Goal: Task Accomplishment & Management: Manage account settings

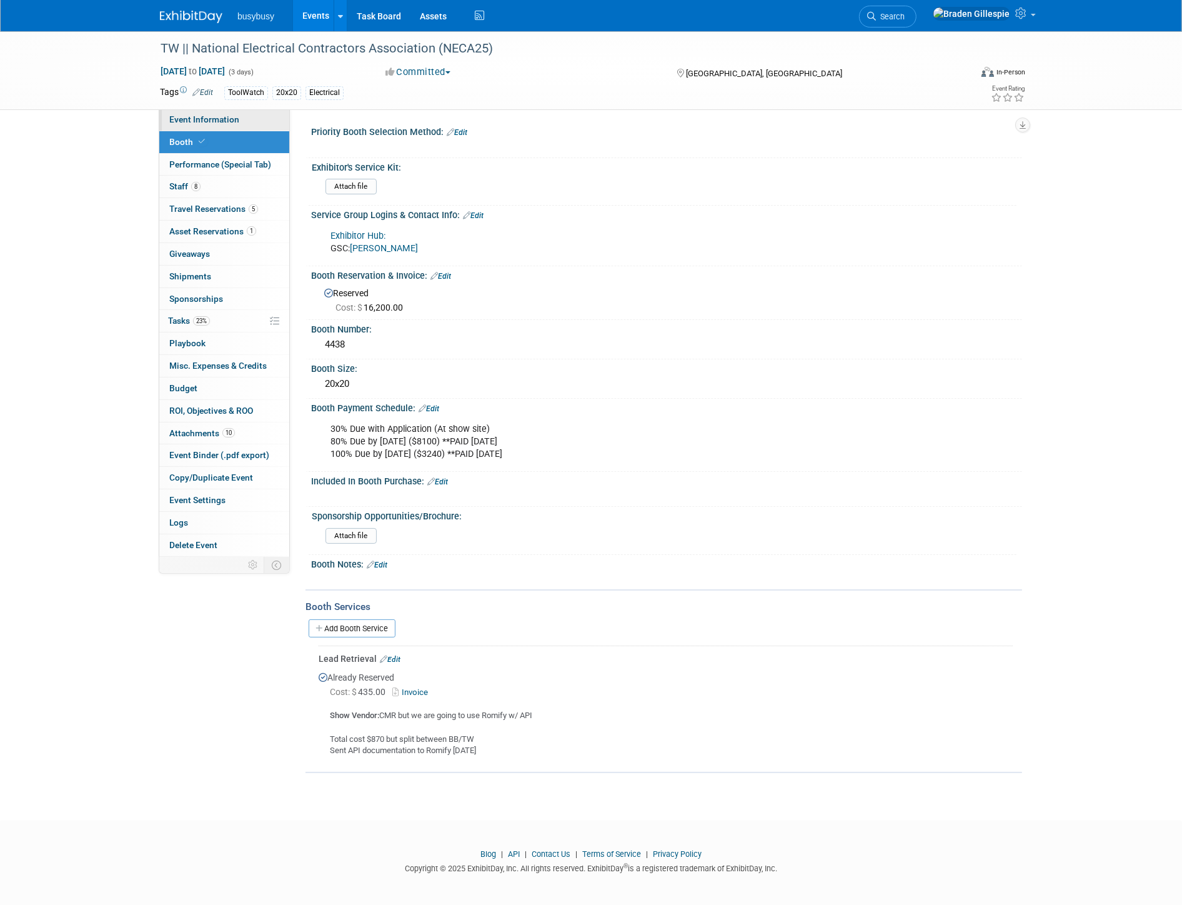
click at [228, 122] on span "Event Information" at bounding box center [204, 119] width 70 height 10
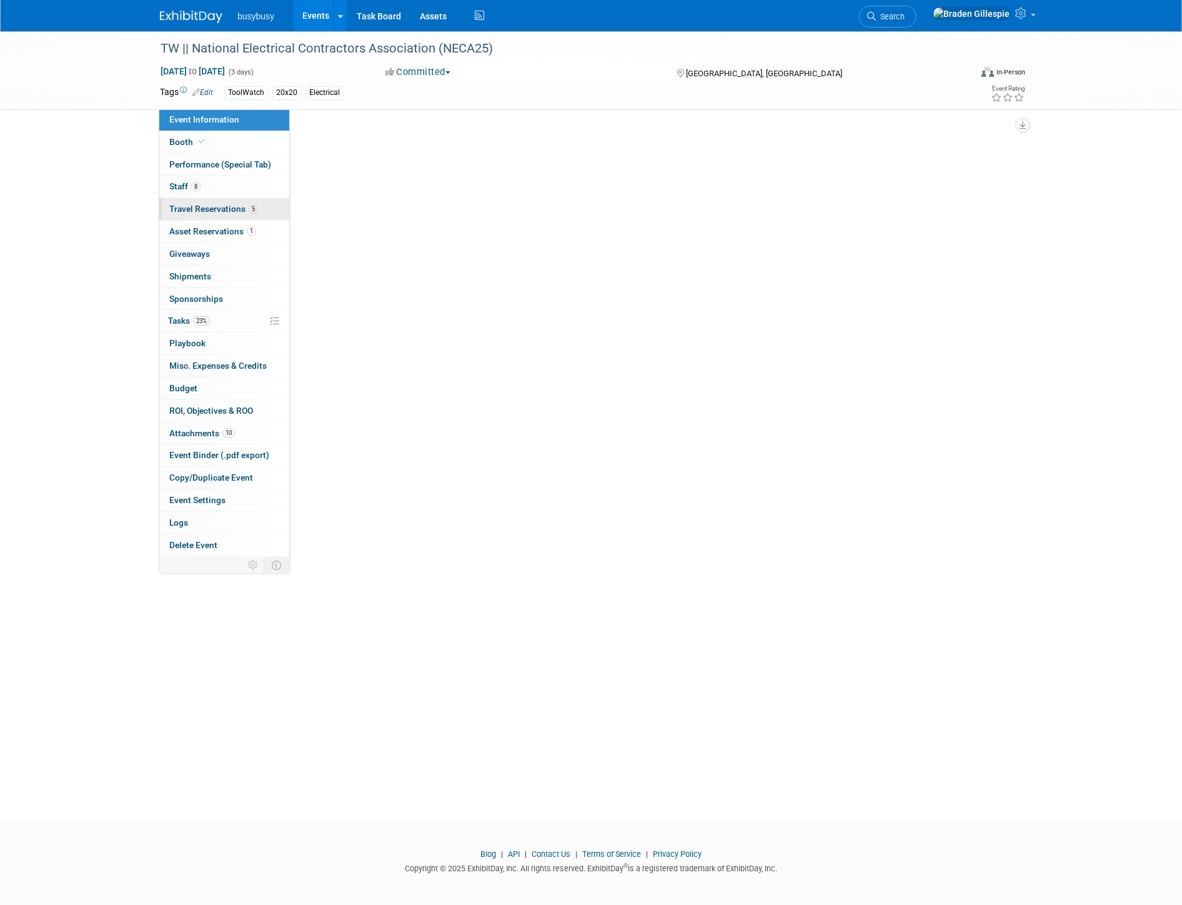
select select "ToolWatch"
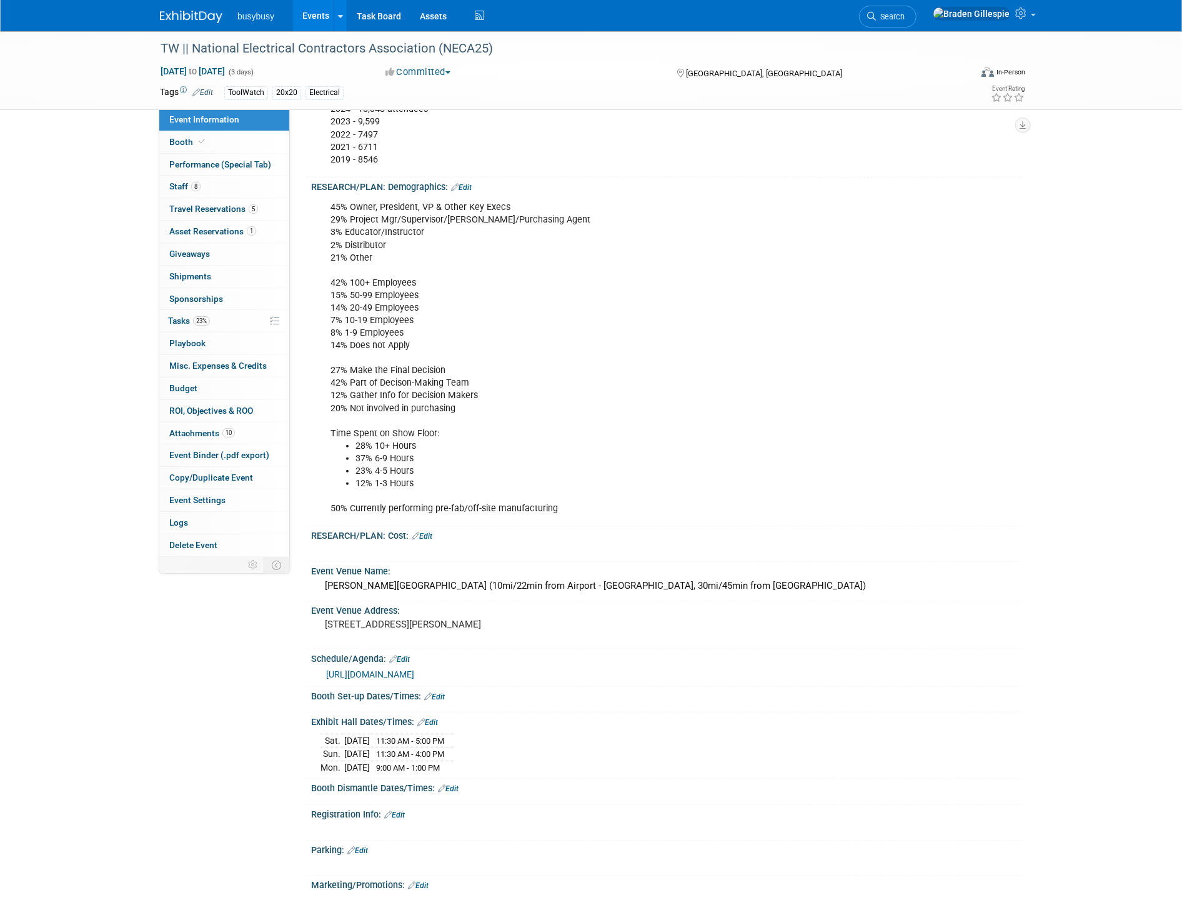
scroll to position [416, 0]
click at [252, 205] on span "5" at bounding box center [253, 208] width 9 height 9
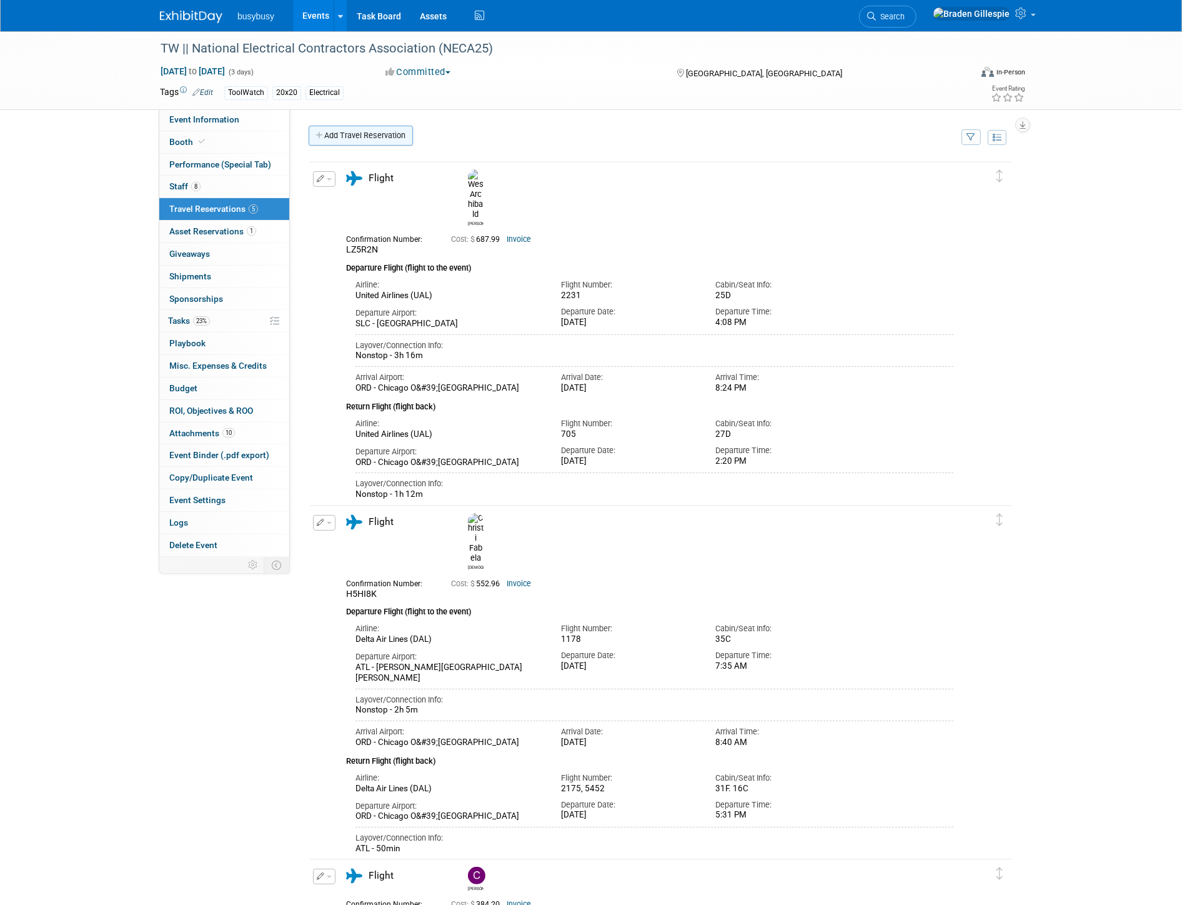
click at [372, 137] on link "Add Travel Reservation" at bounding box center [361, 136] width 104 height 20
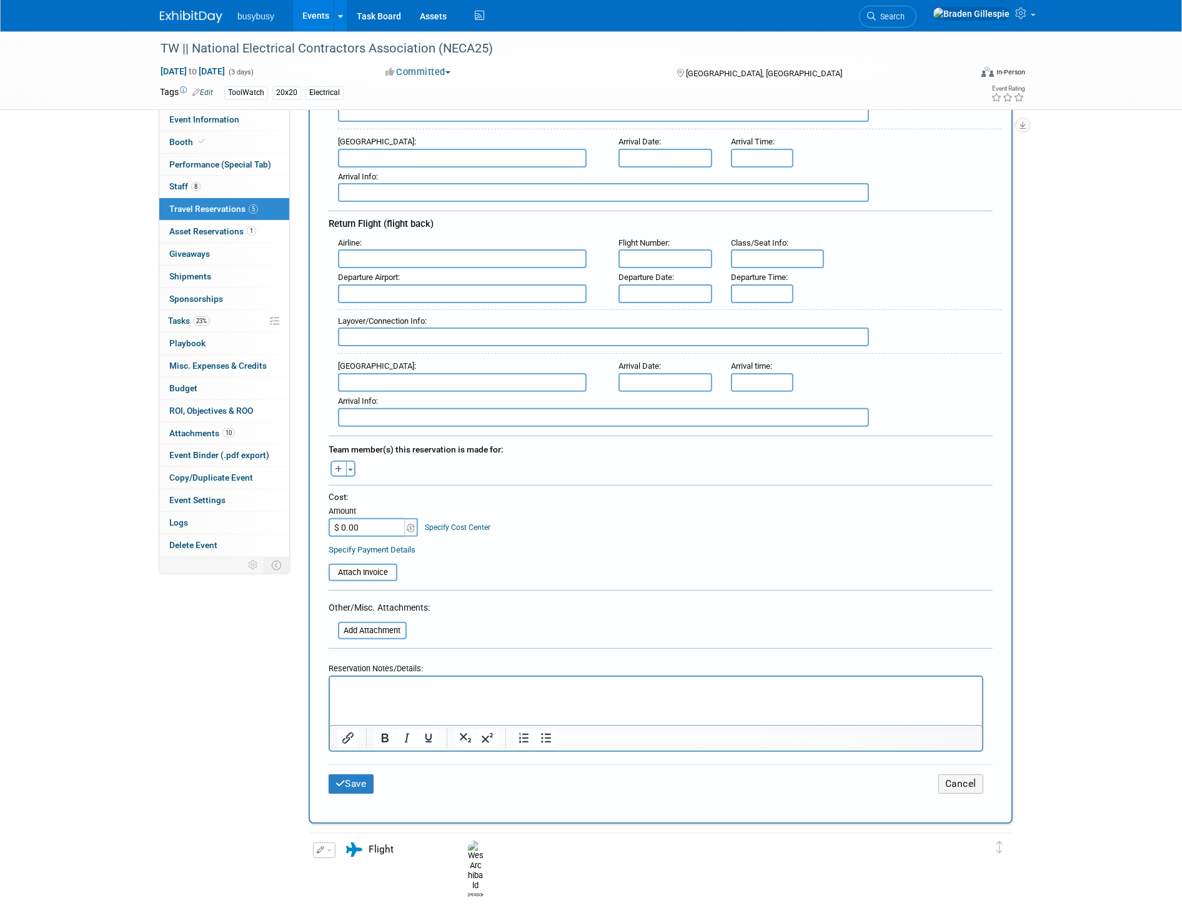
scroll to position [277, 0]
click at [424, 682] on p "Rich Text Area. Press ALT-0 for help." at bounding box center [656, 686] width 638 height 13
click at [337, 686] on p "6207.08/8)*" at bounding box center [656, 686] width 638 height 13
click at [410, 688] on p "(6207.08/8)*" at bounding box center [656, 686] width 638 height 13
drag, startPoint x: 392, startPoint y: 685, endPoint x: 372, endPoint y: 687, distance: 20.0
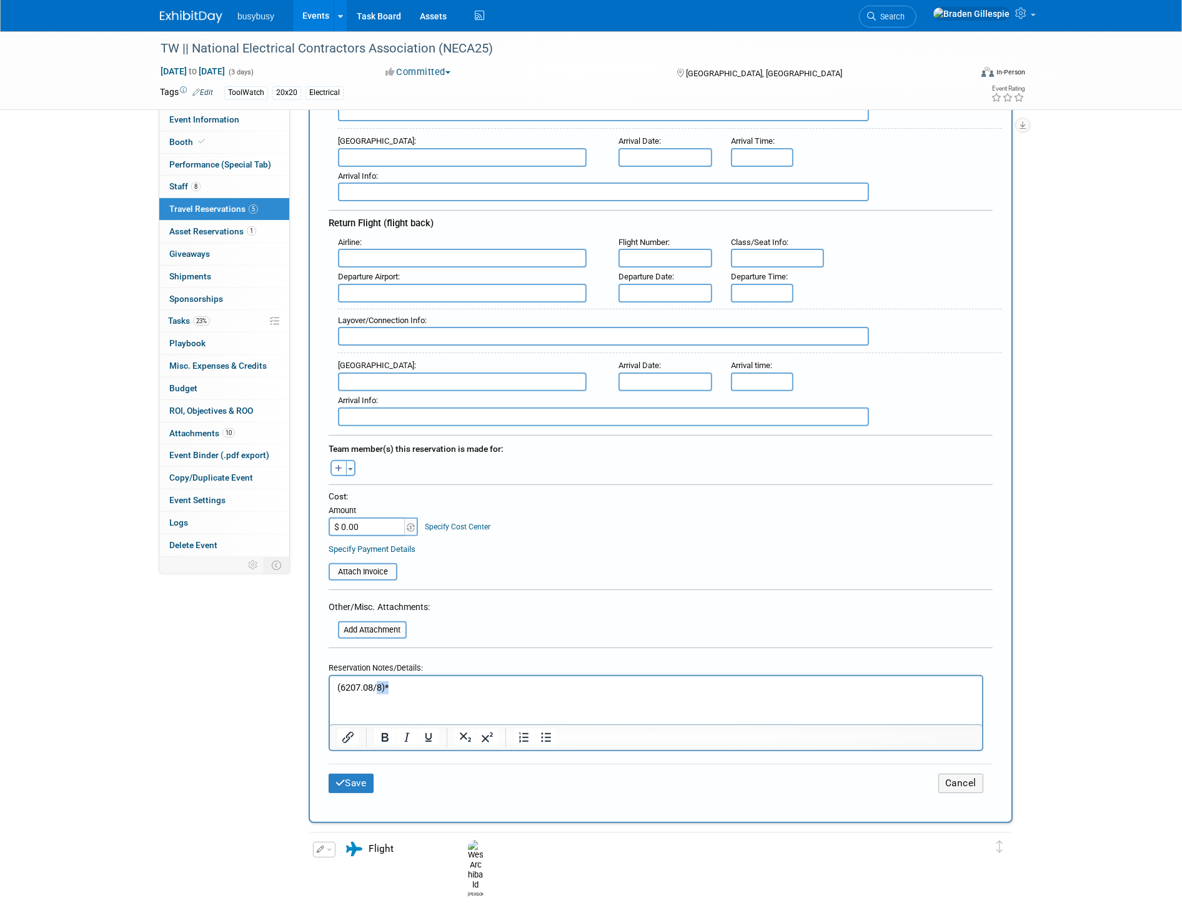
click at [375, 686] on p "(6207.08/8)*" at bounding box center [656, 686] width 638 height 13
click at [339, 684] on p "(6207.08/2" at bounding box center [656, 686] width 638 height 13
click at [397, 686] on p "6207.08/2" at bounding box center [656, 686] width 638 height 13
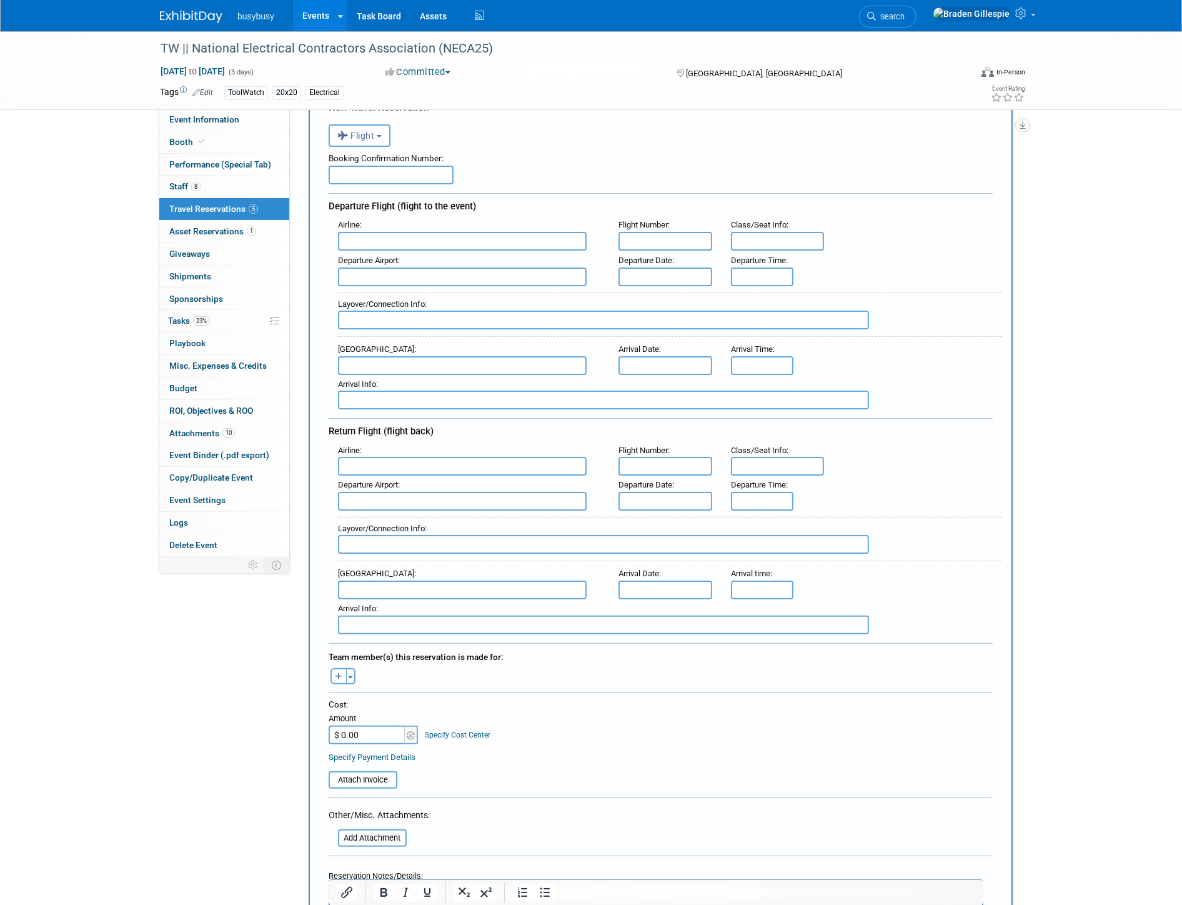
click at [435, 240] on input "text" at bounding box center [462, 241] width 249 height 19
click at [381, 139] on button "Flight" at bounding box center [360, 135] width 62 height 22
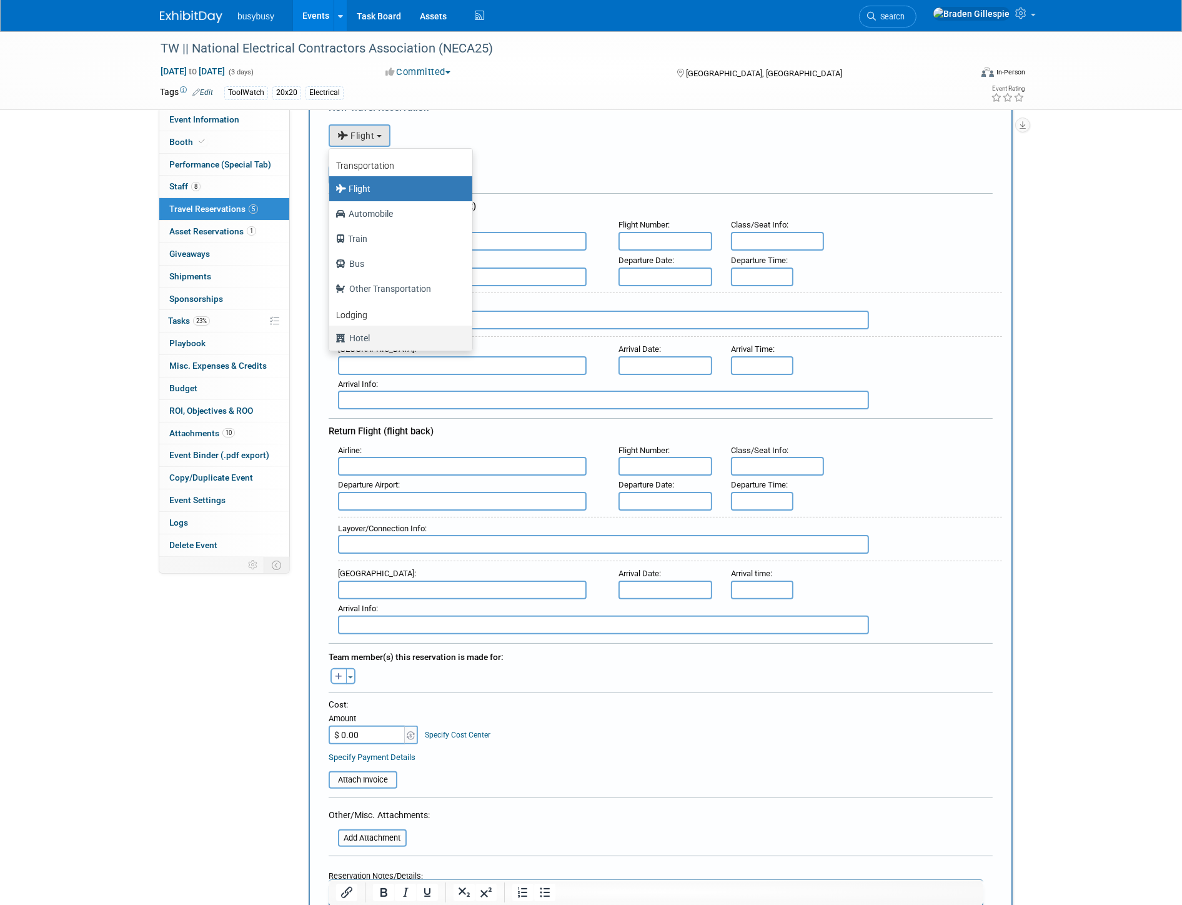
click at [392, 331] on label "Hotel" at bounding box center [398, 338] width 124 height 20
click at [331, 332] on input "Hotel" at bounding box center [327, 336] width 8 height 8
select select "6"
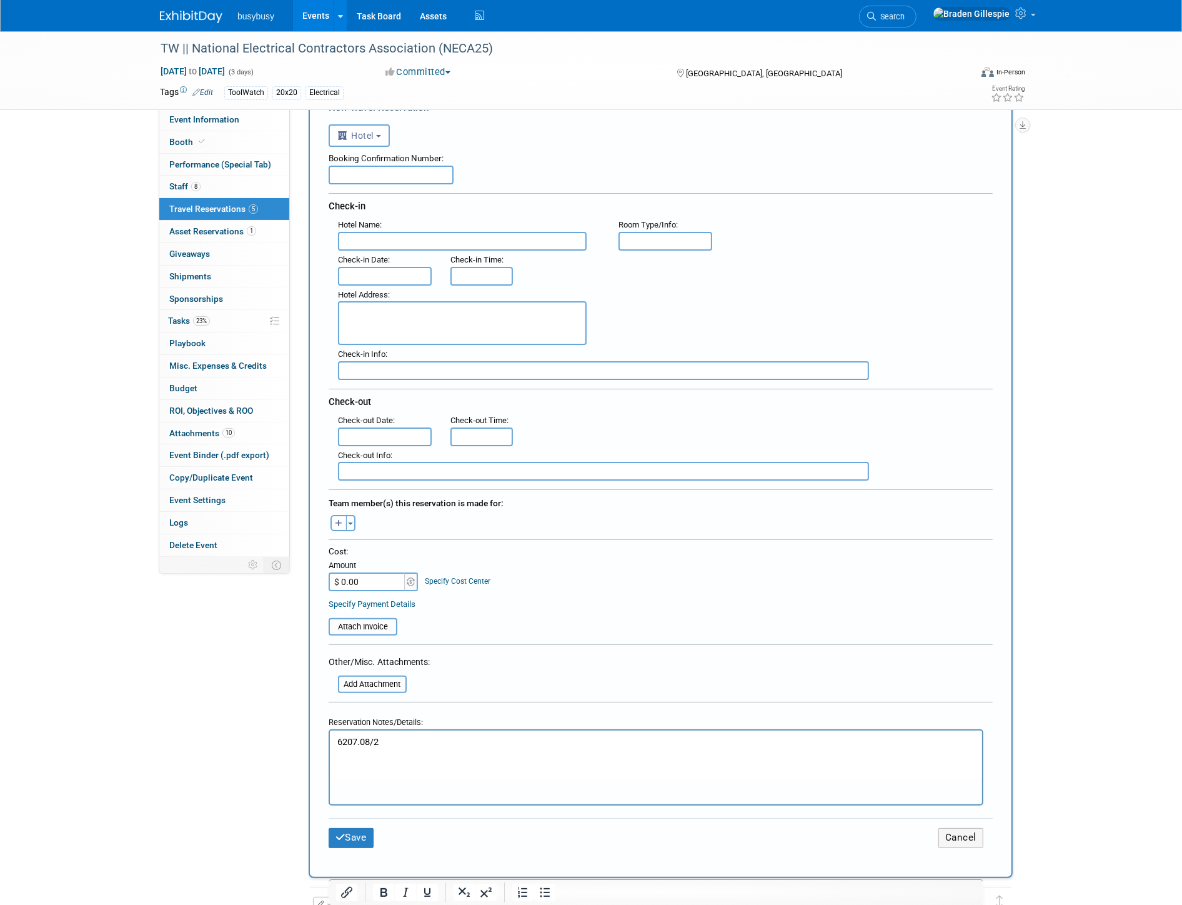
click at [396, 236] on input "text" at bounding box center [462, 241] width 249 height 19
paste input "Hilton Chicago"
type input "Hilton Chicago"
click at [429, 172] on input "text" at bounding box center [391, 175] width 125 height 19
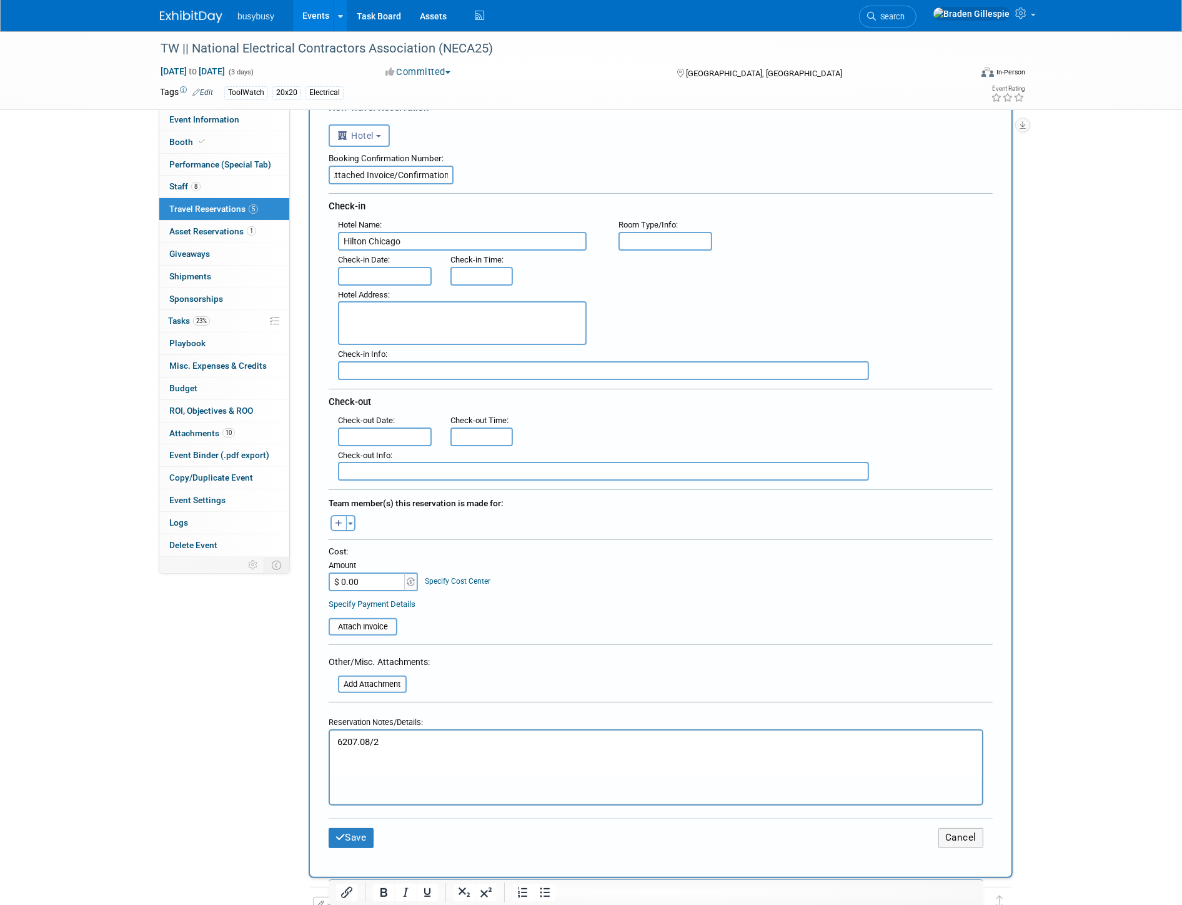
type input "See Attached Invoice/Confirmation"
click at [521, 310] on textarea at bounding box center [462, 323] width 249 height 44
paste textarea "720 S Michigan Ave, Chicago, IL, 60605"
type textarea "720 S Michigan Ave, Chicago, IL, 60605"
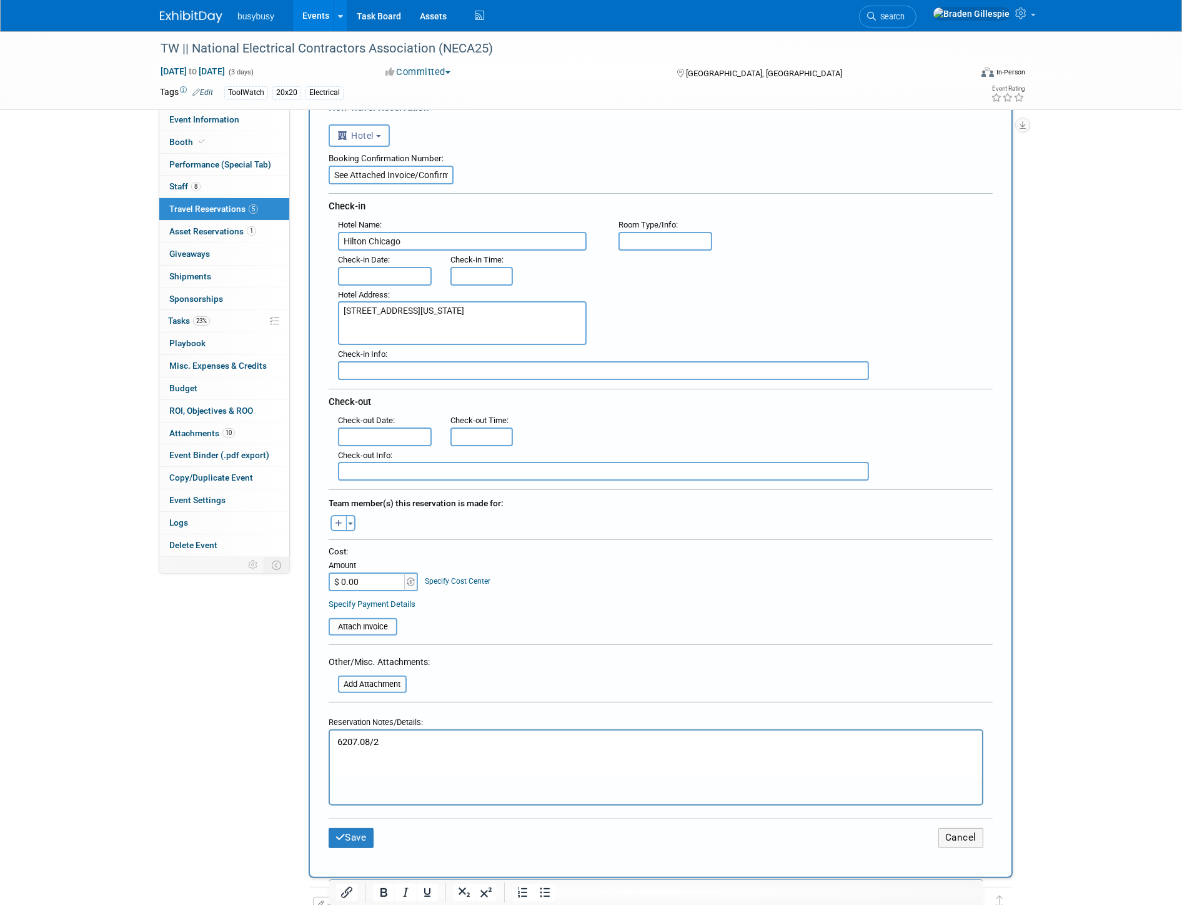
click at [400, 277] on body "busybusy Events Add Event Bulk Upload Events Shareable Event Boards Recently Vi…" at bounding box center [591, 383] width 1182 height 905
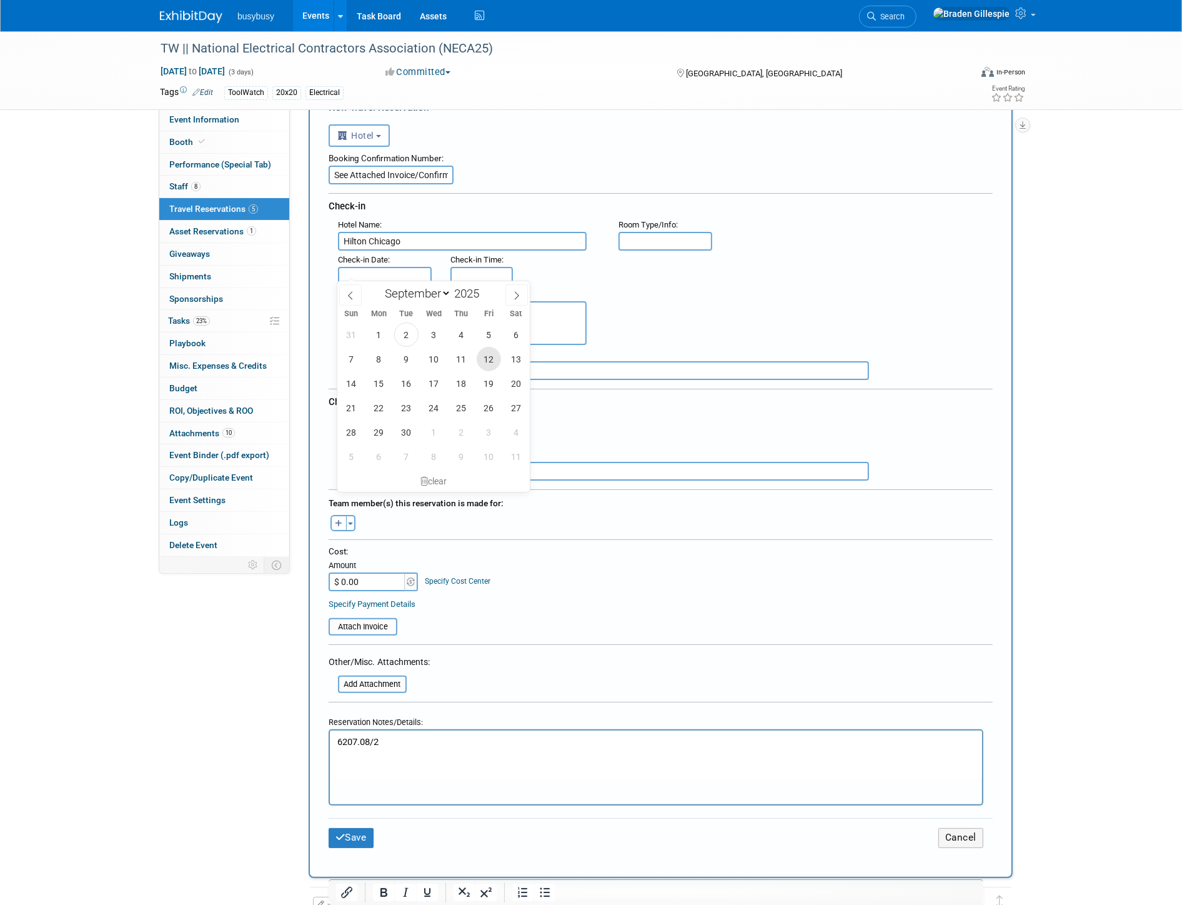
click at [492, 362] on span "12" at bounding box center [489, 359] width 24 height 24
type input "Sep 12, 2025"
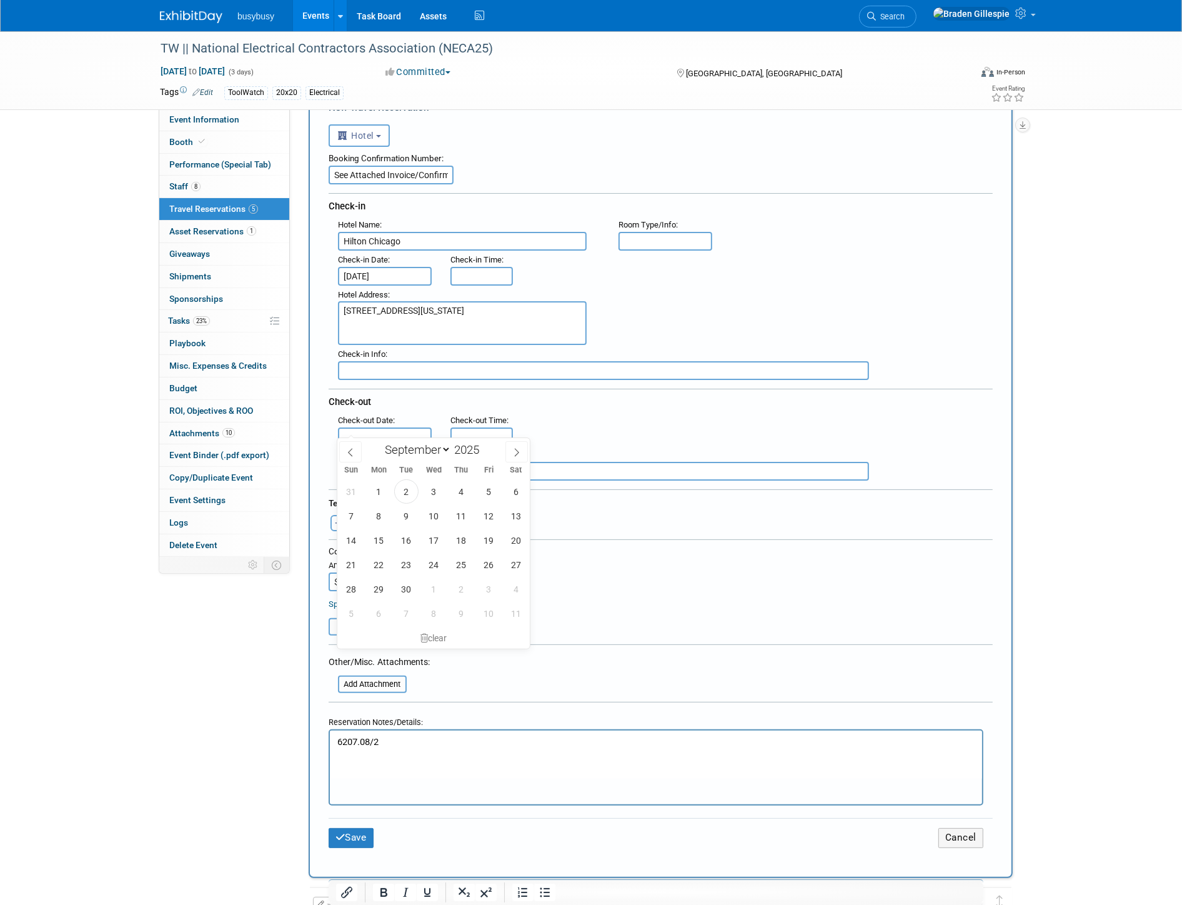
click at [379, 427] on input "text" at bounding box center [385, 436] width 94 height 19
click at [375, 544] on span "15" at bounding box center [379, 540] width 24 height 24
type input "Sep 15, 2025"
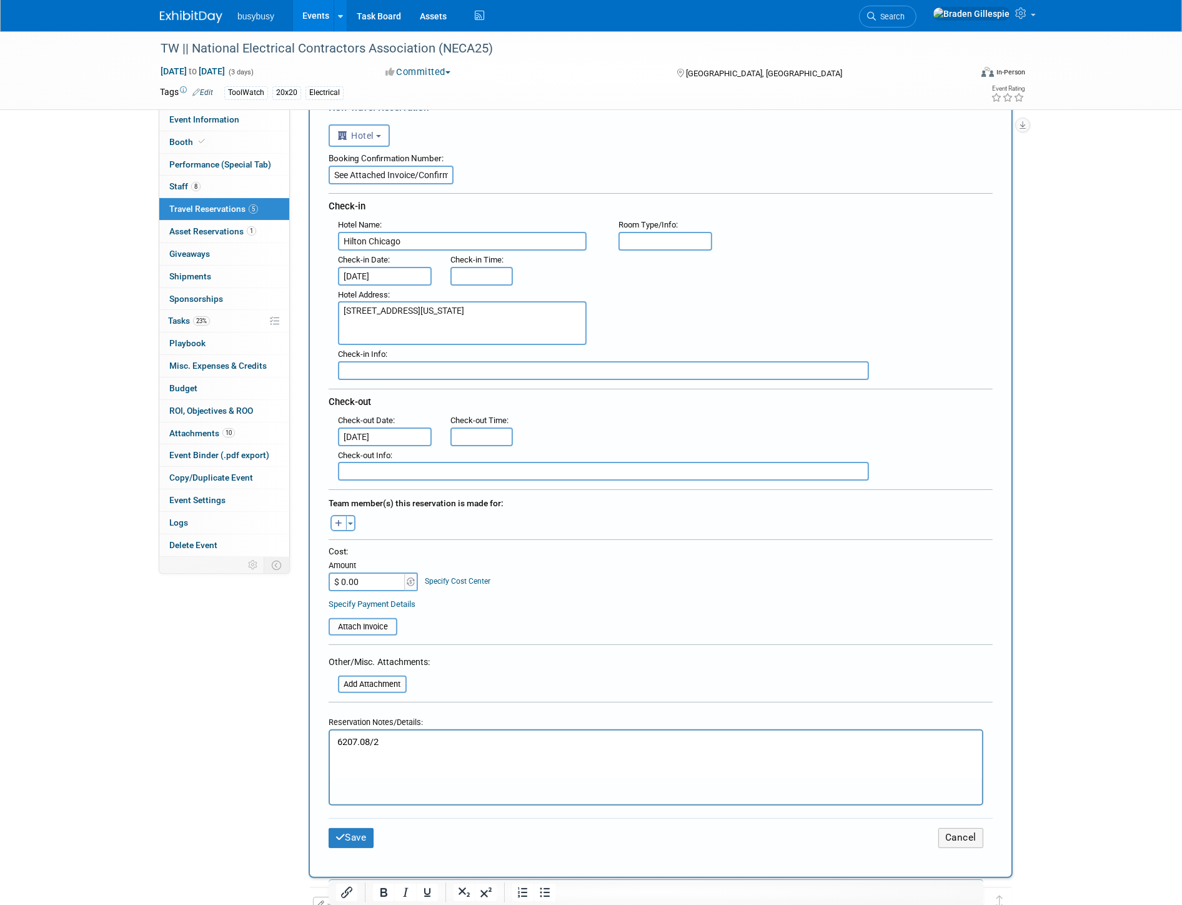
type input "3:00 PM"
click at [473, 271] on input "3:00 PM" at bounding box center [481, 276] width 62 height 19
type input "11:00 AM"
click at [499, 427] on input "11:00 AM" at bounding box center [481, 436] width 62 height 19
drag, startPoint x: 602, startPoint y: 413, endPoint x: 592, endPoint y: 408, distance: 11.2
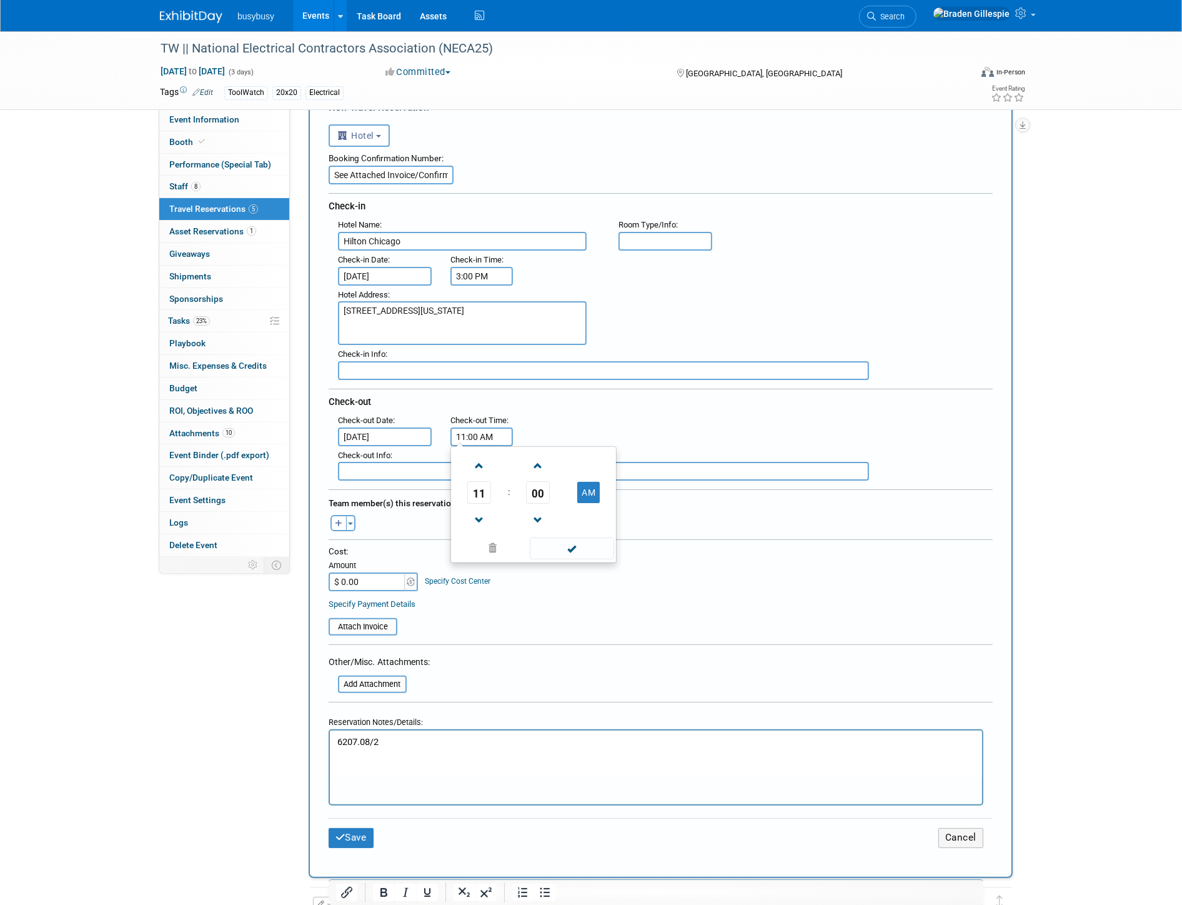
click at [595, 411] on div ": Check-out Date : Sep 15, 2025 Check-out Time : 11:00 AM 11 : 00 AM 12 01 02 0…" at bounding box center [666, 428] width 674 height 35
drag, startPoint x: 675, startPoint y: 239, endPoint x: 667, endPoint y: 241, distance: 7.7
click at [667, 241] on input "text" at bounding box center [666, 241] width 94 height 19
type input "1 King"
click at [519, 748] on html "6207.08/2" at bounding box center [655, 739] width 652 height 18
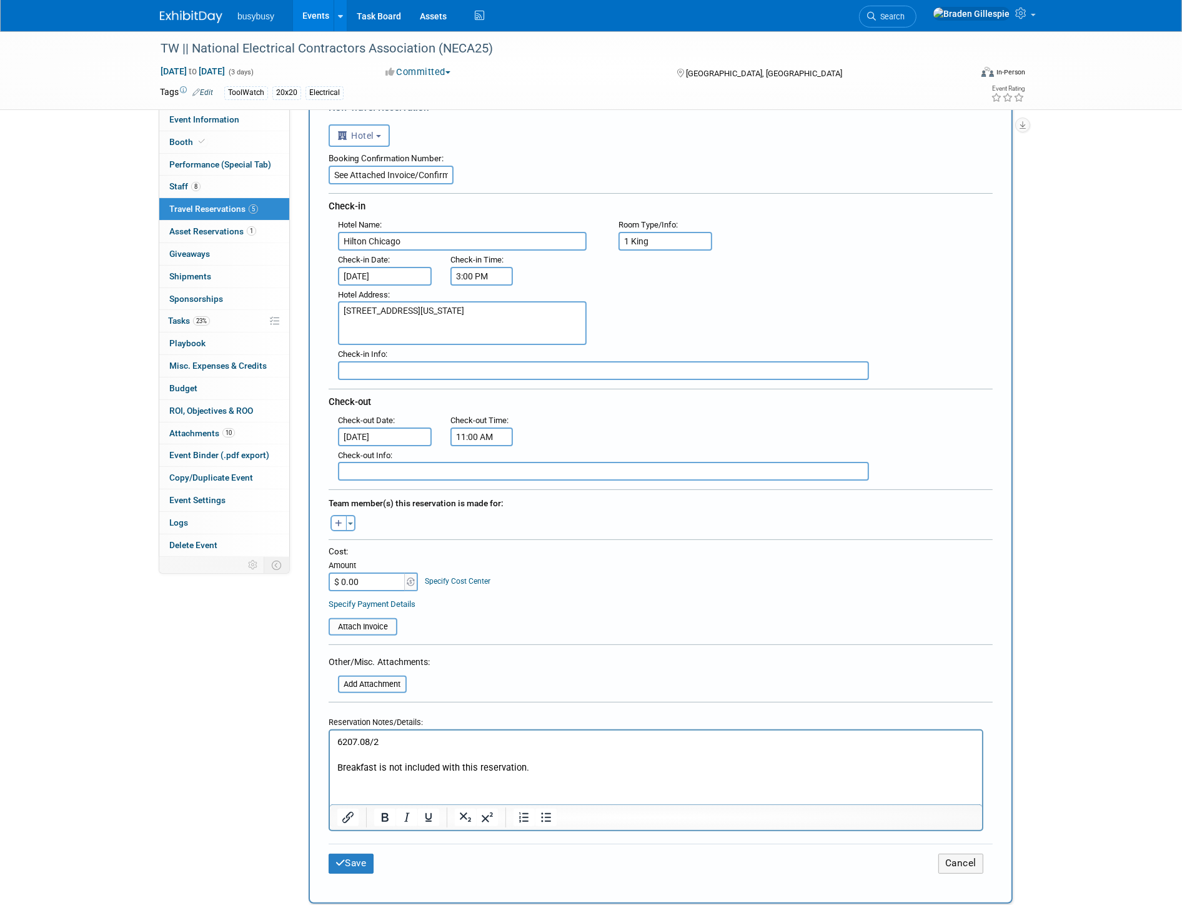
click at [380, 572] on input "$ 0.00" at bounding box center [368, 581] width 78 height 19
click at [369, 572] on input "$ 0.00" at bounding box center [368, 581] width 78 height 19
click at [329, 572] on input "$ 0.00" at bounding box center [368, 581] width 78 height 19
click at [375, 572] on input "$ 3,103.96" at bounding box center [368, 581] width 78 height 19
type input "$ 3,103.54"
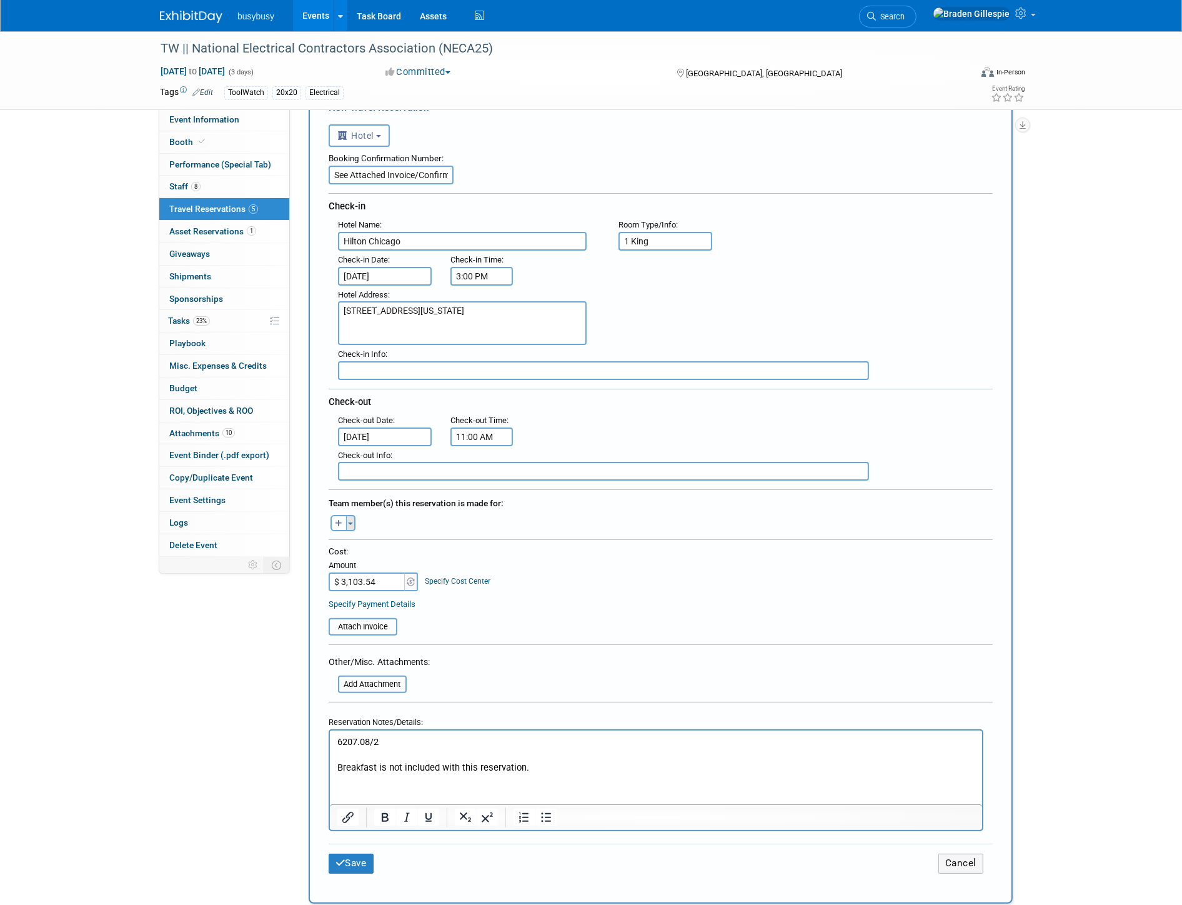
click at [352, 515] on button "Toggle Dropdown" at bounding box center [350, 523] width 9 height 16
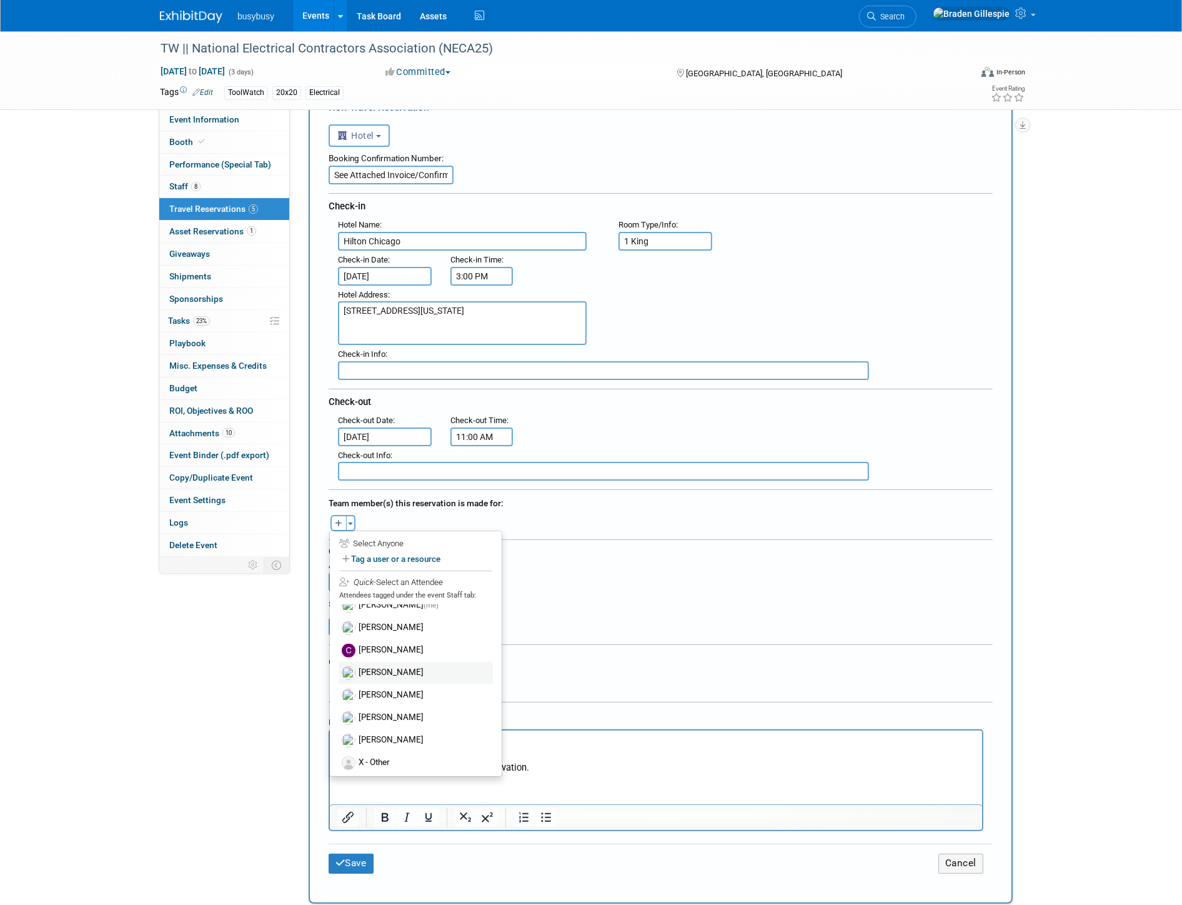
scroll to position [14, 0]
click at [399, 725] on label "[PERSON_NAME]" at bounding box center [416, 736] width 154 height 22
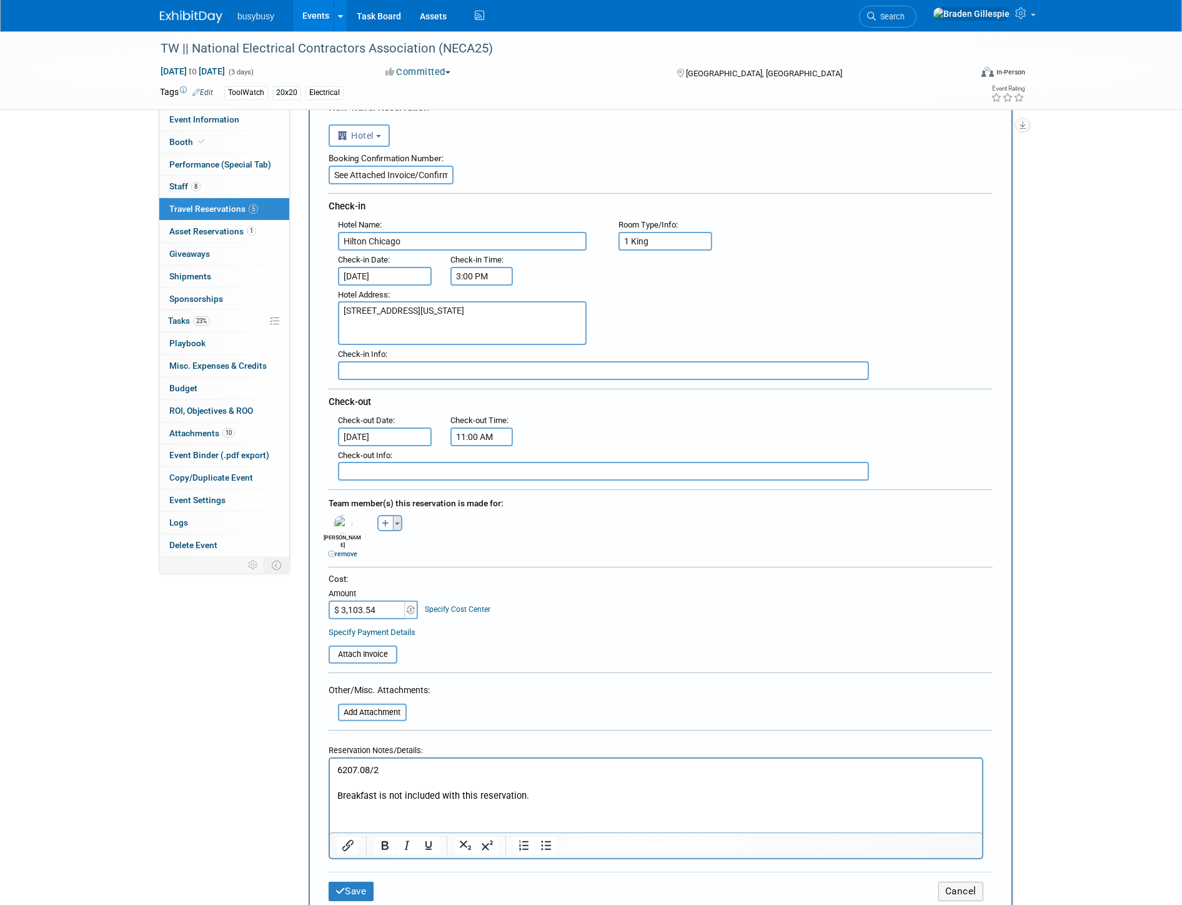
click at [395, 522] on span "button" at bounding box center [397, 523] width 5 height 2
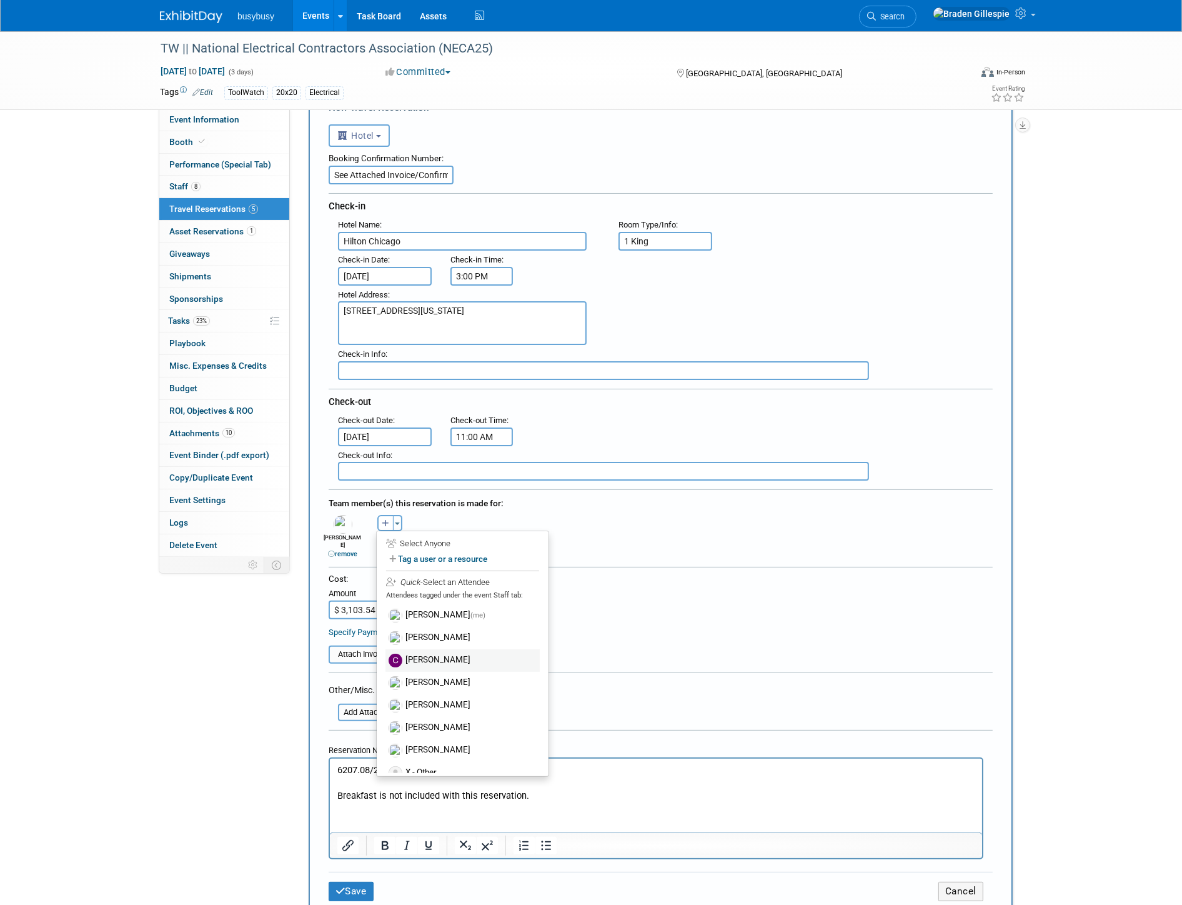
click at [450, 649] on label "[PERSON_NAME]" at bounding box center [462, 660] width 154 height 22
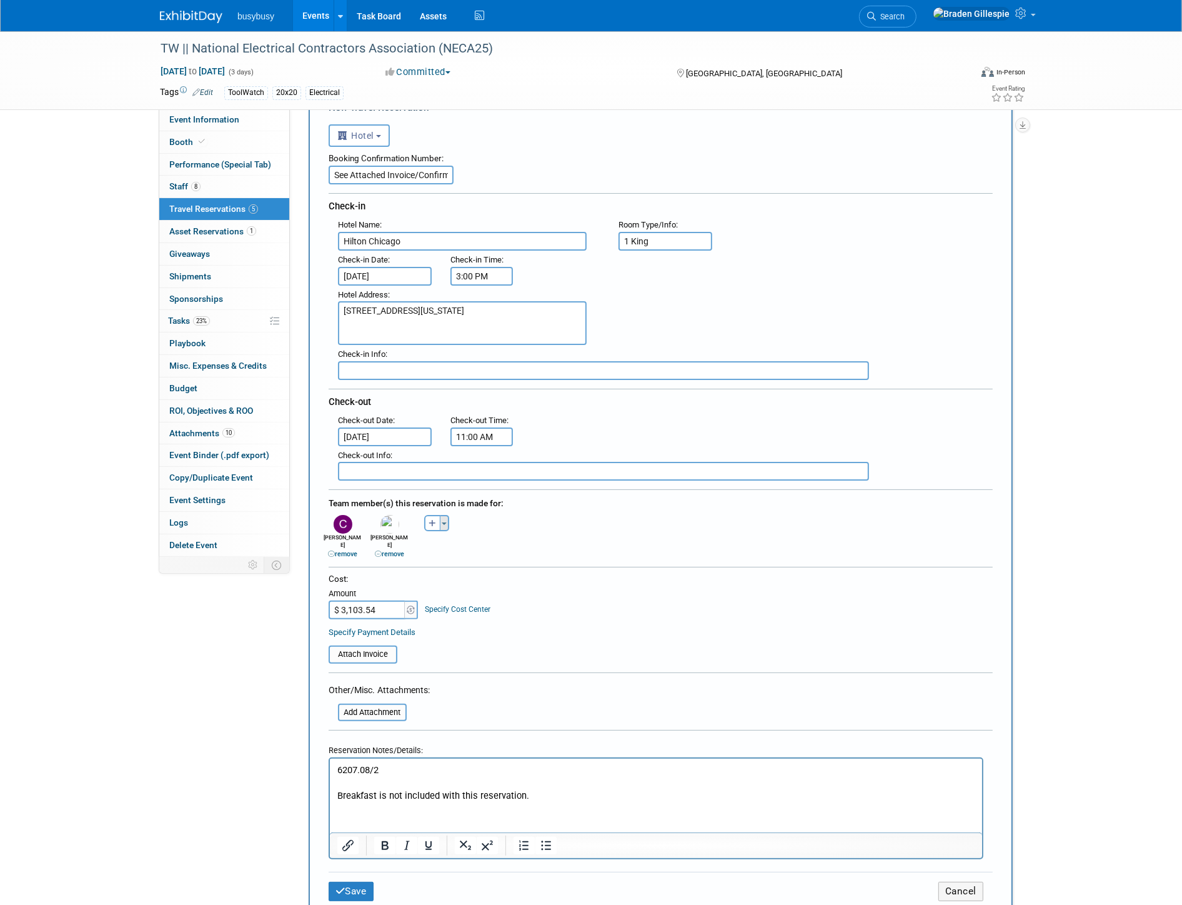
click at [446, 515] on button "Toggle Dropdown" at bounding box center [444, 523] width 9 height 16
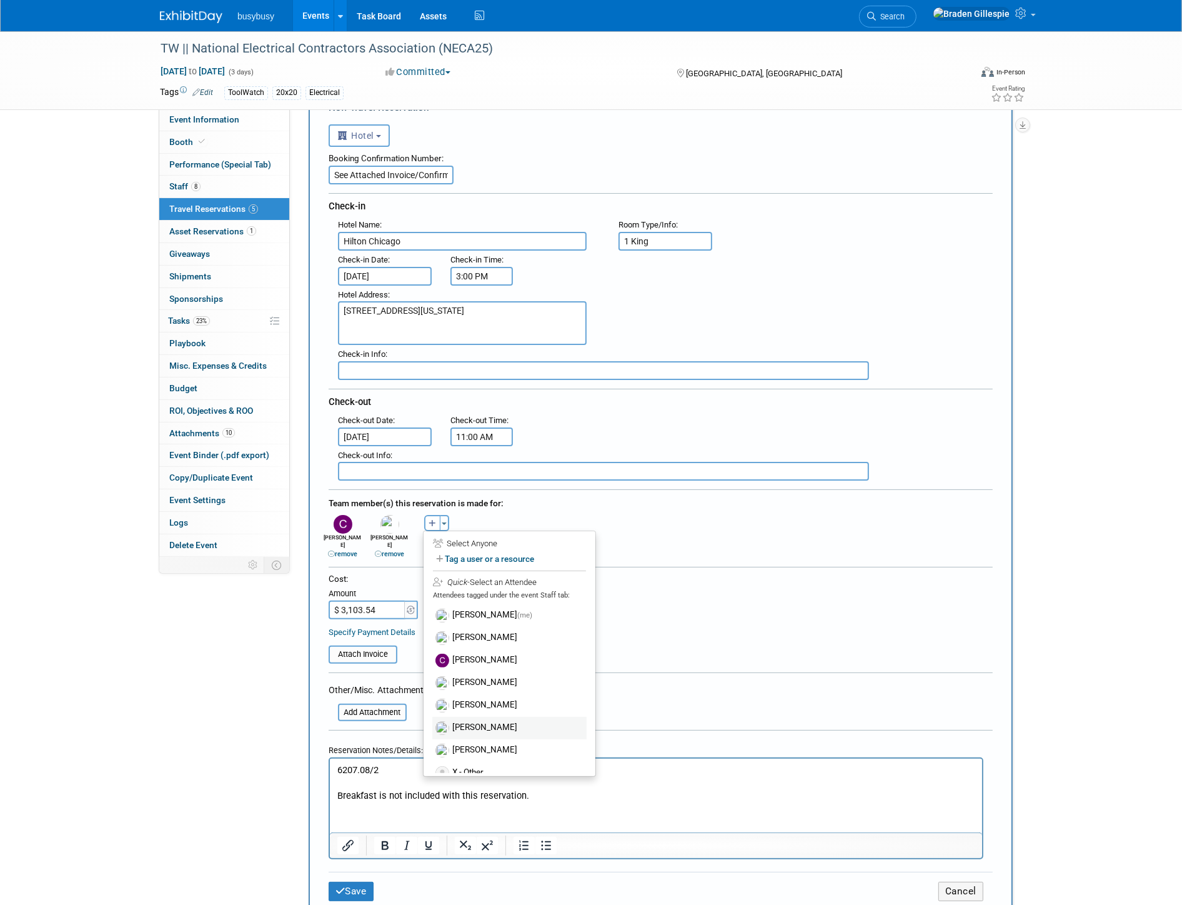
click at [492, 717] on label "[PERSON_NAME]" at bounding box center [509, 728] width 154 height 22
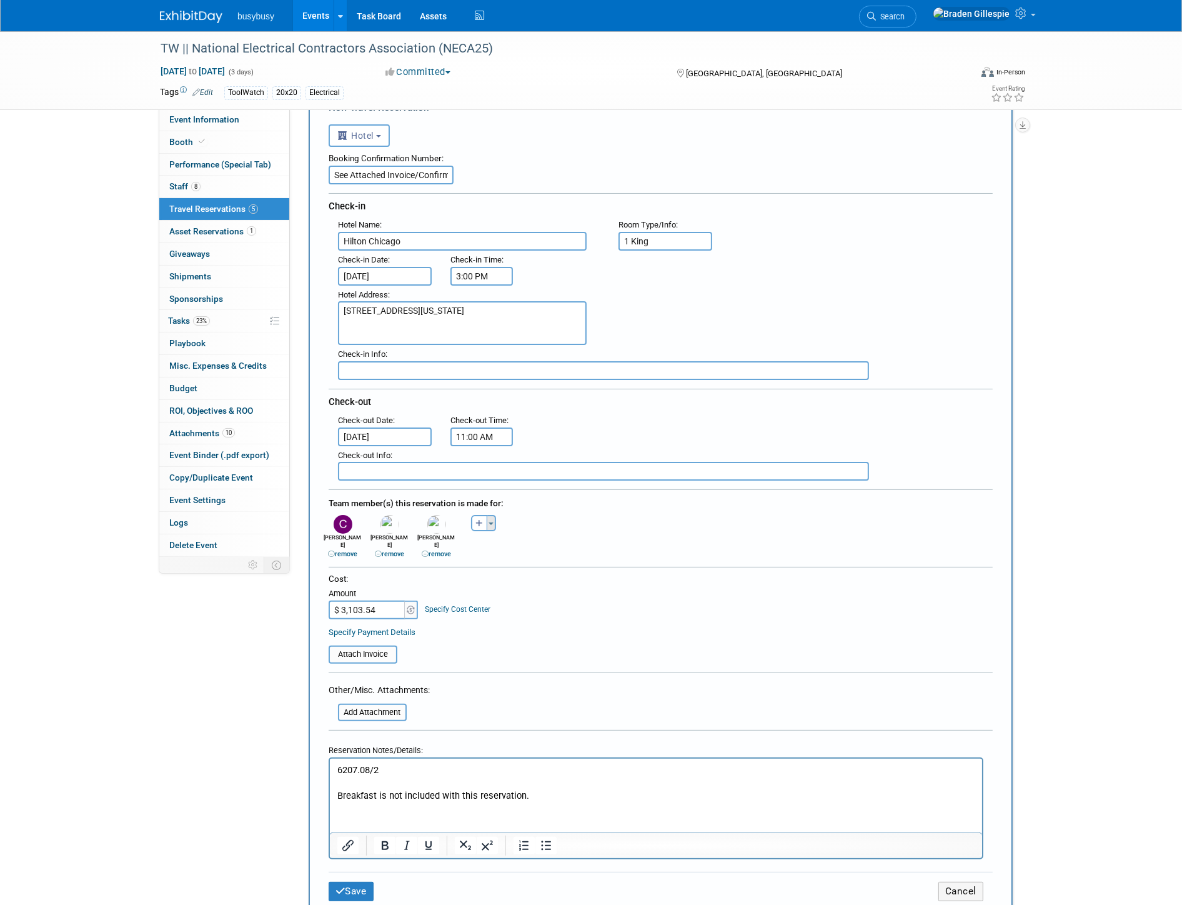
click at [492, 522] on span "button" at bounding box center [491, 523] width 5 height 2
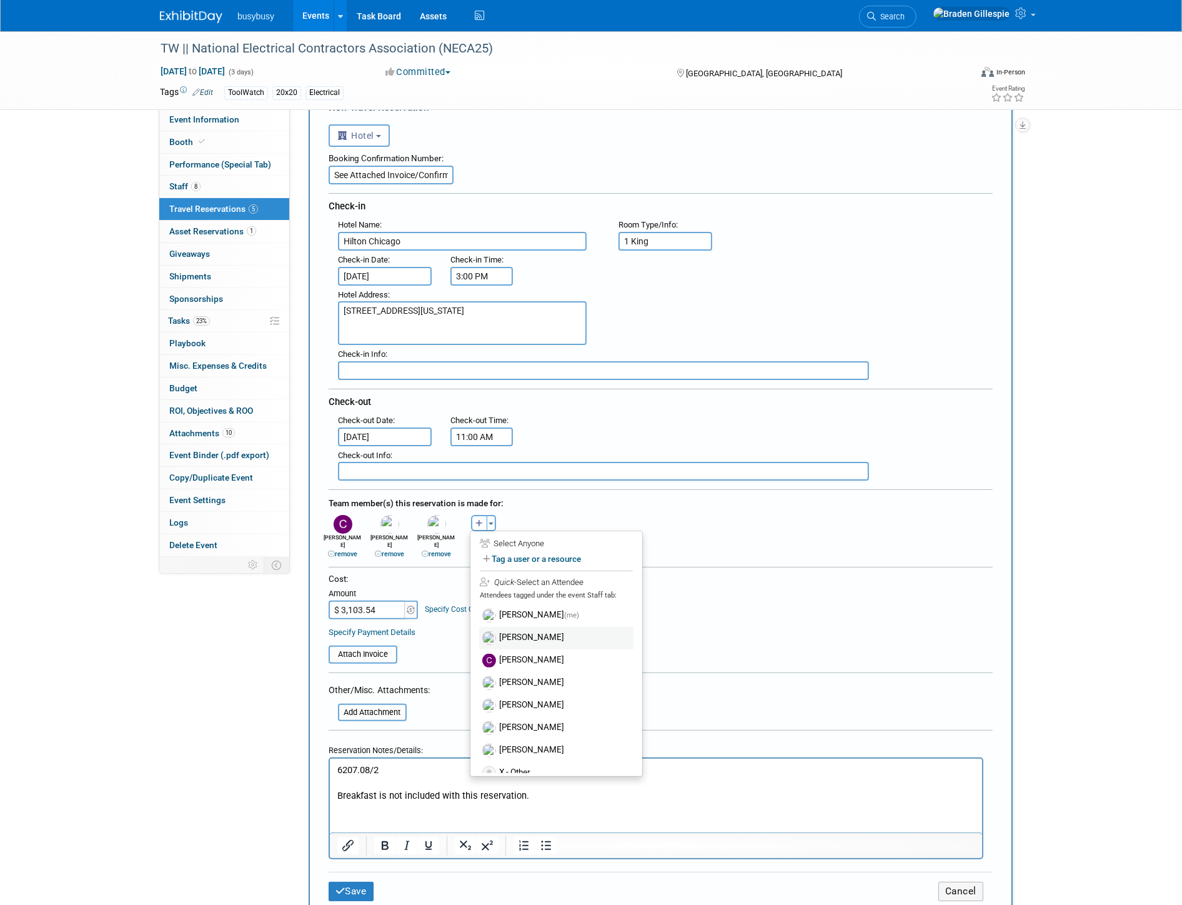
click at [526, 628] on label "[PERSON_NAME]" at bounding box center [556, 638] width 154 height 22
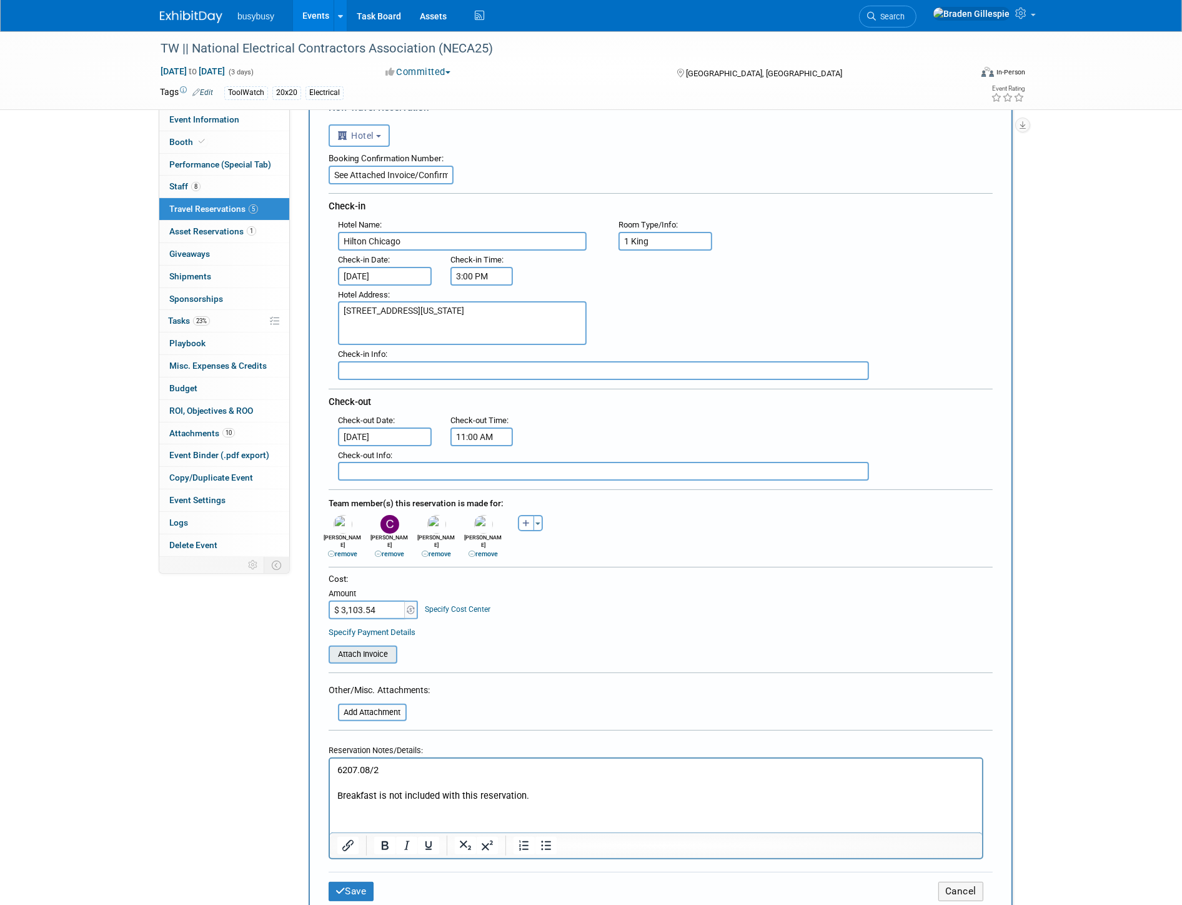
click at [370, 647] on input "file" at bounding box center [321, 654] width 149 height 15
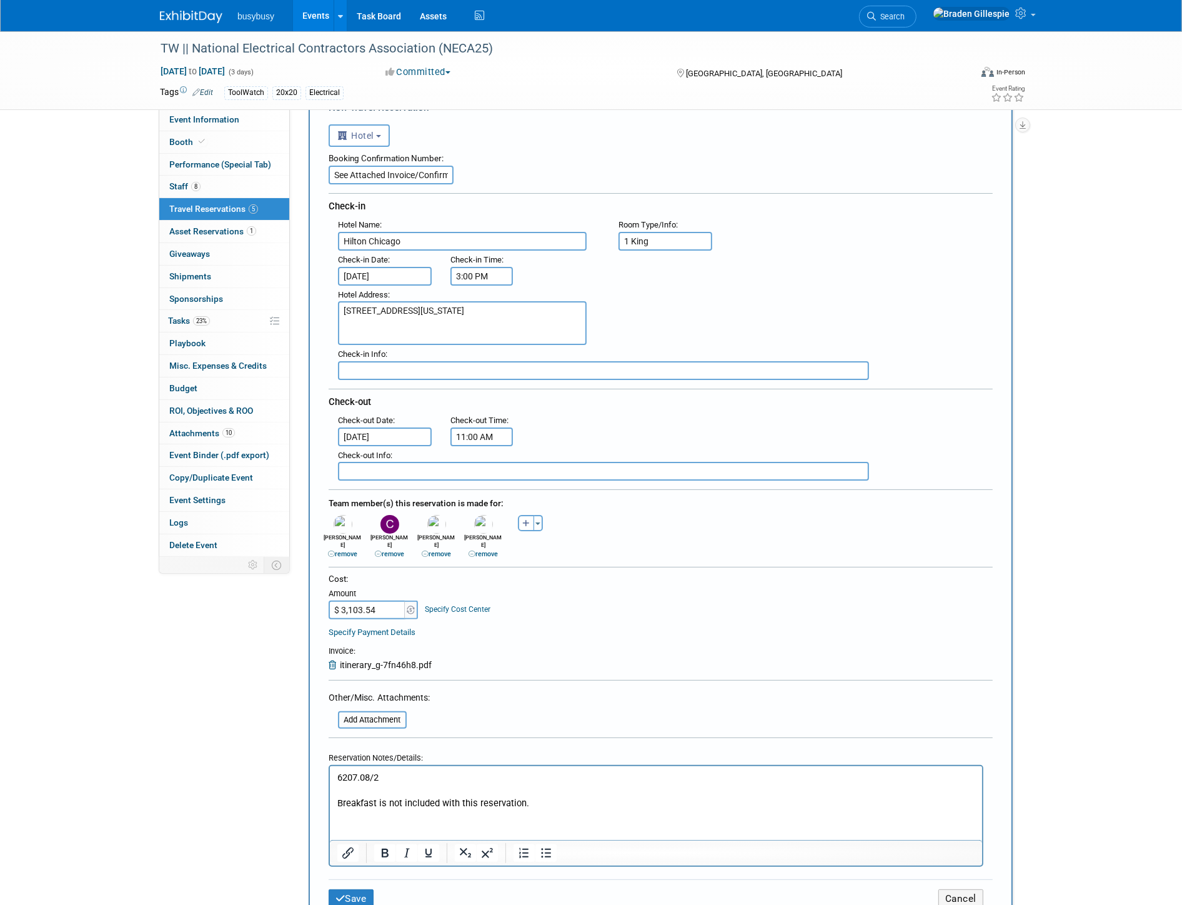
click at [338, 775] on p "6207.08/2" at bounding box center [656, 777] width 638 height 13
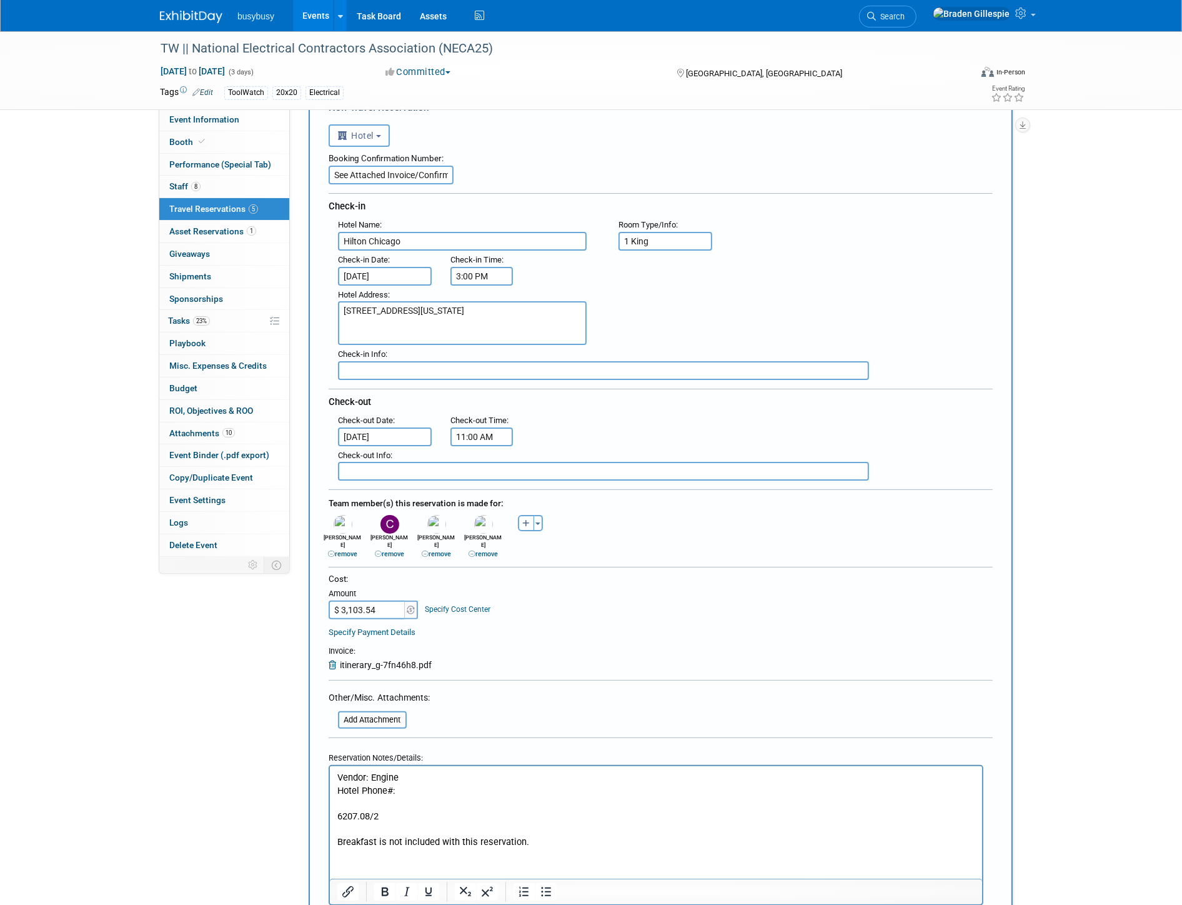
click at [419, 797] on p "Rich Text Area. Press ALT-0 for help." at bounding box center [656, 803] width 638 height 13
click at [415, 793] on p "Hotel Phone#:" at bounding box center [656, 790] width 638 height 13
click at [415, 800] on p "Rich Text Area. Press ALT-0 for help." at bounding box center [656, 803] width 638 height 13
click at [499, 790] on p "Hotel Phone#: 312.922.4400" at bounding box center [656, 790] width 638 height 13
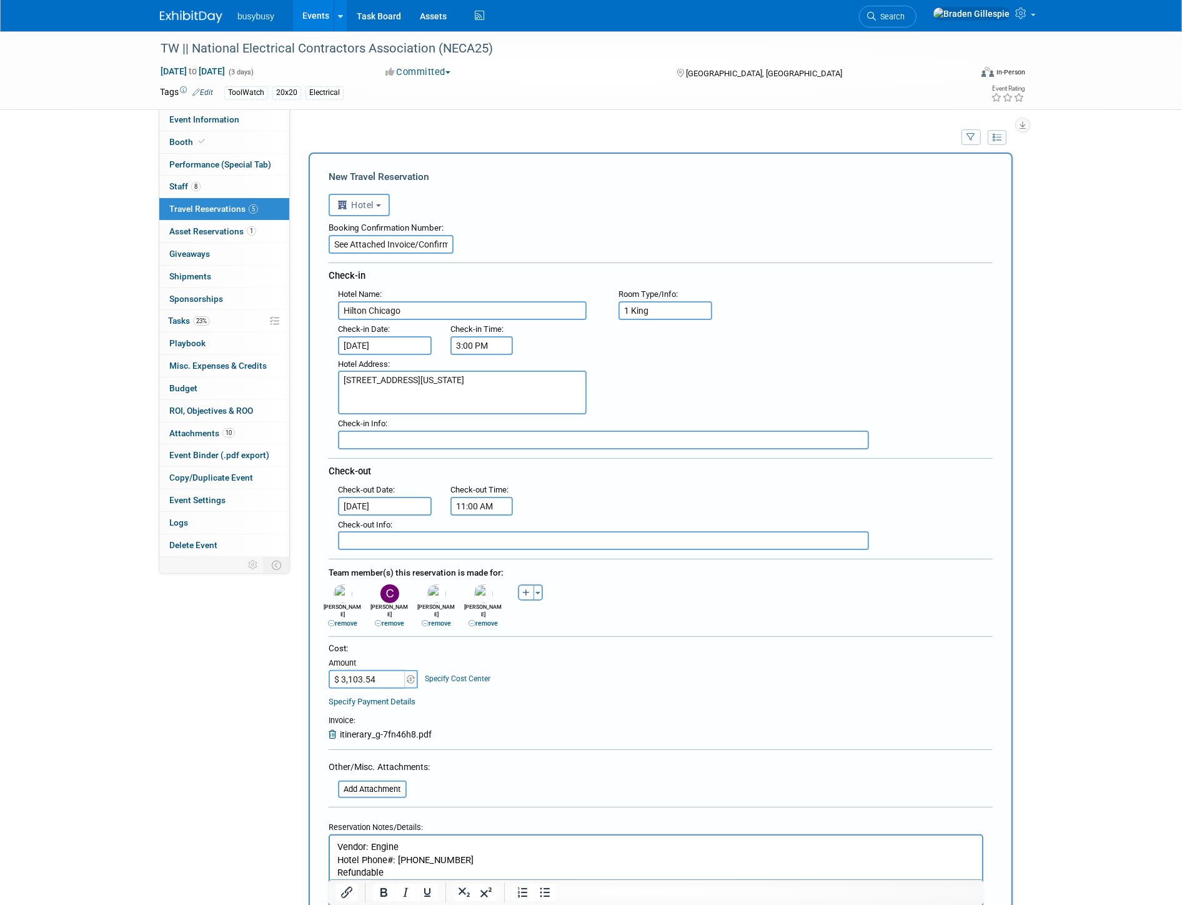
click at [545, 373] on textarea "720 S Michigan Ave, Chicago, IL, 60605" at bounding box center [462, 392] width 249 height 44
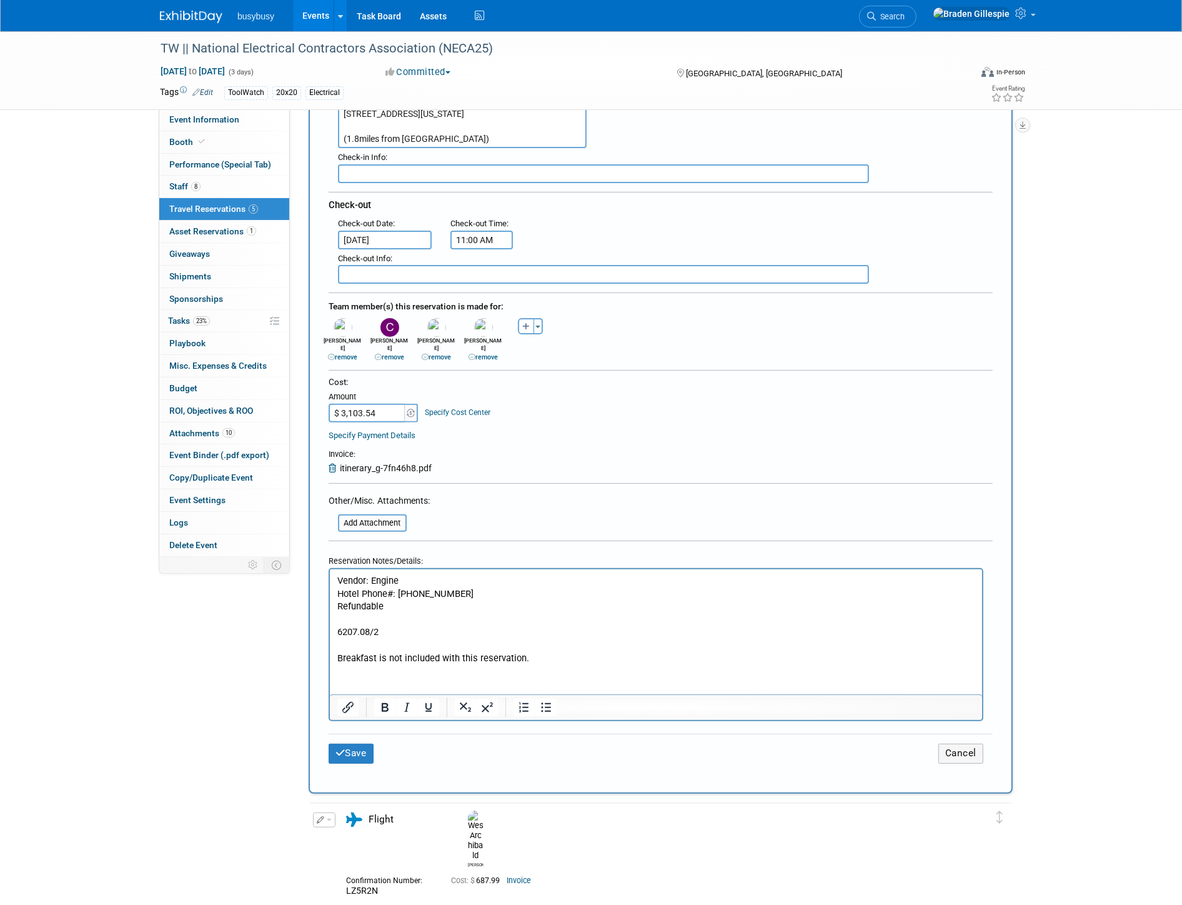
scroll to position [277, 0]
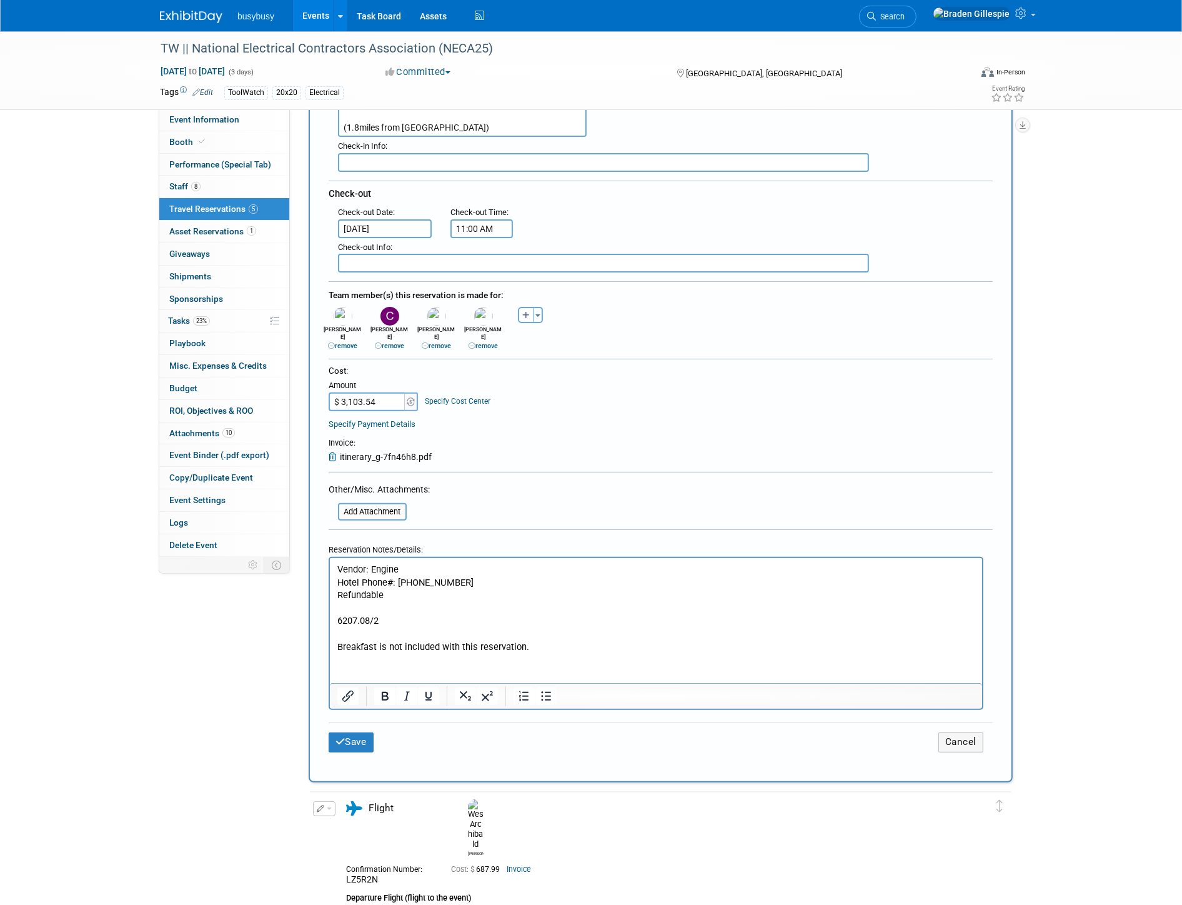
type textarea "720 S Michigan Ave, Chicago, IL, 60605 (1.8miles from convention center)"
drag, startPoint x: 574, startPoint y: 645, endPoint x: 563, endPoint y: 648, distance: 10.9
click at [571, 645] on p "Breakfast is not included with this reservation." at bounding box center [656, 646] width 638 height 13
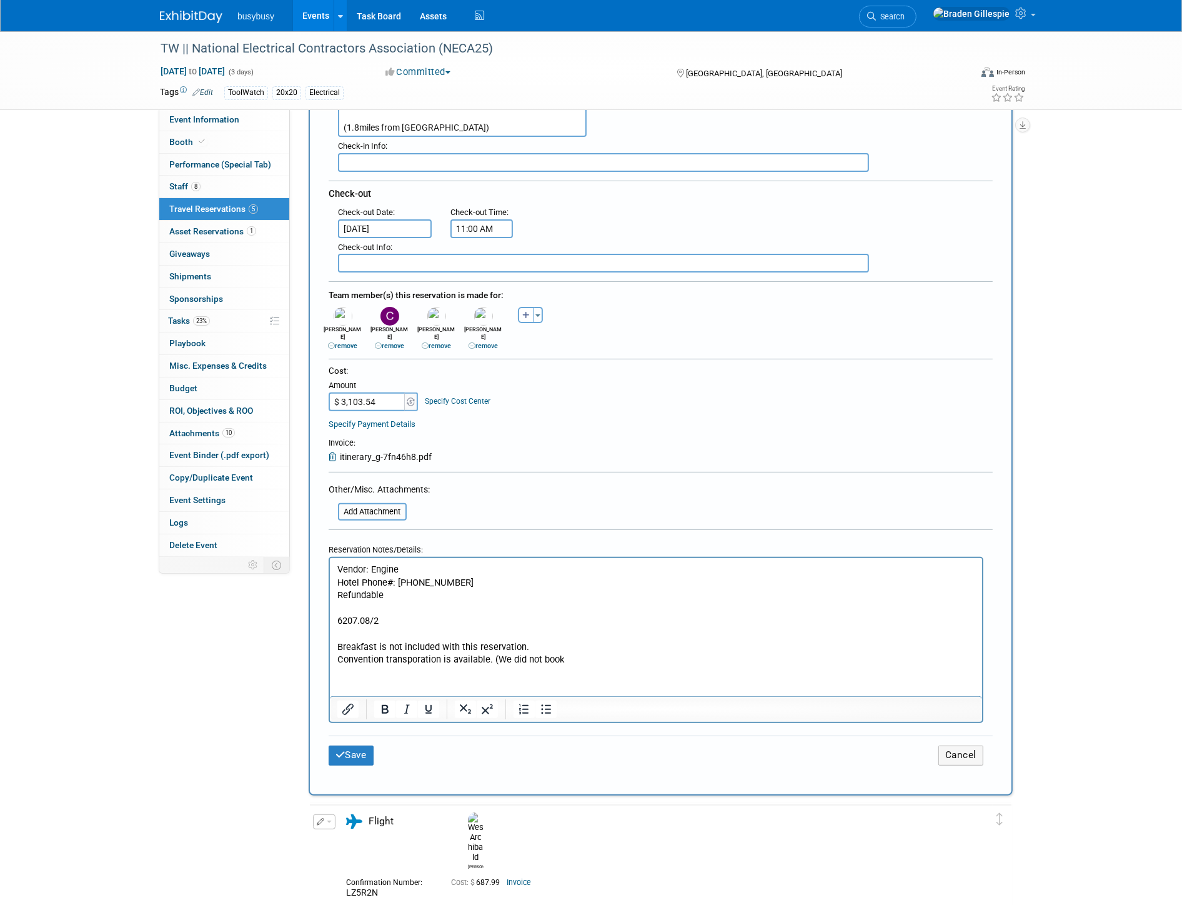
click at [562, 649] on p "Breakfast is not included with this reservation." at bounding box center [656, 646] width 638 height 13
drag, startPoint x: 559, startPoint y: 650, endPoint x: 524, endPoint y: 652, distance: 35.0
click at [524, 652] on body "Vendor: Engine Hotel Phone#: 312.922.4400 Refundable 6207.08/2 Breakfast is not…" at bounding box center [655, 614] width 639 height 103
click at [567, 661] on p "Convention transporation is available. (We did not book" at bounding box center [656, 659] width 638 height 13
drag, startPoint x: 507, startPoint y: 655, endPoint x: 312, endPoint y: 655, distance: 195.6
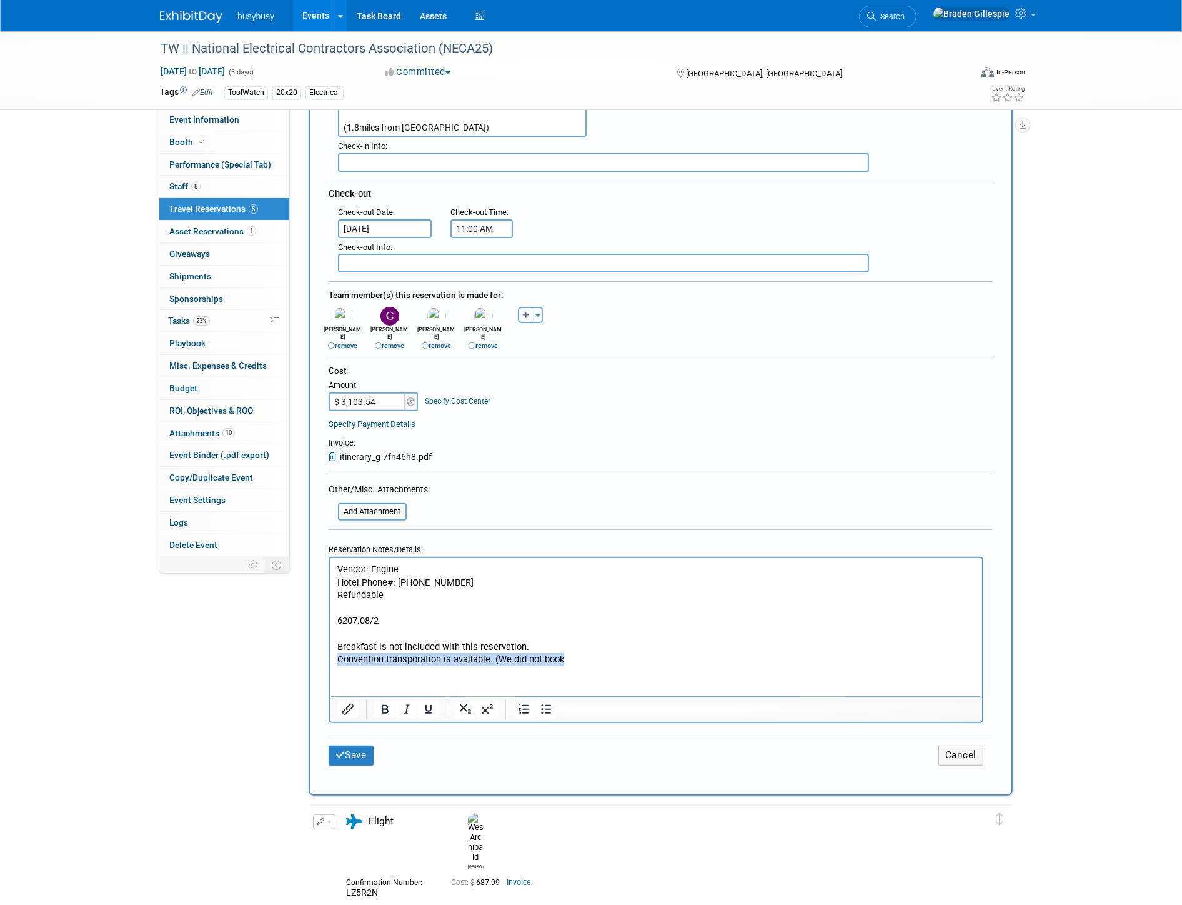
click at [329, 655] on html "Vendor: Engine Hotel Phone#: 312.922.4400 Refundable 6207.08/2 Breakfast is not…" at bounding box center [655, 612] width 652 height 108
click at [338, 625] on p "6207.08/2" at bounding box center [656, 620] width 638 height 13
click at [337, 629] on p "Rich Text Area. Press ALT-0 for help." at bounding box center [656, 633] width 638 height 13
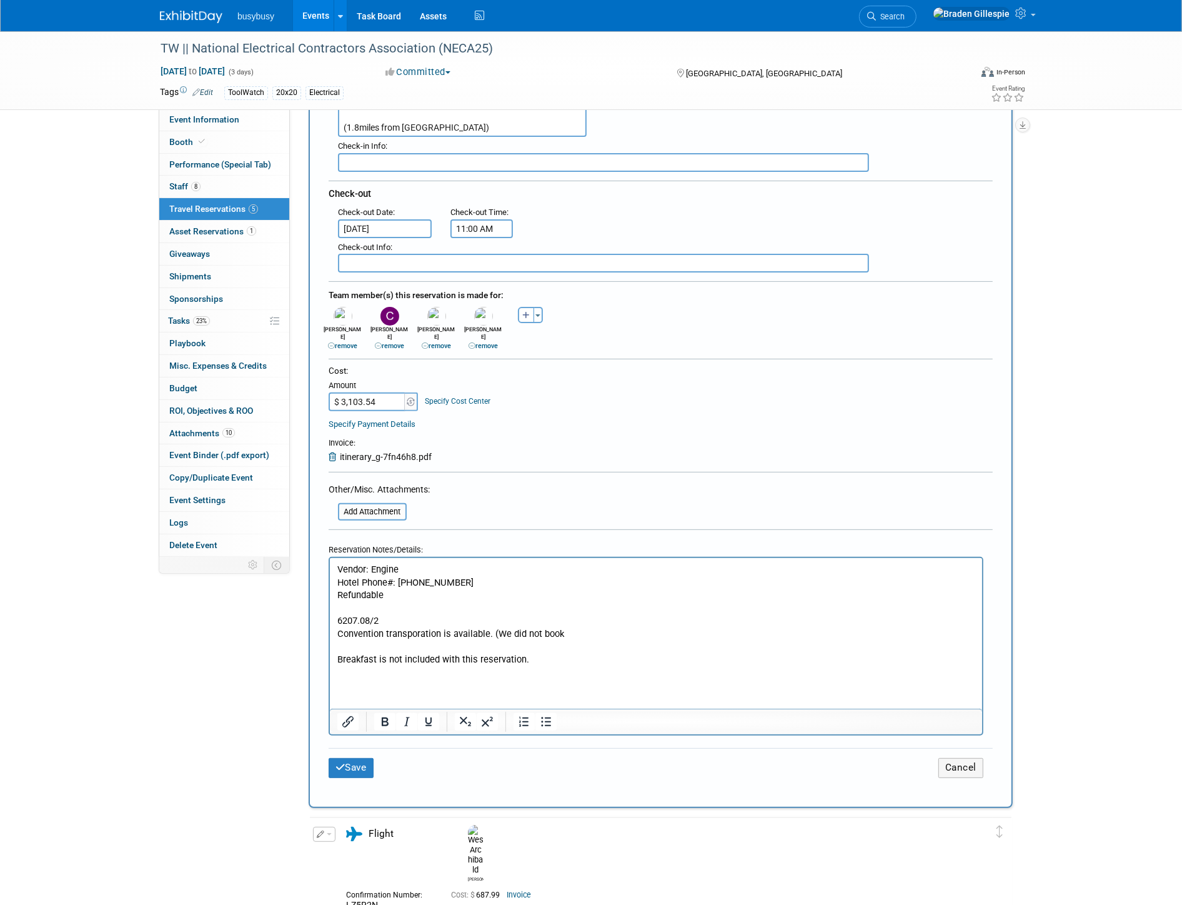
click at [587, 630] on p "Convention transporation is available. (We did not book" at bounding box center [656, 633] width 638 height 13
drag, startPoint x: 572, startPoint y: 658, endPoint x: 248, endPoint y: 575, distance: 334.1
click at [329, 575] on html "Vendor: Engine Hotel Phone#: 312.922.4400 Refundable 6207.08/2 Convention trans…" at bounding box center [655, 618] width 652 height 121
copy body "Vendor: Engine Hotel Phone#: 312.922.4400 Refundable 6207.08/2 Convention trans…"
click at [370, 758] on button "Save" at bounding box center [351, 767] width 45 height 19
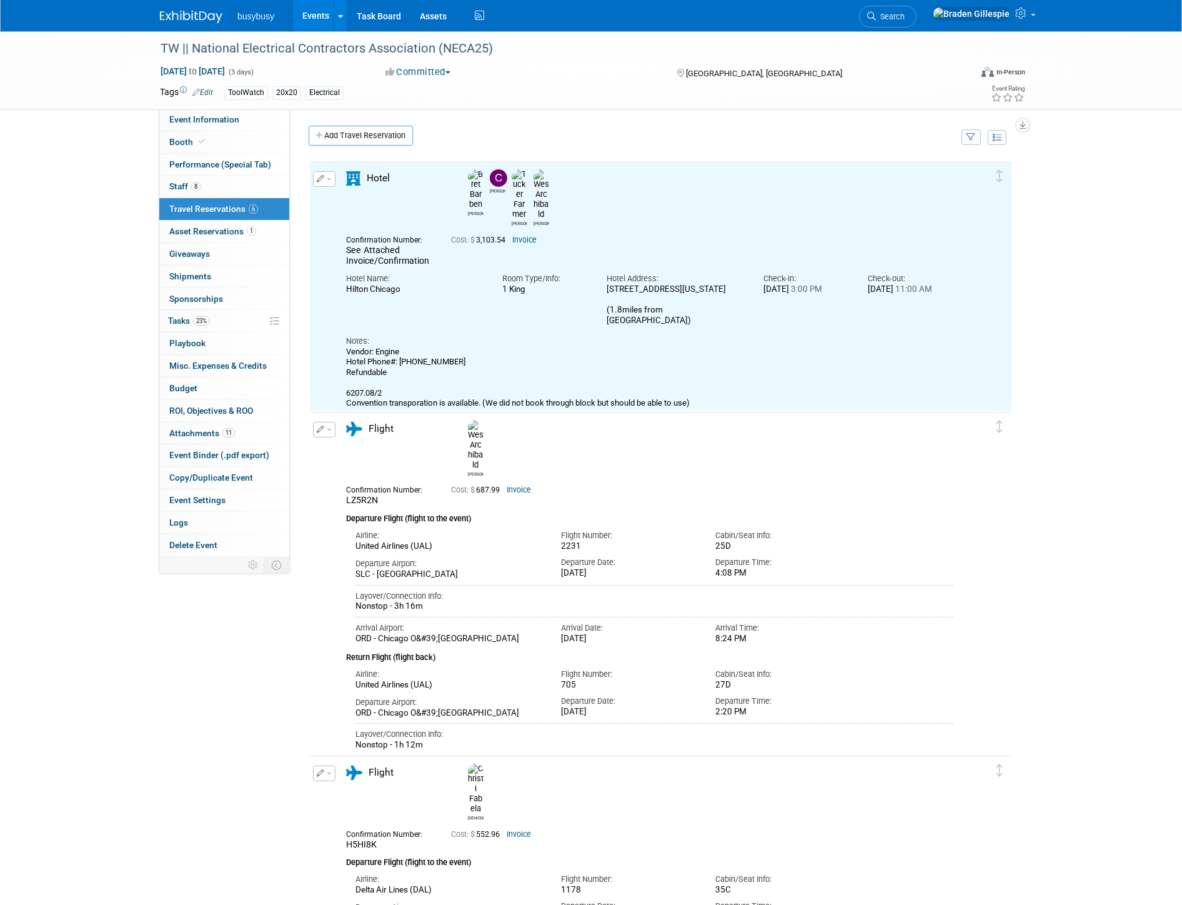
scroll to position [0, 0]
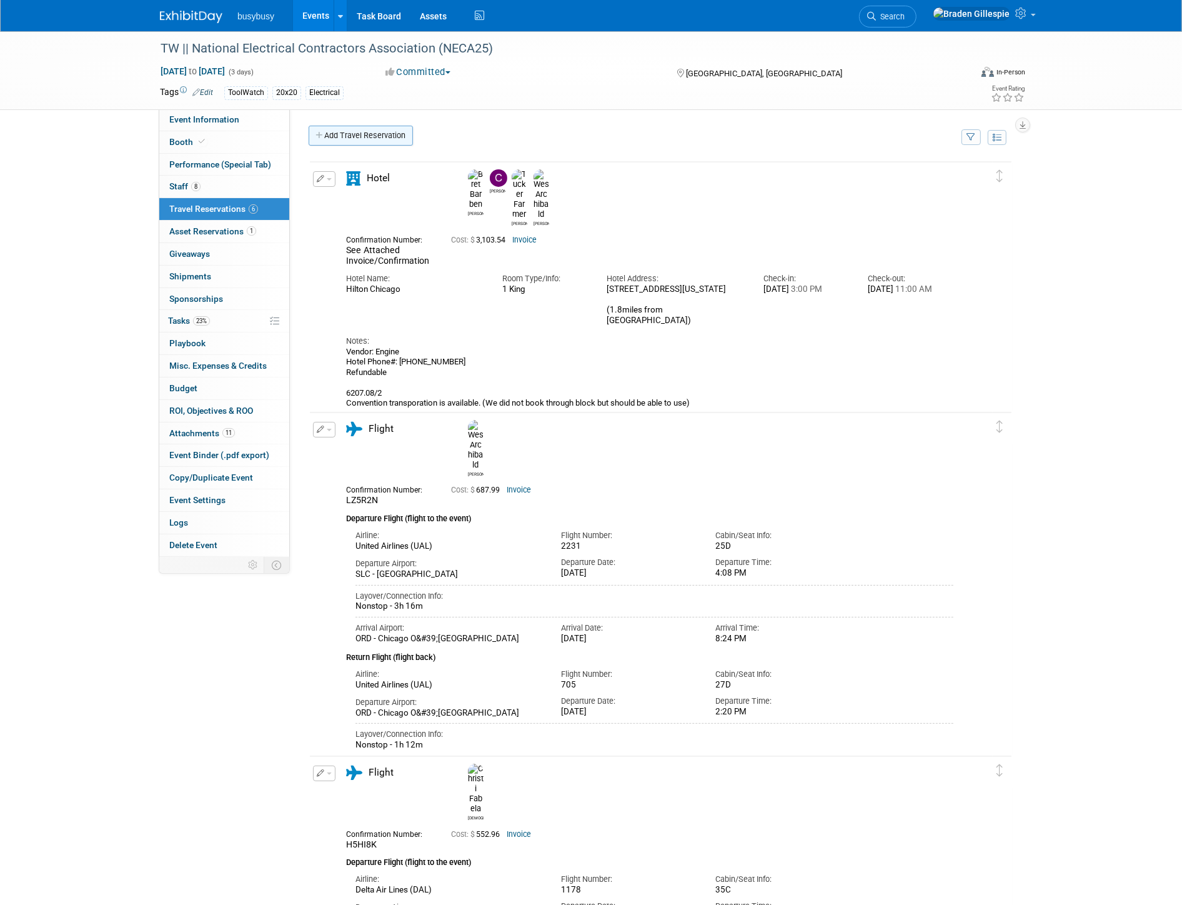
click at [371, 131] on link "Add Travel Reservation" at bounding box center [361, 136] width 104 height 20
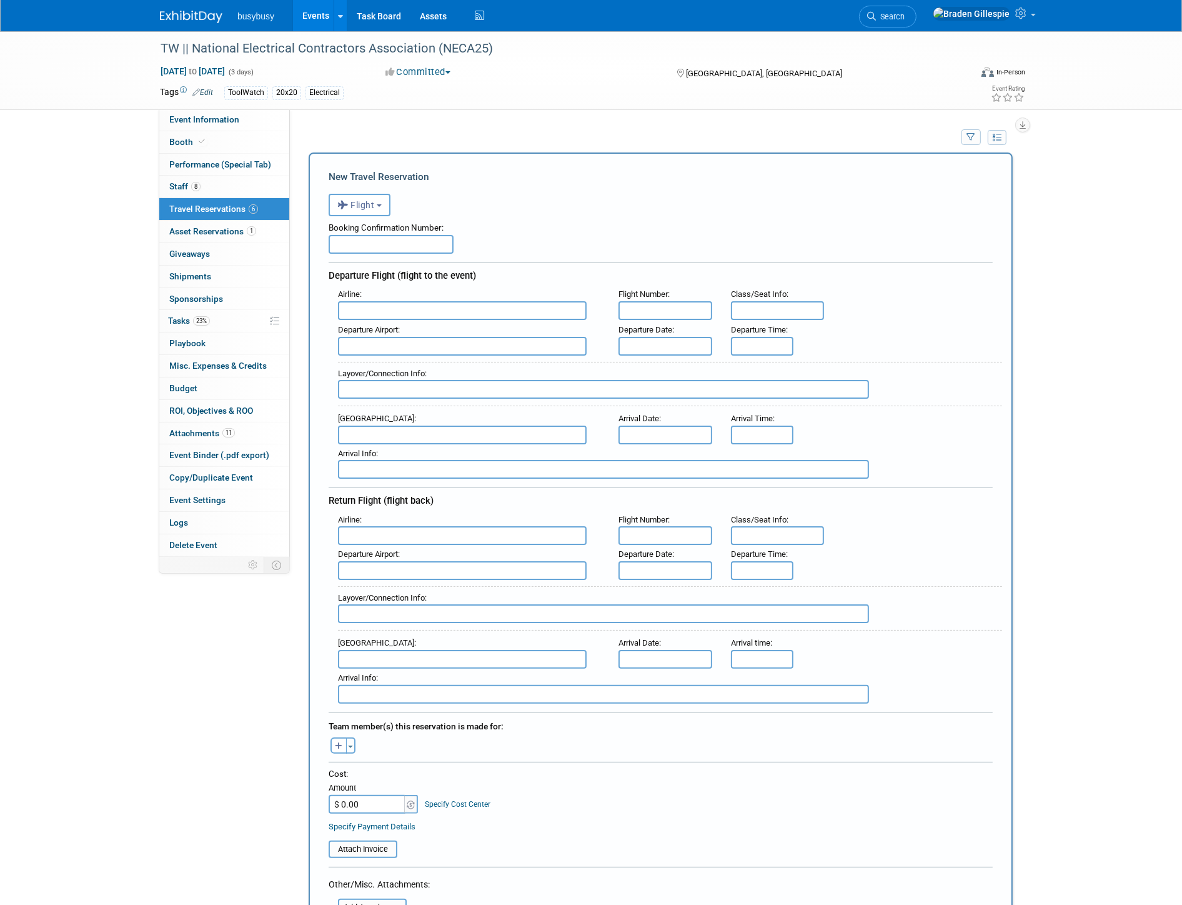
click at [370, 795] on input "$ 0.00" at bounding box center [368, 804] width 78 height 19
click at [374, 198] on button "Flight" at bounding box center [360, 205] width 62 height 22
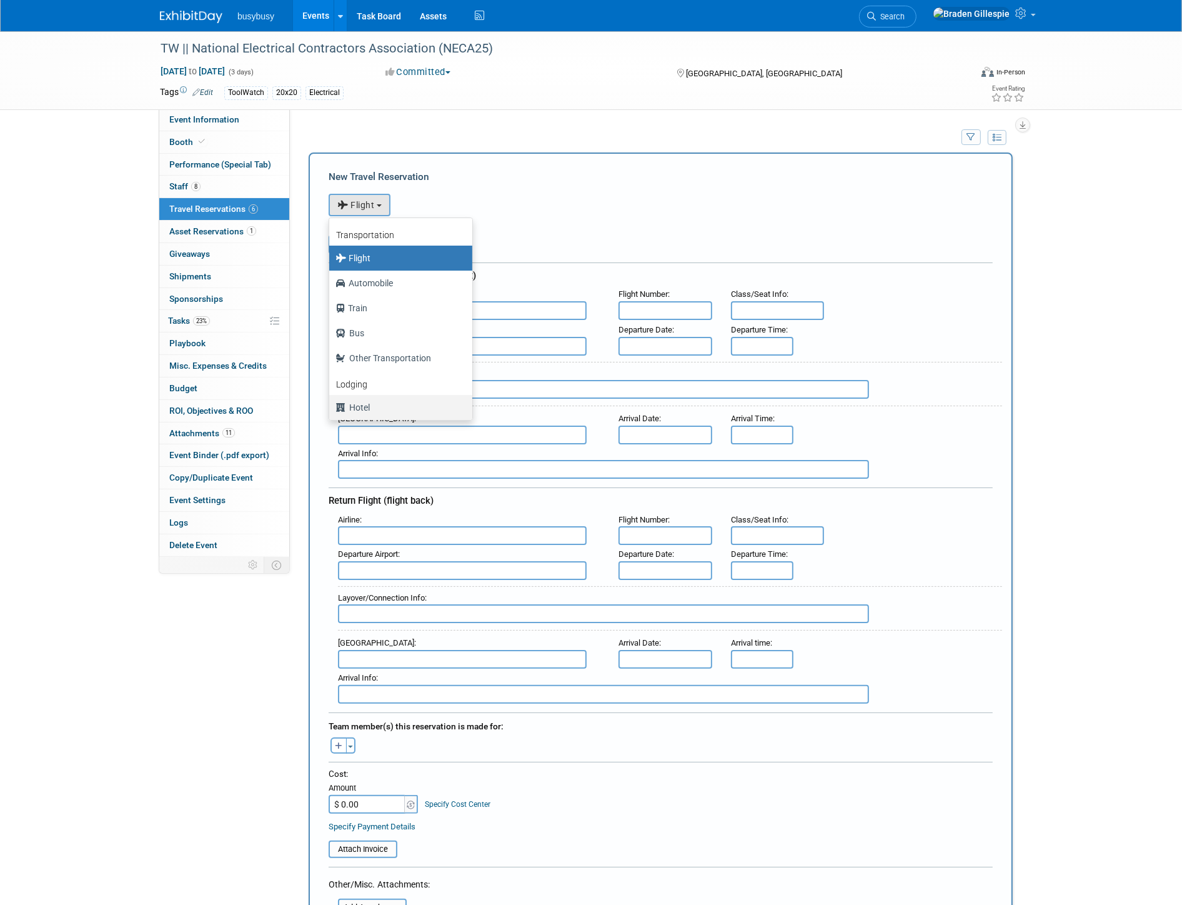
click at [386, 405] on label "Hotel" at bounding box center [398, 407] width 124 height 20
click at [331, 405] on input "Hotel" at bounding box center [327, 406] width 8 height 8
select select "6"
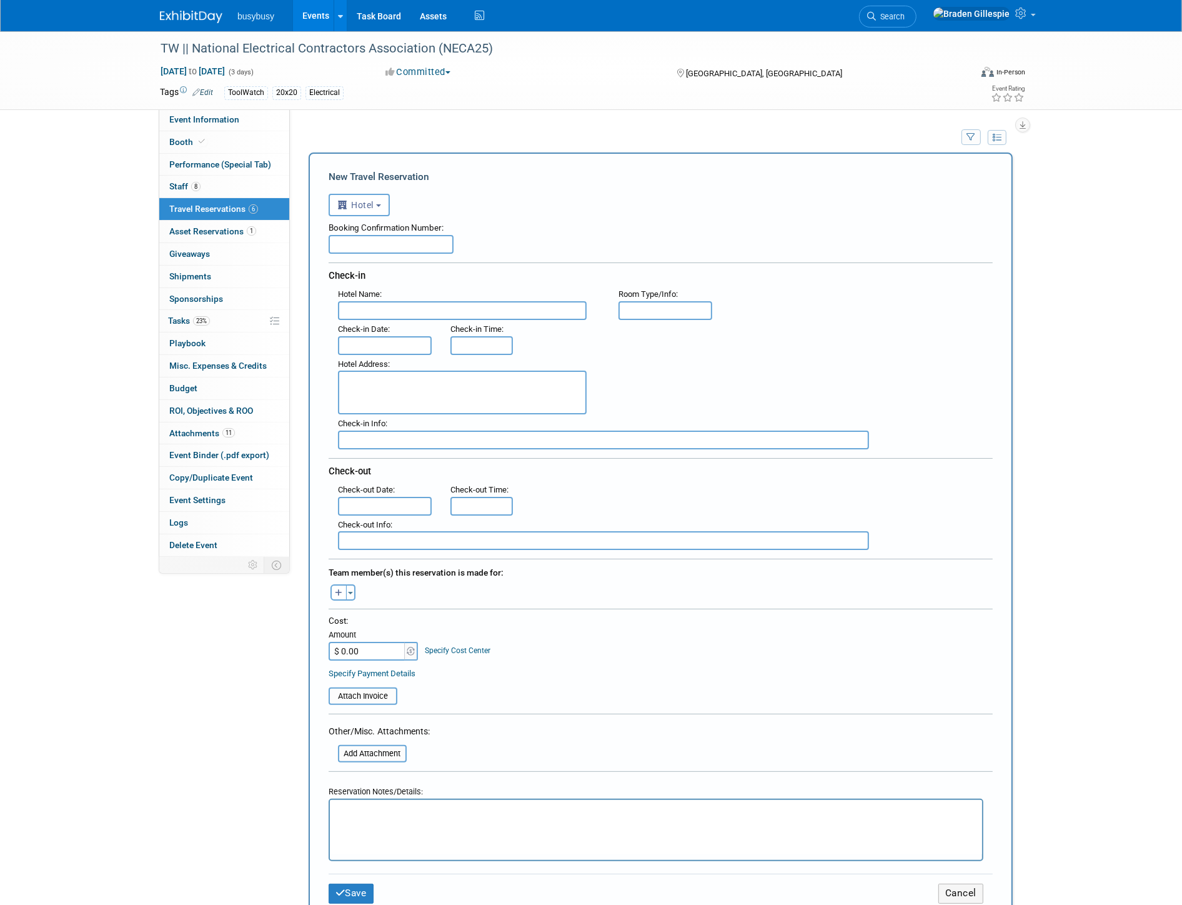
click at [372, 244] on input "text" at bounding box center [391, 244] width 125 height 19
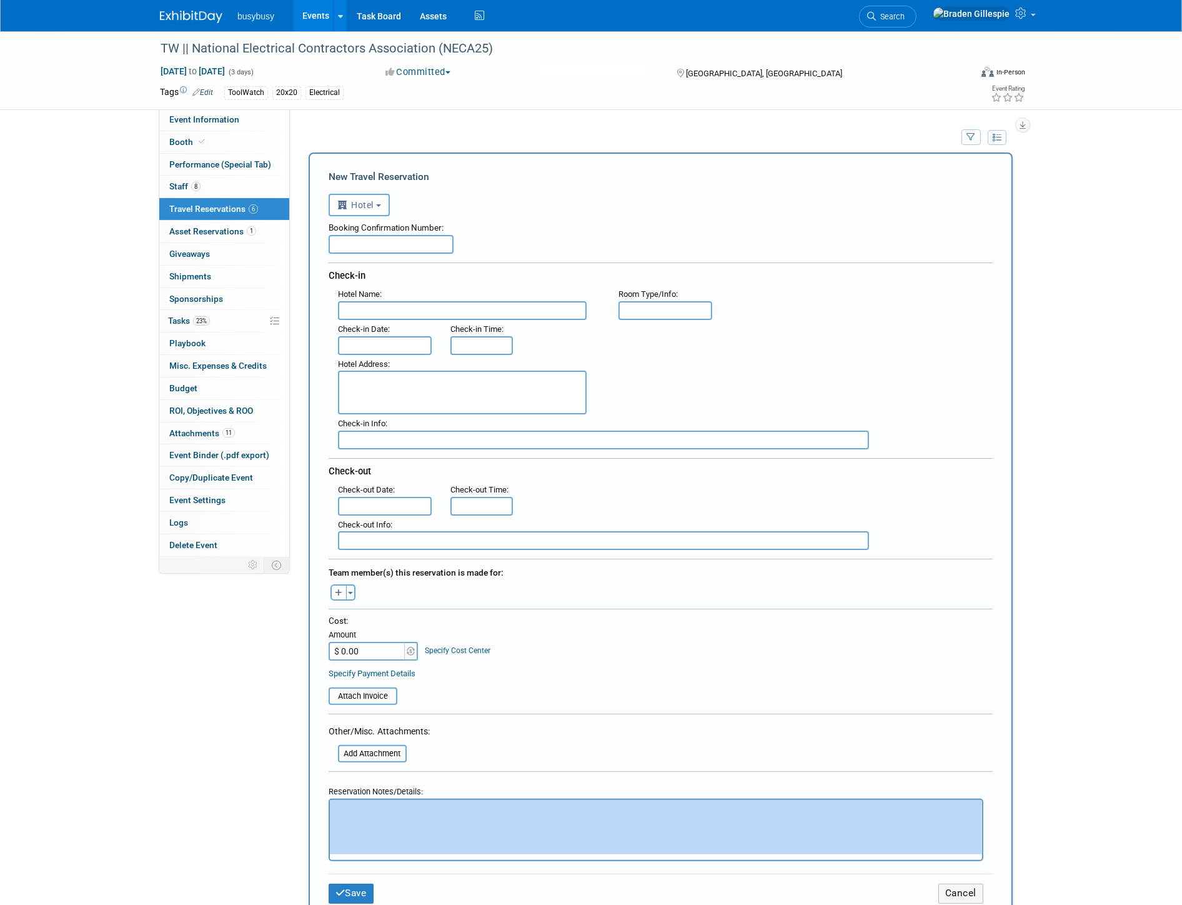
drag, startPoint x: 417, startPoint y: 851, endPoint x: 419, endPoint y: 845, distance: 6.4
click at [419, 845] on form "<i class="fas fa-plane" style="padding: 6px 4px 6px 1px;"></i> Flight <i class=…" at bounding box center [661, 553] width 664 height 732
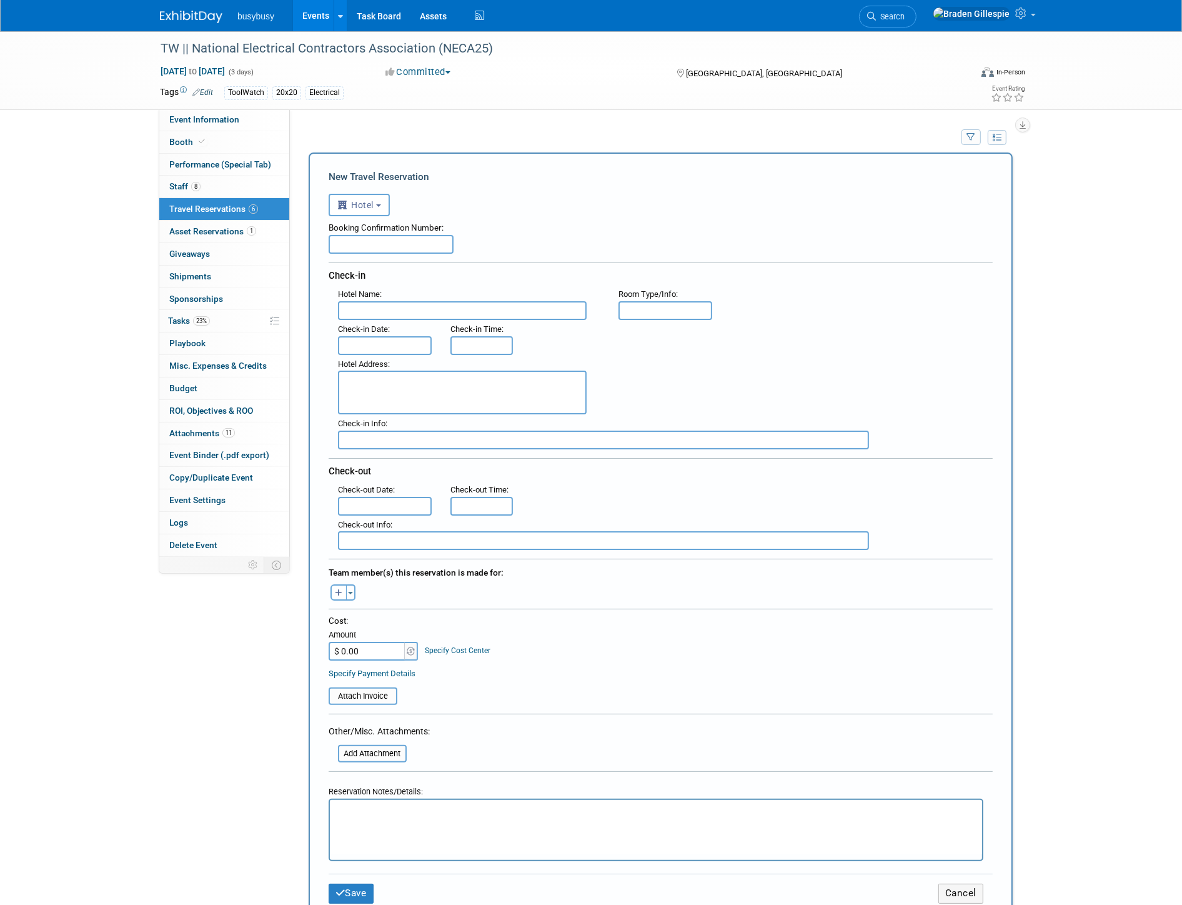
drag, startPoint x: 431, startPoint y: 846, endPoint x: 438, endPoint y: 835, distance: 12.7
click at [438, 818] on html at bounding box center [655, 809] width 652 height 18
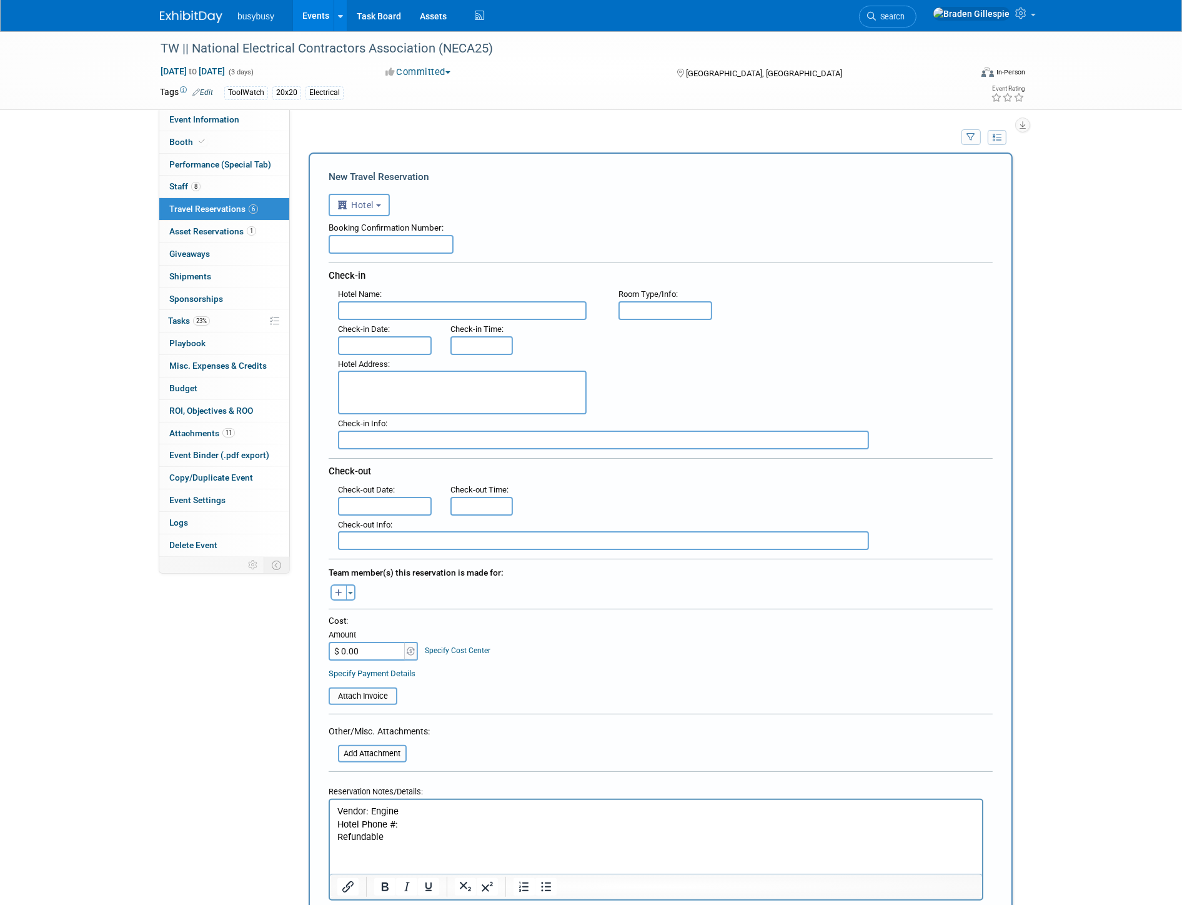
click at [642, 307] on input "text" at bounding box center [666, 310] width 94 height 19
type input "Standard 1 King"
click at [461, 311] on input "text" at bounding box center [462, 310] width 249 height 19
type input "Hilton Chicago"
click at [417, 336] on input "text" at bounding box center [385, 345] width 94 height 19
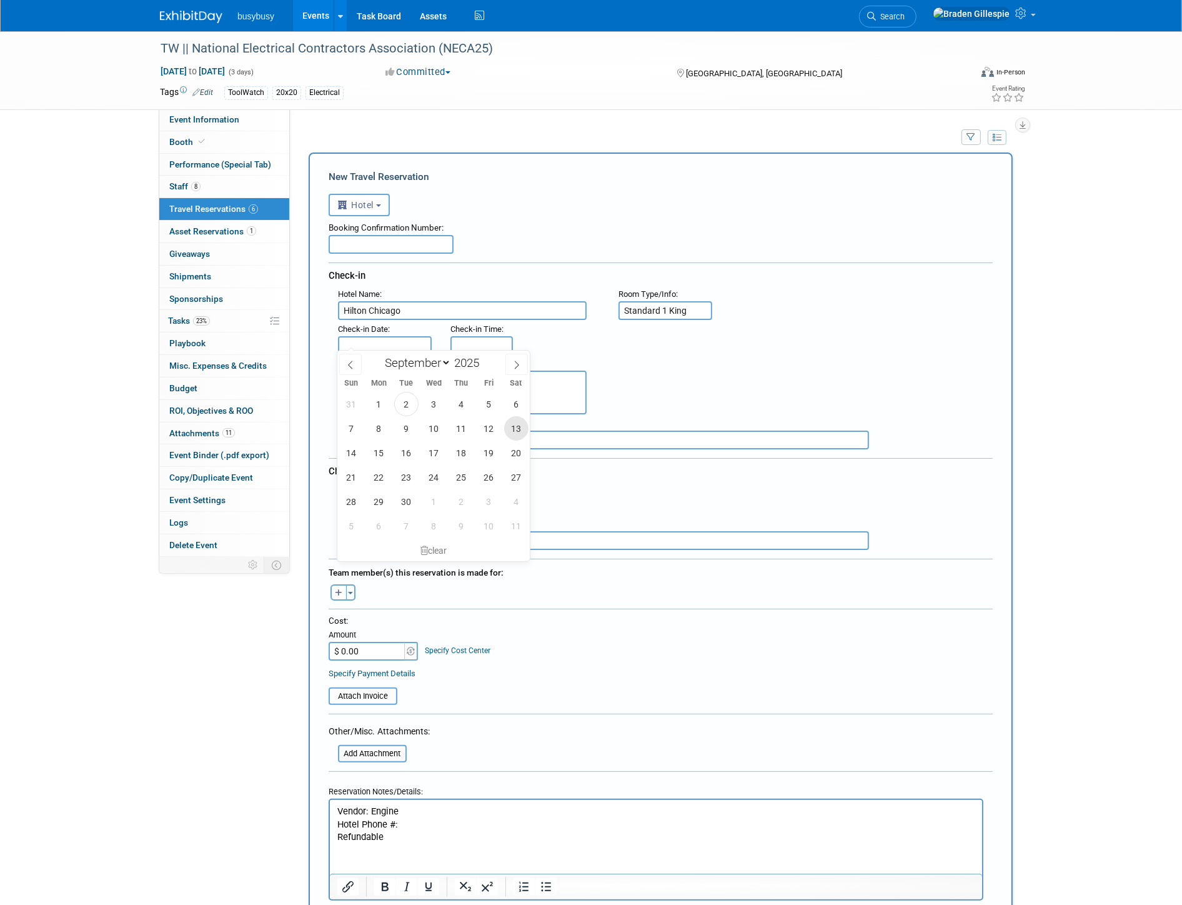
click at [514, 433] on span "13" at bounding box center [516, 428] width 24 height 24
type input "Sep 13, 2025"
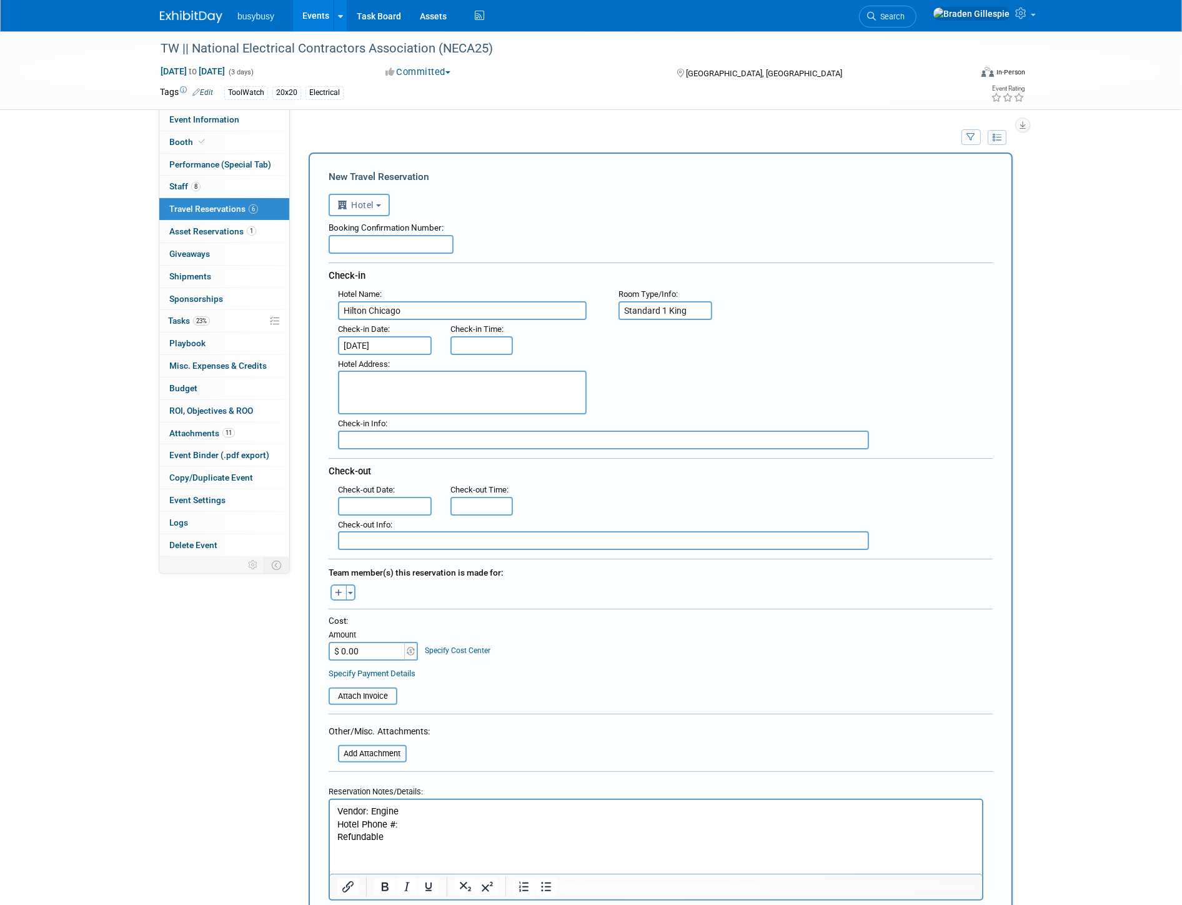
click at [387, 497] on input "text" at bounding box center [385, 506] width 94 height 19
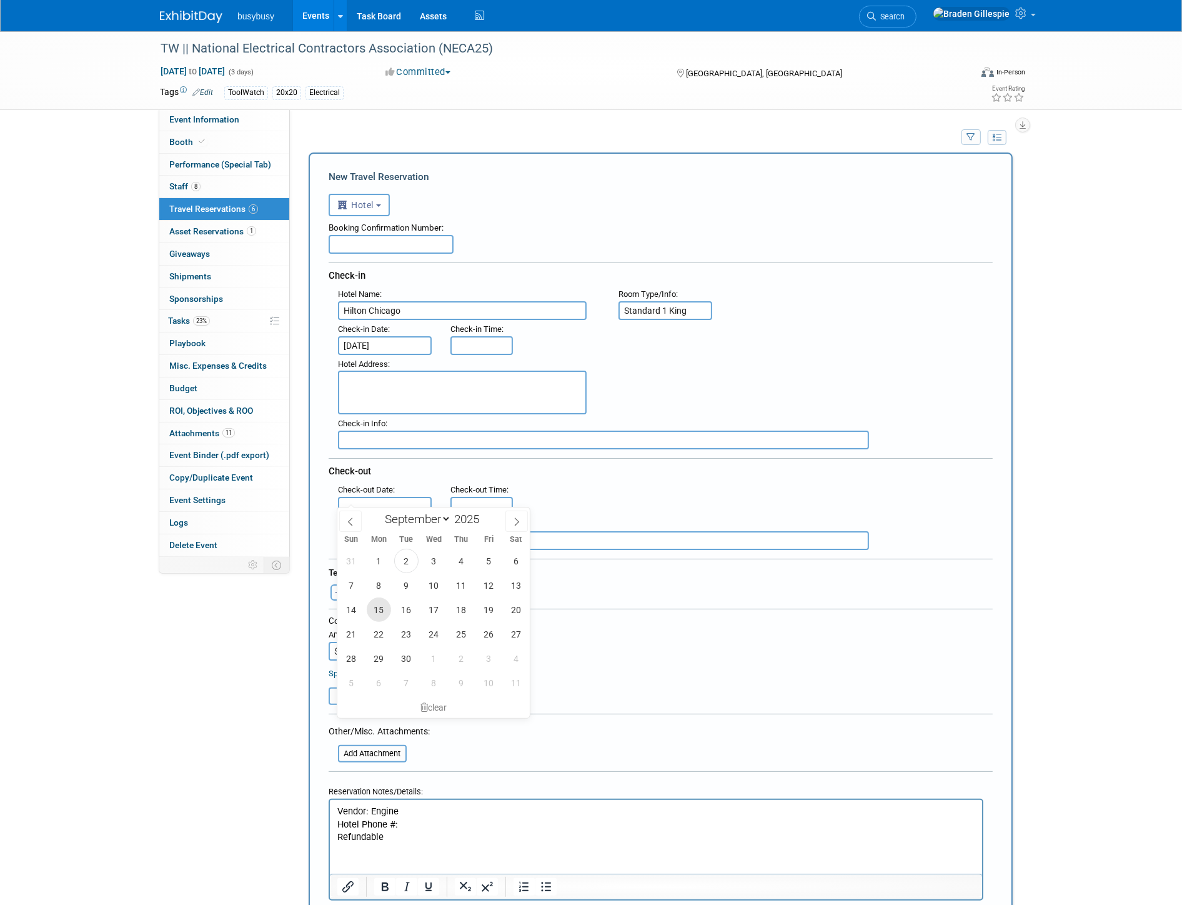
click at [381, 612] on span "15" at bounding box center [379, 609] width 24 height 24
type input "Sep 15, 2025"
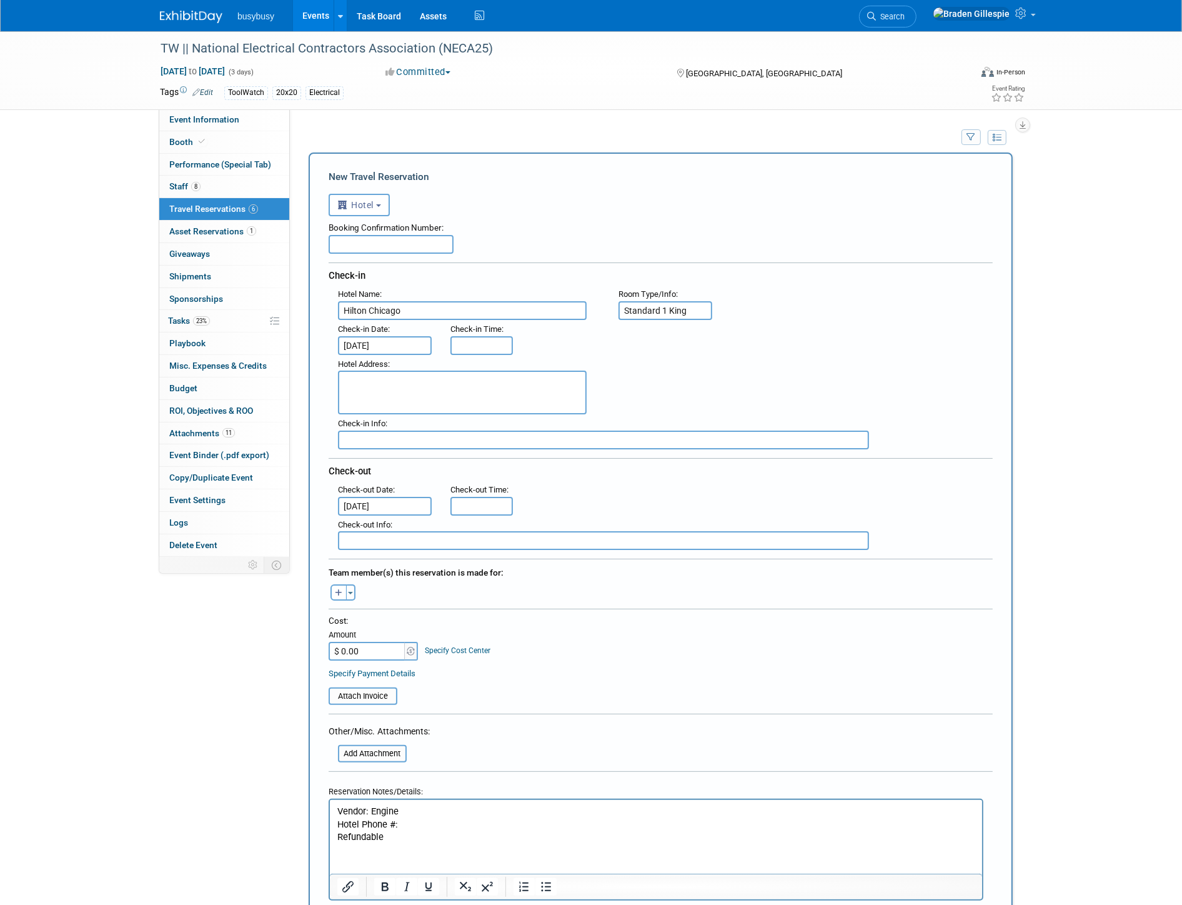
click at [535, 839] on p "Refundable" at bounding box center [656, 836] width 638 height 13
click at [440, 835] on p "Refundable" at bounding box center [656, 836] width 638 height 13
click at [442, 821] on p "Hotel Phone #:" at bounding box center [656, 824] width 638 height 13
click at [442, 840] on p "Refundable" at bounding box center [656, 836] width 638 height 13
click at [486, 853] on p "Rich Text Area. Press ALT-0 for help." at bounding box center [656, 849] width 638 height 13
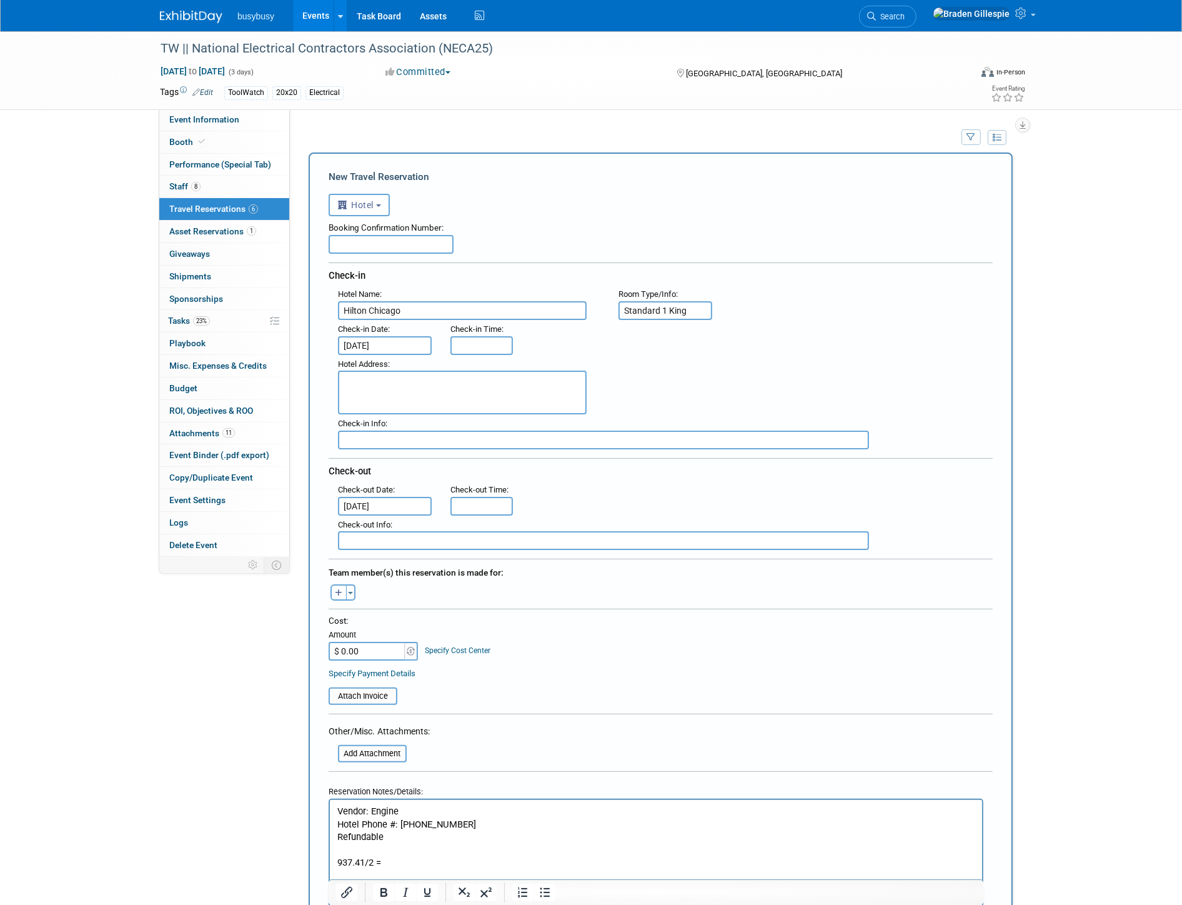
click at [369, 645] on input "$ 0.00" at bounding box center [368, 651] width 78 height 19
click at [384, 644] on input "$ 0.00" at bounding box center [368, 651] width 78 height 19
click at [389, 642] on input "$ 468.00" at bounding box center [368, 651] width 78 height 19
type input "$ 468.71"
click at [365, 688] on input "file" at bounding box center [321, 695] width 149 height 15
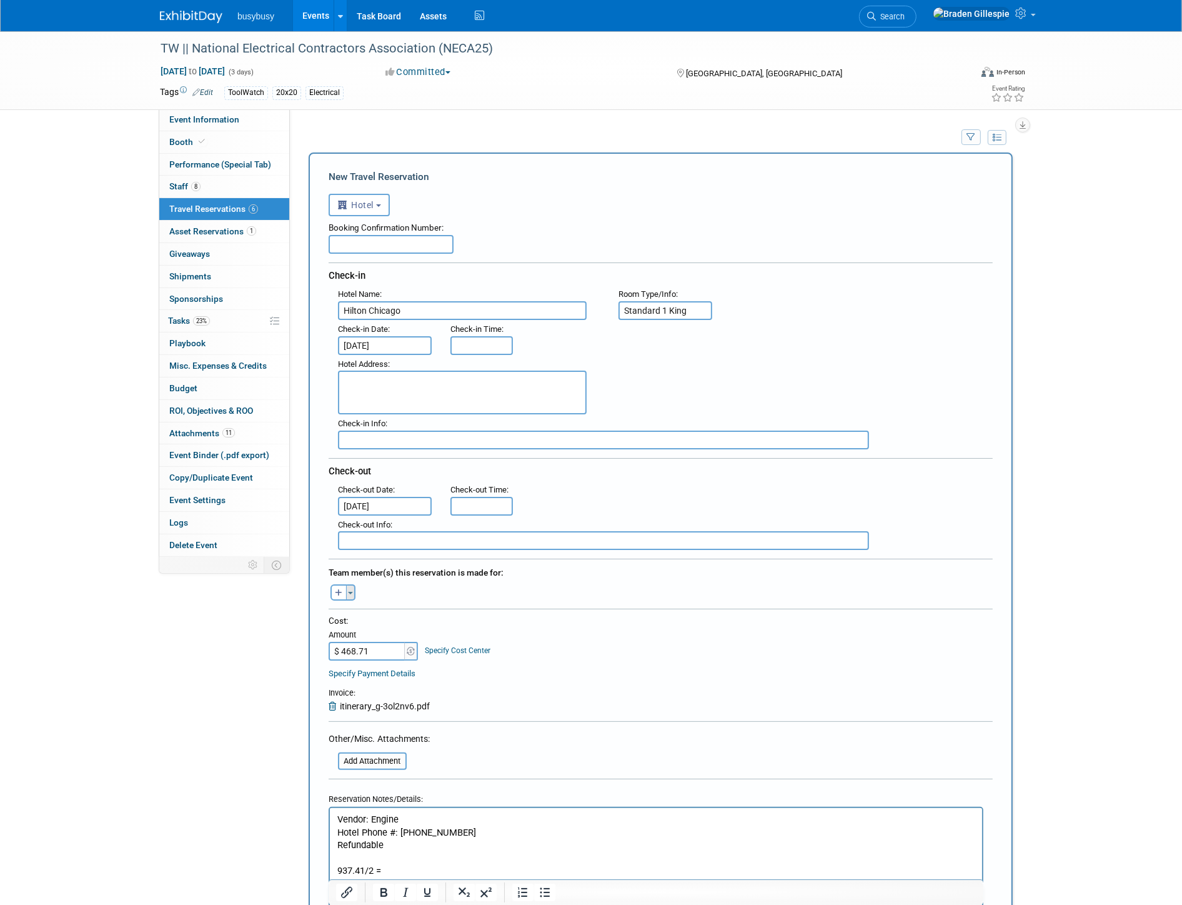
click at [352, 592] on span "button" at bounding box center [350, 593] width 5 height 2
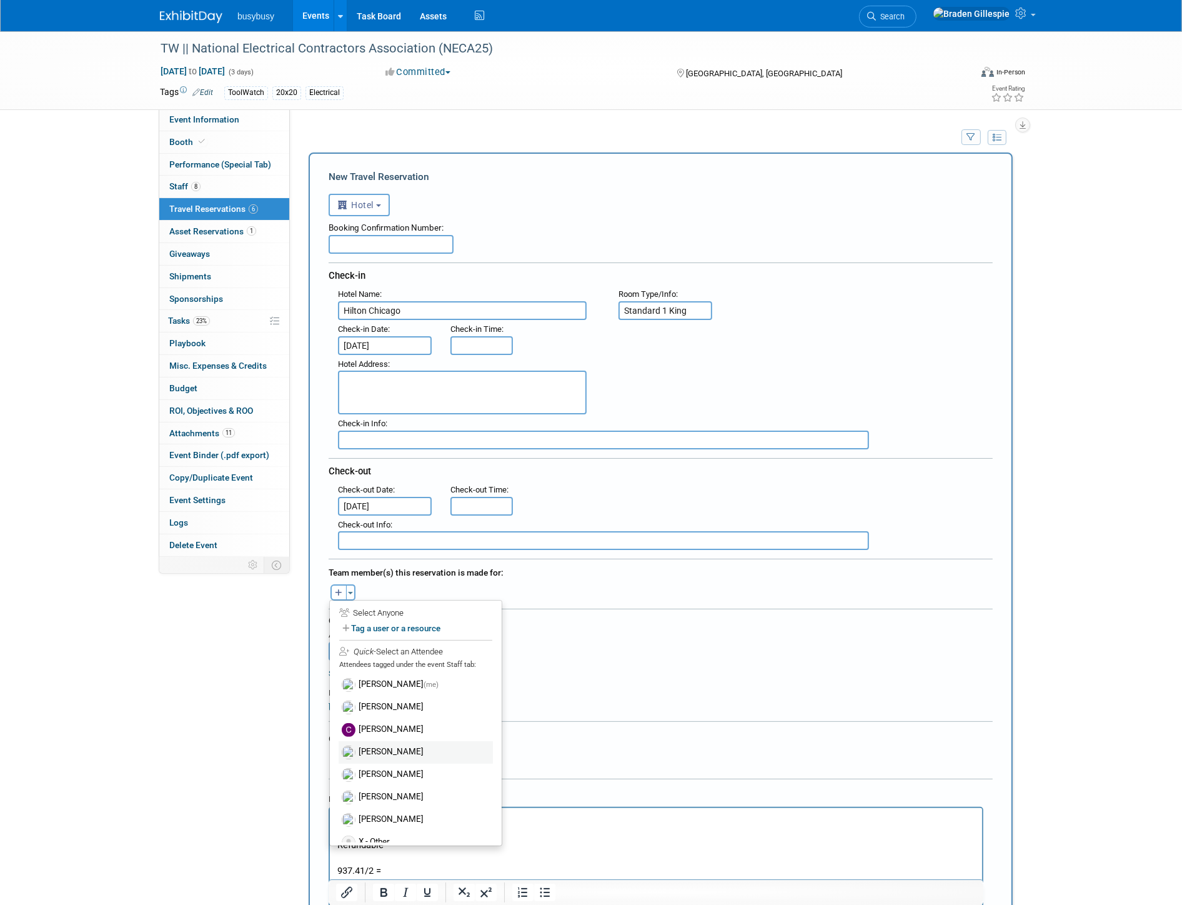
click at [394, 744] on label "[PERSON_NAME]" at bounding box center [416, 752] width 154 height 22
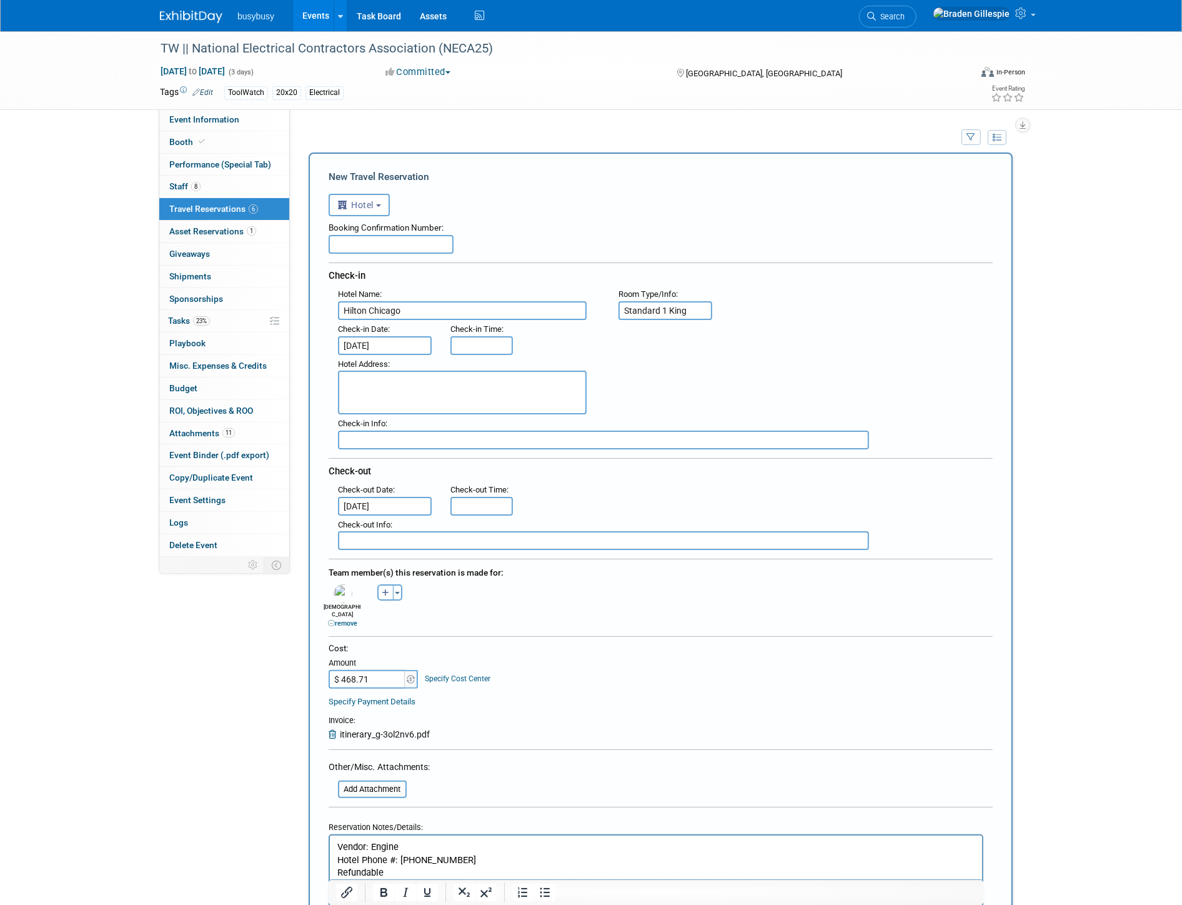
click at [527, 383] on textarea at bounding box center [462, 392] width 249 height 44
paste textarea "720 S Michigan Ave Chicago, IL 60605 (1.8miles from convention center)"
type textarea "720 S Michigan Ave Chicago, IL 60605 (1.8miles from convention center)"
type input "3:00 PM"
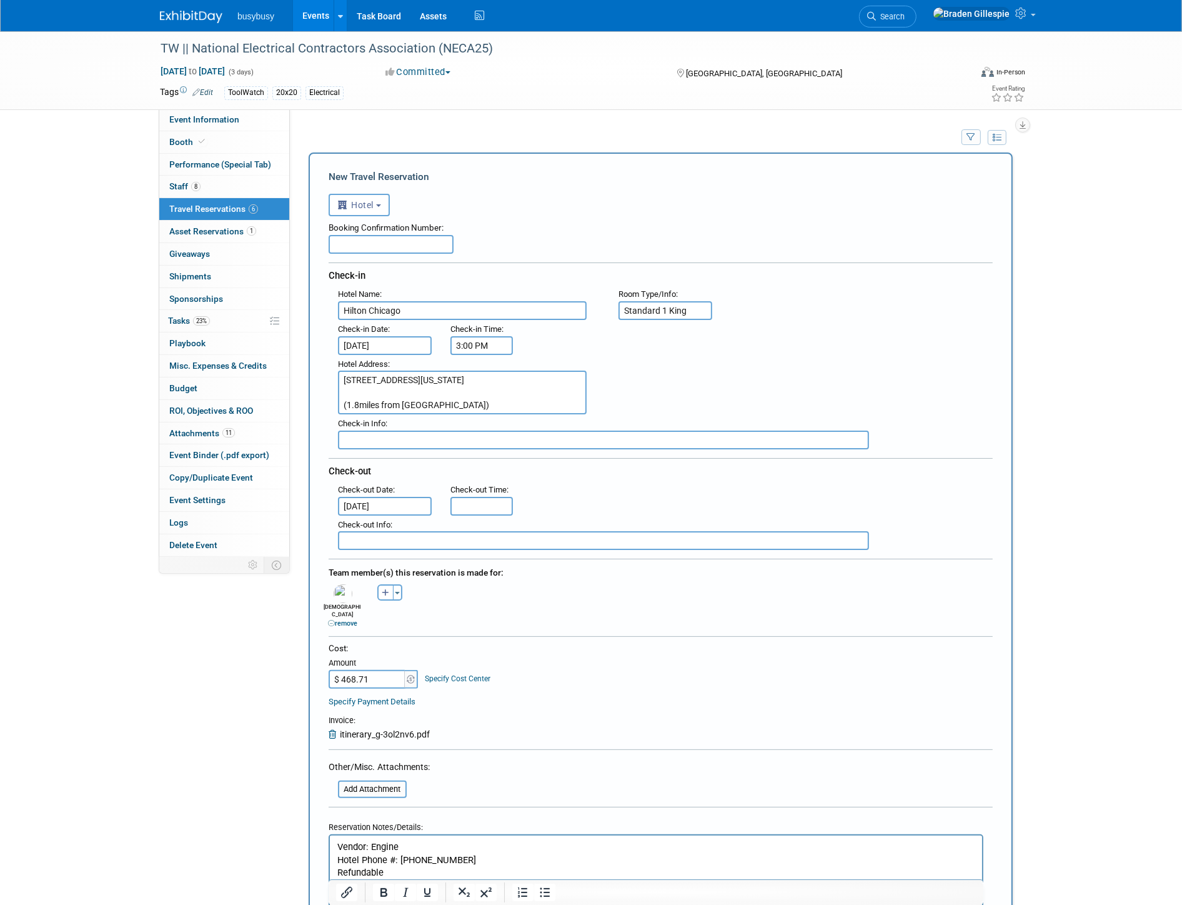
click at [489, 342] on input "3:00 PM" at bounding box center [481, 345] width 62 height 19
type input "11:00 AM"
click at [489, 497] on input "11:00 AM" at bounding box center [481, 506] width 62 height 19
click at [433, 247] on input "text" at bounding box center [391, 244] width 125 height 19
click at [420, 238] on input "text" at bounding box center [391, 244] width 125 height 19
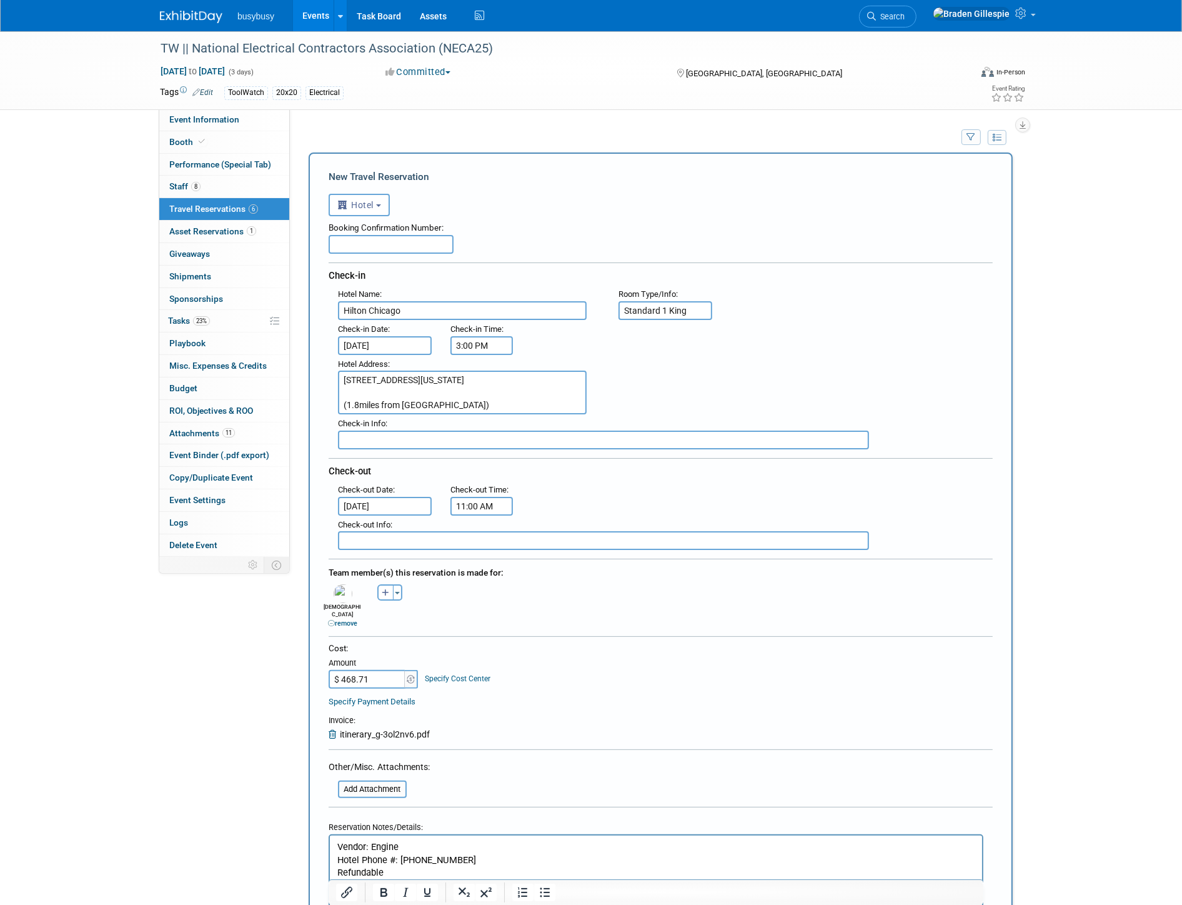
paste input "FIZ2X5J"
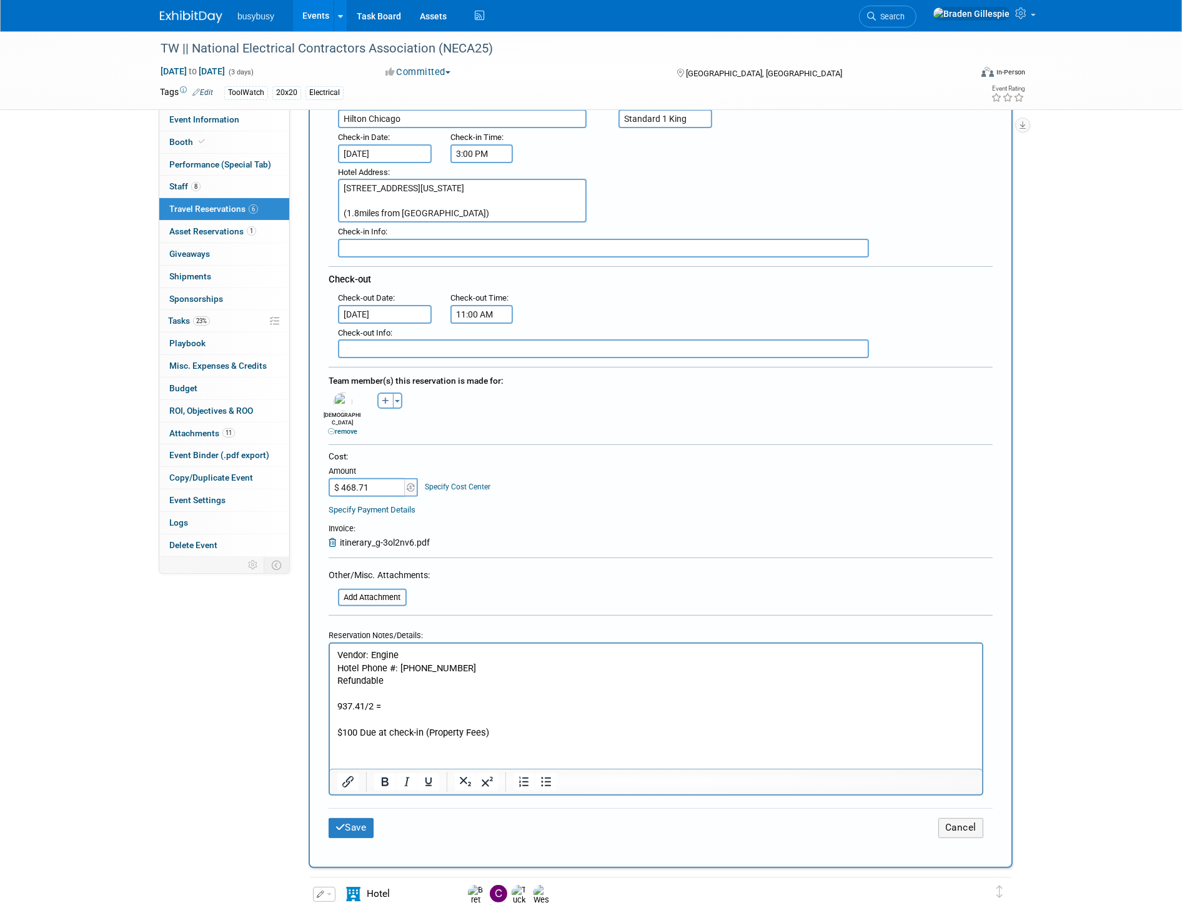
scroll to position [208, 0]
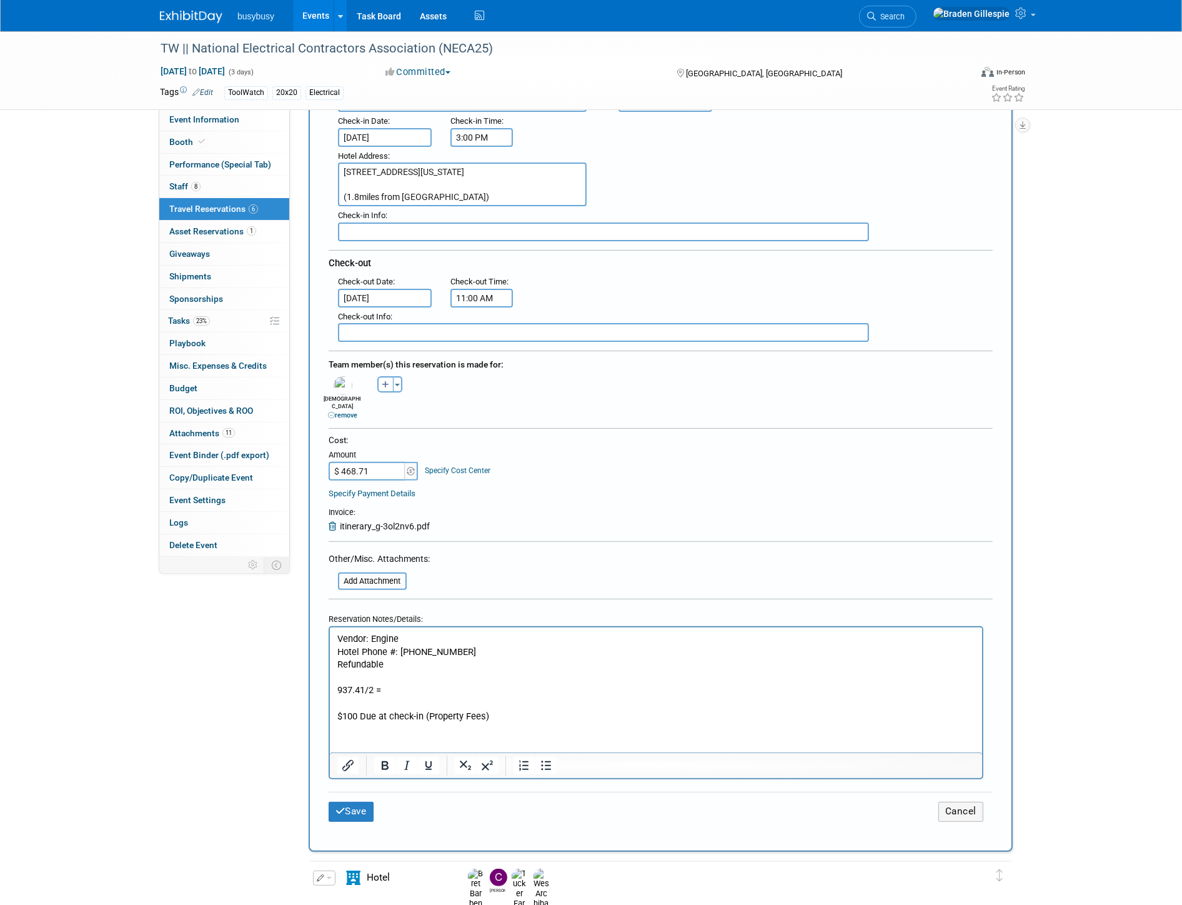
type input "FIZ2X5J"
click at [407, 689] on p "937.41/2 =" at bounding box center [656, 689] width 638 height 13
click at [361, 802] on button "Save" at bounding box center [351, 811] width 45 height 19
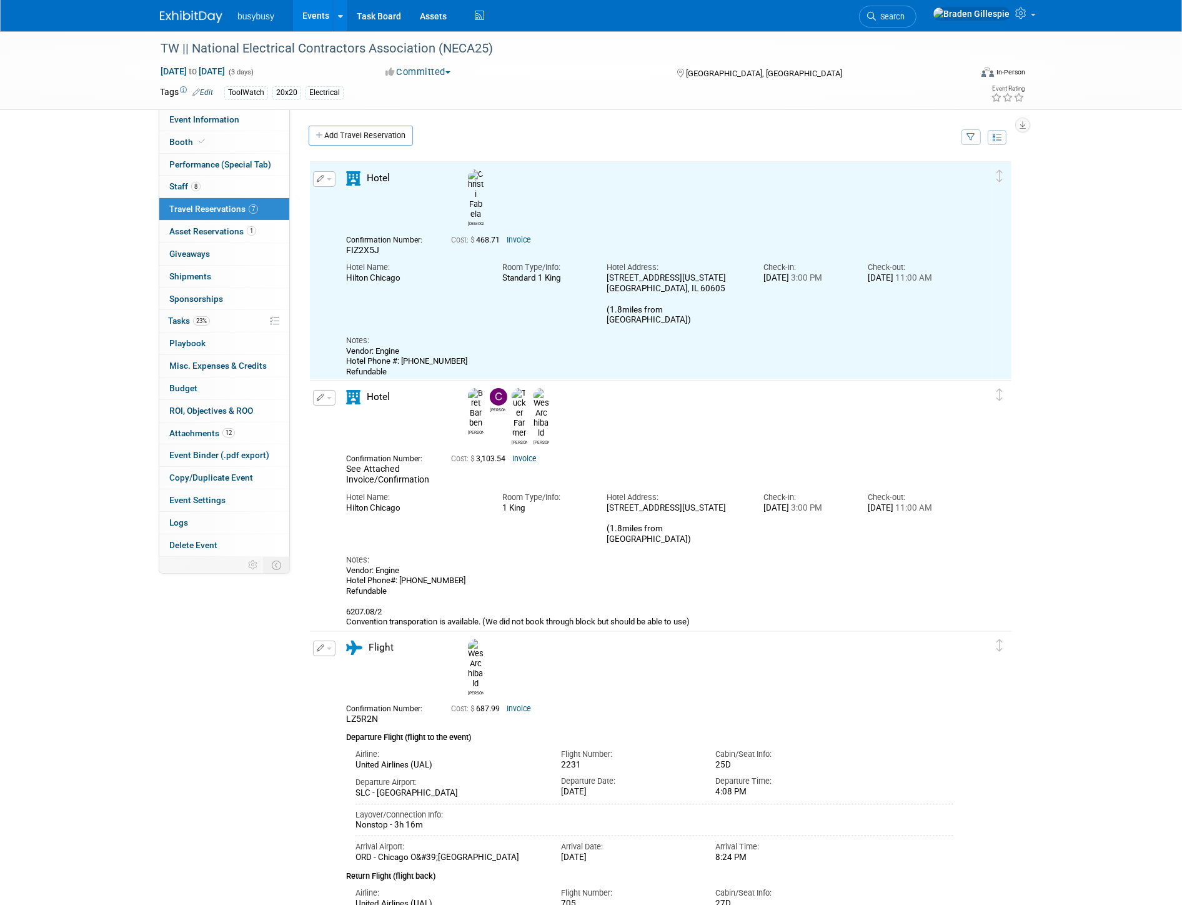
scroll to position [0, 0]
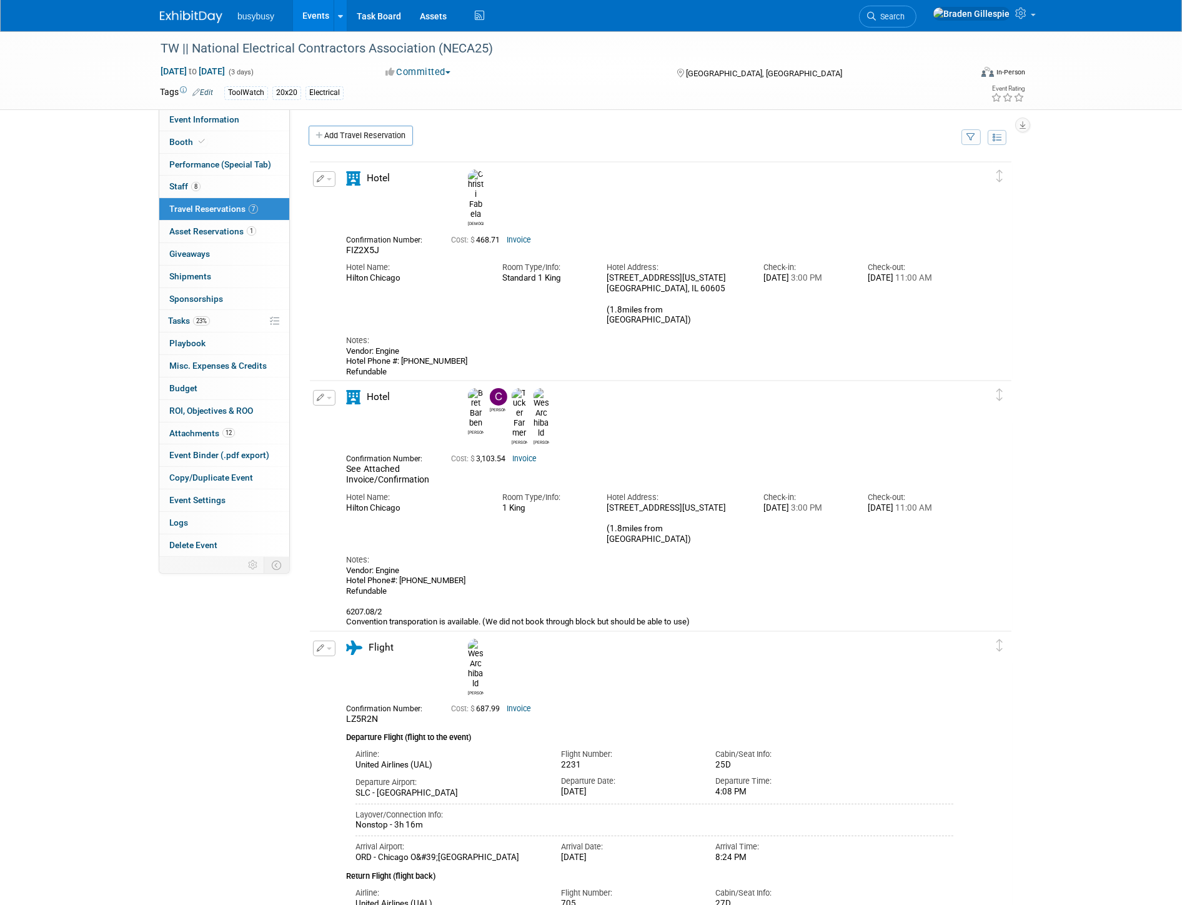
drag, startPoint x: 495, startPoint y: 363, endPoint x: 333, endPoint y: 306, distance: 171.5
click at [333, 306] on div "Edit Reservation Christi" at bounding box center [651, 294] width 683 height 247
copy div "Vendor: Engine Hotel Phone #: 312.922.4400 Refundable 937.41/2 =468.705 $100 Du…"
click at [327, 180] on button "button" at bounding box center [324, 179] width 22 height 16
click at [373, 203] on button "Edit Reservation" at bounding box center [367, 201] width 106 height 18
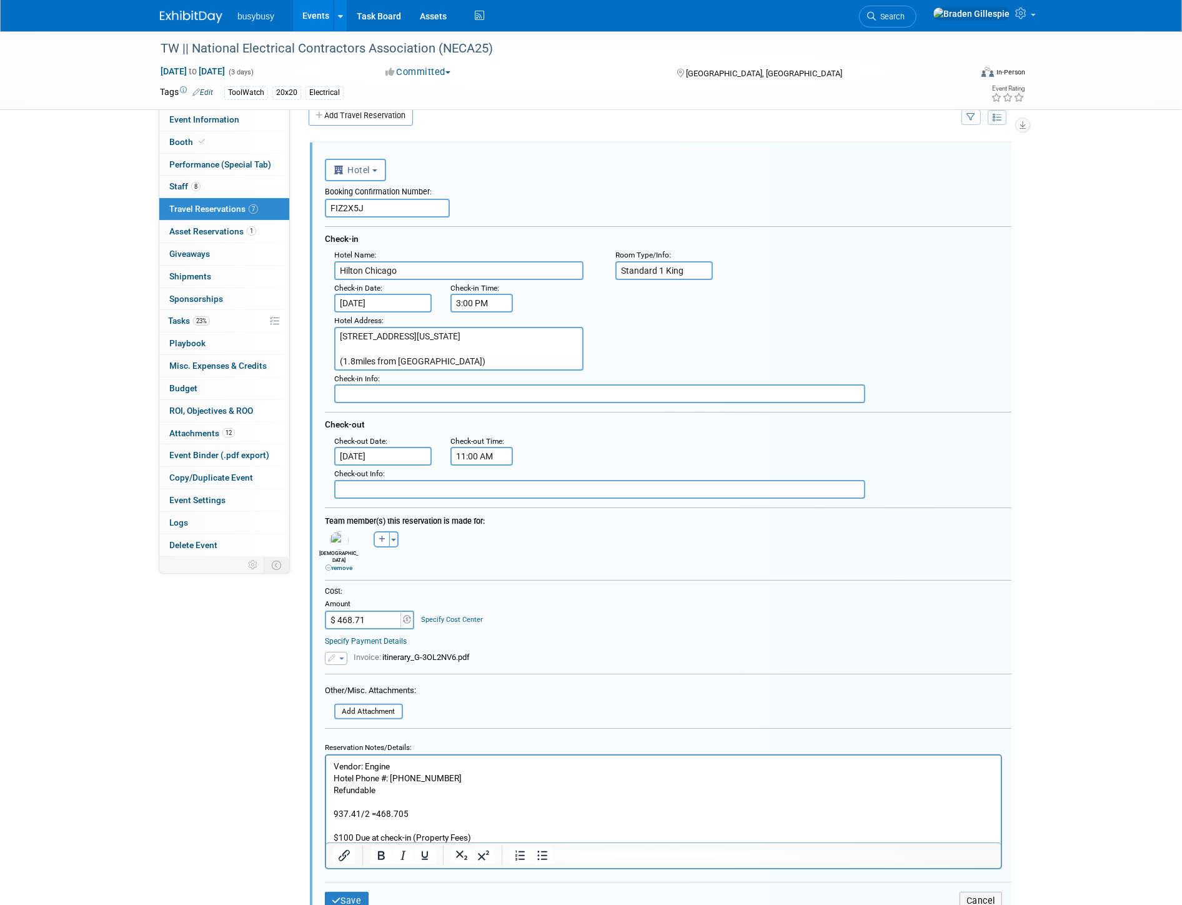
click at [426, 828] on p "Vendor: Engine Hotel Phone #: 312.922.4400 Refundable 937.41/2 =468.705 $100 Du…" at bounding box center [663, 801] width 660 height 83
click at [344, 903] on button "Save" at bounding box center [347, 912] width 44 height 18
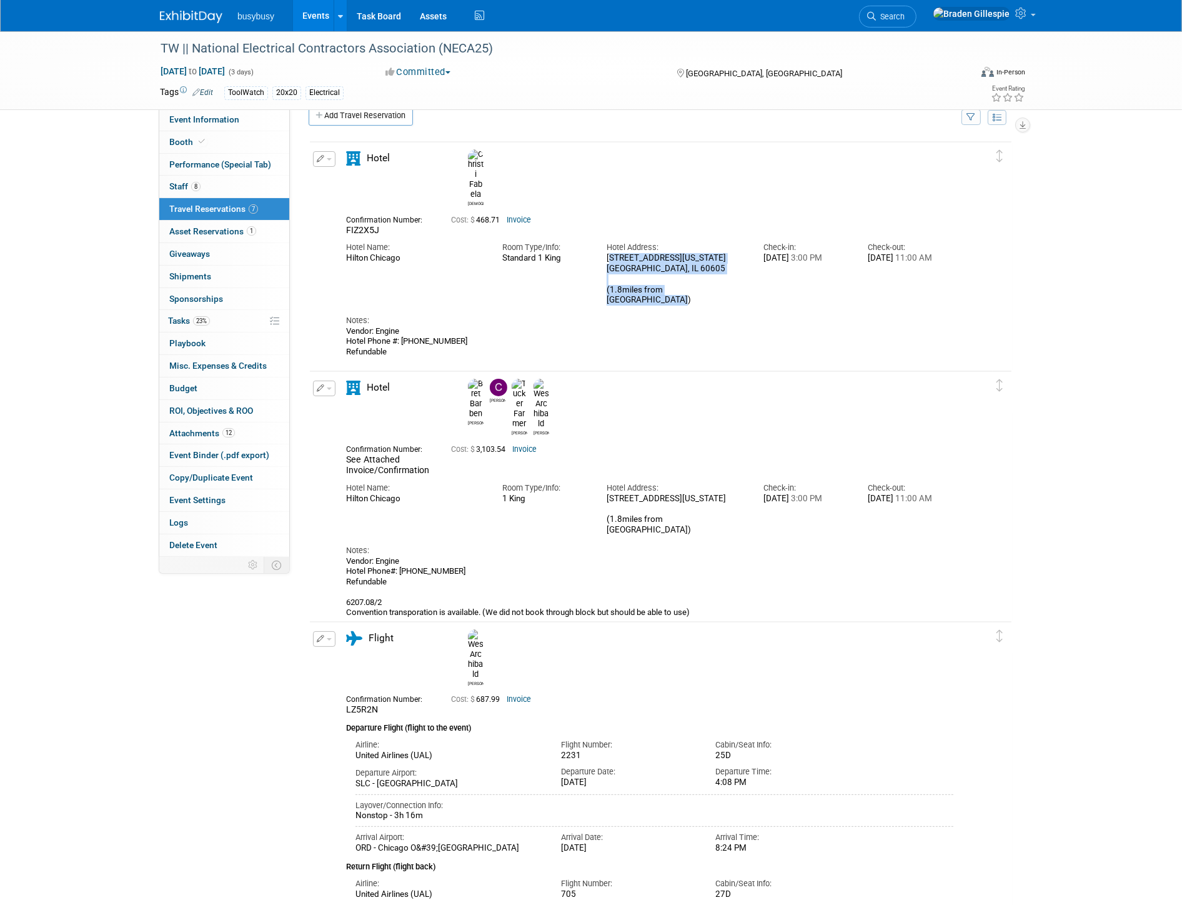
drag, startPoint x: 731, startPoint y: 254, endPoint x: 610, endPoint y: 227, distance: 124.3
click at [610, 253] on div "720 S Michigan Ave Chicago, IL 60605 (1.8miles from convention center)" at bounding box center [675, 279] width 137 height 52
copy div "20 S Michigan Ave Chicago, IL 60605 (1.8miles from convention center"
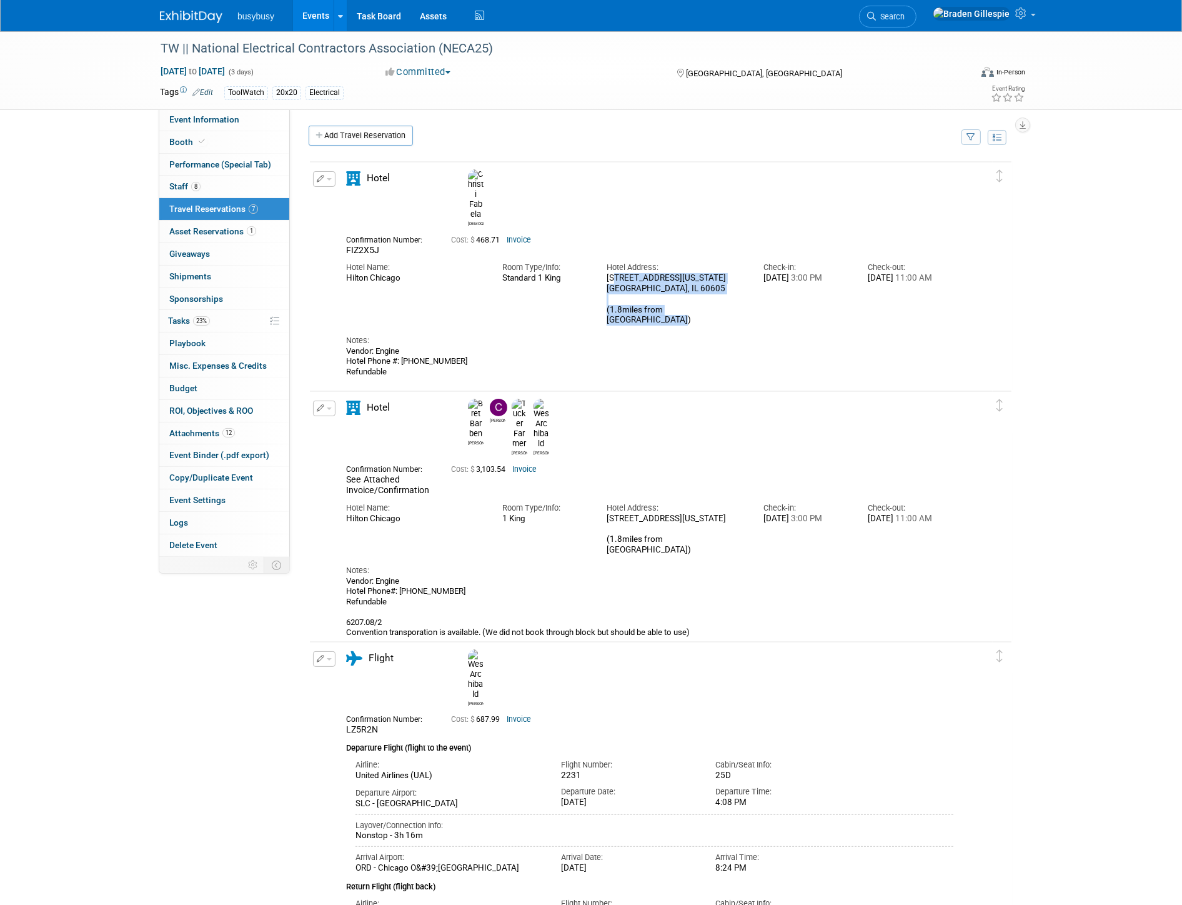
click at [347, 142] on link "Add Travel Reservation" at bounding box center [361, 136] width 104 height 20
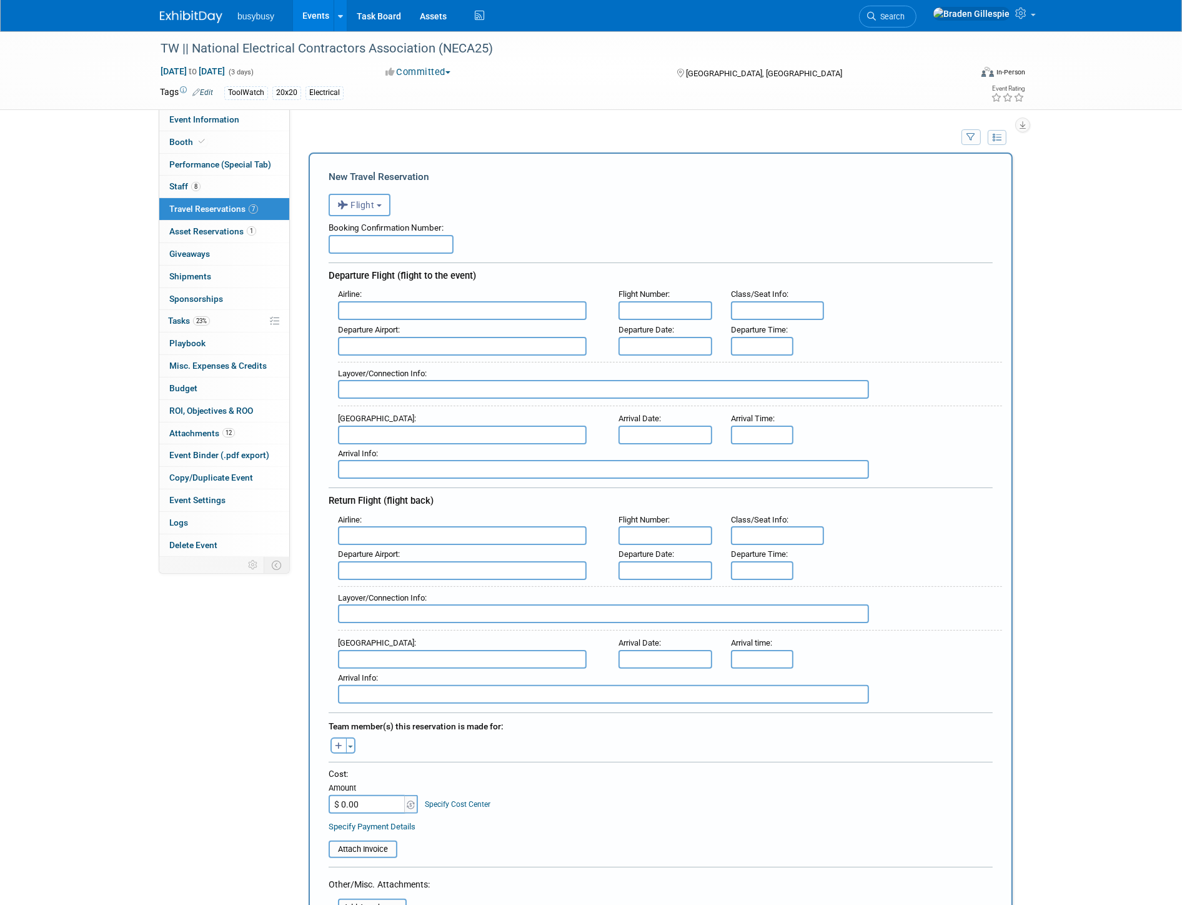
click at [380, 201] on button "Flight" at bounding box center [360, 205] width 62 height 22
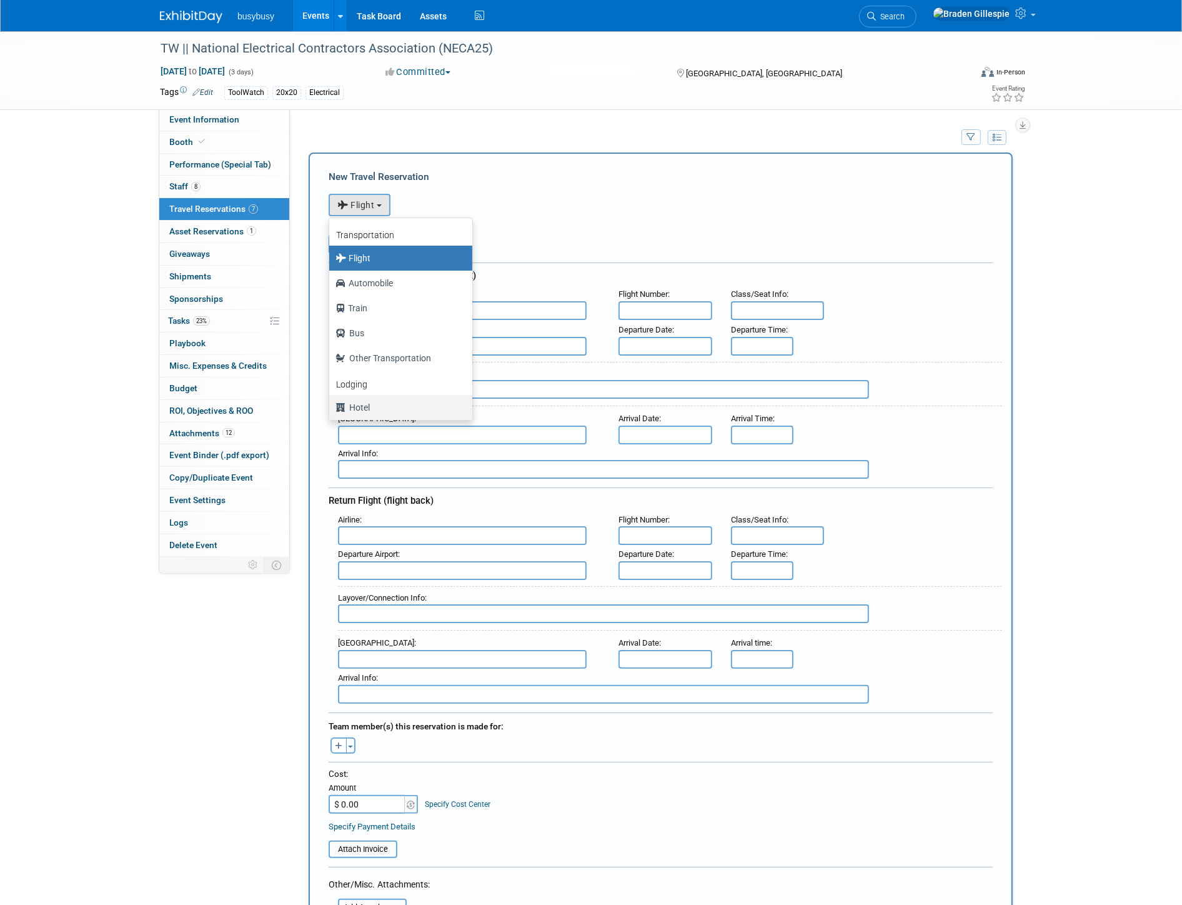
click at [375, 406] on label "Hotel" at bounding box center [398, 407] width 124 height 20
click at [331, 406] on input "Hotel" at bounding box center [327, 406] width 8 height 8
select select "6"
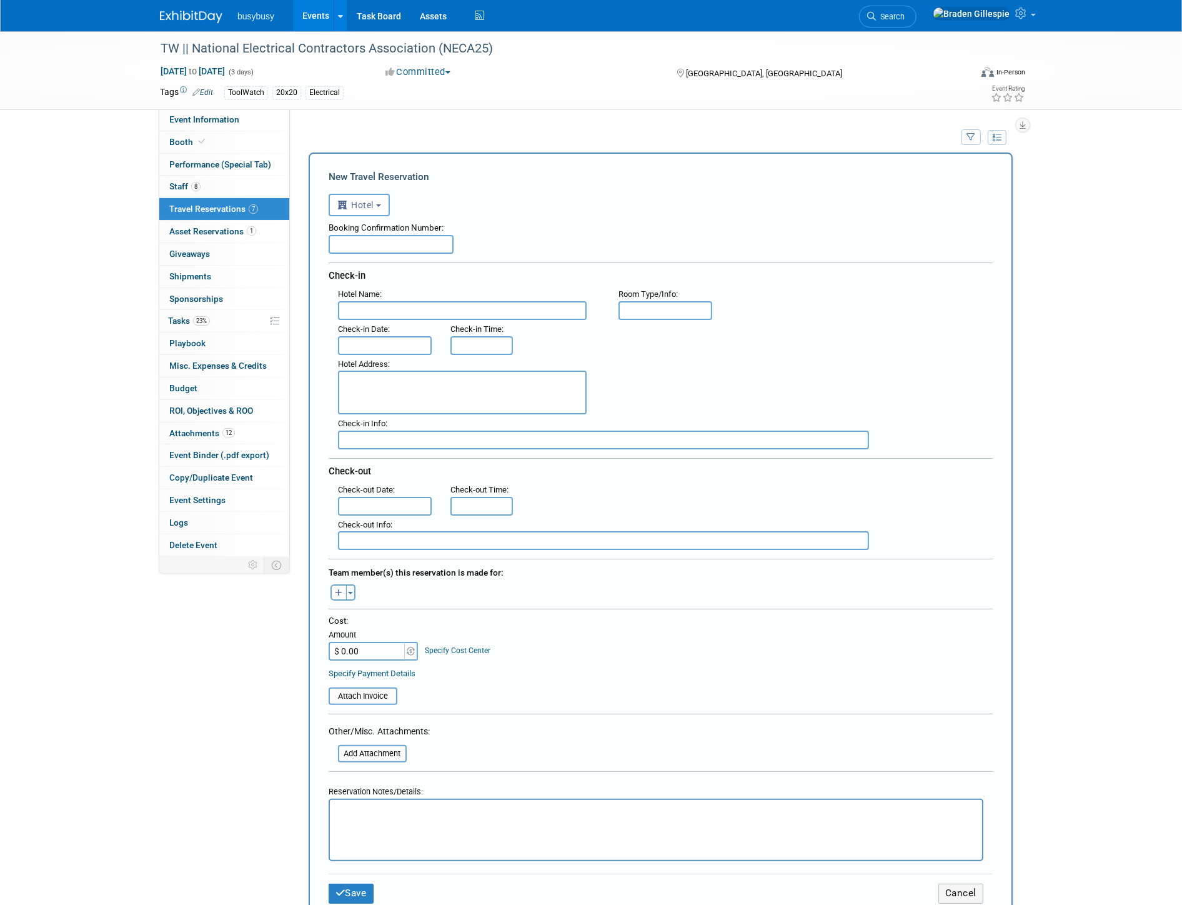
click at [435, 248] on input "text" at bounding box center [391, 244] width 125 height 19
paste input "574870751"
type input "574870751"
click at [409, 311] on input "text" at bounding box center [462, 310] width 249 height 19
type input "Hilton Chicago"
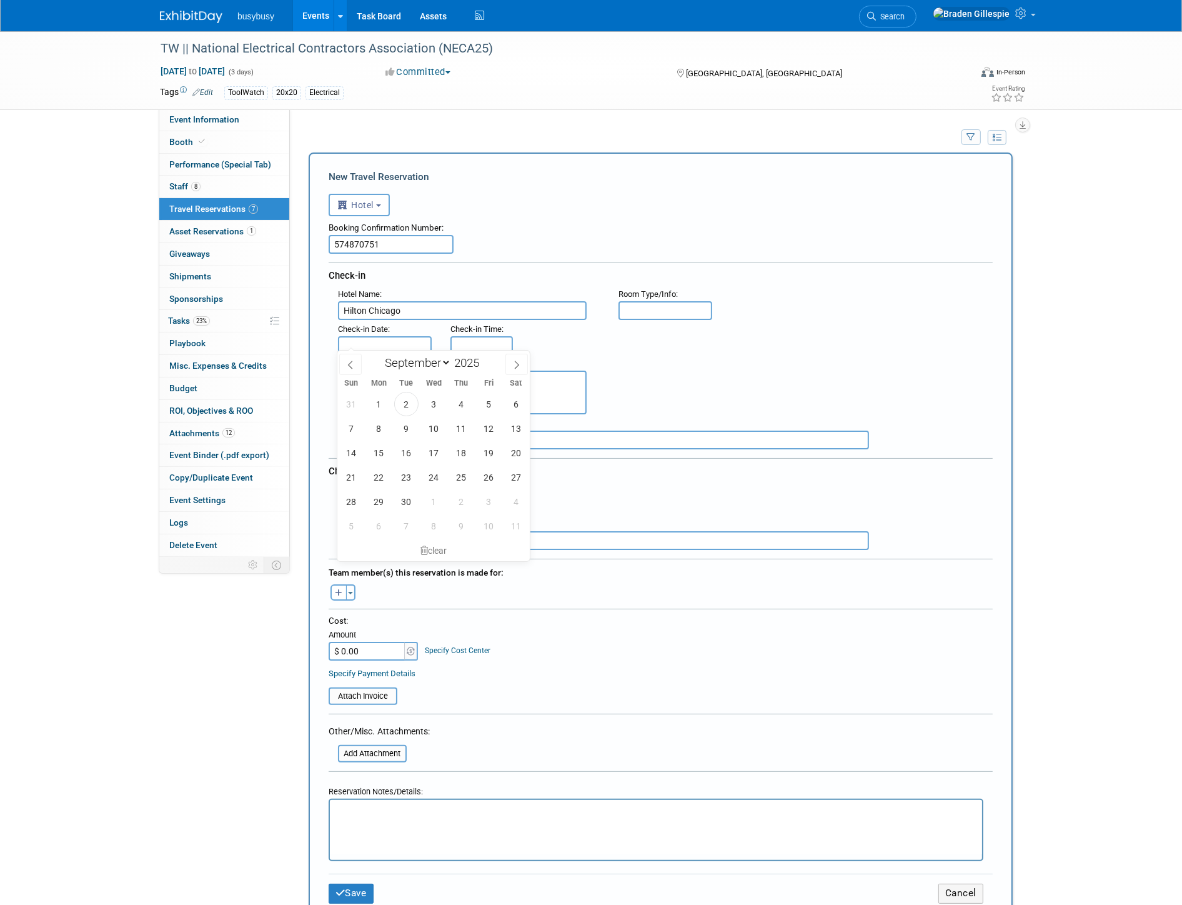
click at [377, 347] on input "text" at bounding box center [385, 345] width 94 height 19
drag, startPoint x: 465, startPoint y: 426, endPoint x: 446, endPoint y: 431, distance: 20.0
click at [465, 427] on span "11" at bounding box center [461, 428] width 24 height 24
type input "Sep 11, 2025"
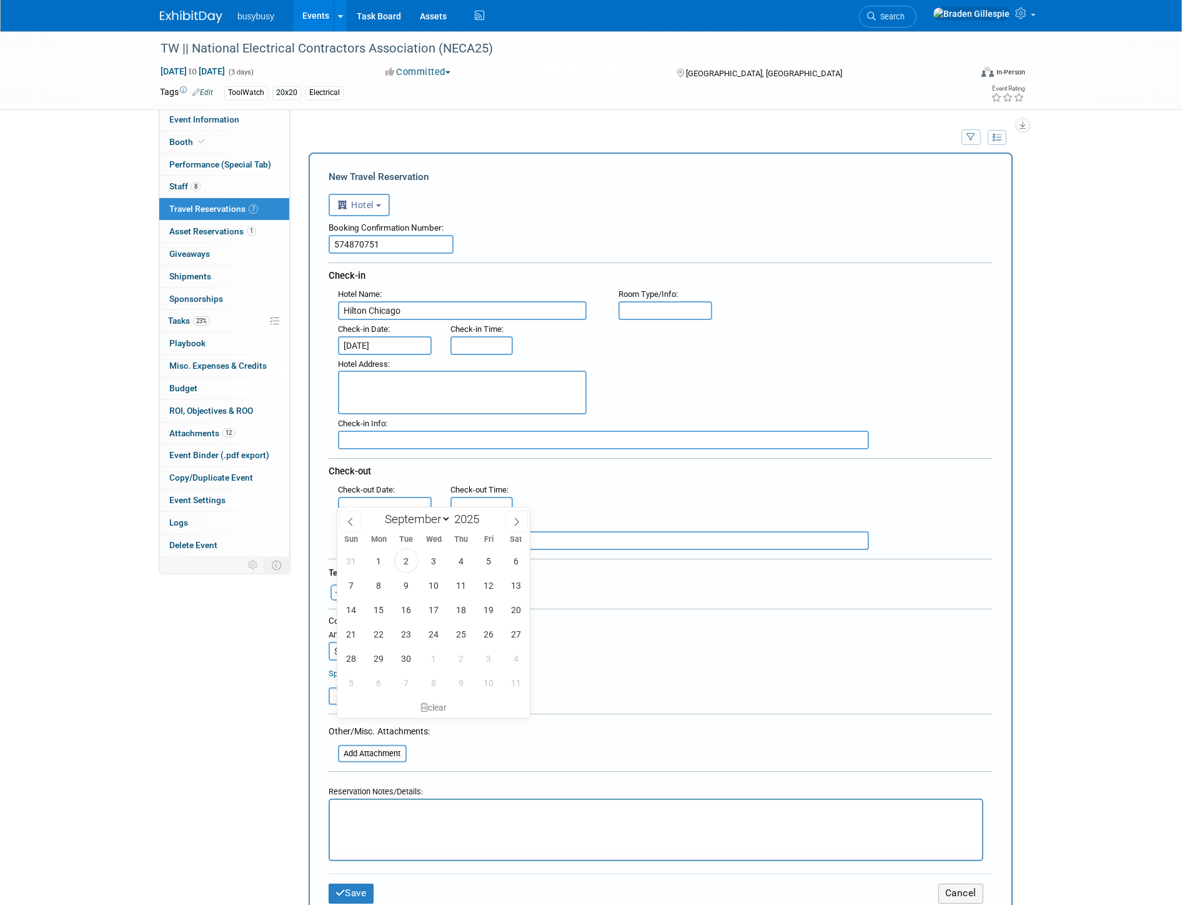
click at [390, 497] on input "text" at bounding box center [385, 506] width 94 height 19
click at [379, 599] on span "15" at bounding box center [379, 609] width 24 height 24
type input "Sep 15, 2025"
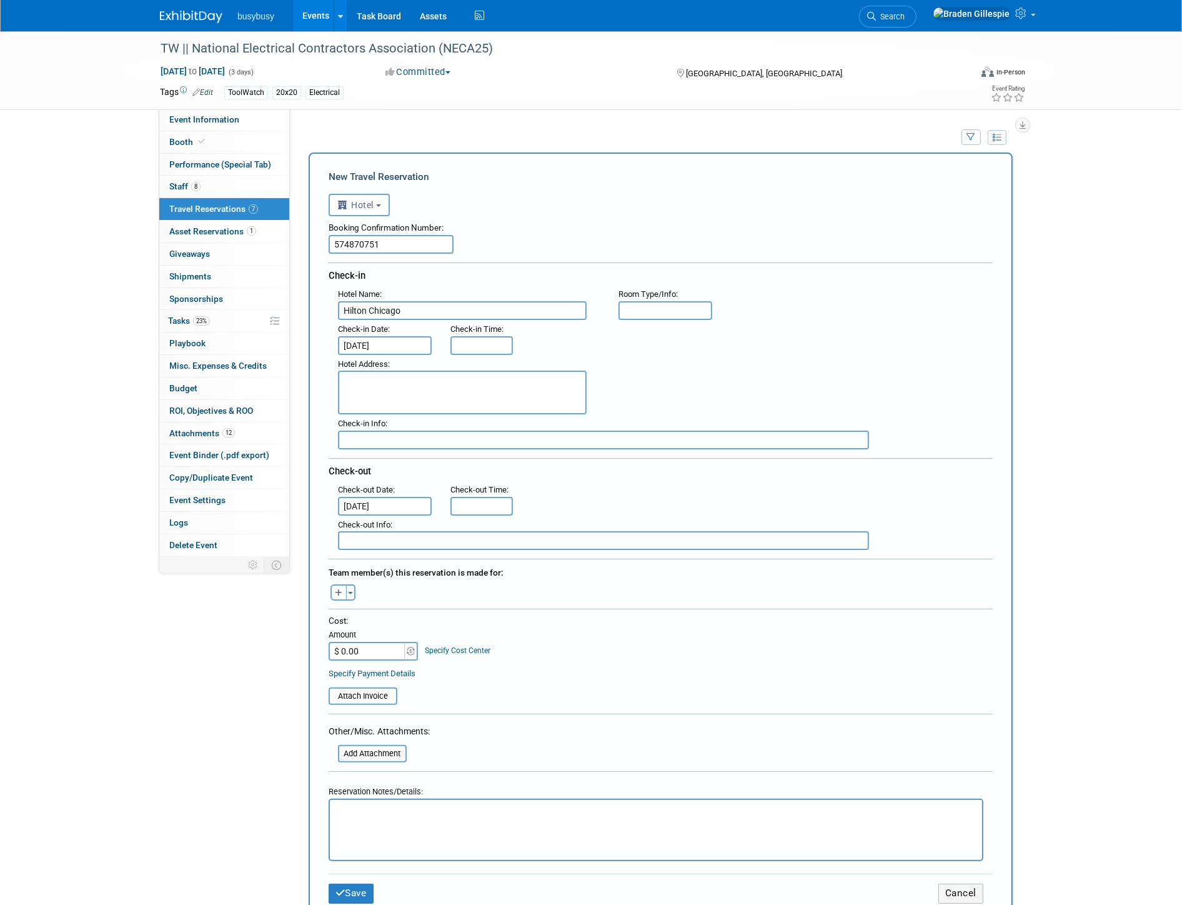
click at [440, 379] on textarea at bounding box center [462, 392] width 249 height 44
paste textarea "720 S Michigan Ave, Chicago, IL, 60605"
type textarea "720 S Michigan Ave, Chicago, IL, 60605 (1.8 miles from convention center)"
click at [663, 307] on input "text" at bounding box center [666, 310] width 94 height 19
type input "Std 1 King"
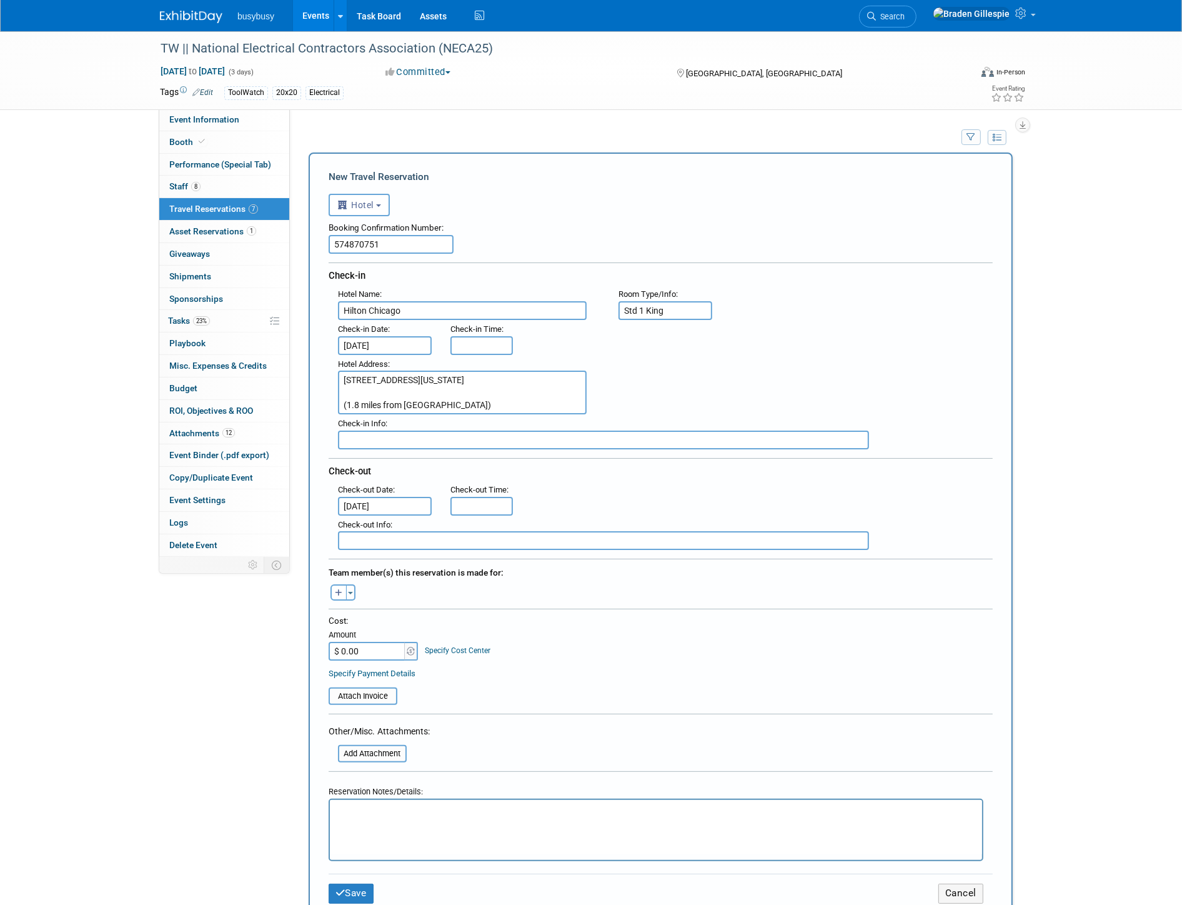
type input "3:00 PM"
click at [480, 347] on input "3:00 PM" at bounding box center [481, 345] width 62 height 19
type input "11:00 AM"
click at [490, 500] on input "11:00 AM" at bounding box center [481, 506] width 62 height 19
click at [349, 592] on span "button" at bounding box center [350, 593] width 5 height 2
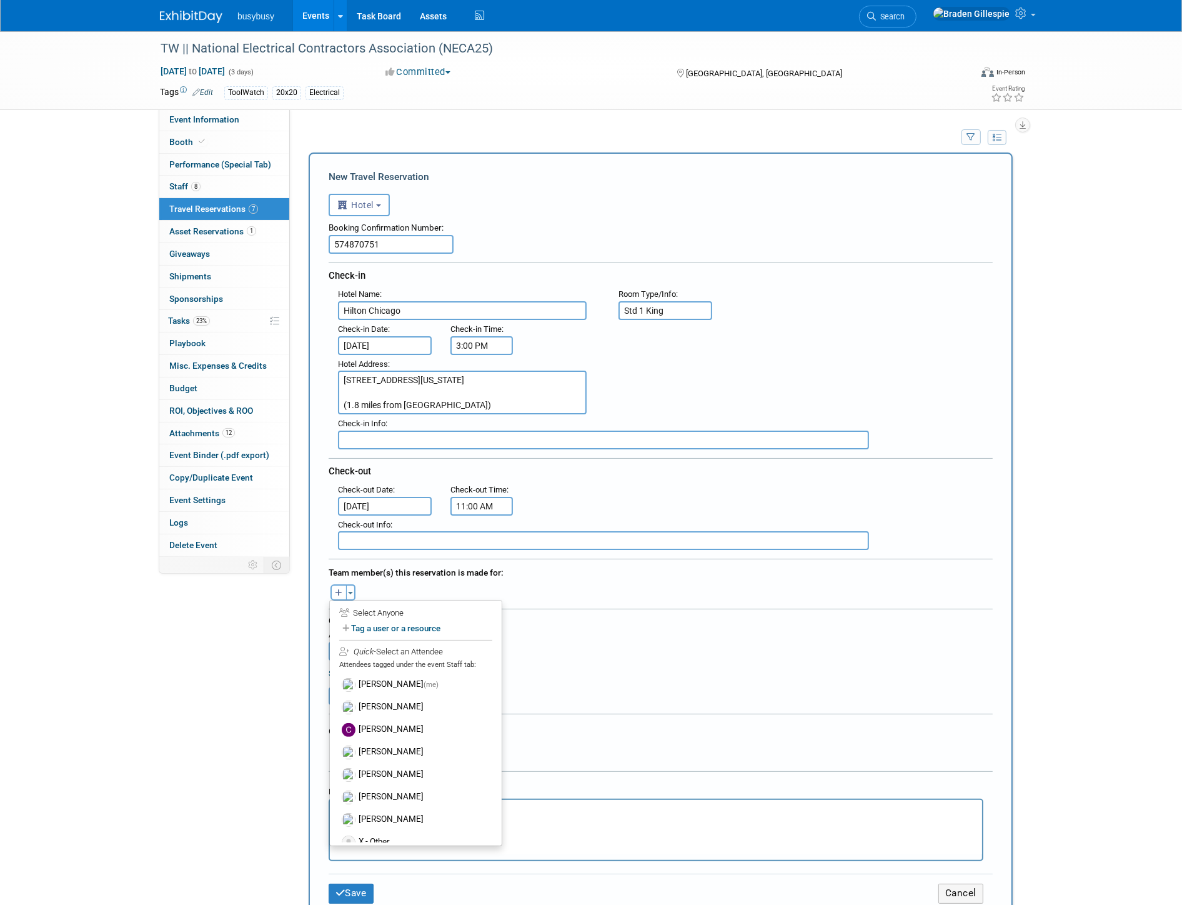
click at [379, 677] on label "Braden Gillespie (me)" at bounding box center [416, 685] width 154 height 22
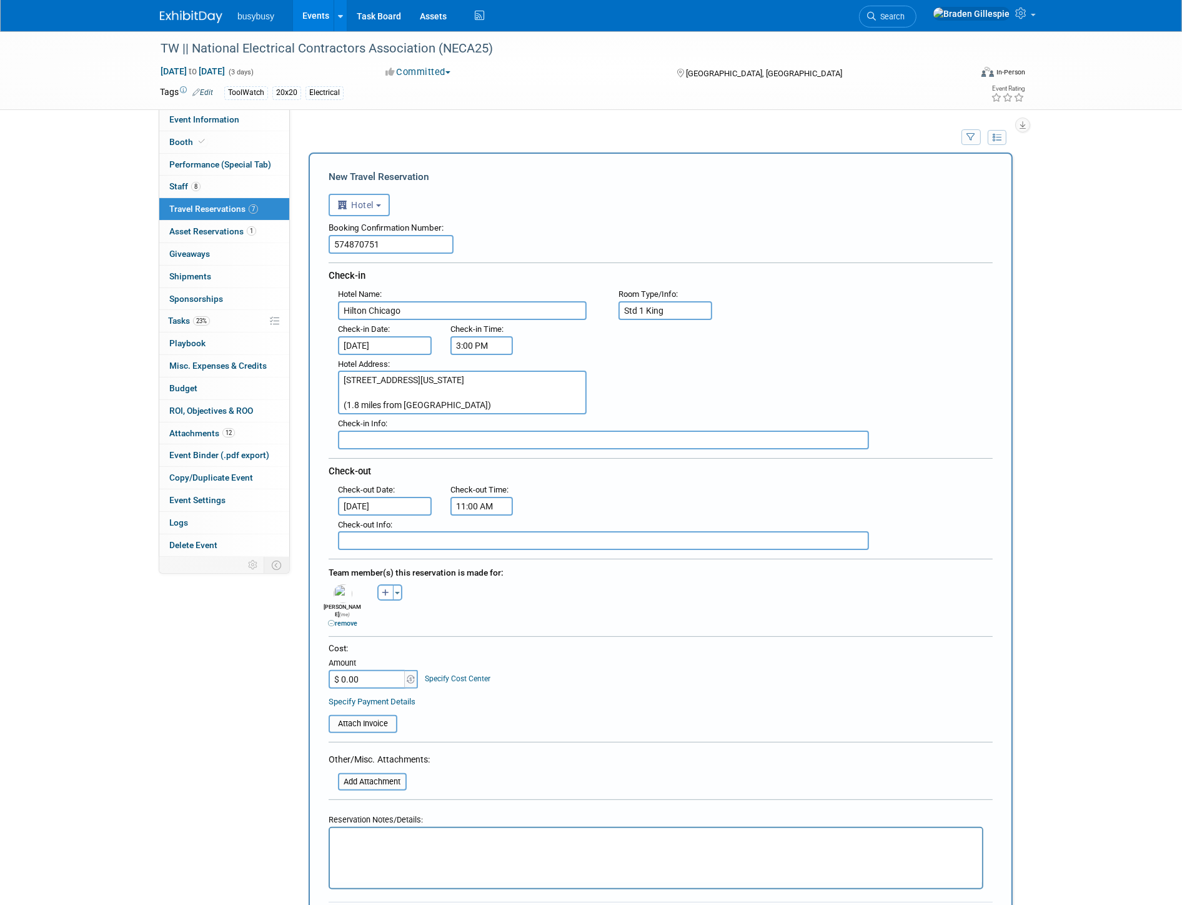
click at [390, 670] on input "$ 0.00" at bounding box center [368, 679] width 78 height 19
click at [378, 670] on input "$ 0.00" at bounding box center [368, 679] width 78 height 19
drag, startPoint x: 378, startPoint y: 661, endPoint x: 334, endPoint y: 664, distance: 44.4
click at [334, 670] on input "$ 0.00" at bounding box center [368, 679] width 78 height 19
drag, startPoint x: 349, startPoint y: 658, endPoint x: 329, endPoint y: 660, distance: 20.1
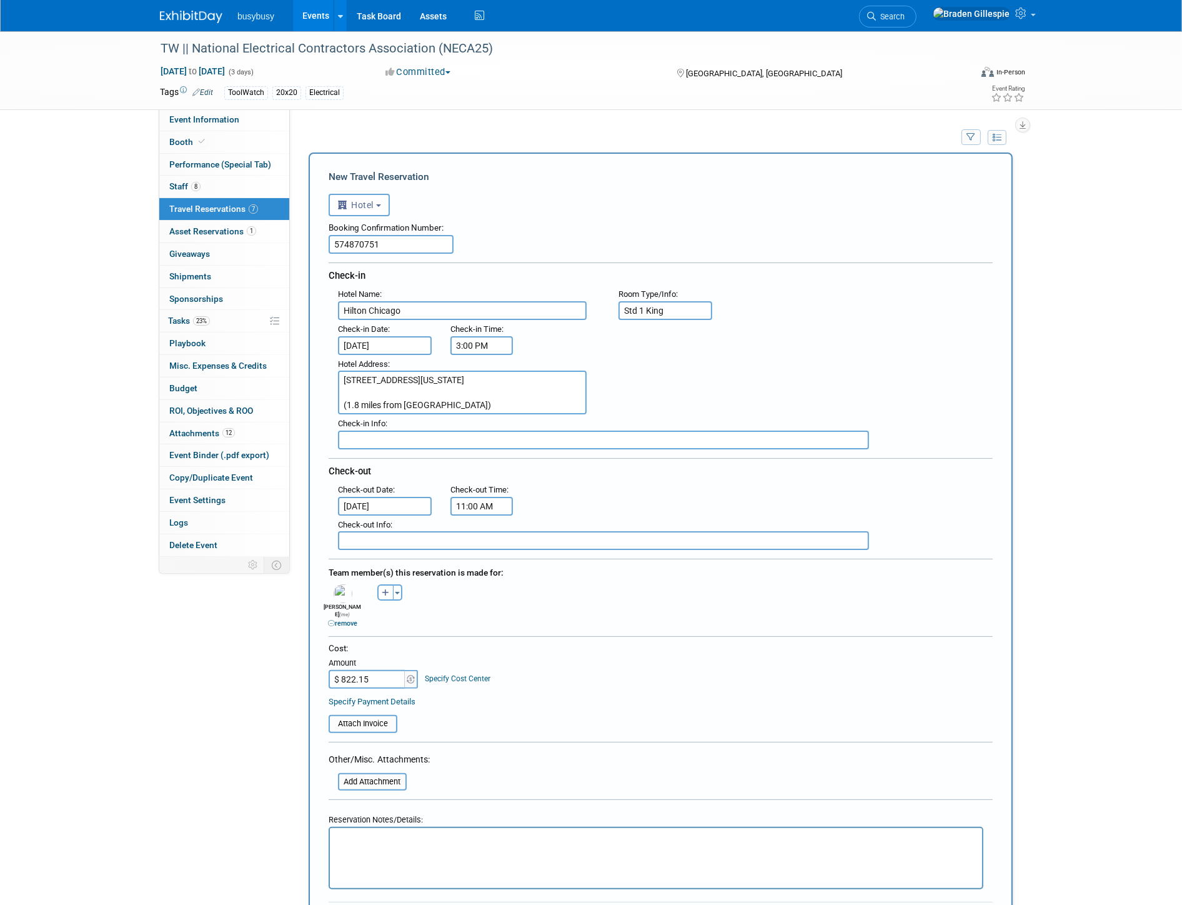
click at [329, 670] on input "$ 822.15" at bounding box center [368, 679] width 78 height 19
click at [370, 670] on input "$ 822.15" at bounding box center [368, 679] width 78 height 19
click at [369, 670] on input "$ 822.15" at bounding box center [368, 679] width 78 height 19
drag, startPoint x: 369, startPoint y: 662, endPoint x: 335, endPoint y: 662, distance: 33.7
click at [335, 670] on input "$ 822.15" at bounding box center [368, 679] width 78 height 19
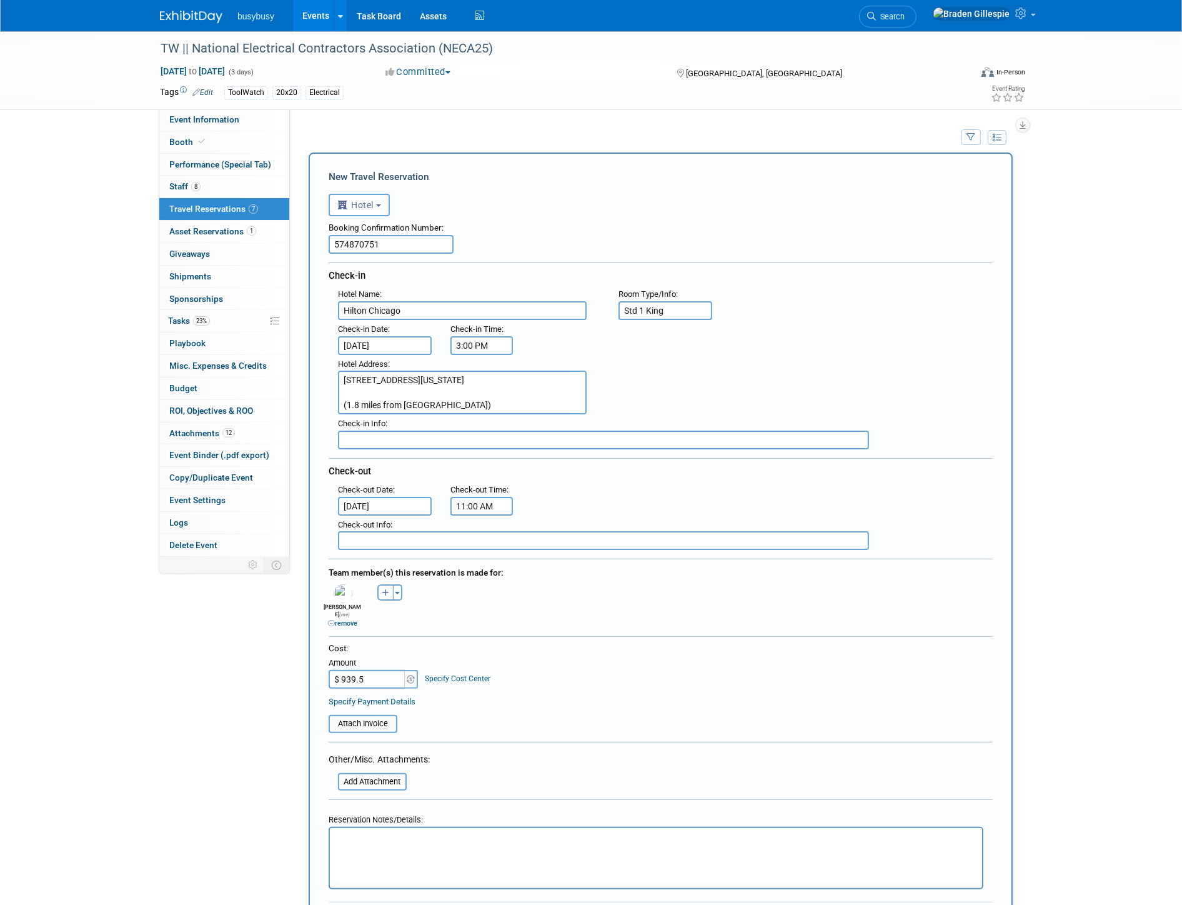
type input "$ 939.55"
click at [386, 716] on input "file" at bounding box center [321, 723] width 149 height 15
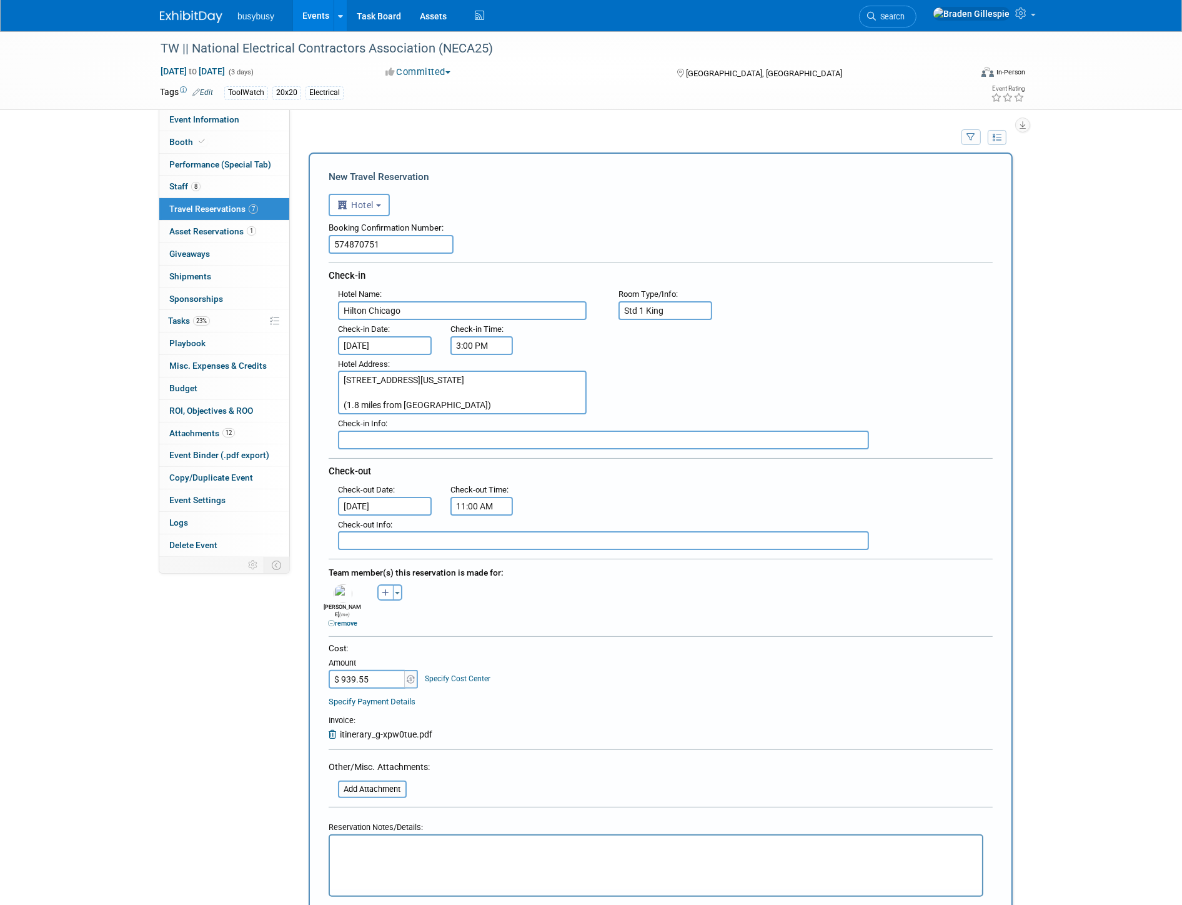
click at [489, 850] on p "Rich Text Area. Press ALT-0 for help." at bounding box center [656, 846] width 638 height 13
click at [567, 860] on p "Hotel Phone#:" at bounding box center [656, 859] width 638 height 13
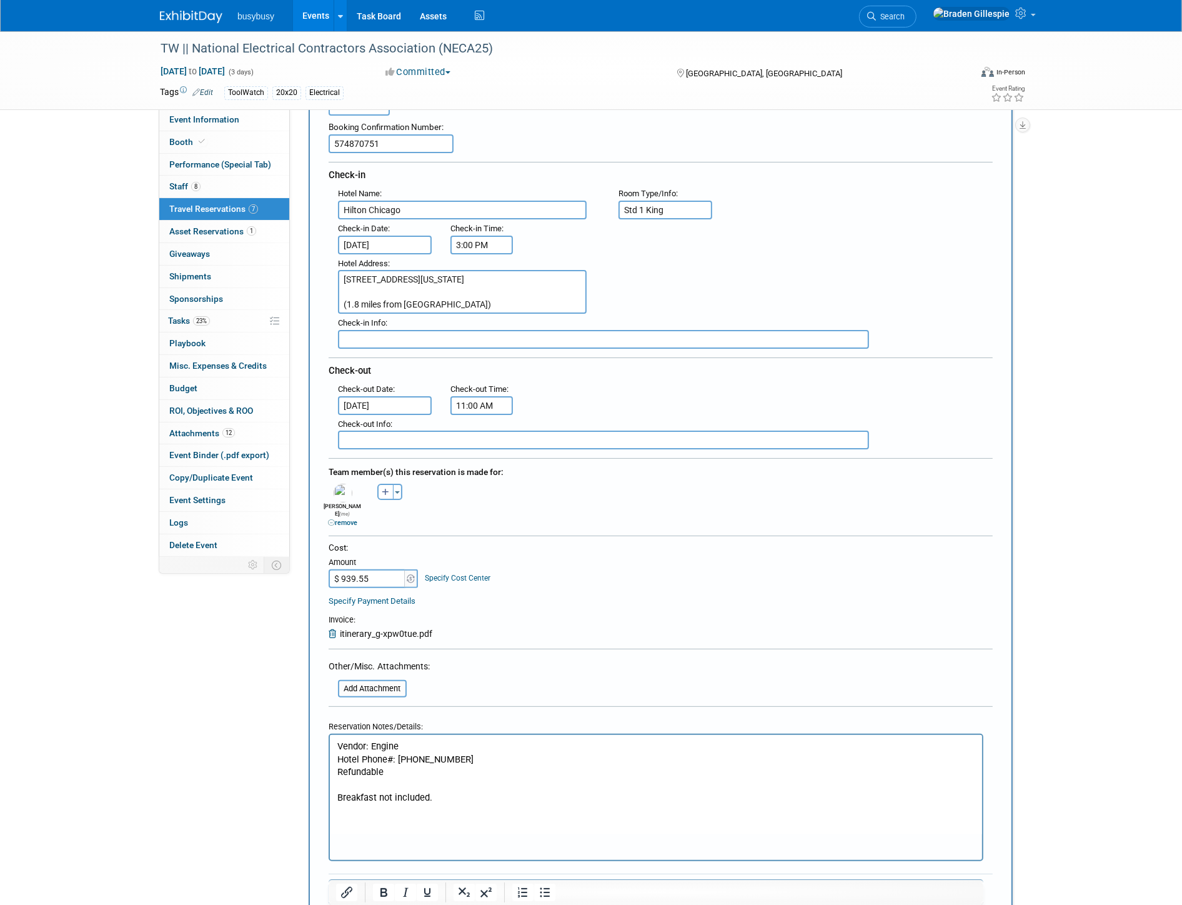
scroll to position [283, 0]
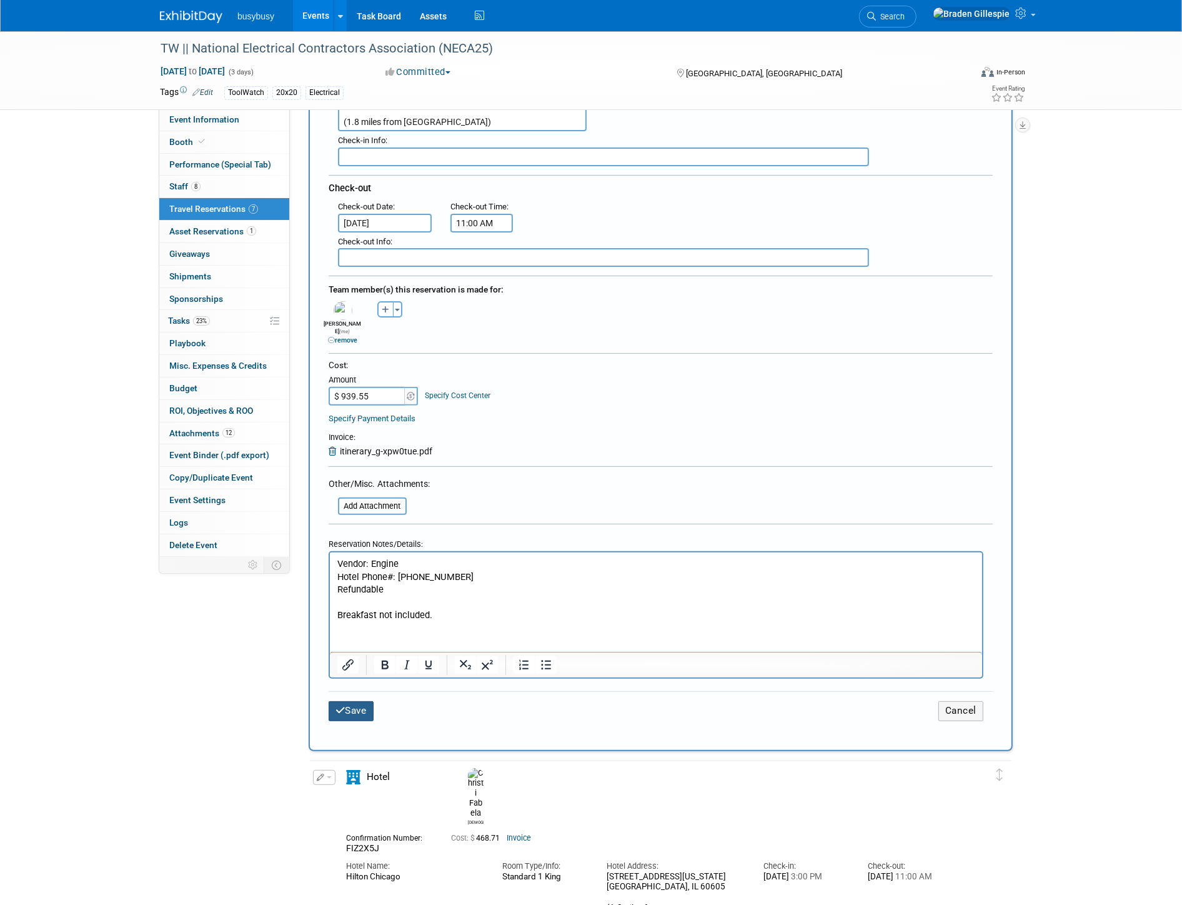
click at [352, 701] on button "Save" at bounding box center [351, 710] width 45 height 19
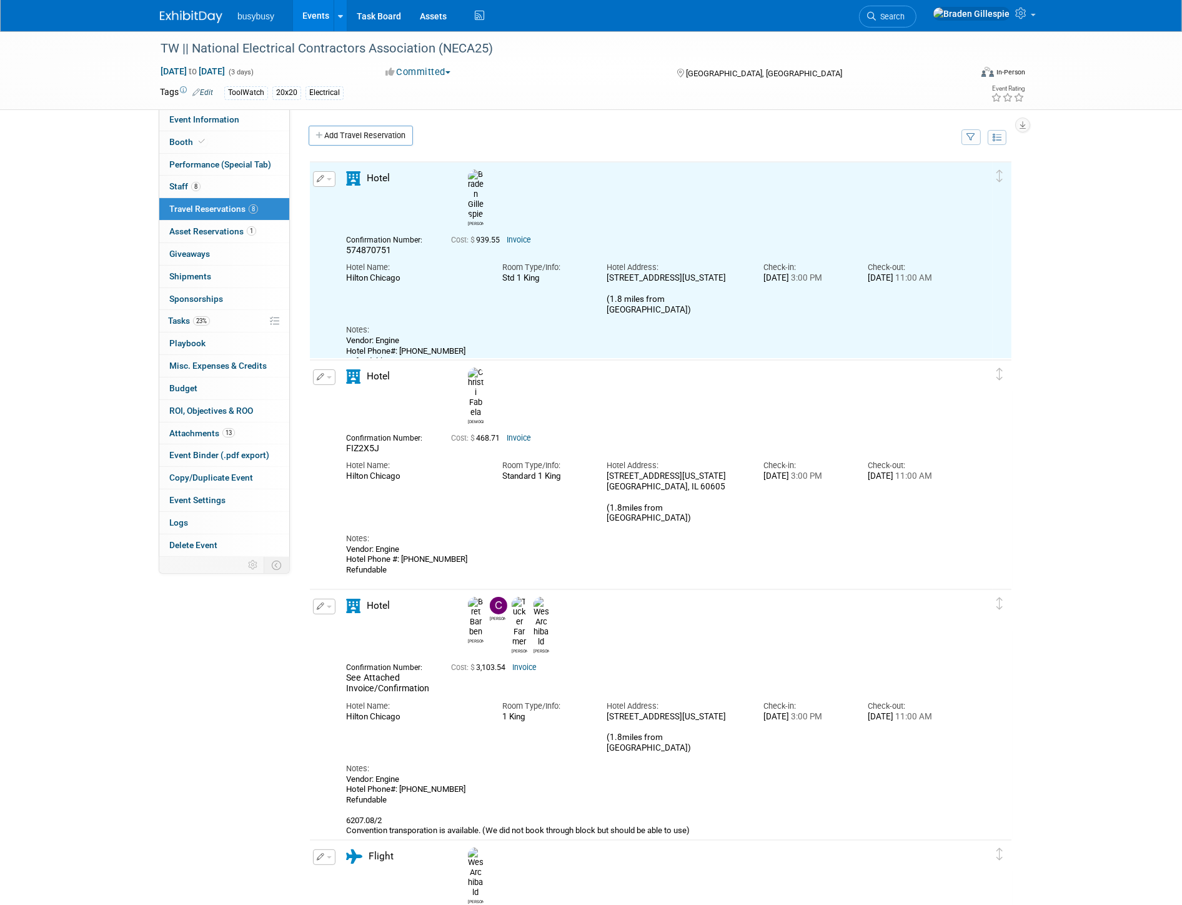
scroll to position [0, 0]
click at [219, 394] on link "Budget" at bounding box center [224, 388] width 130 height 22
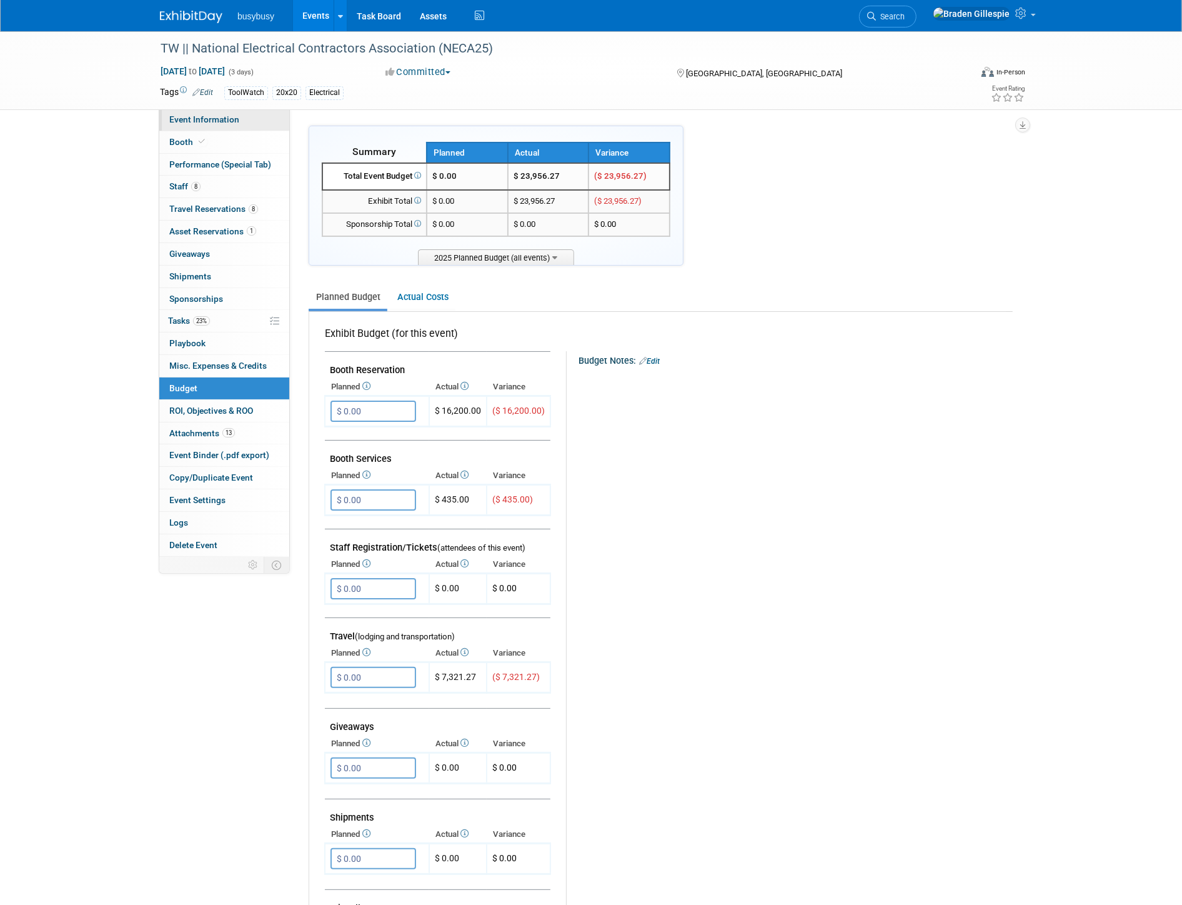
click at [226, 116] on span "Event Information" at bounding box center [204, 119] width 70 height 10
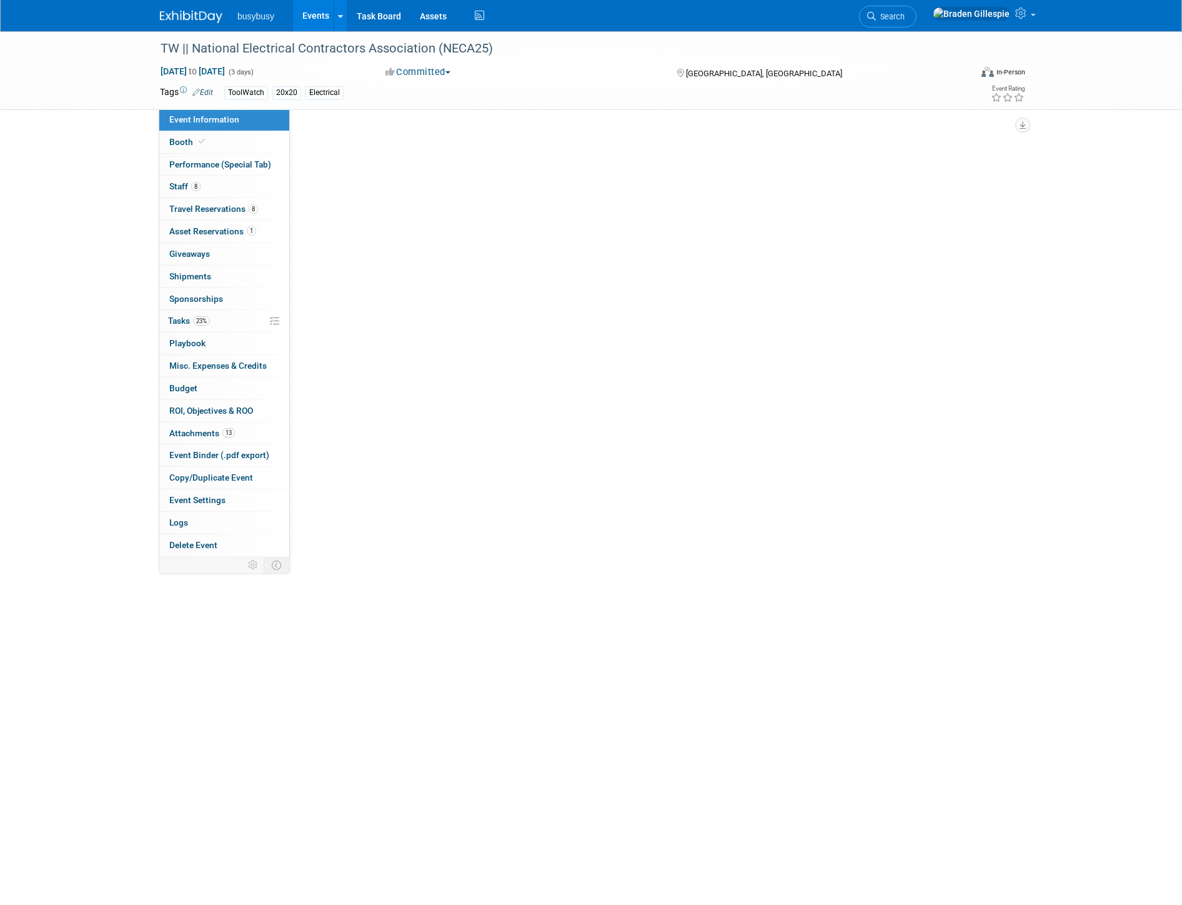
select select "ToolWatch"
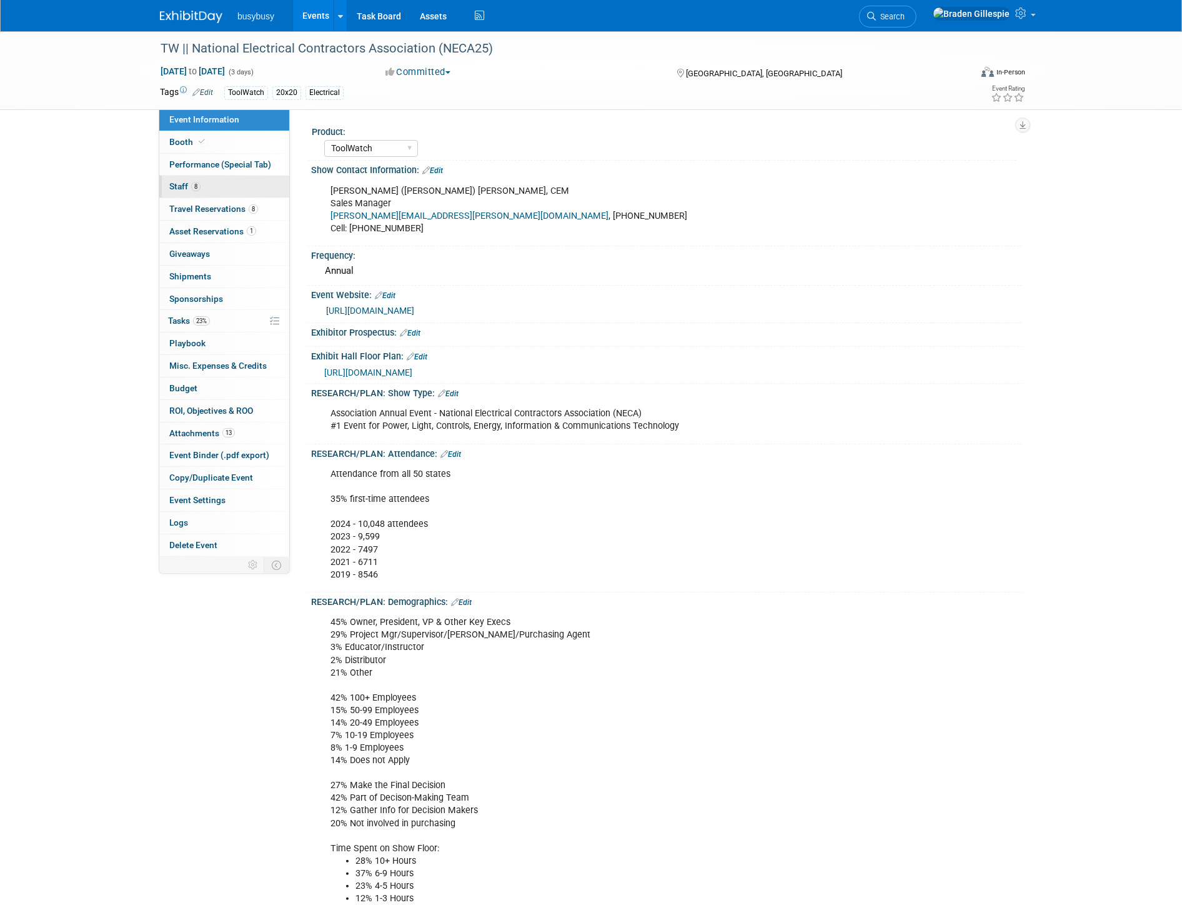
click at [191, 195] on link "8 Staff 8" at bounding box center [224, 187] width 130 height 22
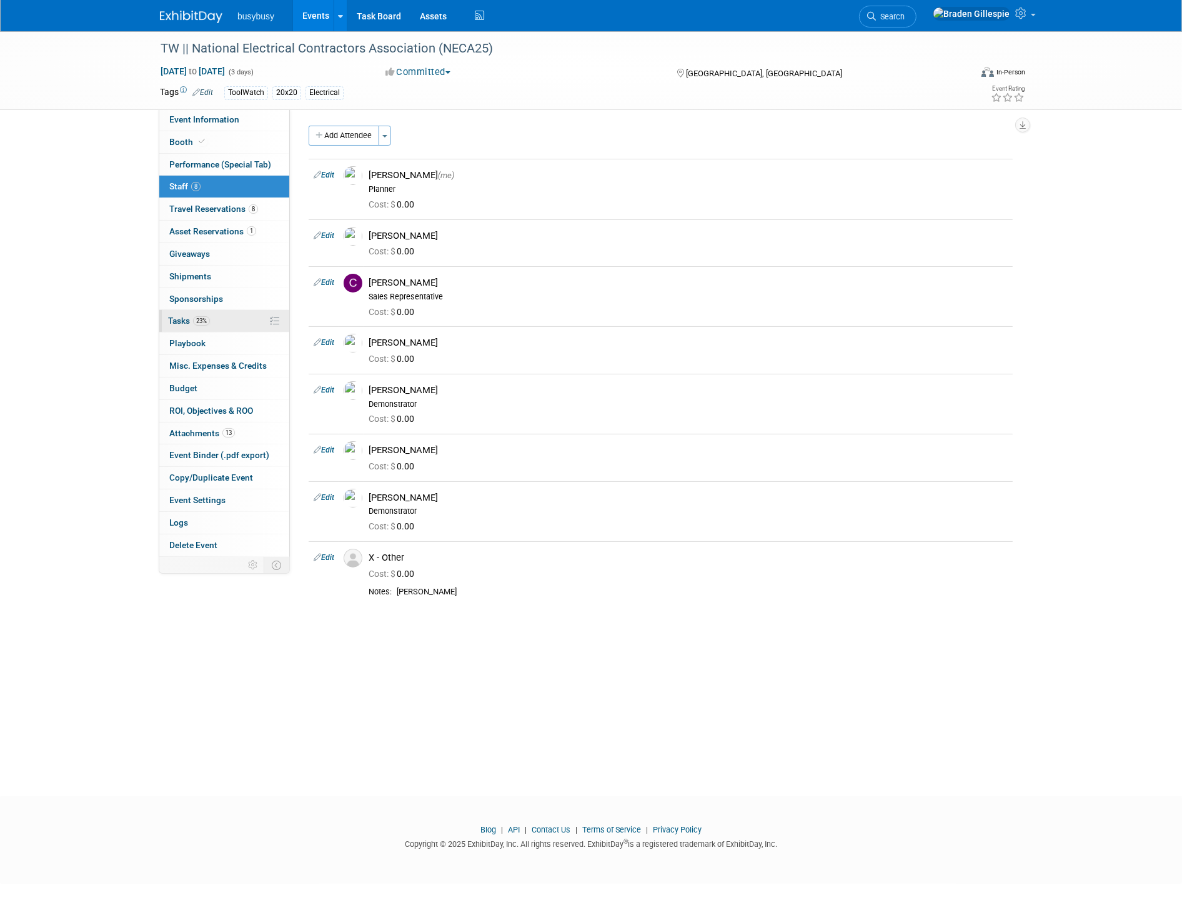
click at [260, 320] on link "23% Tasks 23%" at bounding box center [224, 321] width 130 height 22
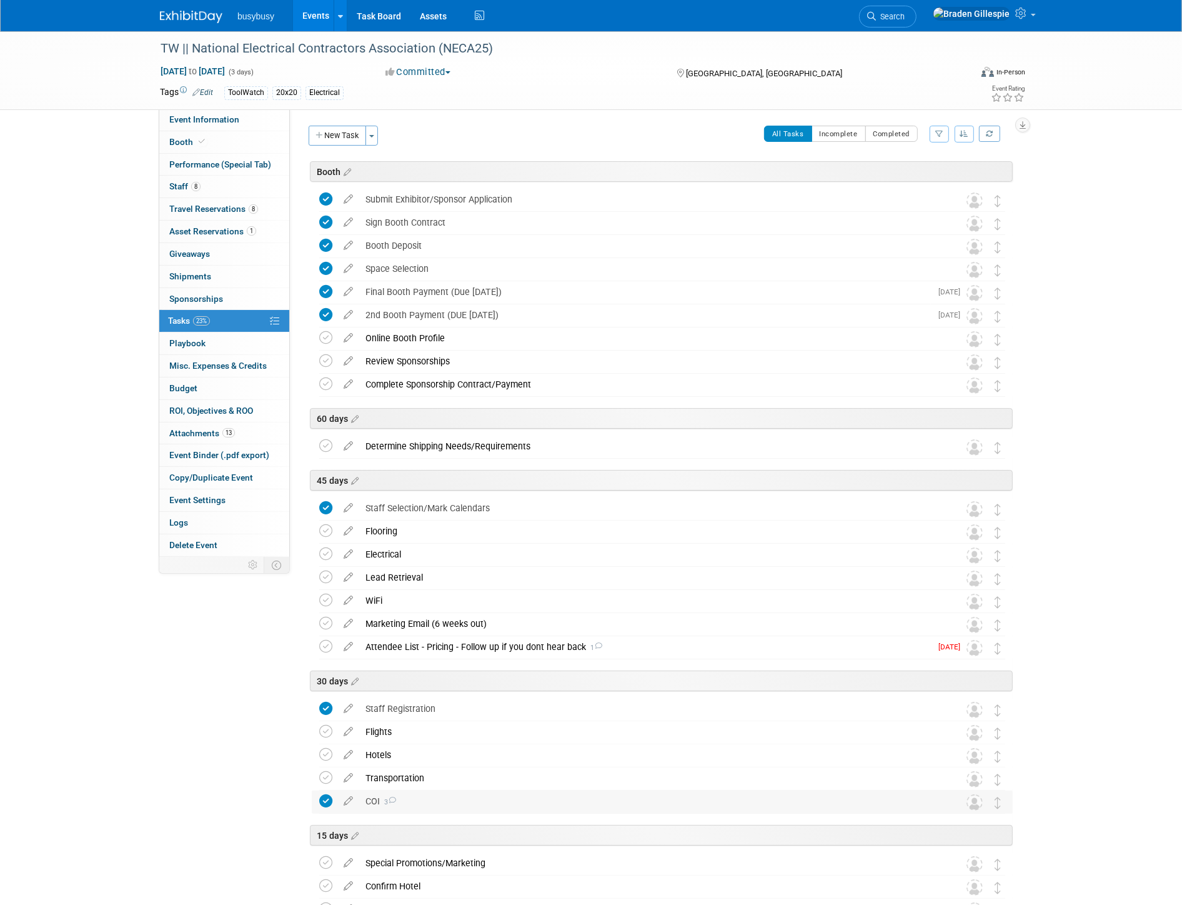
click at [772, 795] on div "COI 3" at bounding box center [650, 800] width 582 height 21
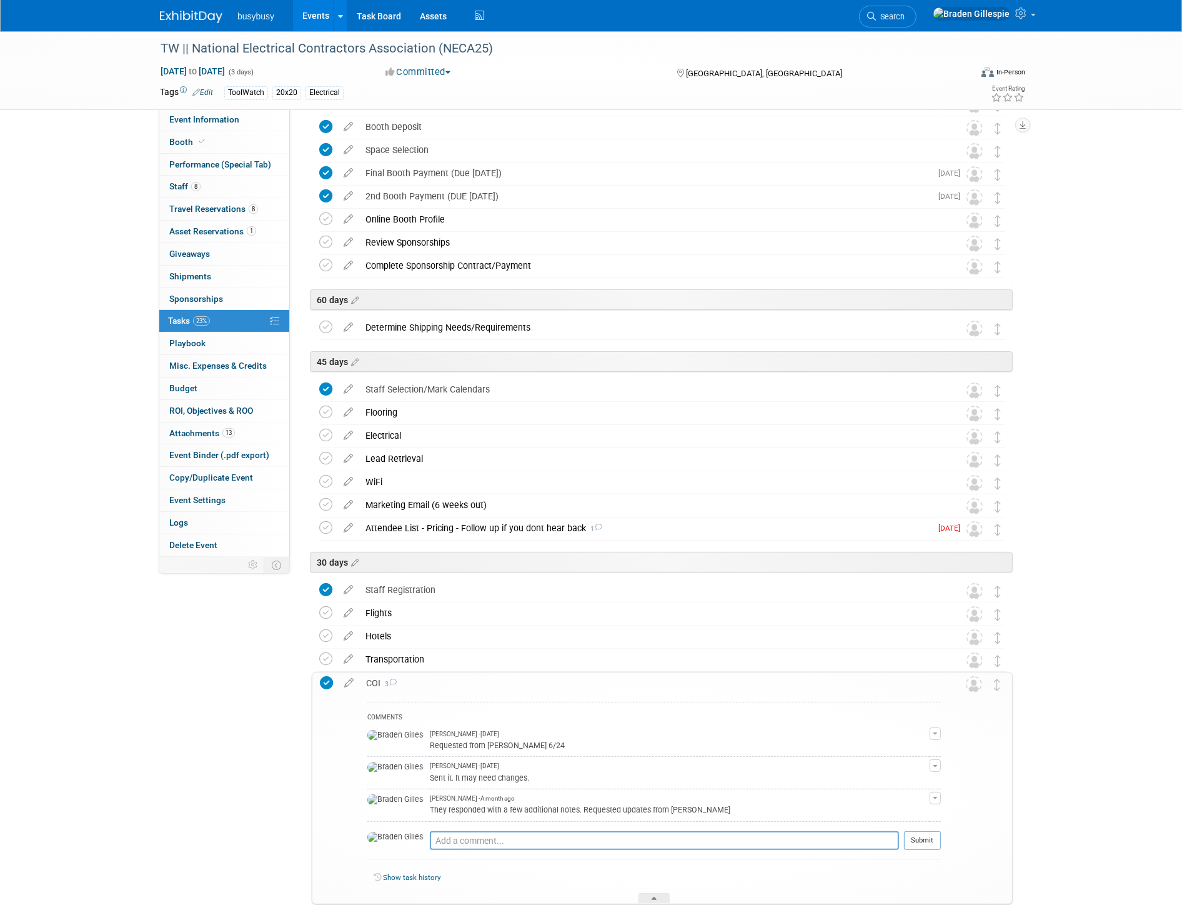
scroll to position [139, 0]
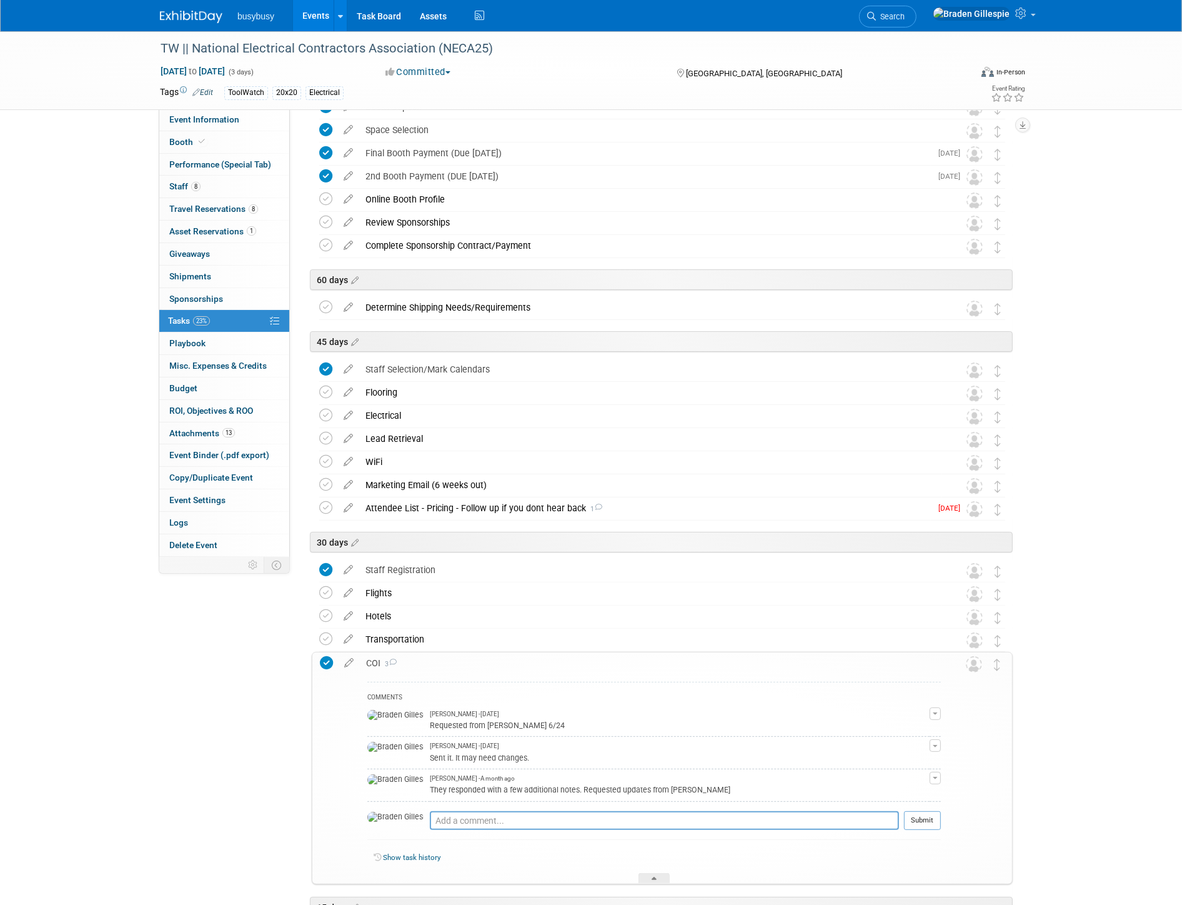
click at [750, 676] on div "COMMENTS Braden Gillespie - 2 months ago Requested from Lisa 6/24 Edit Comment …" at bounding box center [650, 778] width 581 height 209
click at [748, 660] on div "COI 3" at bounding box center [650, 662] width 581 height 21
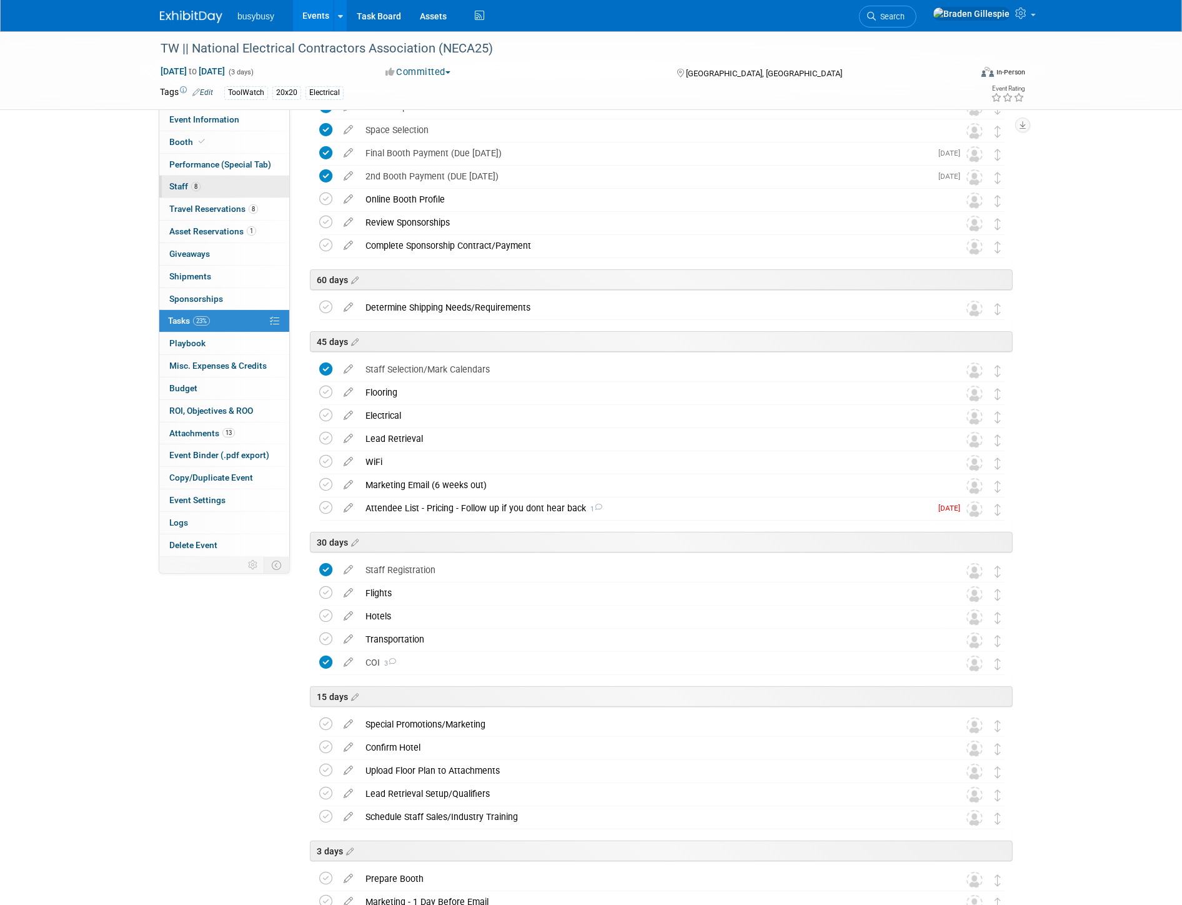
drag, startPoint x: 222, startPoint y: 186, endPoint x: 227, endPoint y: 182, distance: 6.4
click at [226, 184] on link "8 Staff 8" at bounding box center [224, 187] width 130 height 22
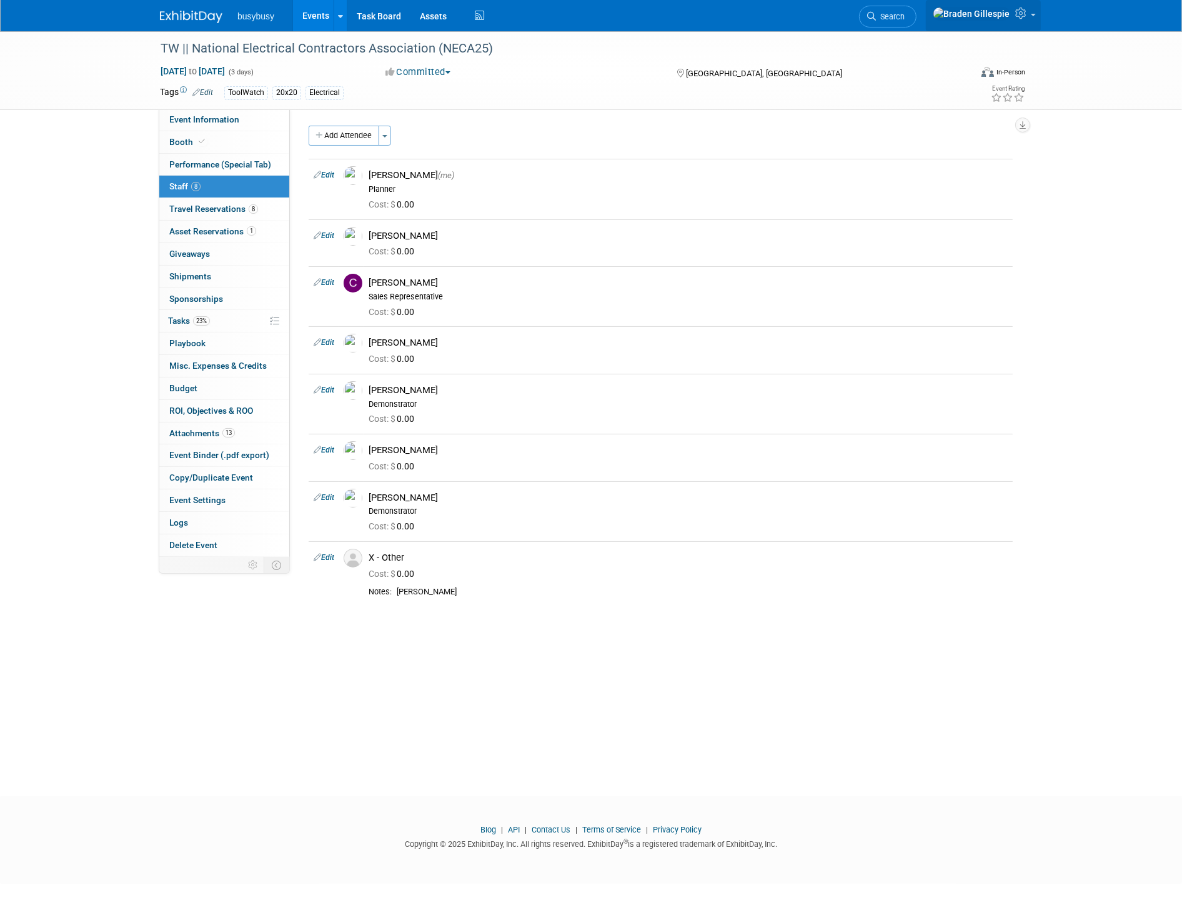
click at [1026, 19] on icon at bounding box center [1022, 12] width 14 height 11
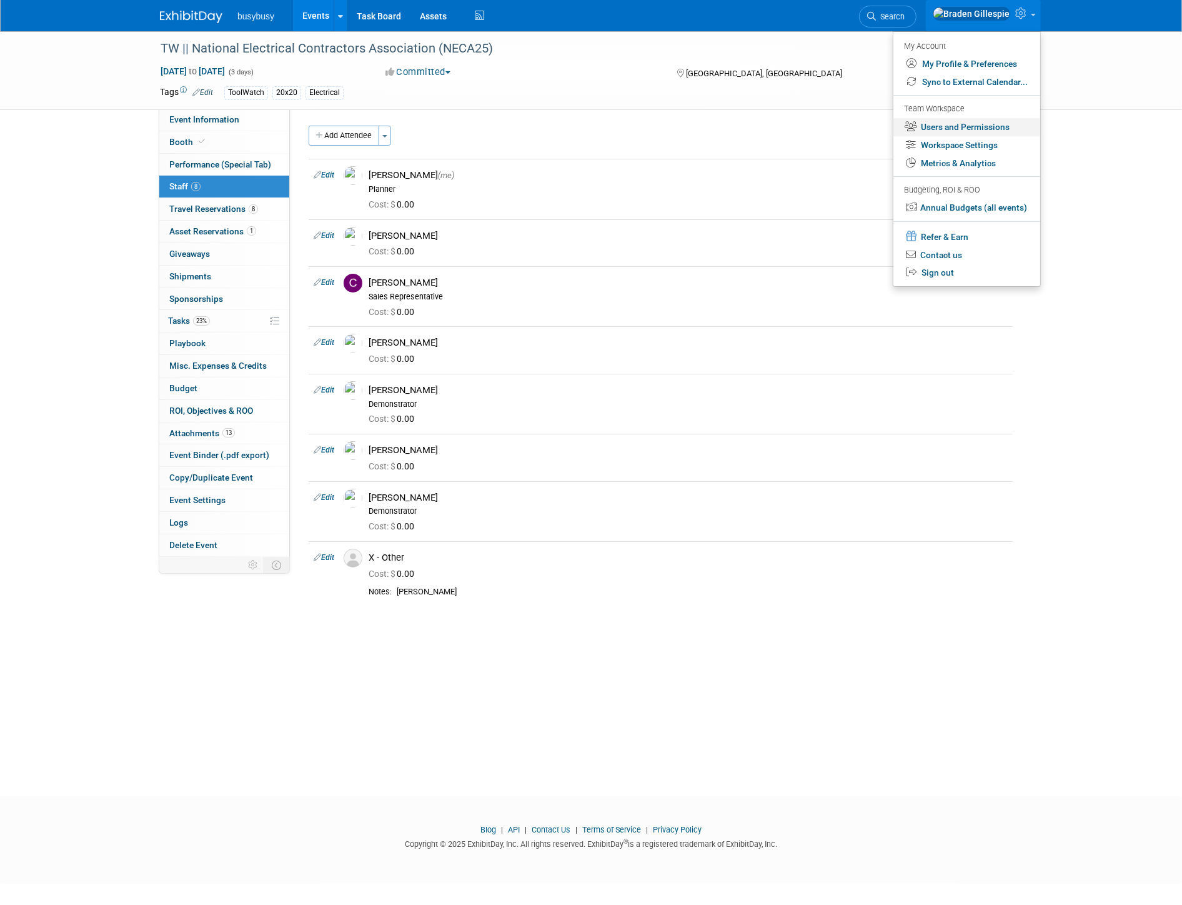
click at [962, 126] on link "Users and Permissions" at bounding box center [966, 127] width 147 height 18
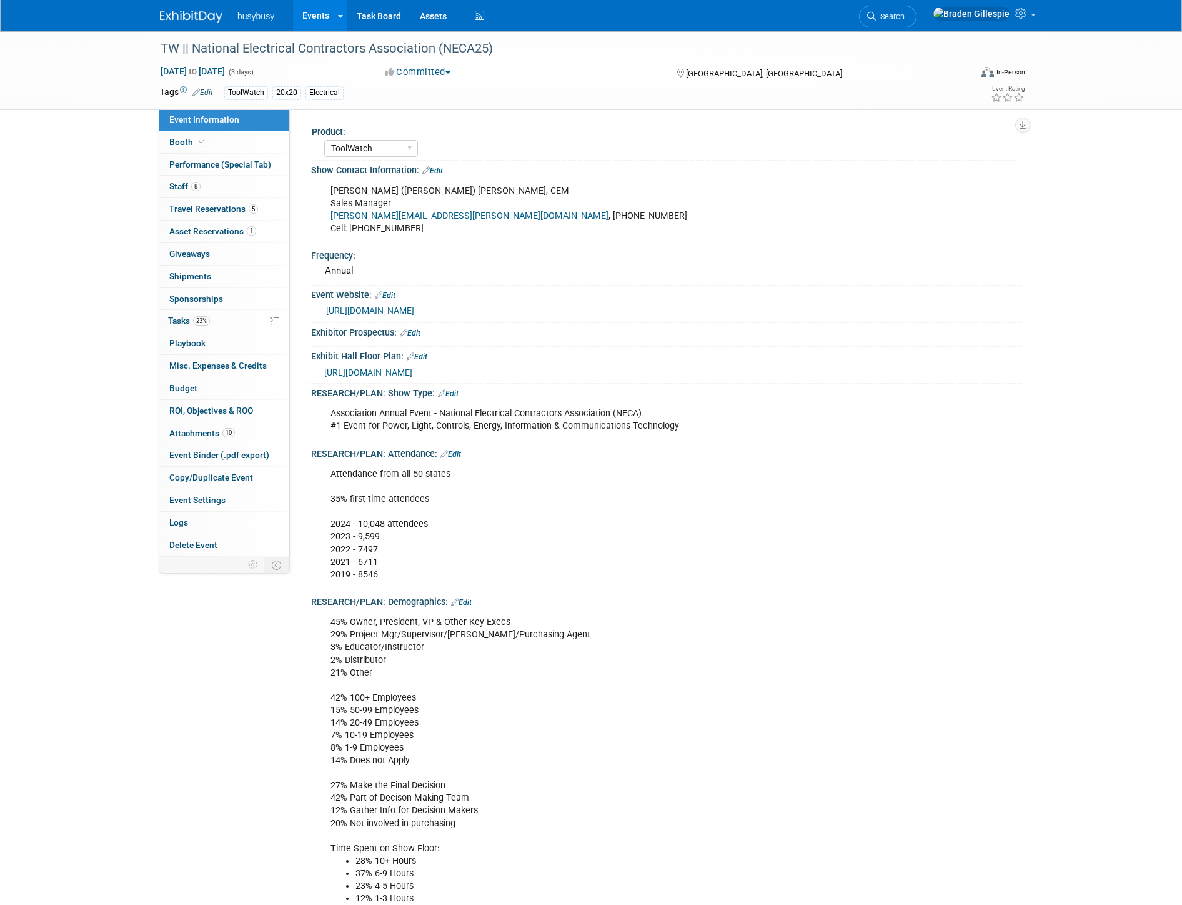
select select "ToolWatch"
click at [183, 21] on img at bounding box center [191, 17] width 62 height 12
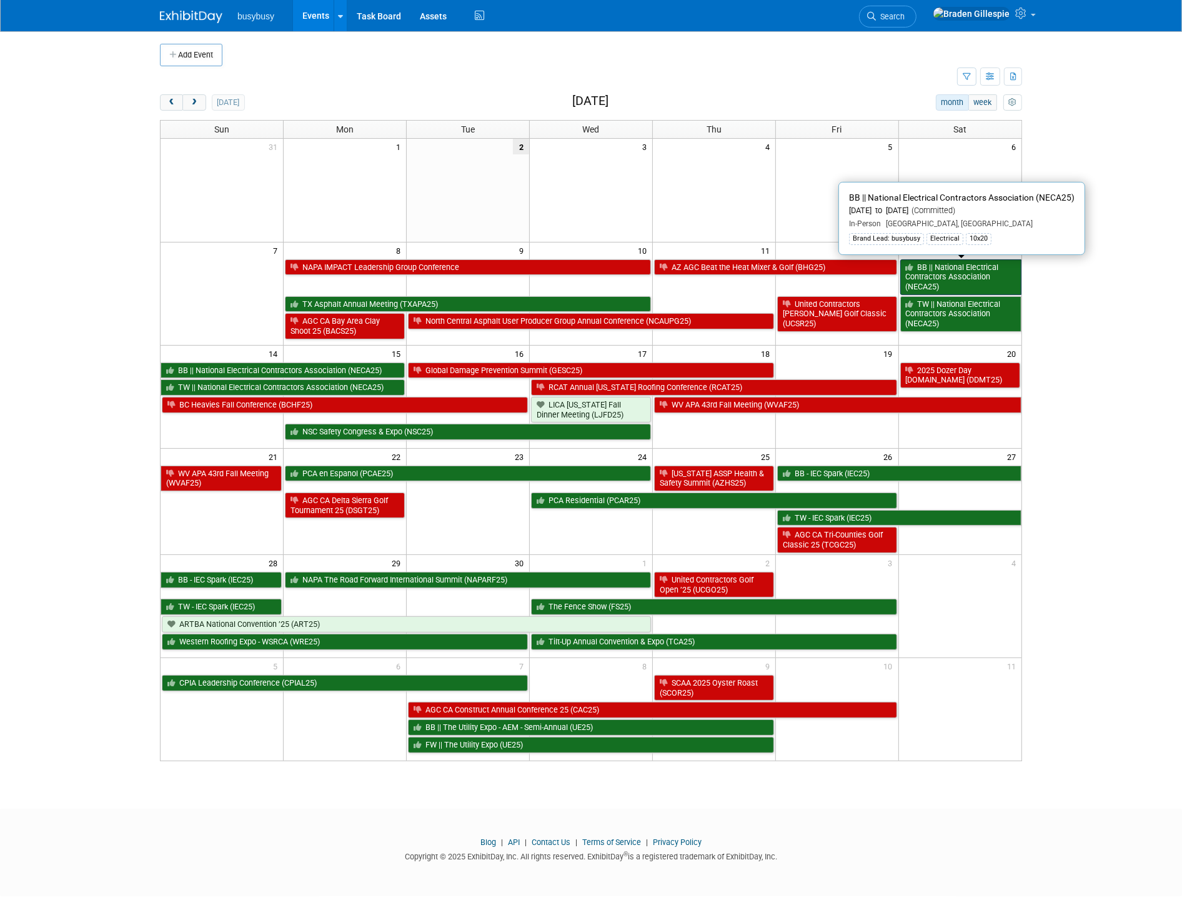
click at [975, 279] on link "BB || National Electrical Contractors Association (NECA25)" at bounding box center [960, 277] width 121 height 36
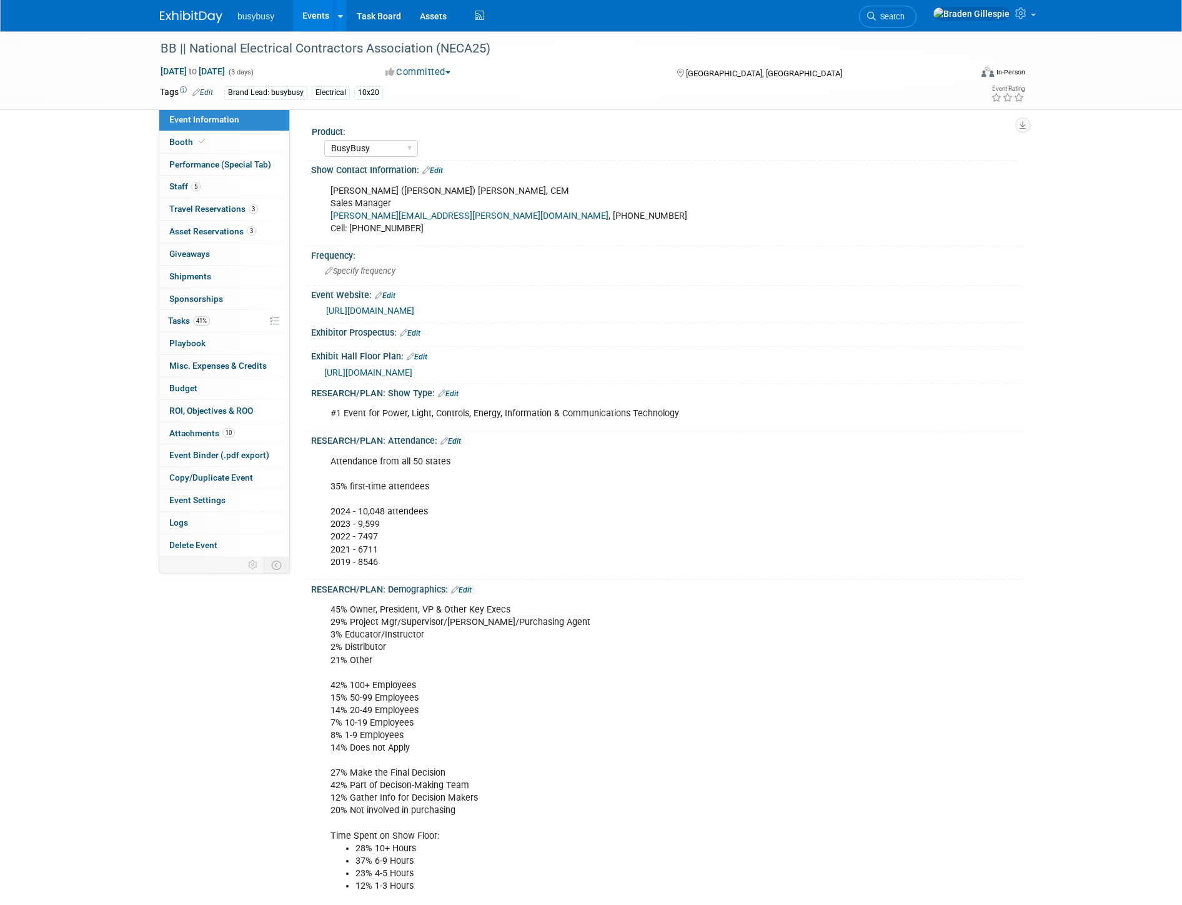
select select "BusyBusy"
click at [236, 208] on span "Travel Reservations 3" at bounding box center [213, 209] width 89 height 10
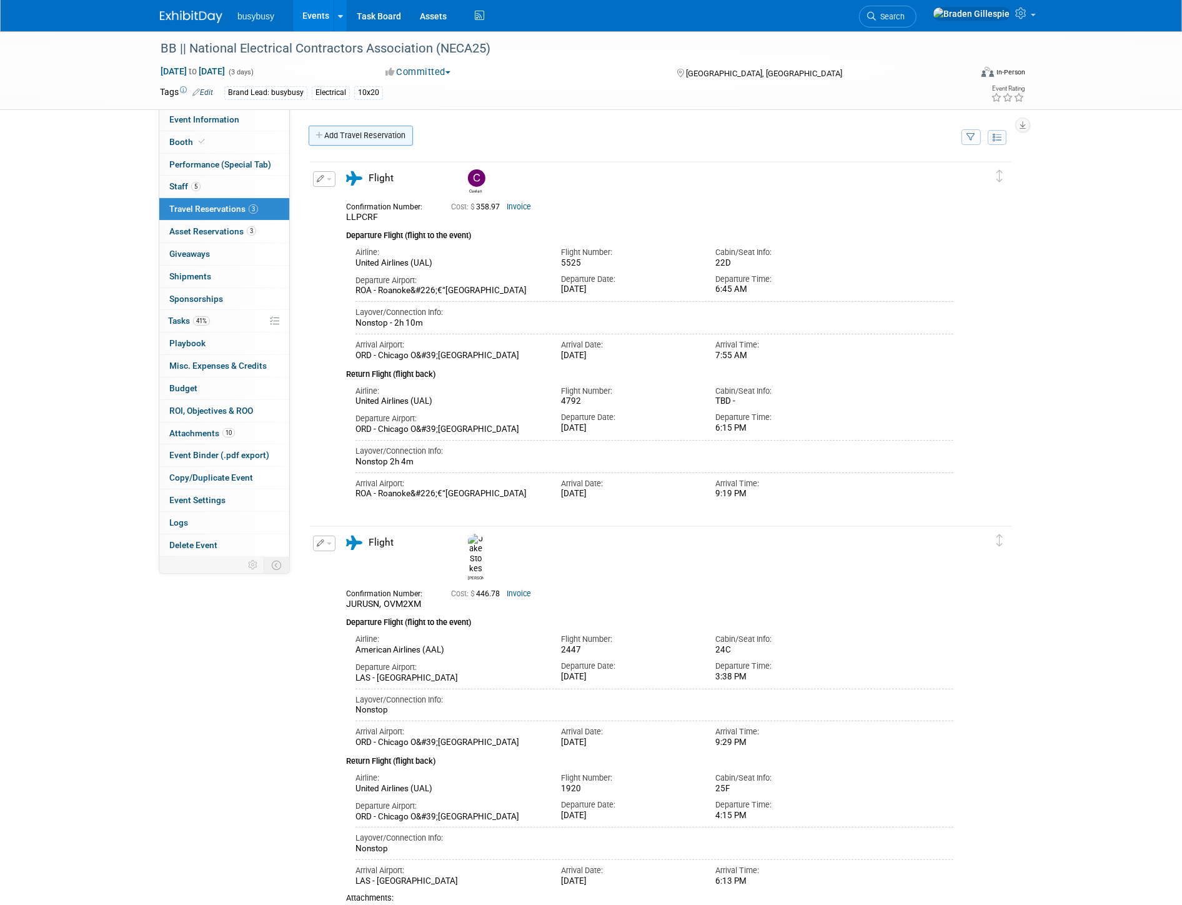
click at [360, 137] on link "Add Travel Reservation" at bounding box center [361, 136] width 104 height 20
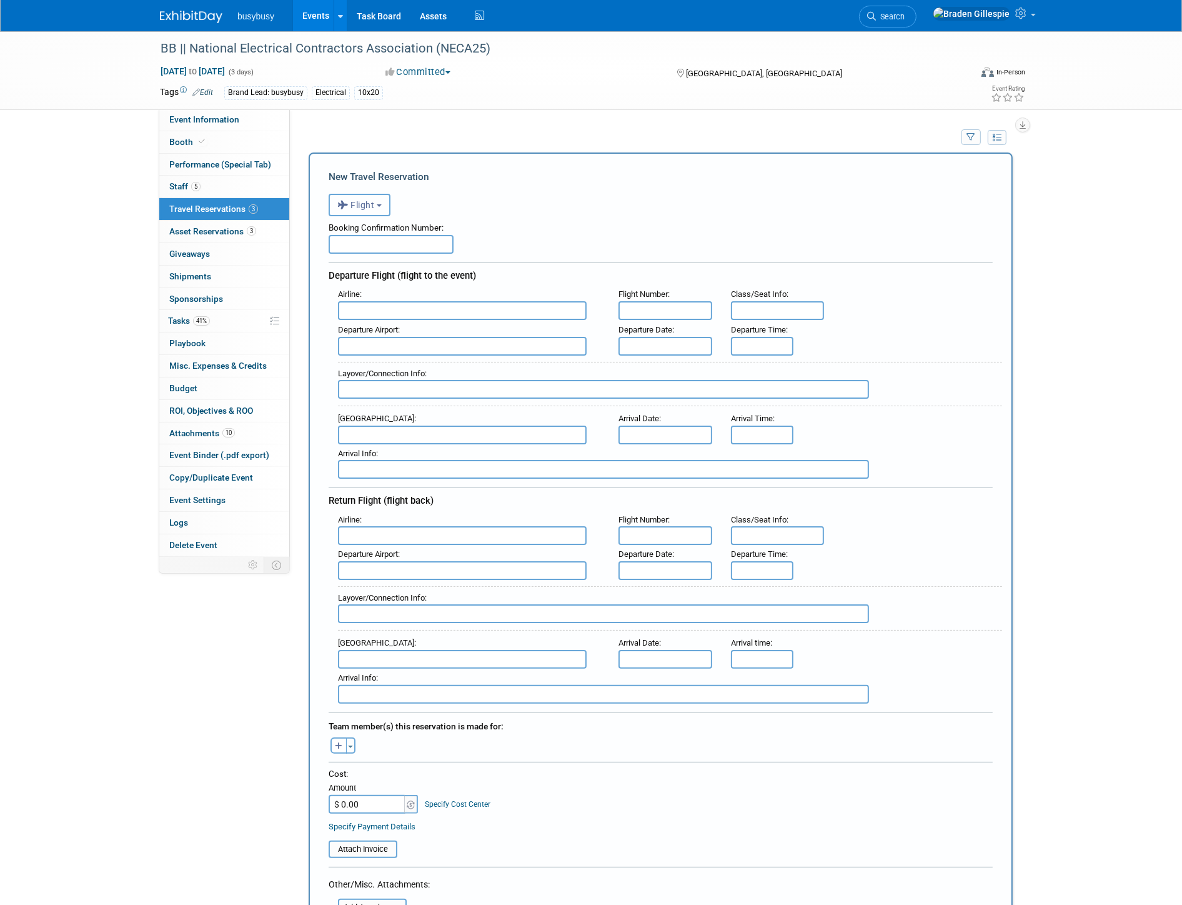
click at [370, 194] on button "Flight" at bounding box center [360, 205] width 62 height 22
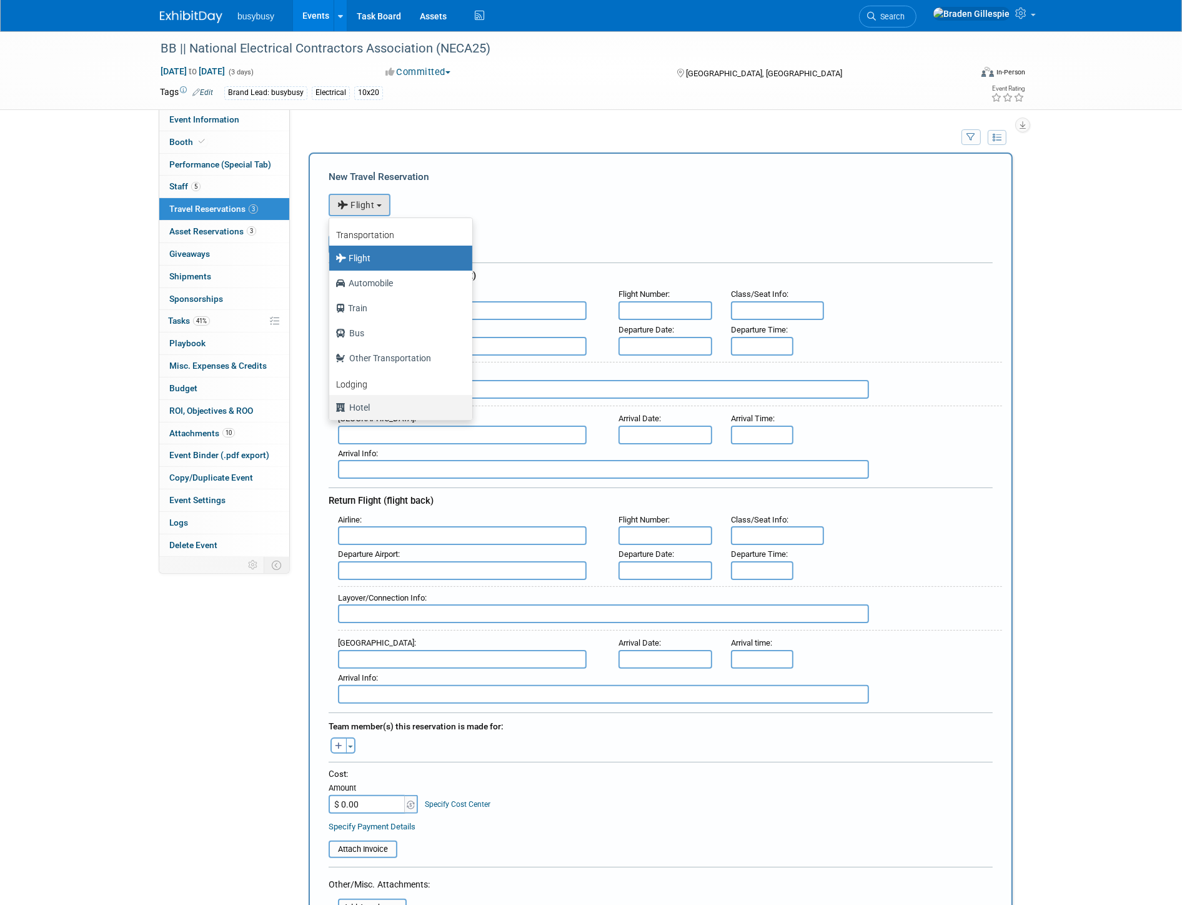
click at [383, 410] on label "Hotel" at bounding box center [398, 407] width 124 height 20
click at [331, 410] on input "Hotel" at bounding box center [327, 406] width 8 height 8
select select "6"
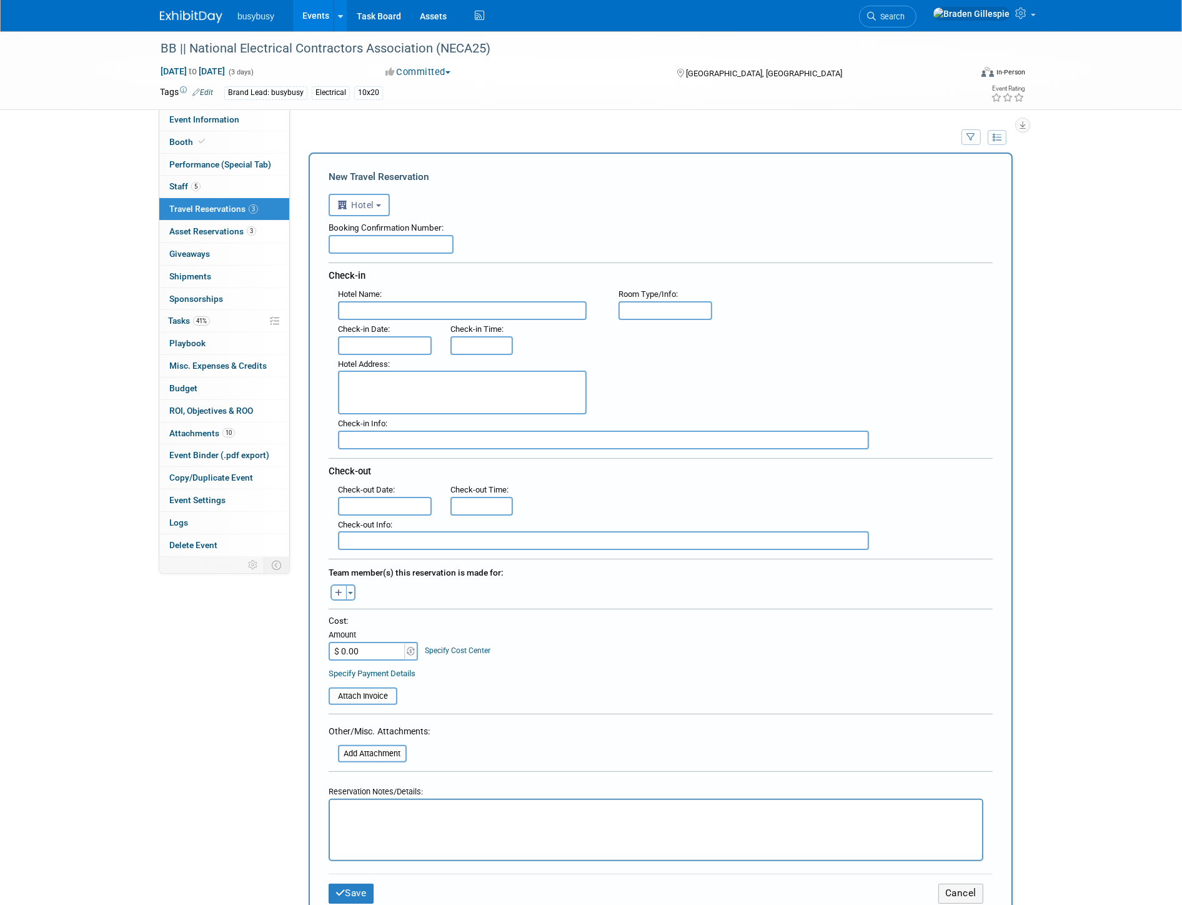
click at [367, 242] on input "text" at bounding box center [391, 244] width 125 height 19
type input "See Attached Invoice/Confirmation"
click at [406, 320] on div "Check-in Date :" at bounding box center [385, 337] width 112 height 35
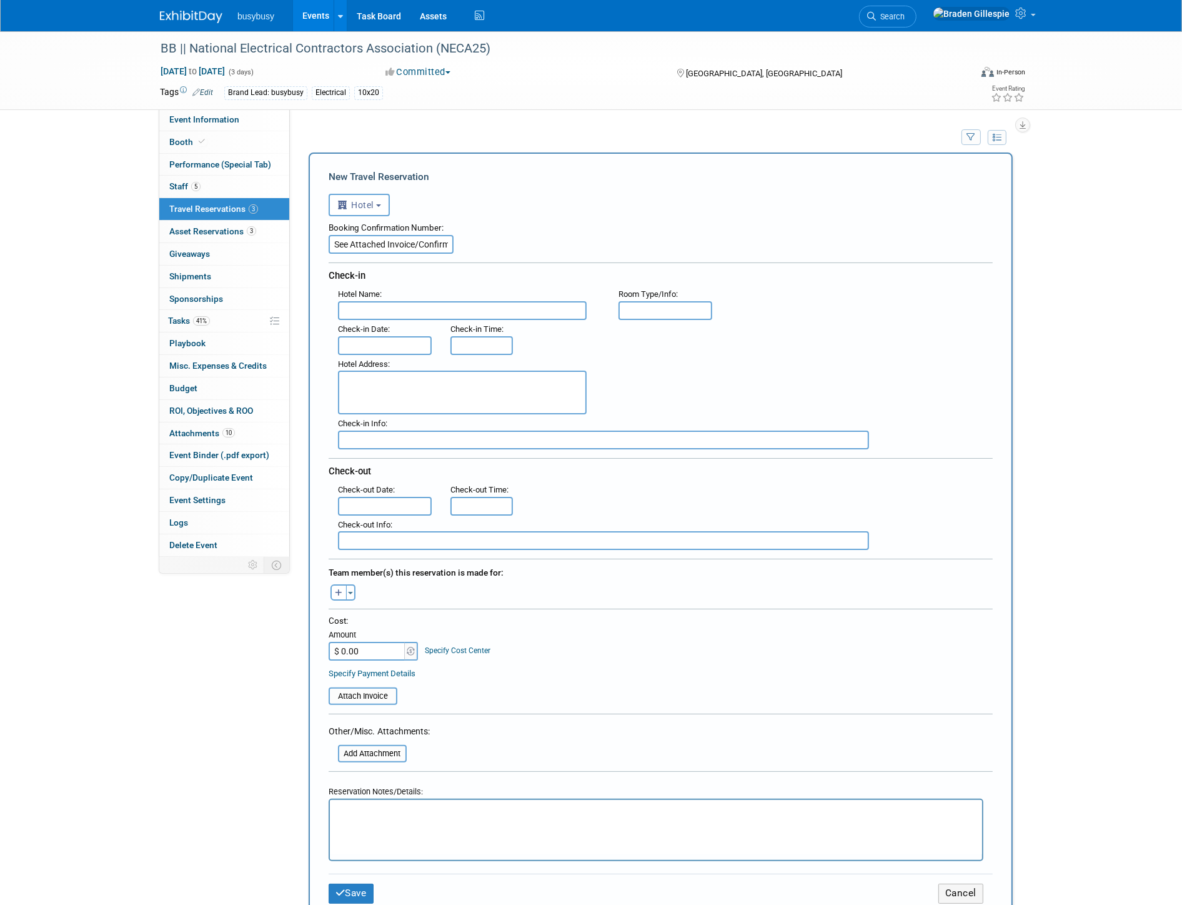
click at [403, 310] on input "text" at bounding box center [462, 310] width 249 height 19
type input "Hilton Chicago"
click at [655, 310] on input "text" at bounding box center [666, 310] width 94 height 19
type input "1 King"
click at [405, 336] on input "text" at bounding box center [385, 345] width 94 height 19
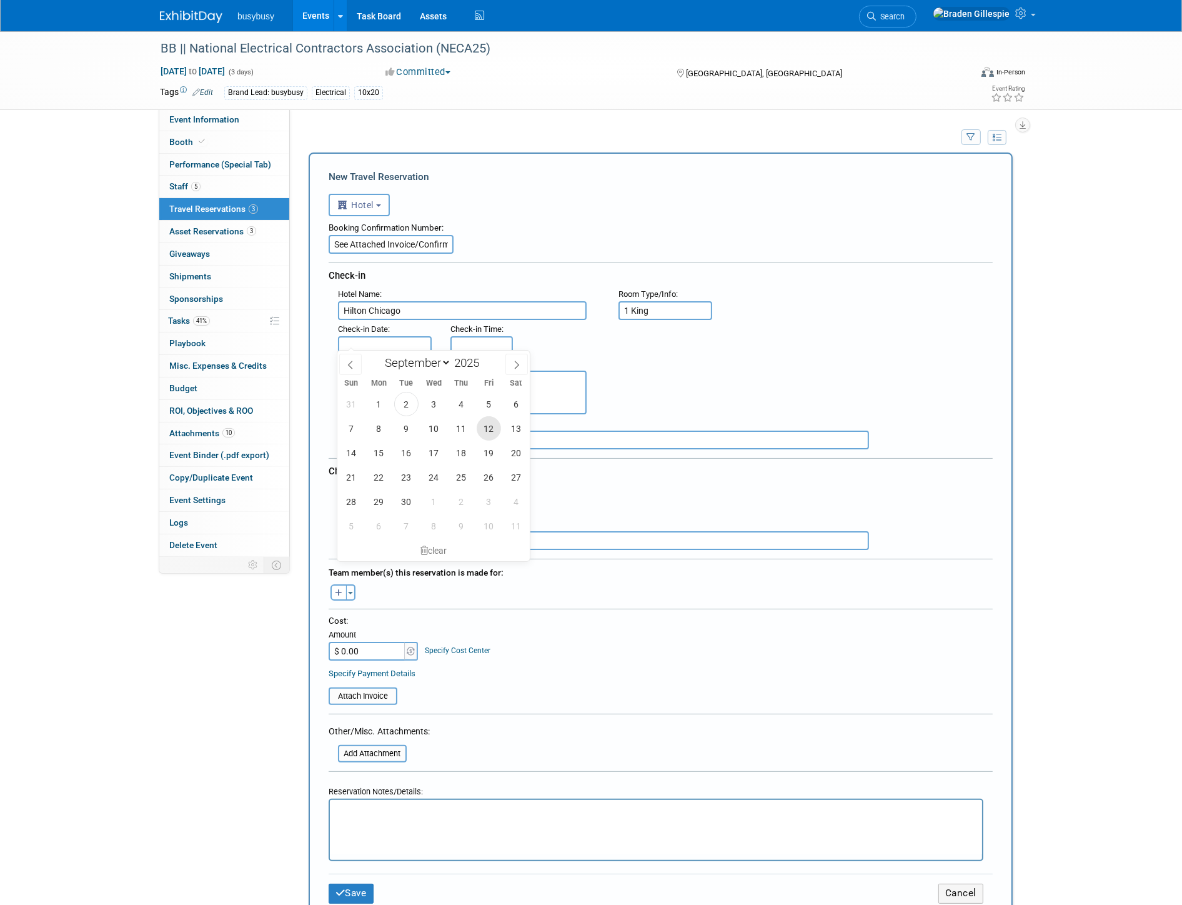
click at [492, 433] on span "12" at bounding box center [489, 428] width 24 height 24
type input "Sep 12, 2025"
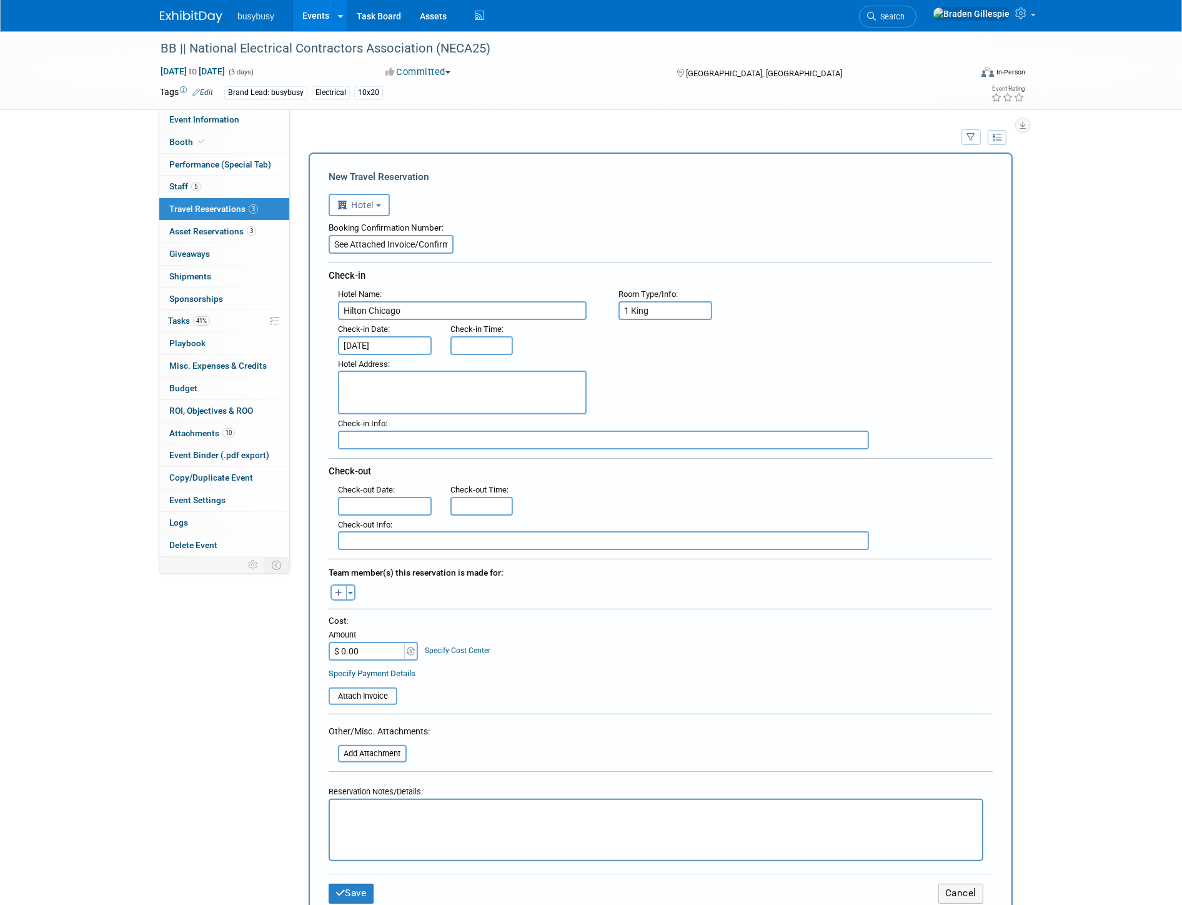
click at [364, 497] on input "text" at bounding box center [385, 506] width 94 height 19
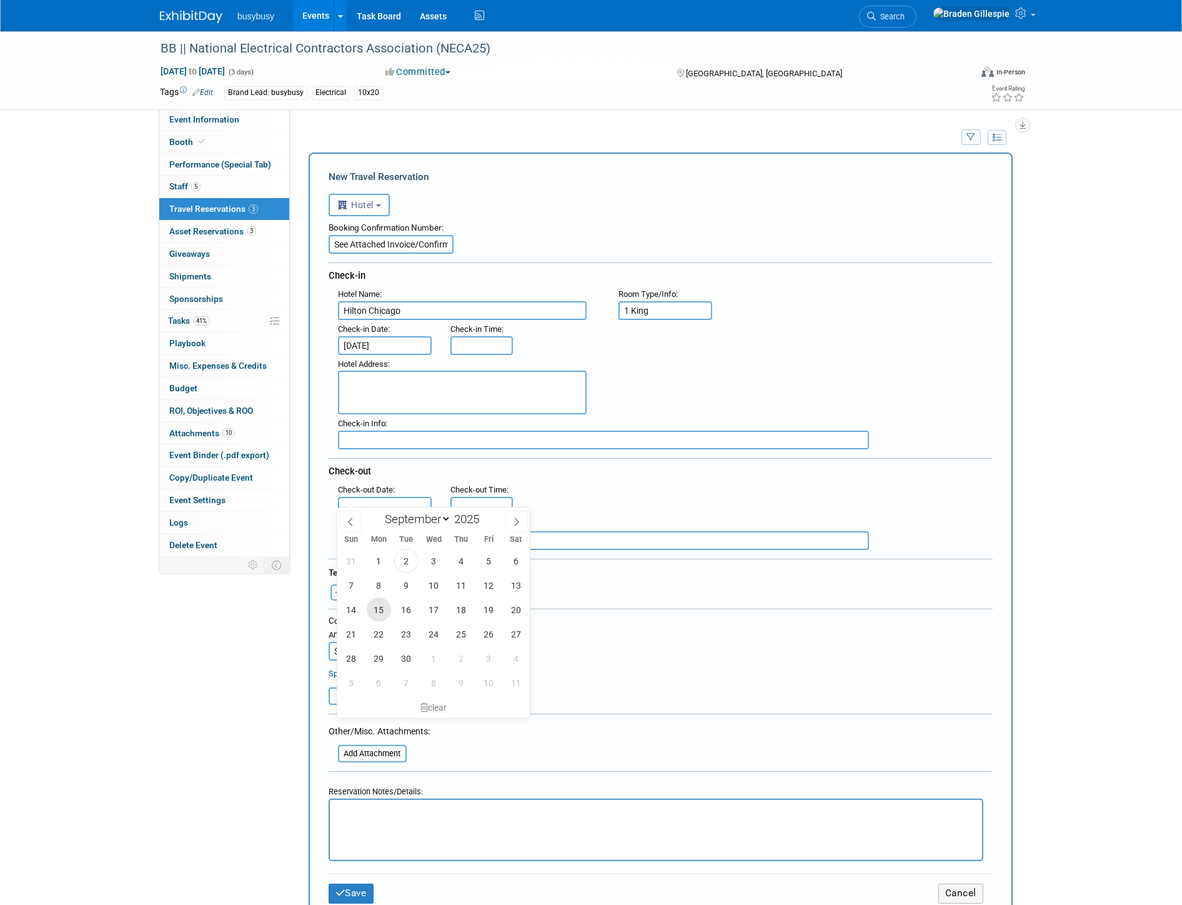
click at [376, 610] on span "15" at bounding box center [379, 609] width 24 height 24
type input "Sep 15, 2025"
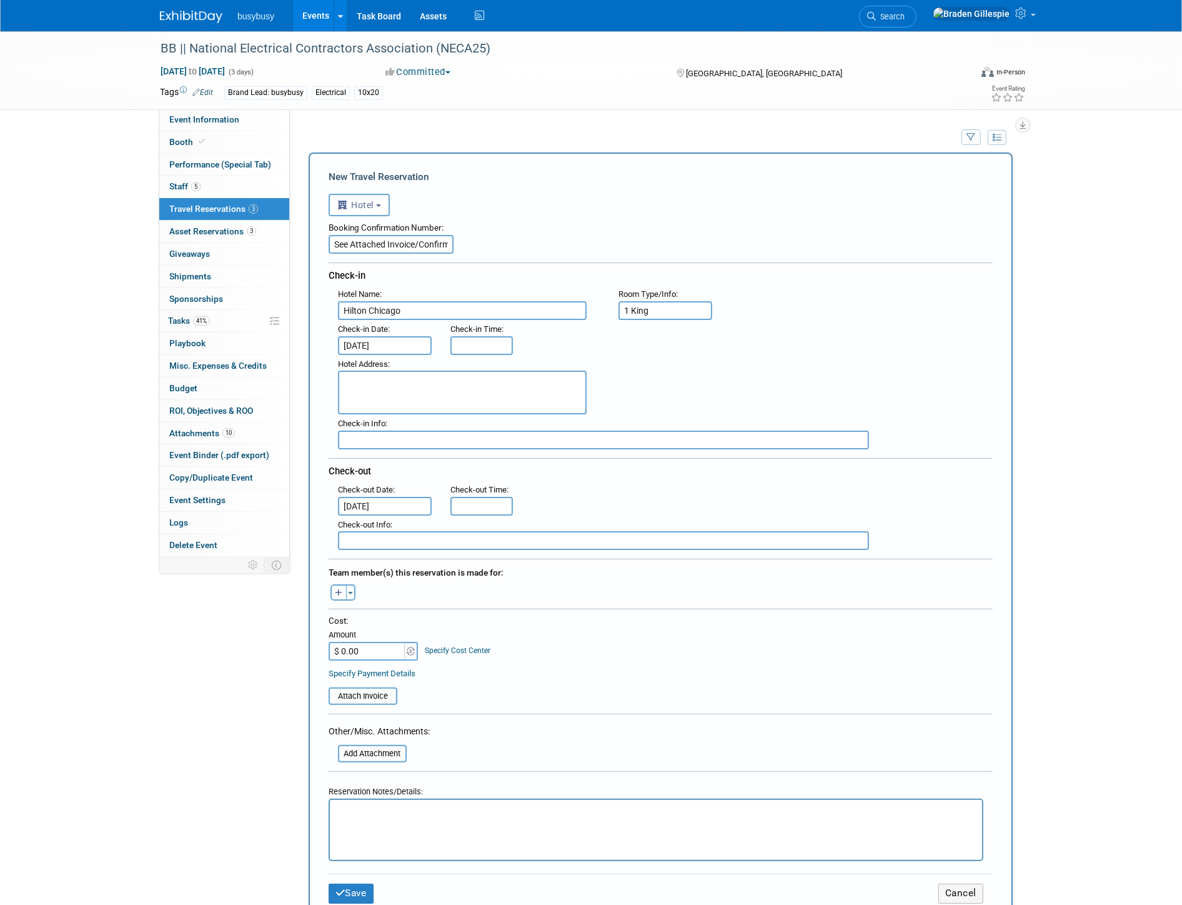
click at [410, 385] on textarea at bounding box center [462, 392] width 249 height 44
type textarea "720 S Michigan Ave Chicago, IL 60605"
type input "3:00 PM"
click at [483, 345] on input "3:00 PM" at bounding box center [481, 345] width 62 height 19
click at [473, 501] on div ": : : : :" at bounding box center [661, 514] width 664 height 69
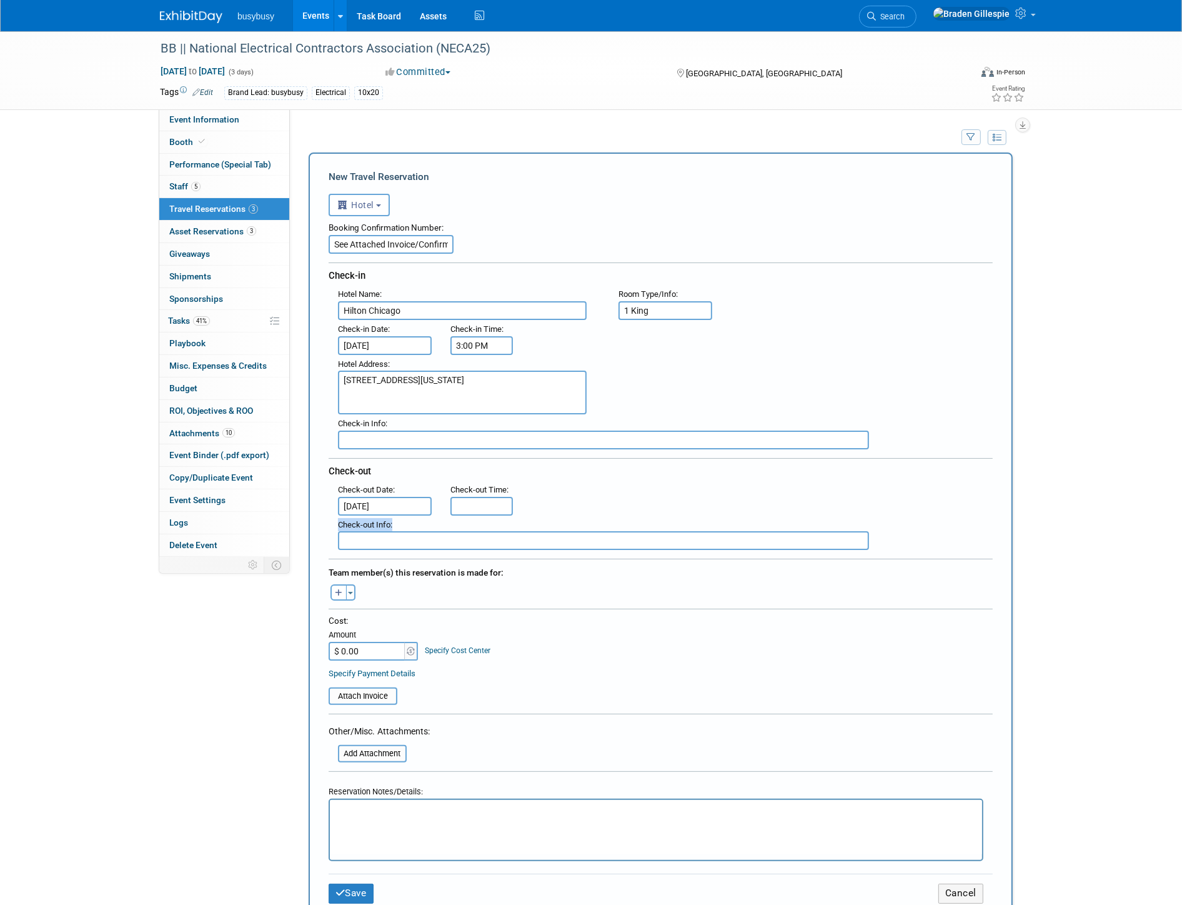
type input "11:00 AM"
click at [473, 501] on input "11:00 AM" at bounding box center [481, 506] width 62 height 19
click at [352, 584] on button "Toggle Dropdown" at bounding box center [350, 592] width 9 height 16
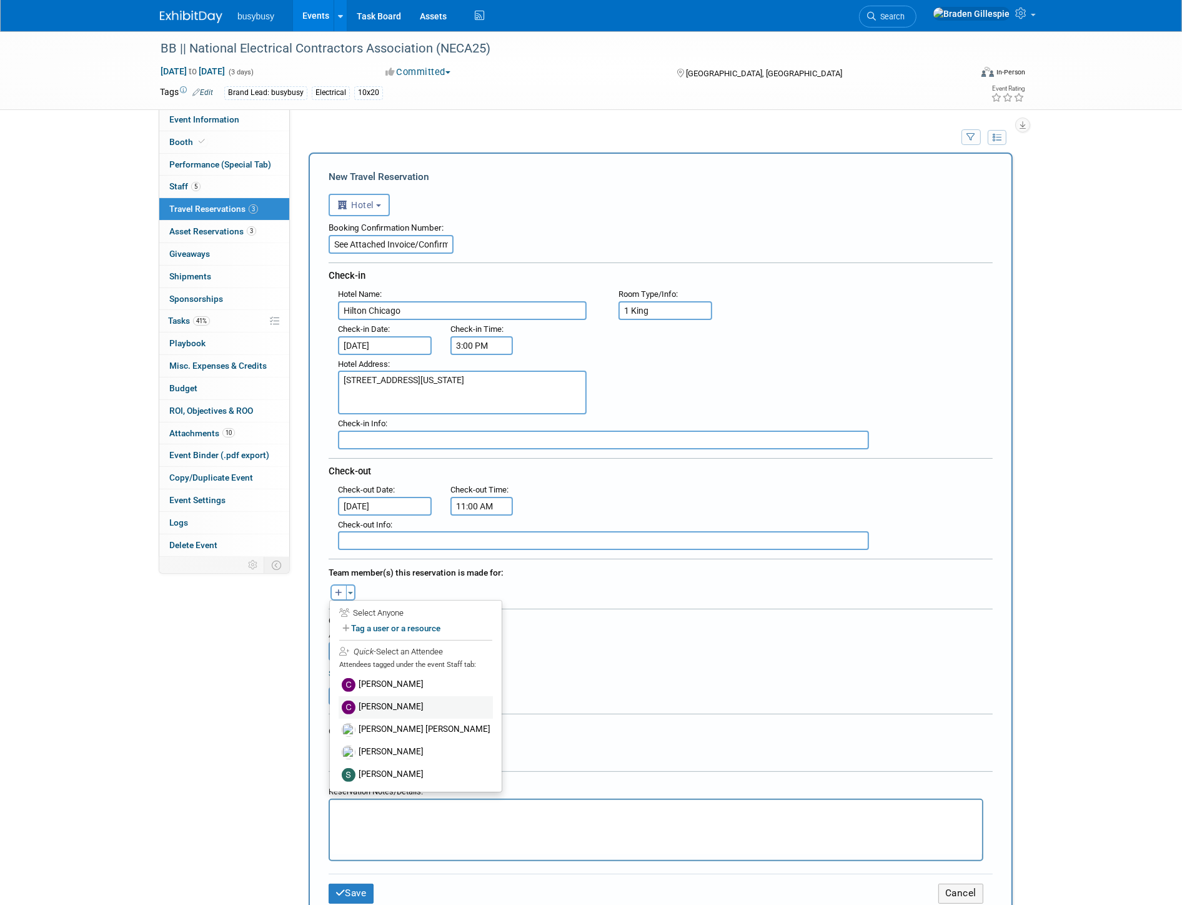
click at [375, 698] on label "[PERSON_NAME]" at bounding box center [416, 707] width 154 height 22
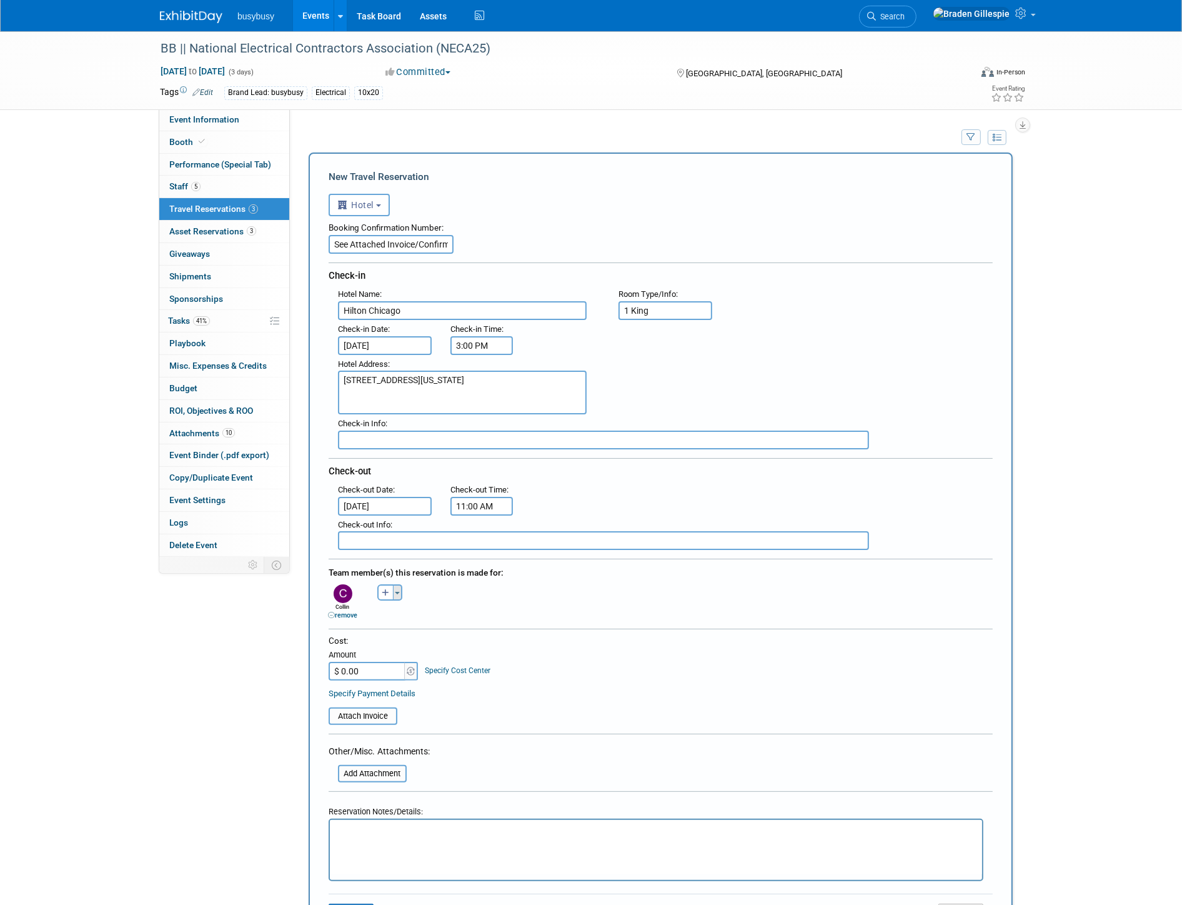
click at [400, 584] on button "Toggle Dropdown" at bounding box center [397, 592] width 9 height 16
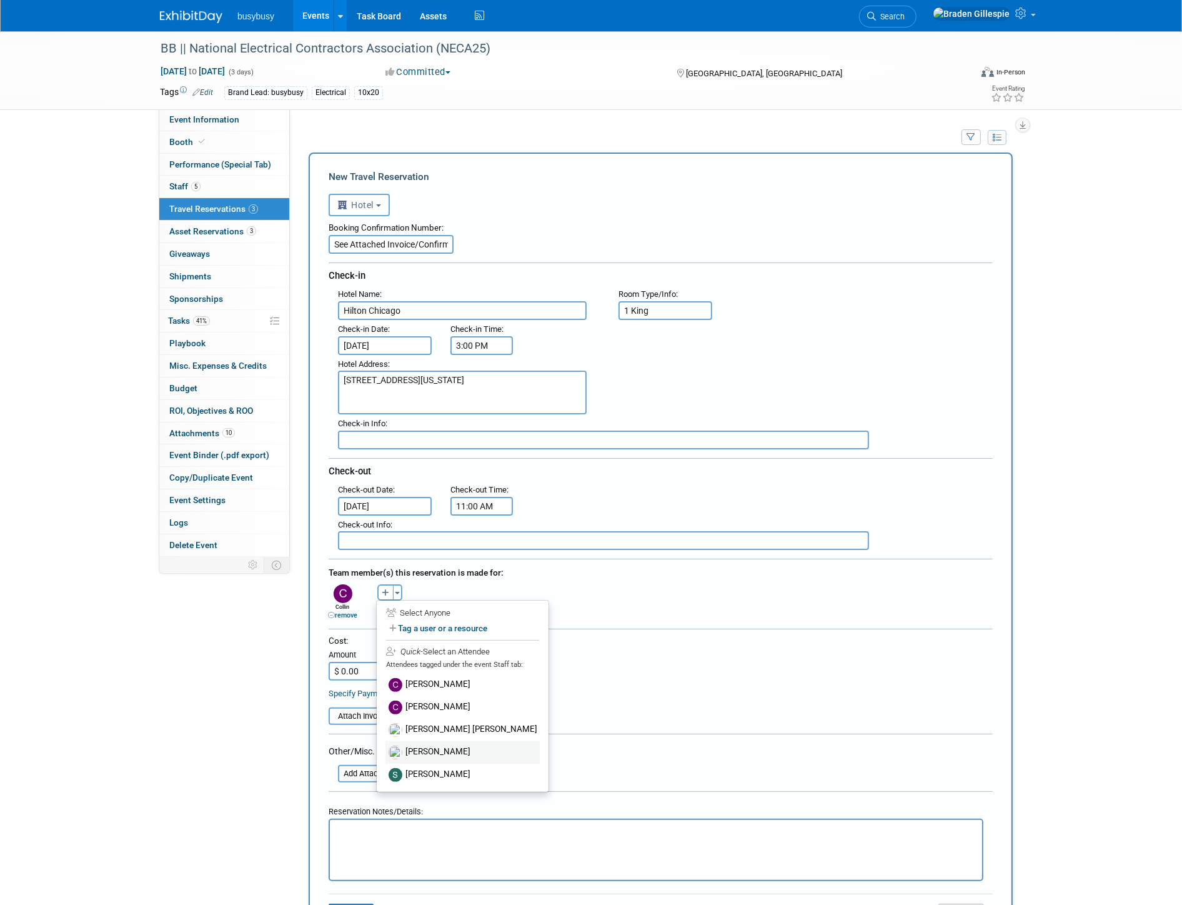
click at [445, 752] on label "[PERSON_NAME]" at bounding box center [462, 752] width 154 height 22
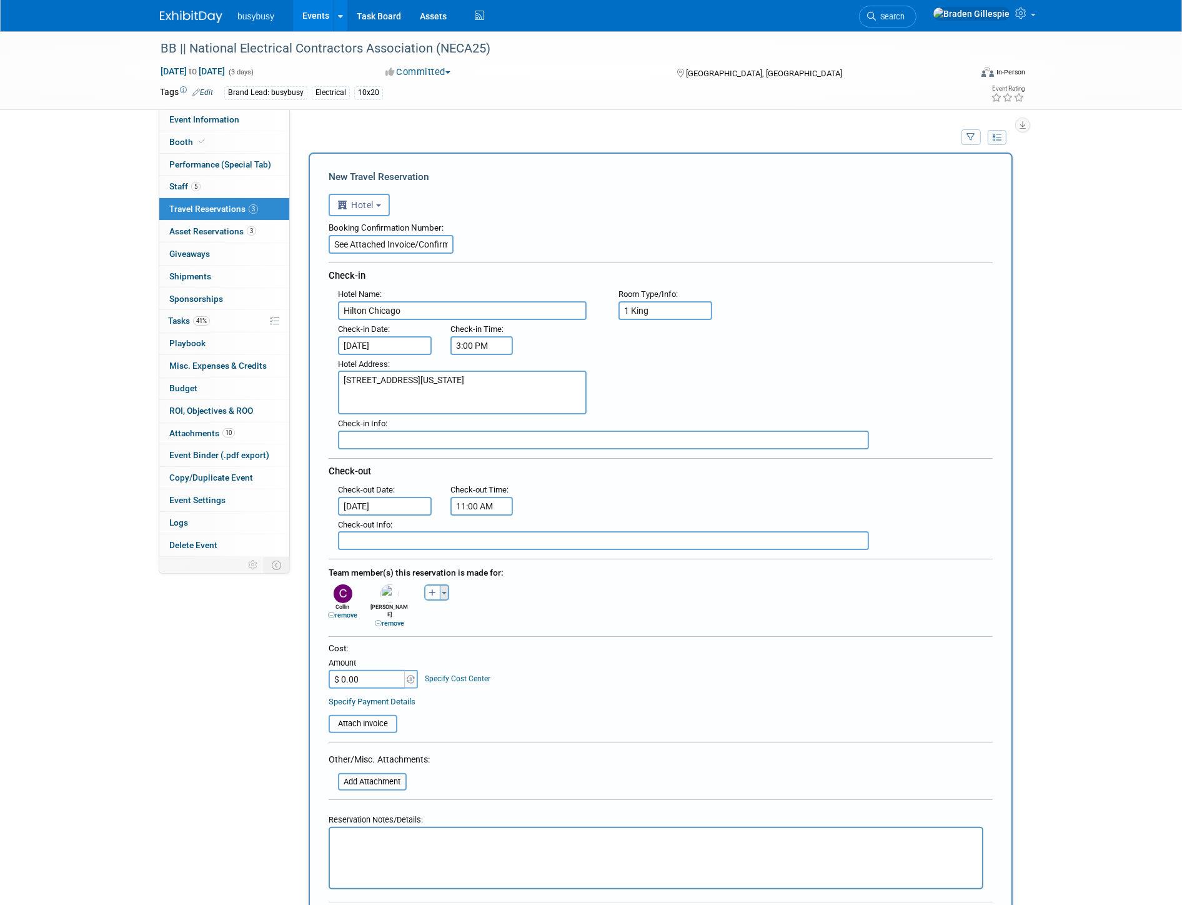
click at [442, 592] on span "button" at bounding box center [444, 593] width 5 height 2
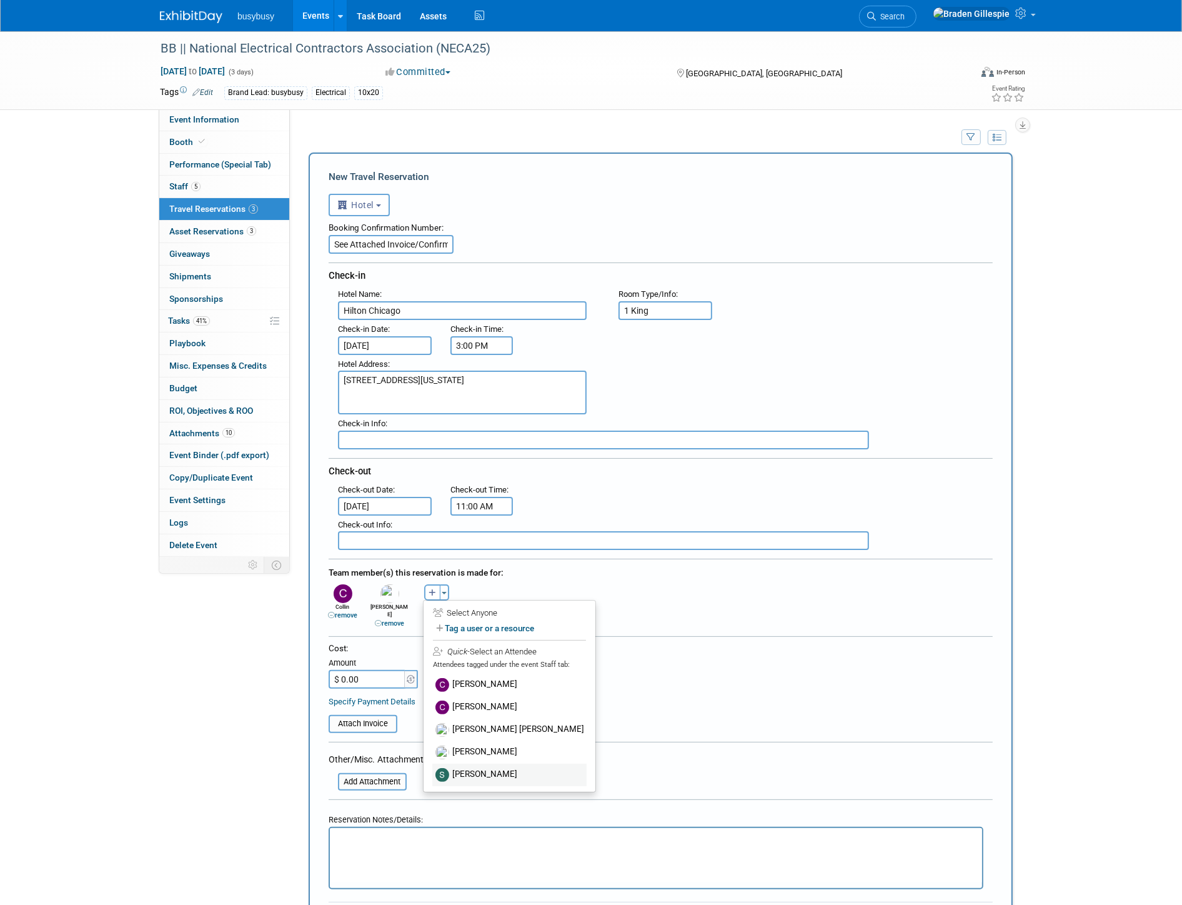
click at [473, 763] on label "[PERSON_NAME]" at bounding box center [509, 774] width 154 height 22
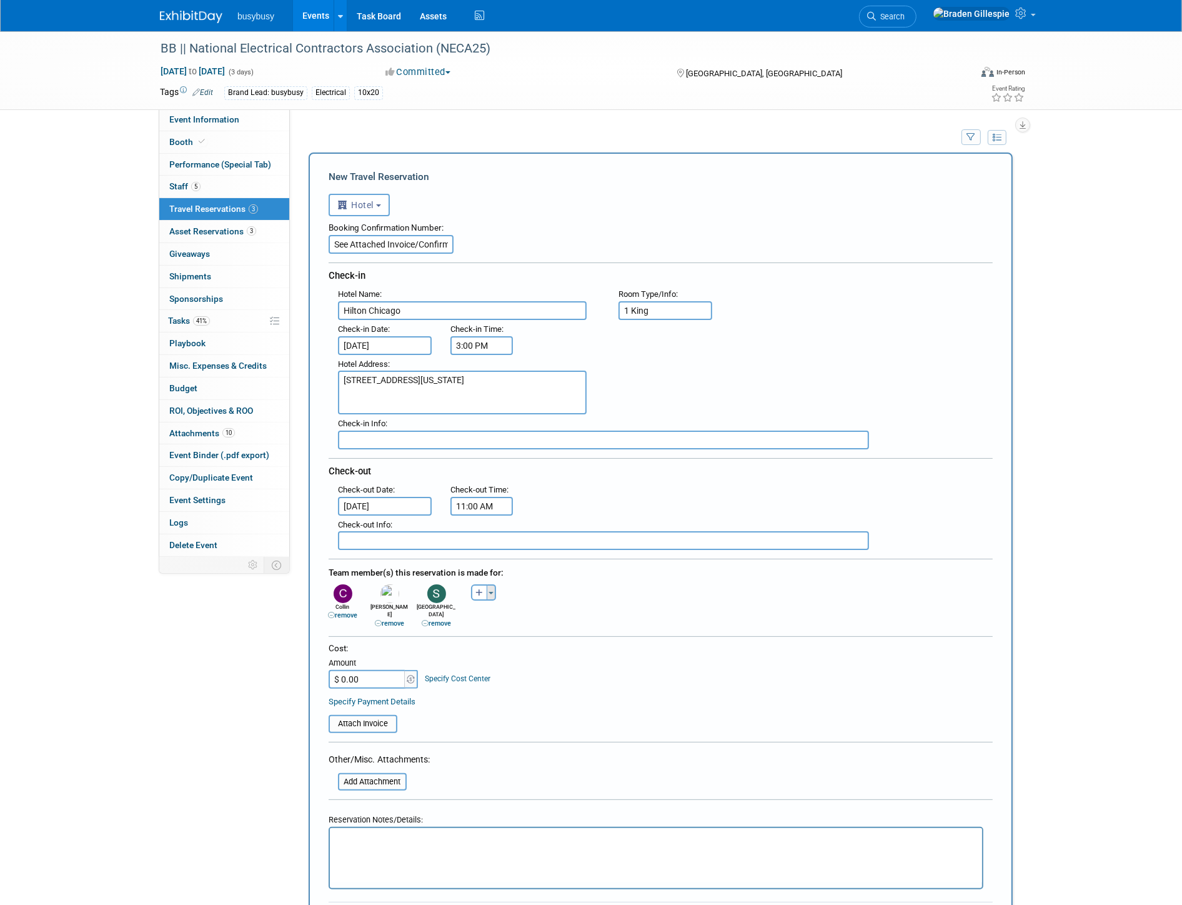
click at [489, 592] on span "button" at bounding box center [491, 593] width 5 height 2
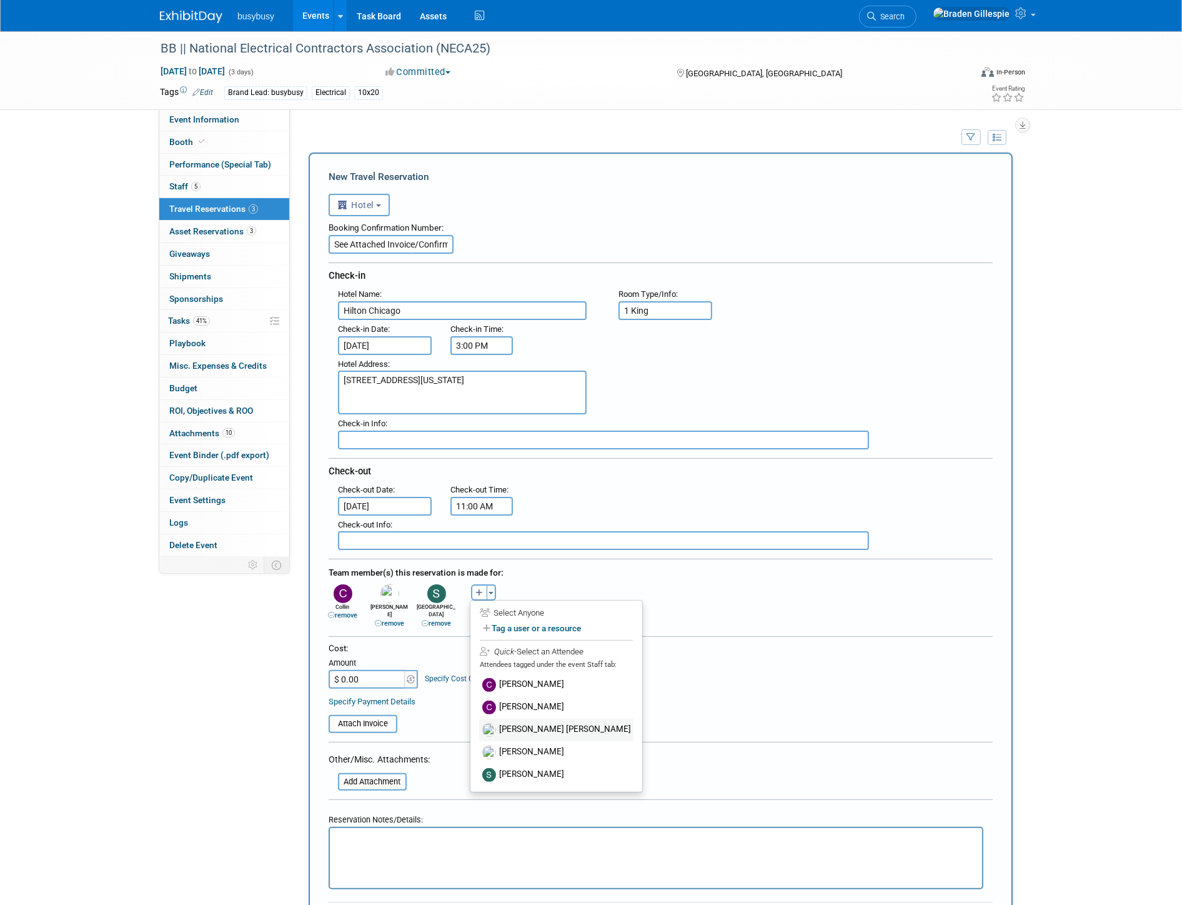
click at [534, 722] on label "[PERSON_NAME] [PERSON_NAME]" at bounding box center [556, 729] width 154 height 22
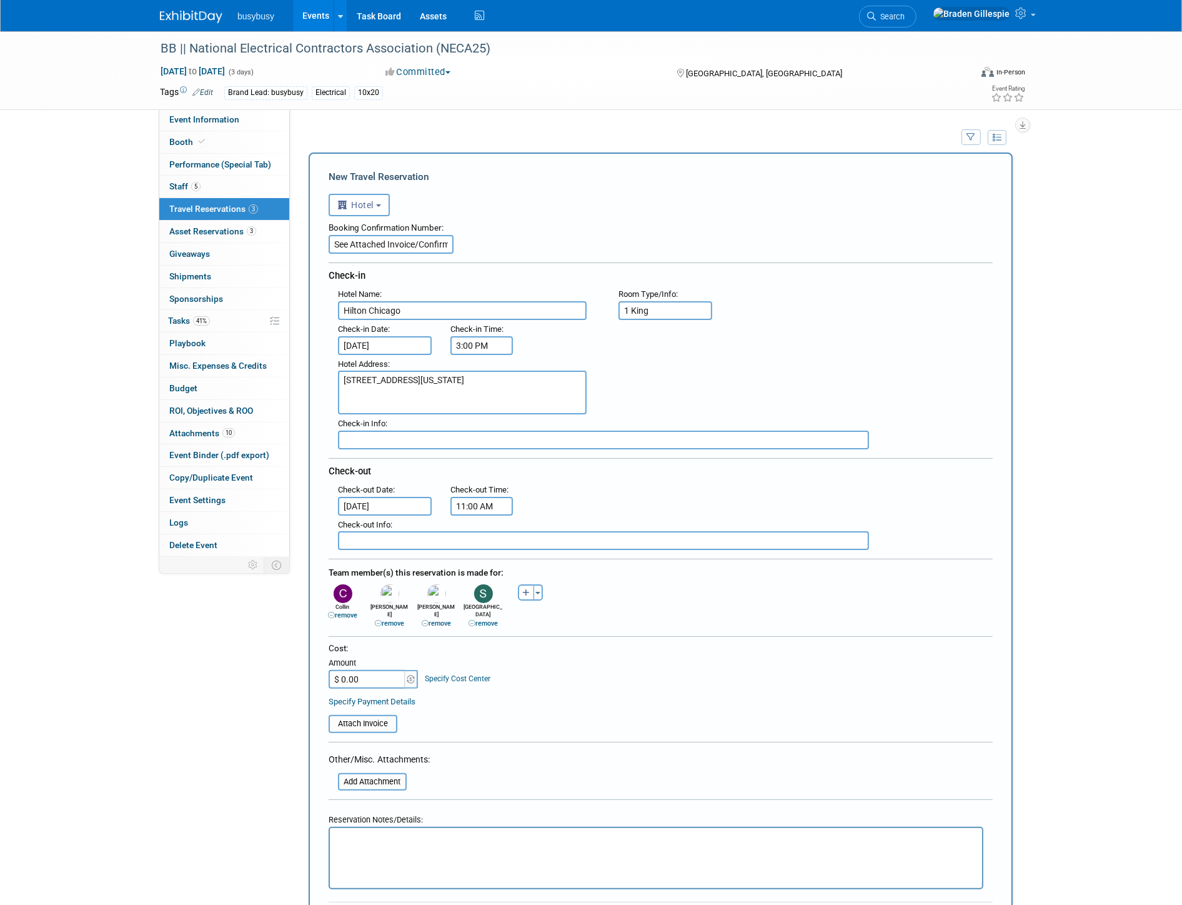
click at [365, 670] on input "$ 0.00" at bounding box center [368, 679] width 78 height 19
type input "$ 3,103.54"
click at [380, 716] on input "file" at bounding box center [321, 723] width 149 height 15
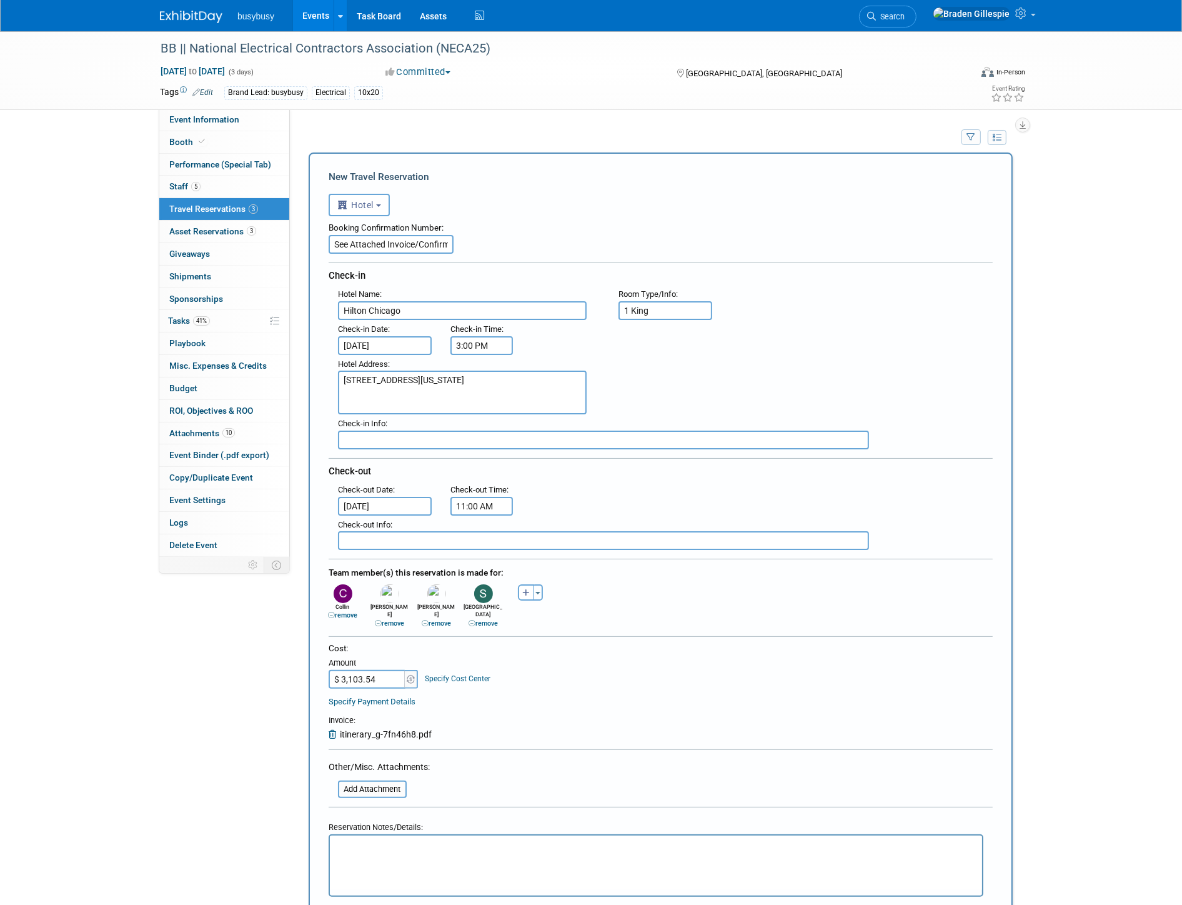
drag, startPoint x: 419, startPoint y: 842, endPoint x: 403, endPoint y: 845, distance: 16.4
click at [419, 842] on p "Rich Text Area. Press ALT-0 for help." at bounding box center [656, 846] width 638 height 13
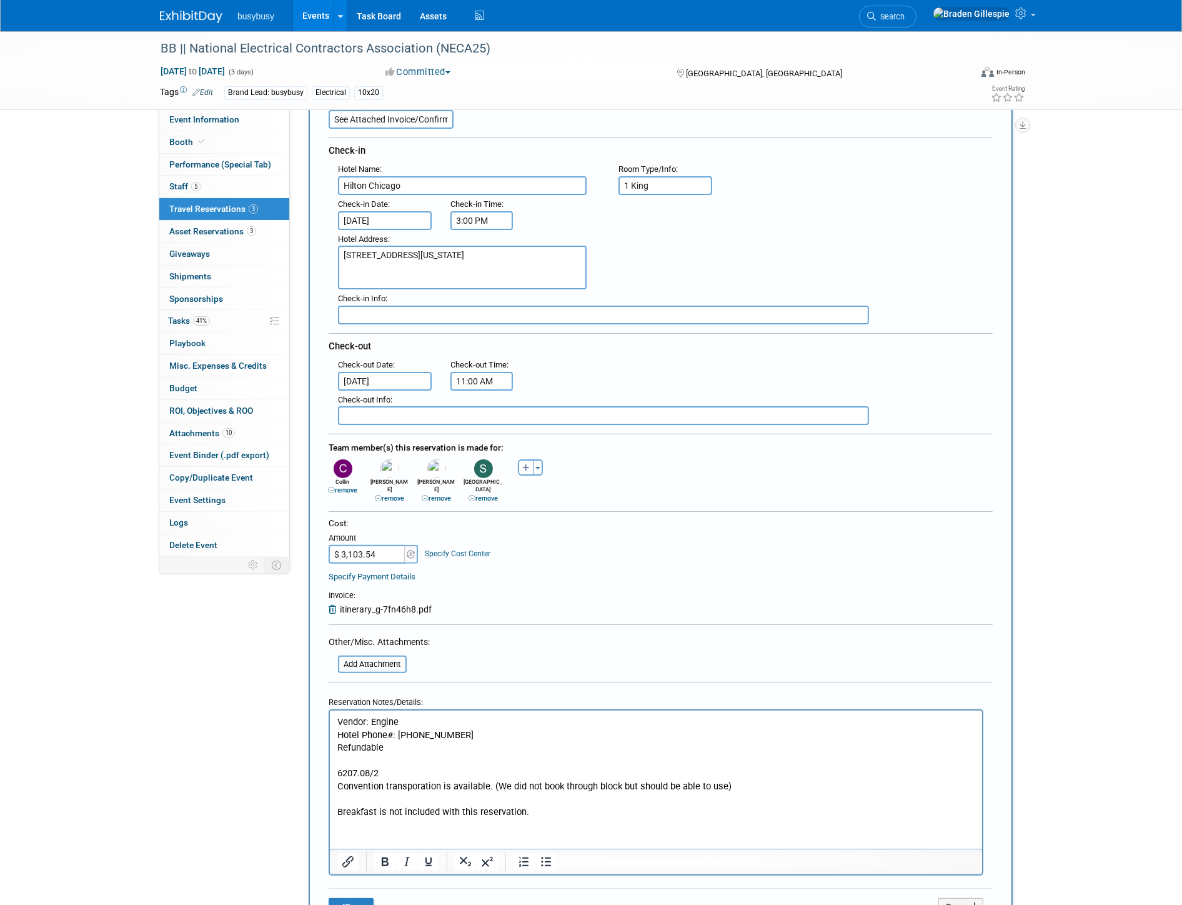
scroll to position [139, 0]
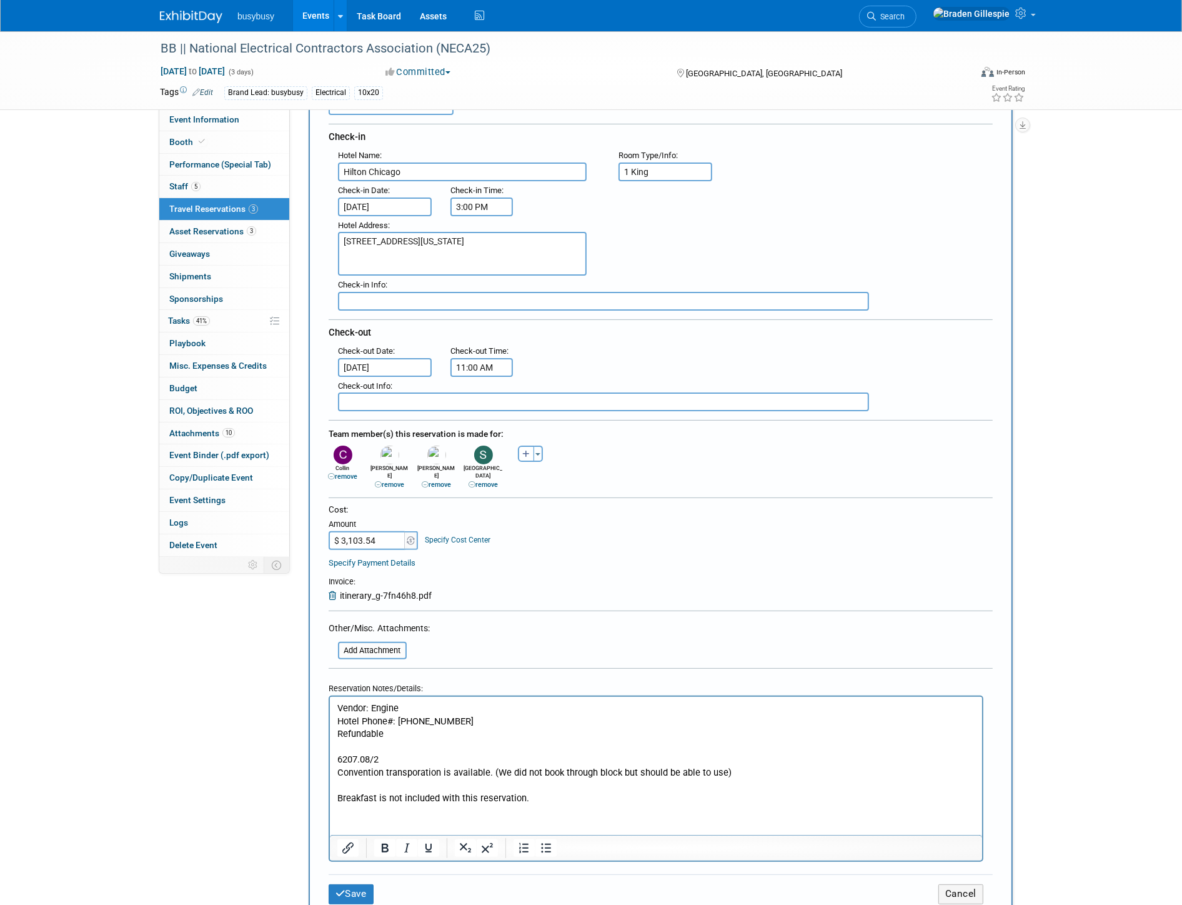
click at [465, 253] on textarea "720 S Michigan Ave Chicago, IL 60605" at bounding box center [462, 254] width 249 height 44
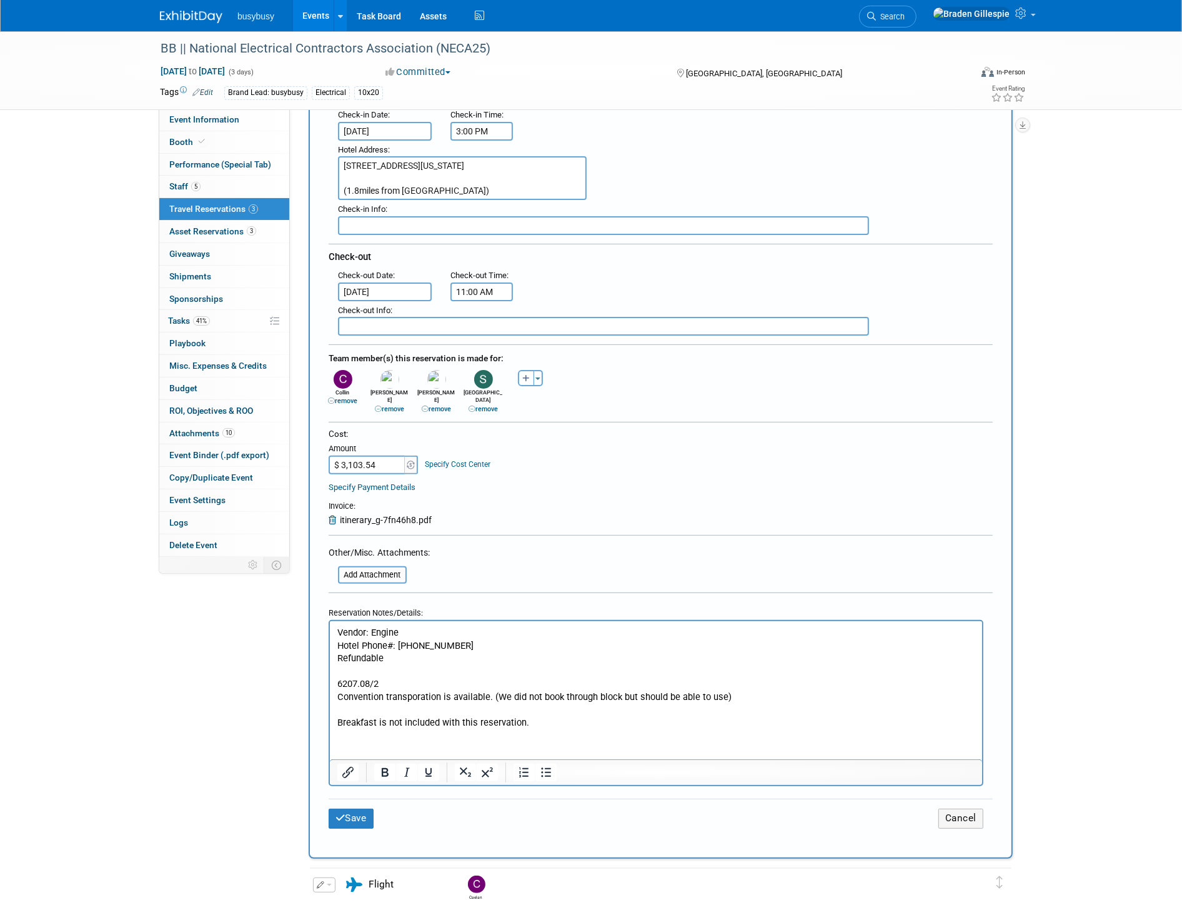
scroll to position [347, 0]
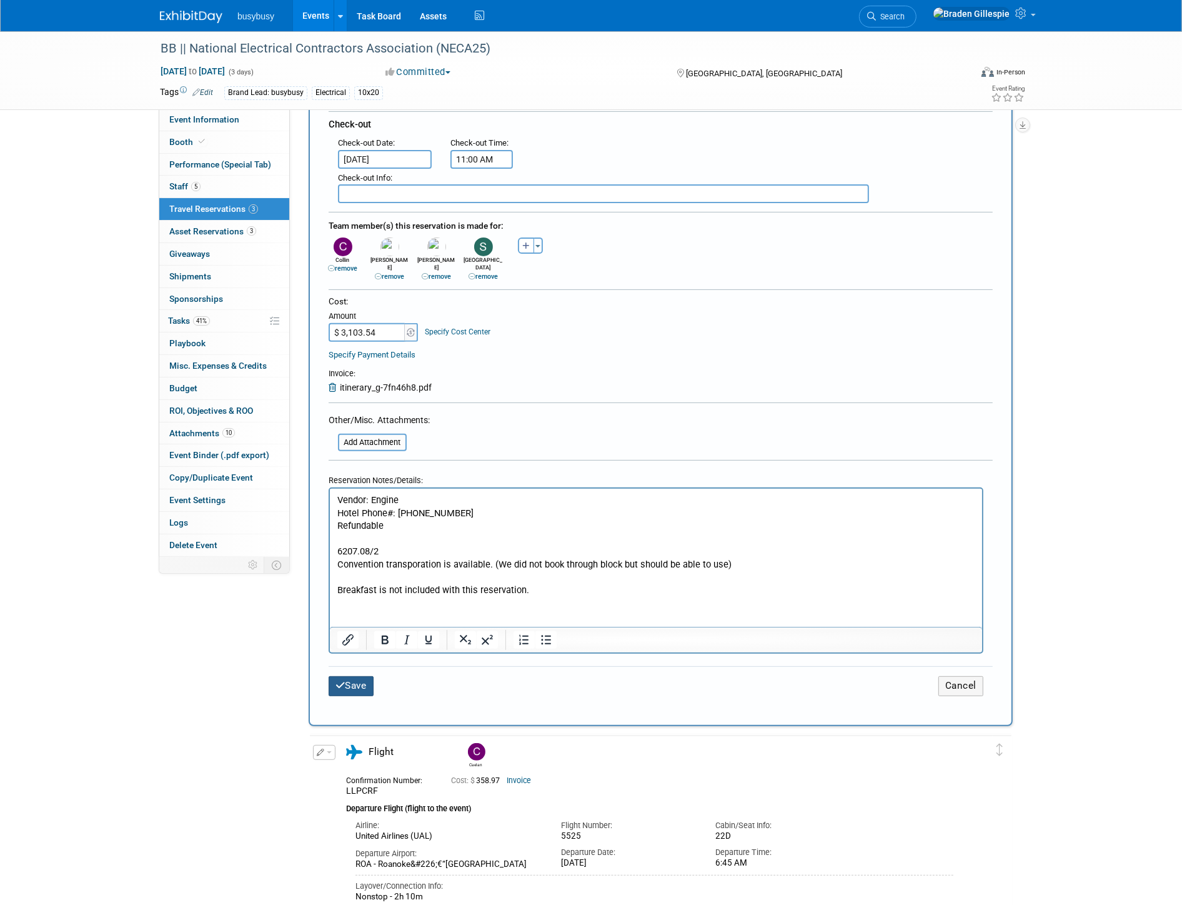
type textarea "720 S Michigan Ave Chicago, IL 60605 (1.8miles from convention center)"
click at [365, 676] on button "Save" at bounding box center [351, 685] width 45 height 19
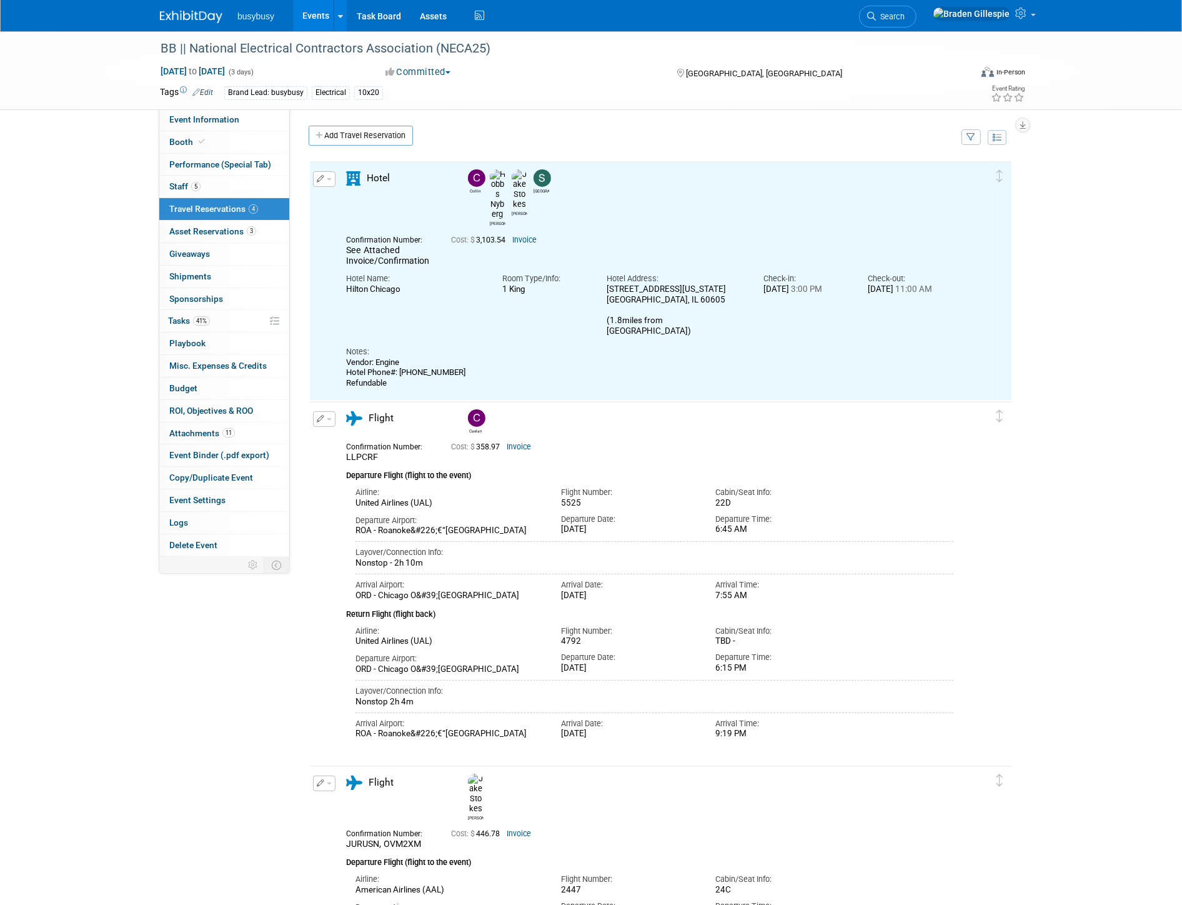
scroll to position [0, 0]
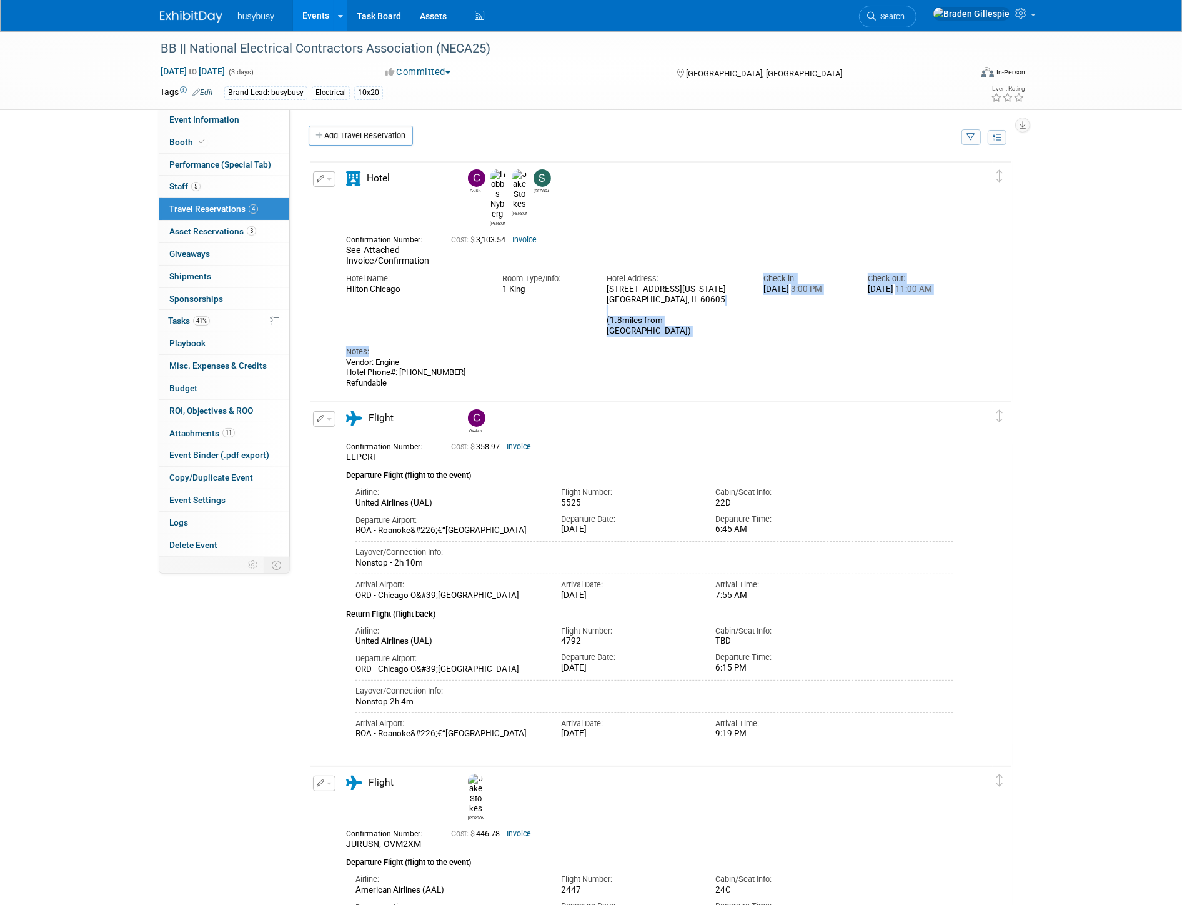
drag, startPoint x: 728, startPoint y: 292, endPoint x: 622, endPoint y: 281, distance: 106.1
click at [622, 281] on div "Confirmation Number: See Attached Invoice/Confirmation Cost: $ 3,103.54 Invoice…" at bounding box center [649, 335] width 607 height 210
click at [635, 284] on div "720 S Michigan Ave Chicago, IL 60605 (1.8miles from convention center)" at bounding box center [675, 310] width 137 height 52
drag, startPoint x: 608, startPoint y: 256, endPoint x: 738, endPoint y: 290, distance: 134.9
click at [738, 290] on div "720 S Michigan Ave Chicago, IL 60605 (1.8miles from convention center)" at bounding box center [675, 310] width 137 height 52
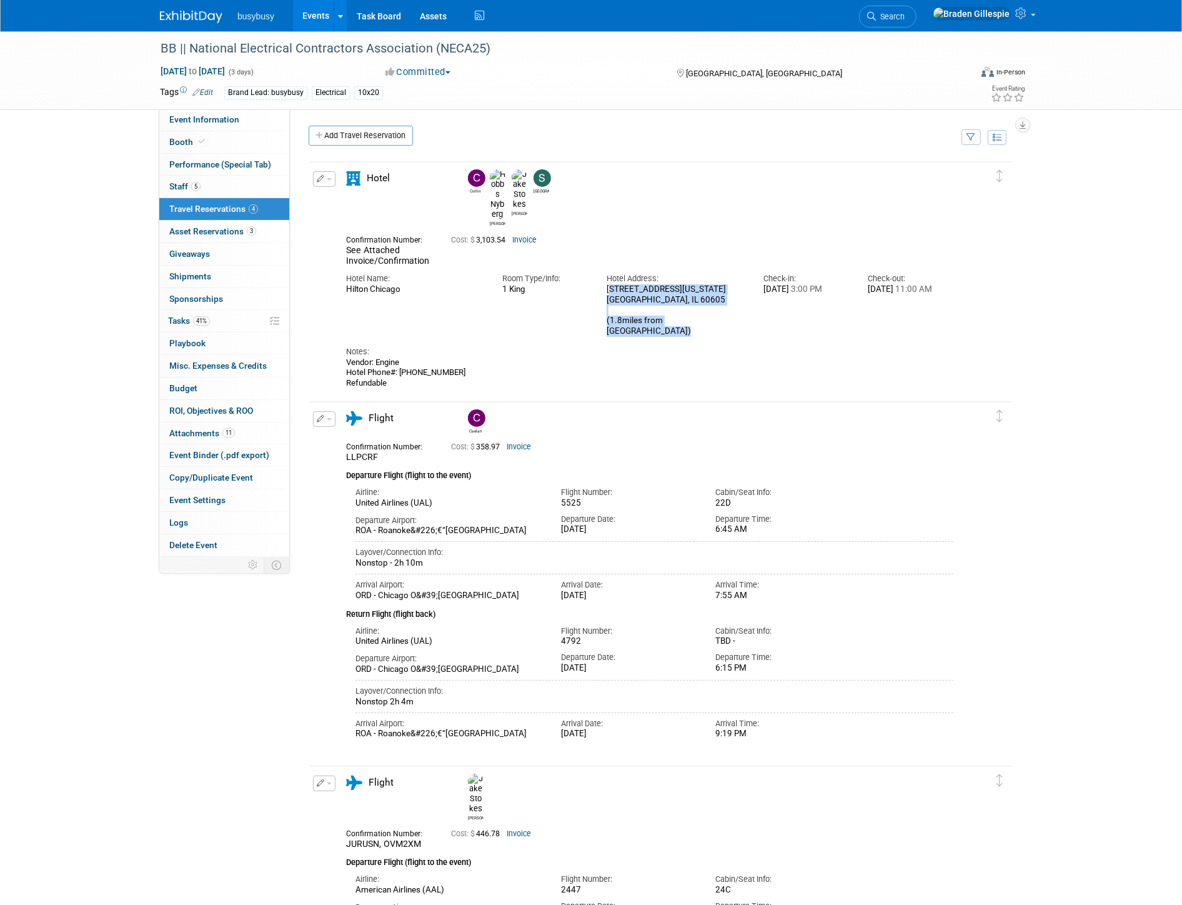
copy div "720 S Michigan Ave Chicago, IL 60605 (1.8miles from convention center)"
click at [373, 135] on link "Add Travel Reservation" at bounding box center [361, 136] width 104 height 20
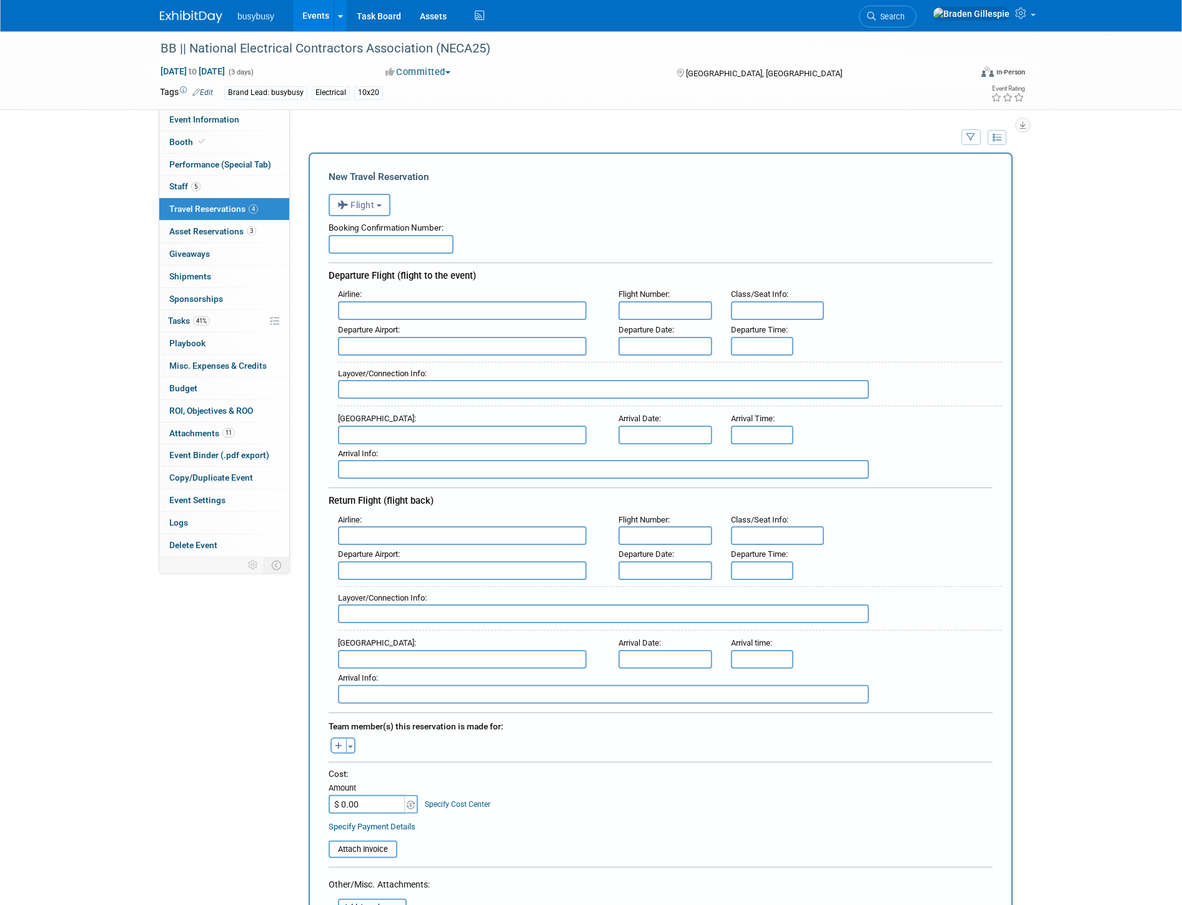
click at [369, 203] on span "Flight" at bounding box center [355, 205] width 37 height 10
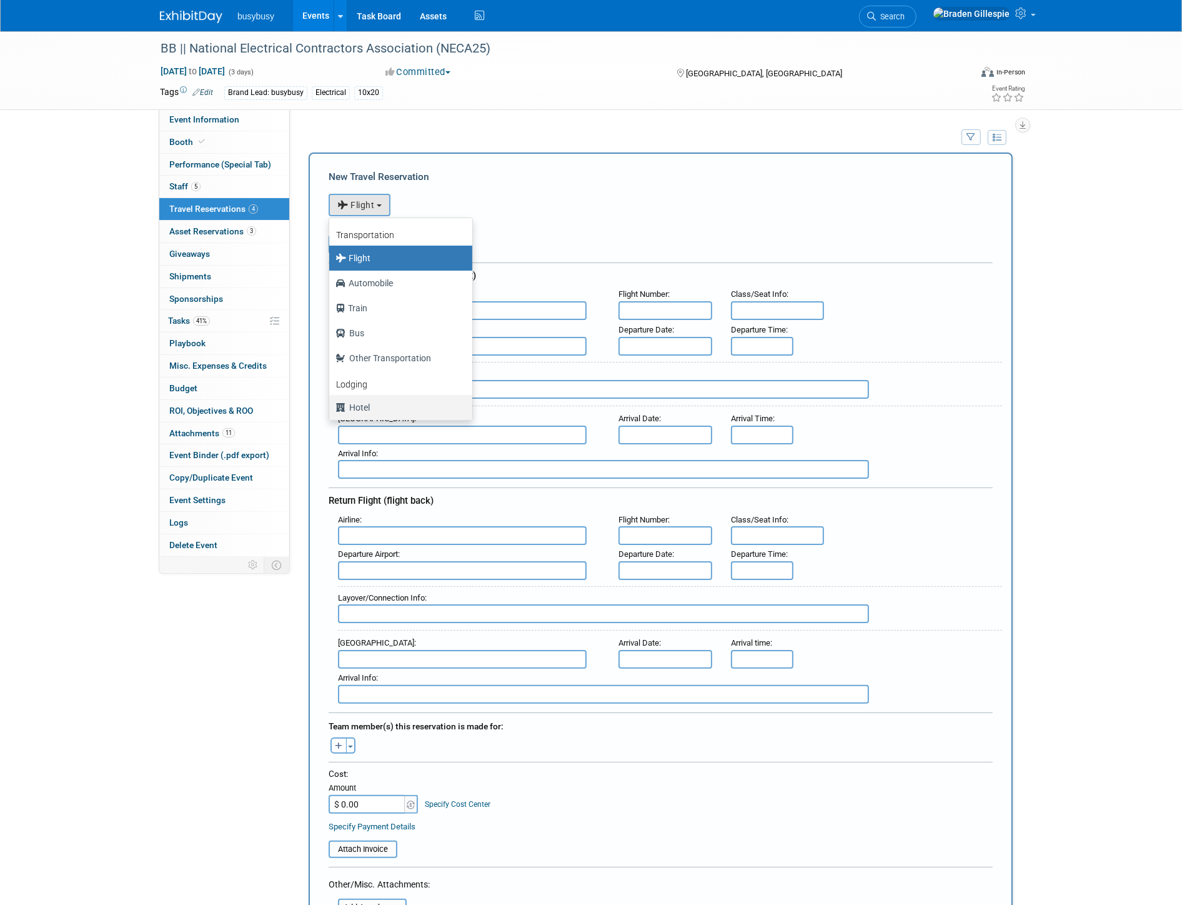
click at [374, 408] on label "Hotel" at bounding box center [398, 407] width 124 height 20
click at [331, 408] on input "Hotel" at bounding box center [327, 406] width 8 height 8
select select "6"
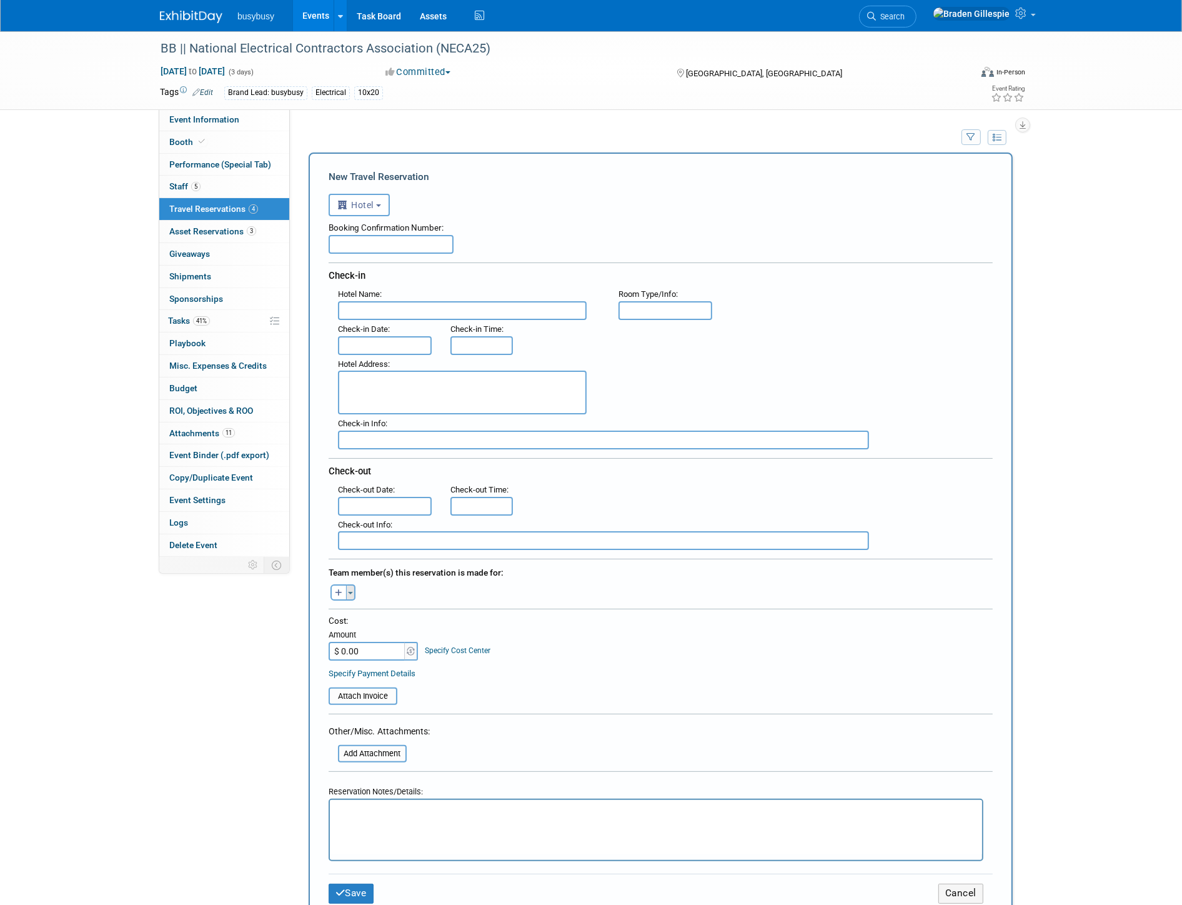
click at [351, 592] on span "button" at bounding box center [350, 593] width 5 height 2
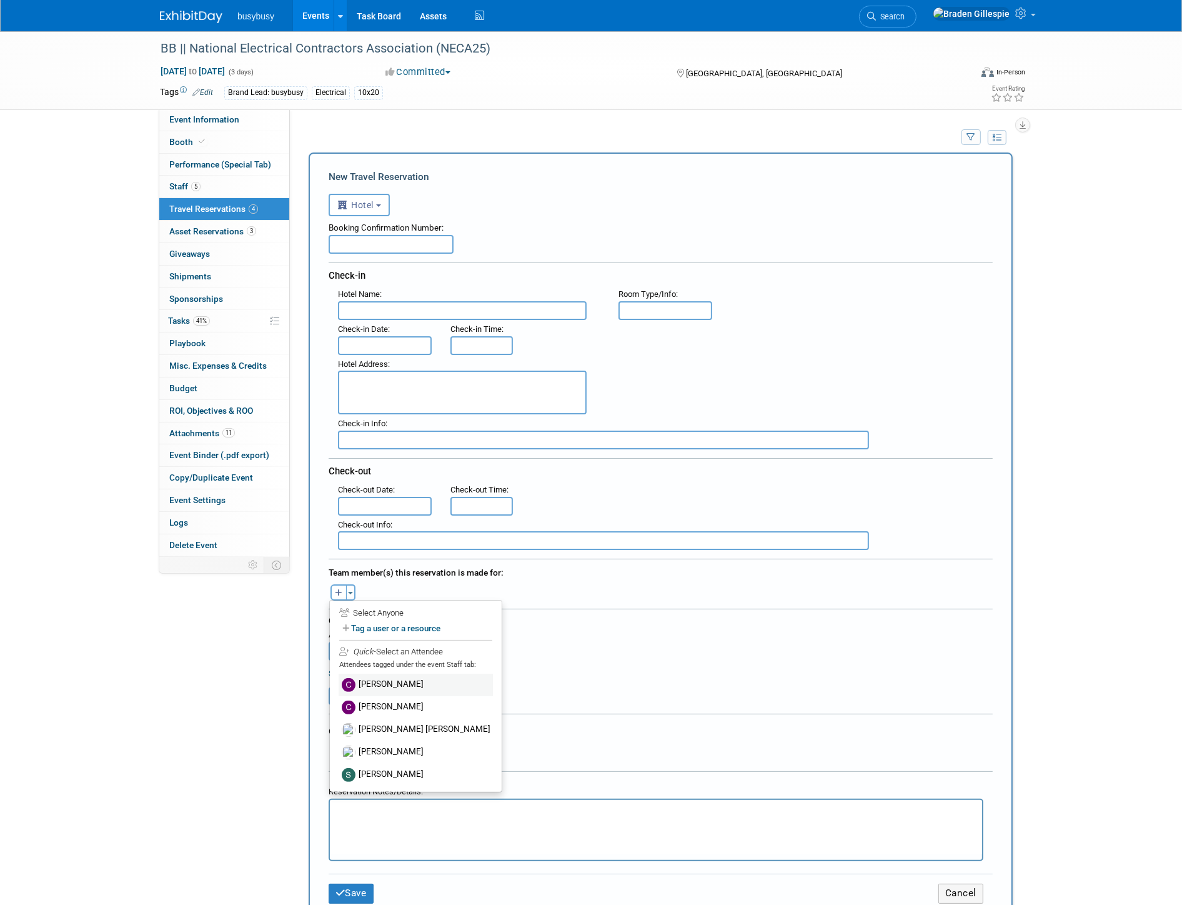
click at [384, 674] on label "[PERSON_NAME]" at bounding box center [416, 685] width 154 height 22
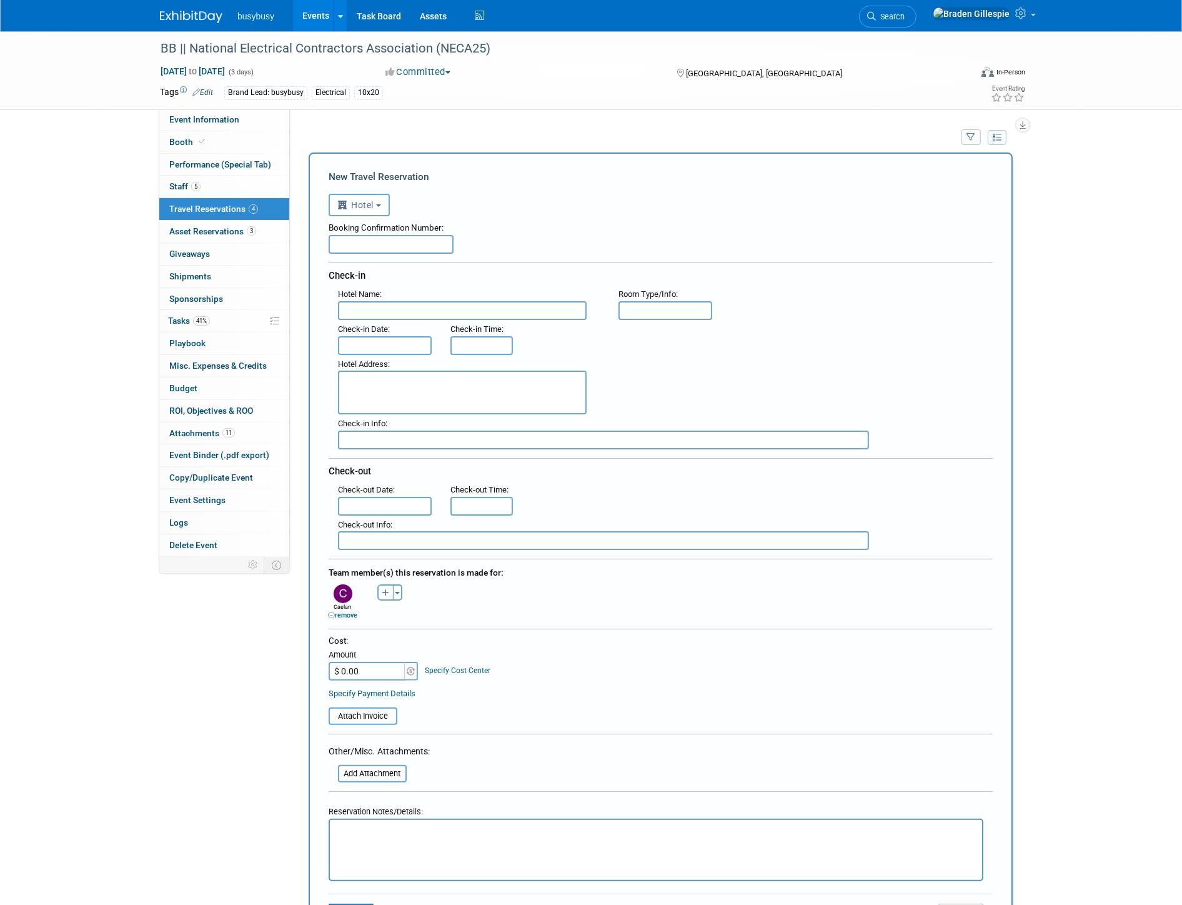
drag, startPoint x: 391, startPoint y: 302, endPoint x: 363, endPoint y: 304, distance: 28.2
click at [373, 304] on input "text" at bounding box center [462, 310] width 249 height 19
type input "Hilton Chicago"
type input "Standard 1 King"
click at [354, 838] on html at bounding box center [655, 829] width 652 height 18
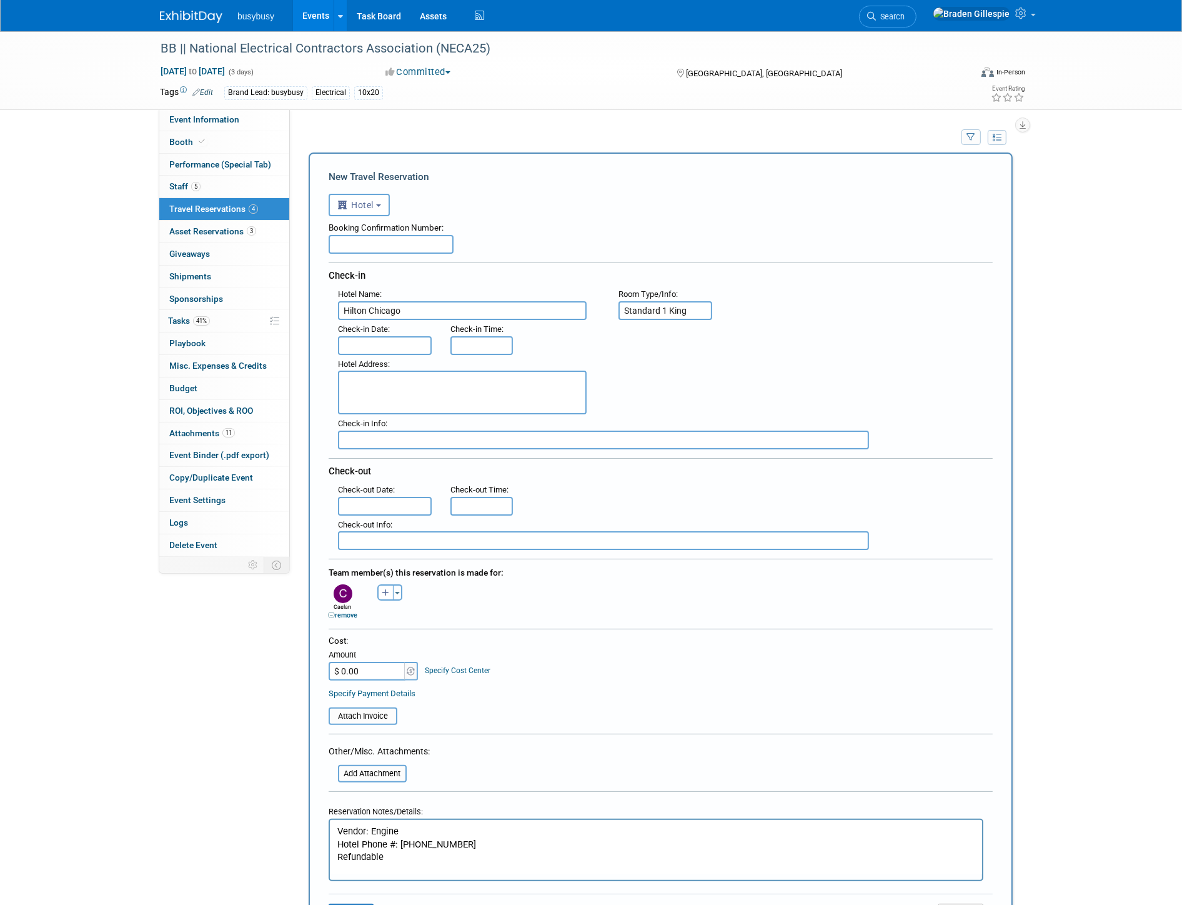
scroll to position [22, 0]
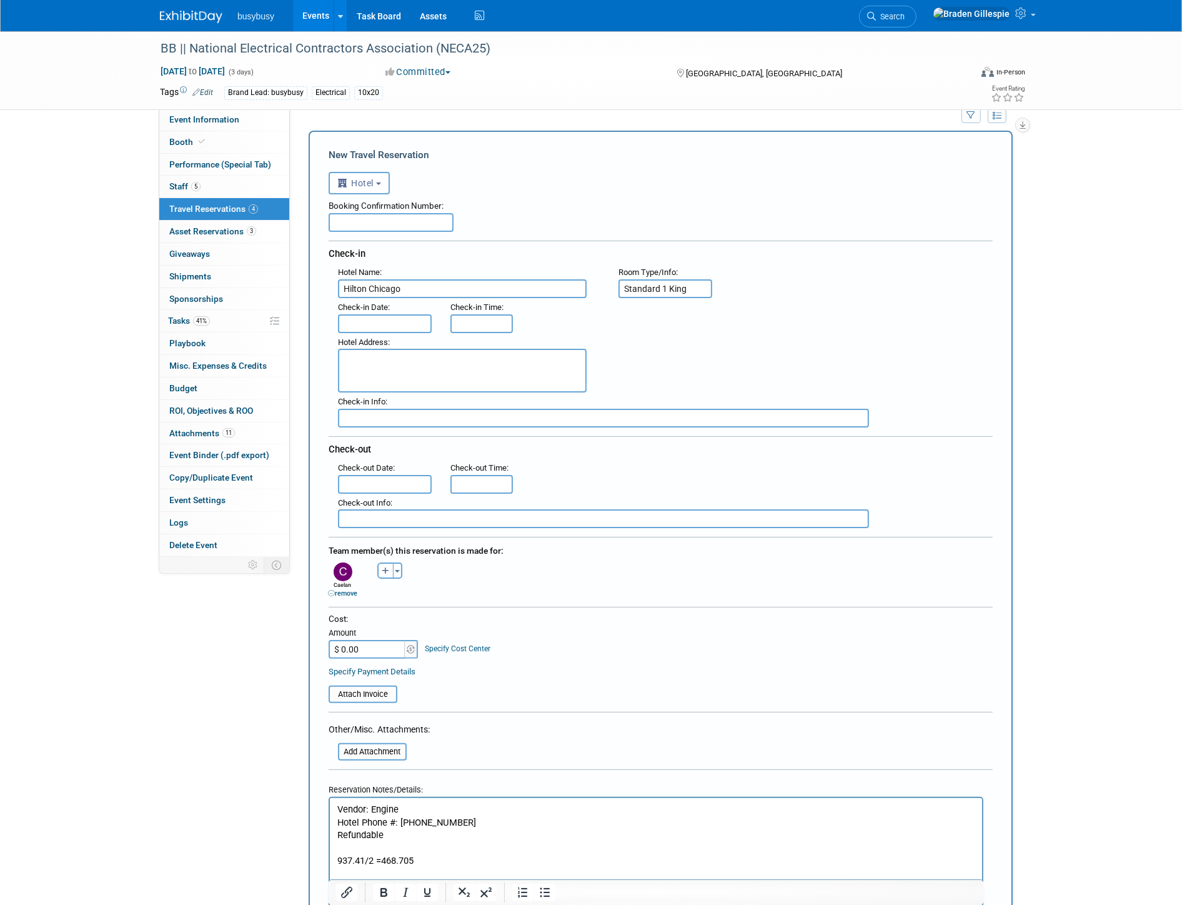
drag, startPoint x: 444, startPoint y: 862, endPoint x: 437, endPoint y: 865, distance: 7.0
click at [442, 863] on p "Vendor: Engine Hotel Phone #: 312.922.4400 Refundable 937.41/2 =468.705 $100 Du…" at bounding box center [656, 848] width 638 height 90
click at [390, 314] on input "text" at bounding box center [385, 323] width 94 height 19
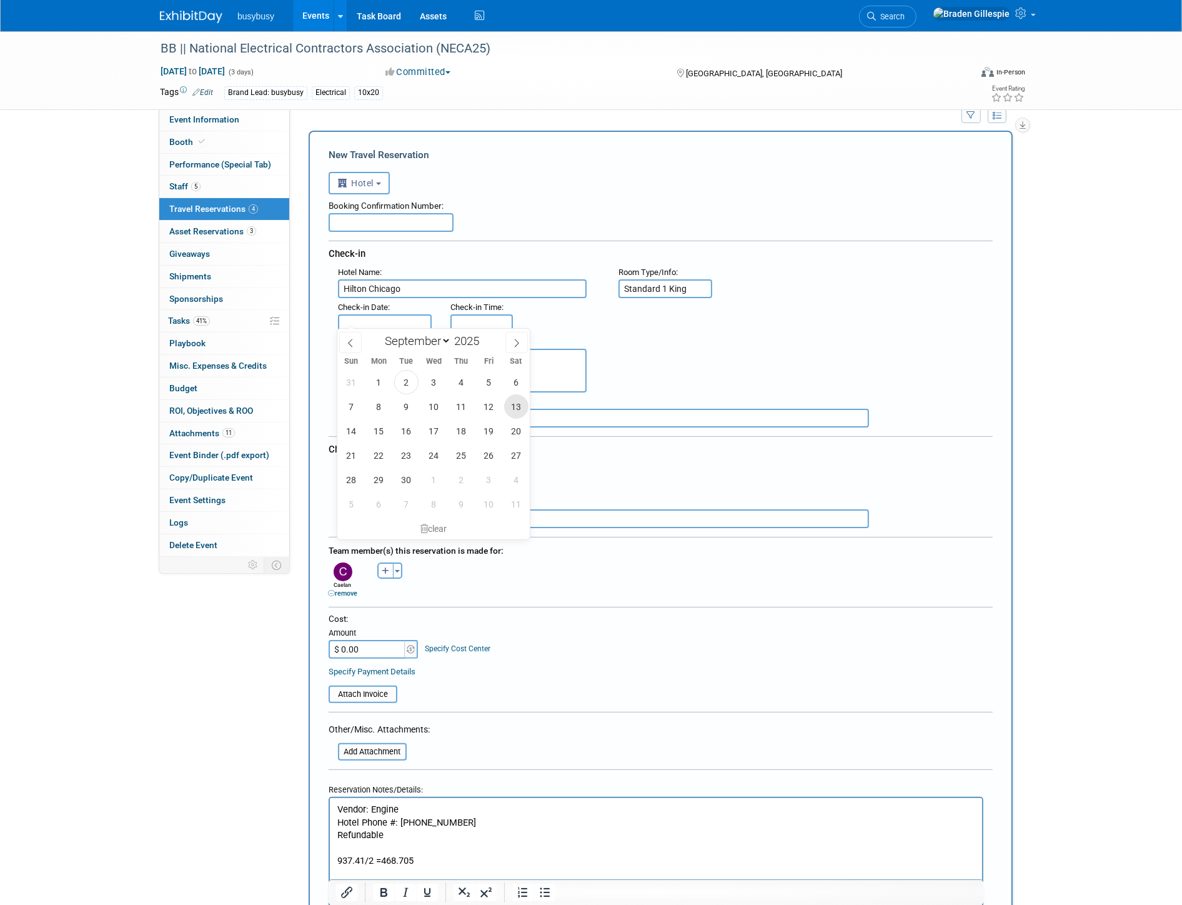
click at [517, 402] on span "13" at bounding box center [516, 406] width 24 height 24
type input "Sep 13, 2025"
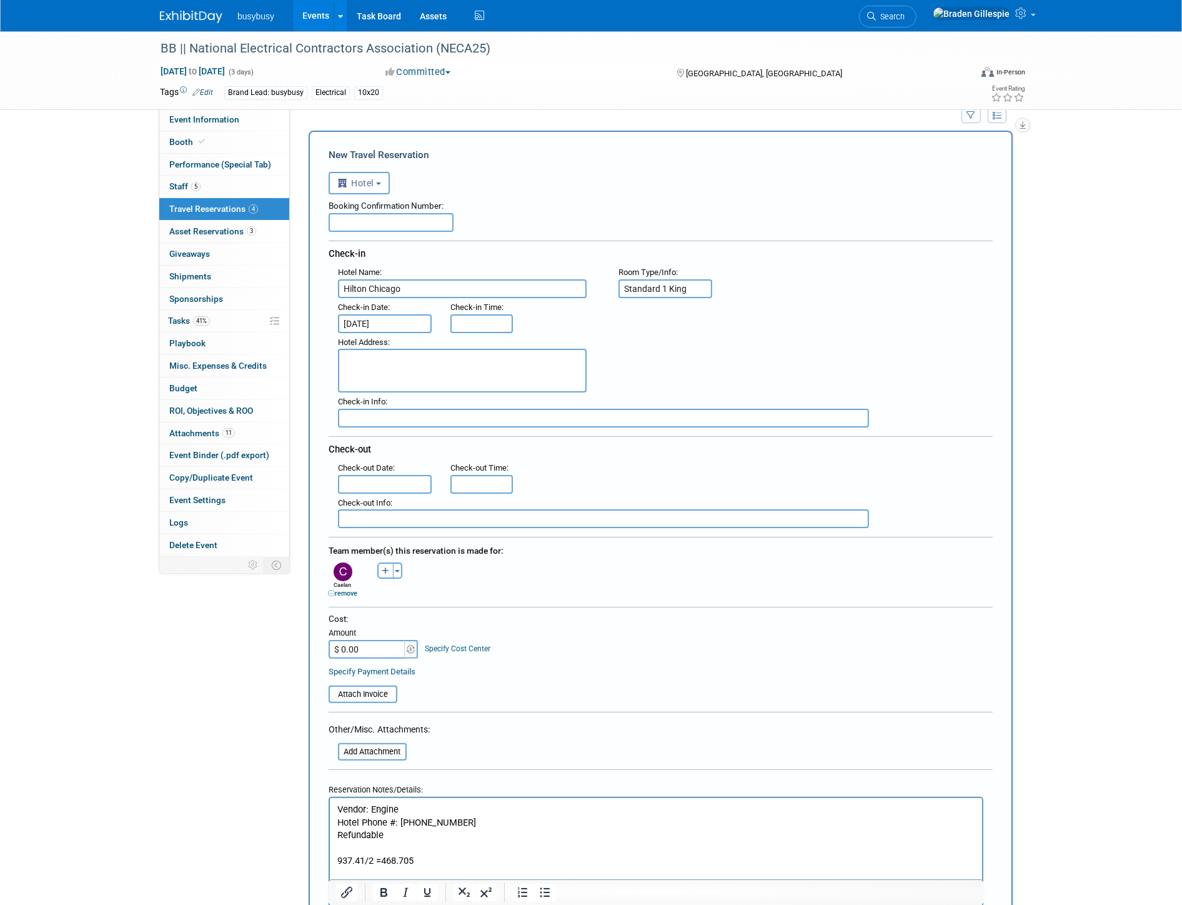
click at [388, 479] on input "text" at bounding box center [385, 484] width 94 height 19
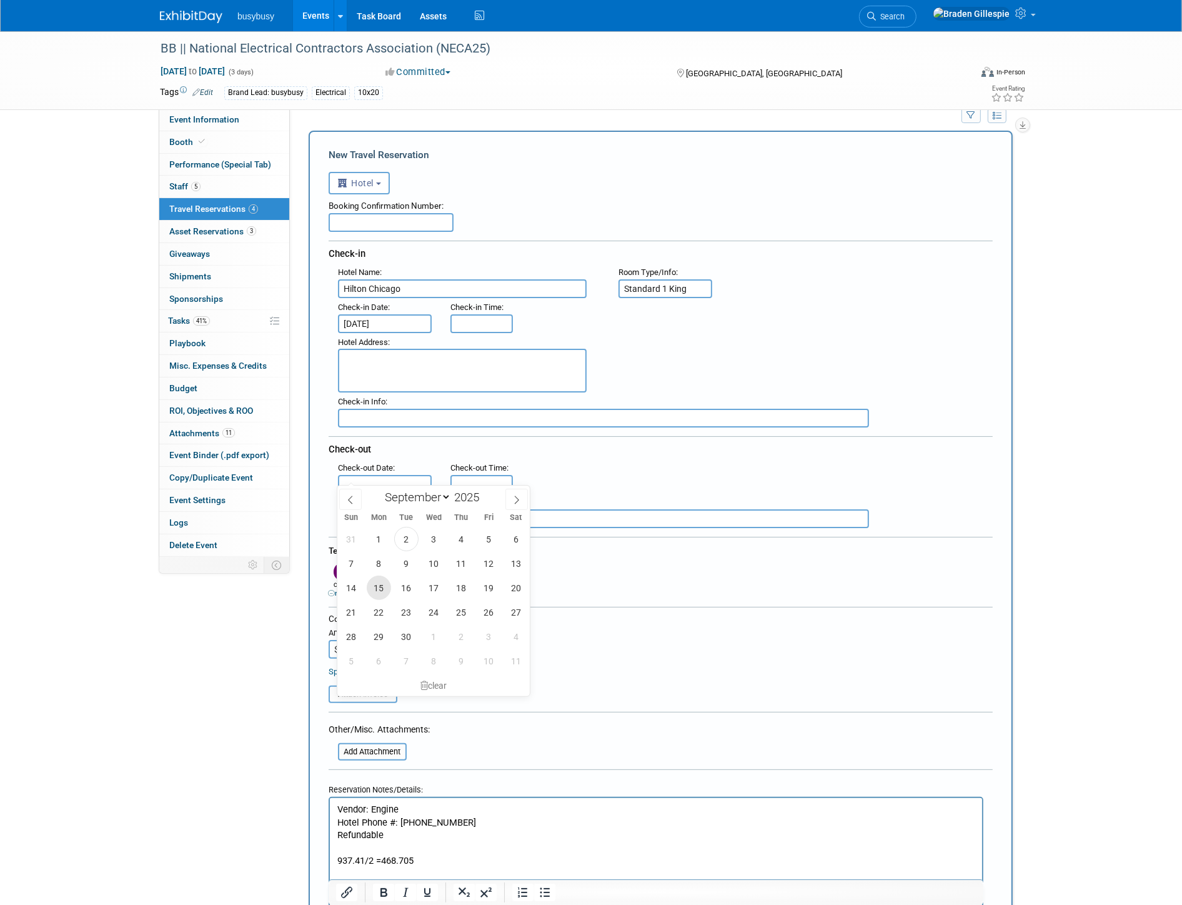
click at [379, 588] on span "15" at bounding box center [379, 587] width 24 height 24
type input "Sep 15, 2025"
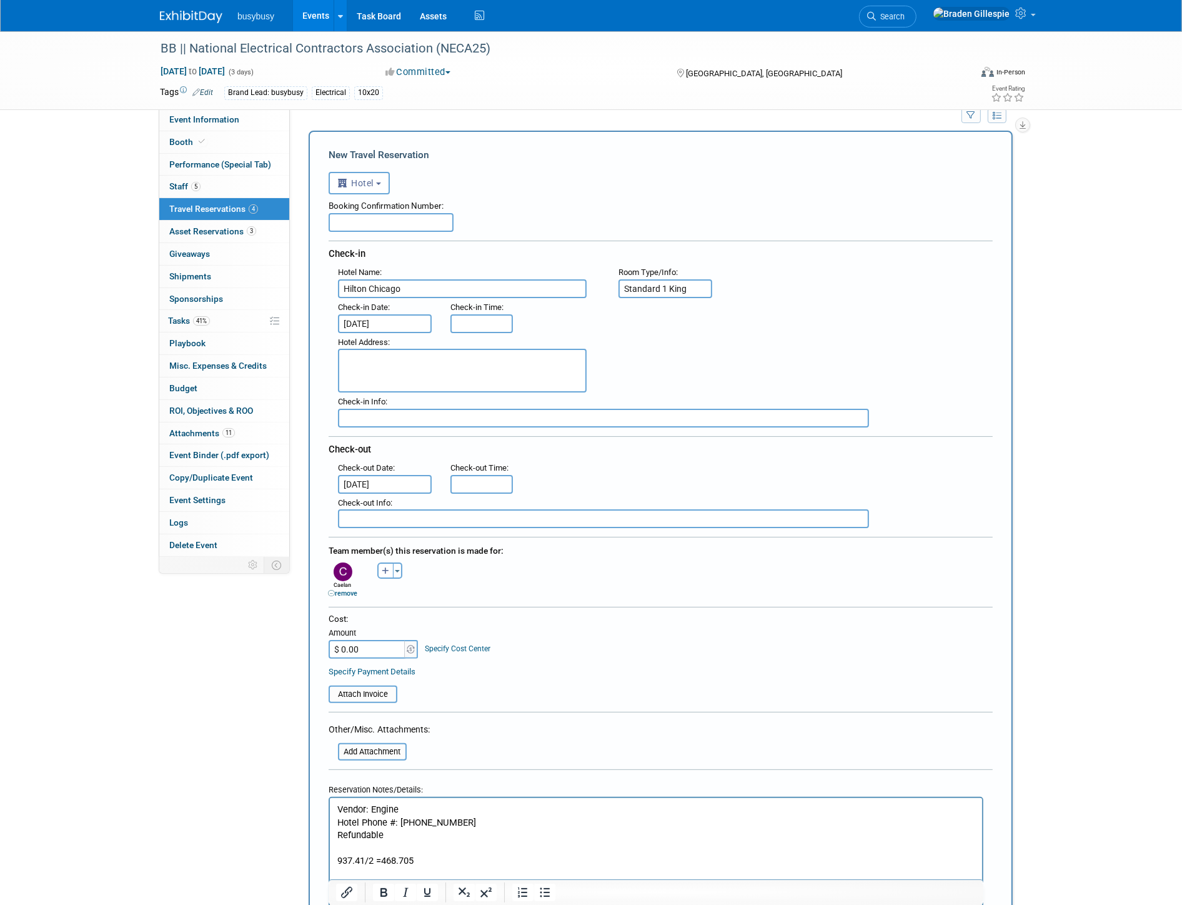
click at [478, 354] on textarea at bounding box center [462, 371] width 249 height 44
paste textarea "20 S Michigan Ave Chicago, IL 60605 (1.8miles from convention center"
type textarea "20 S Michigan Ave Chicago, IL 60605 (1.8miles from convention center"
type input "3:00 PM"
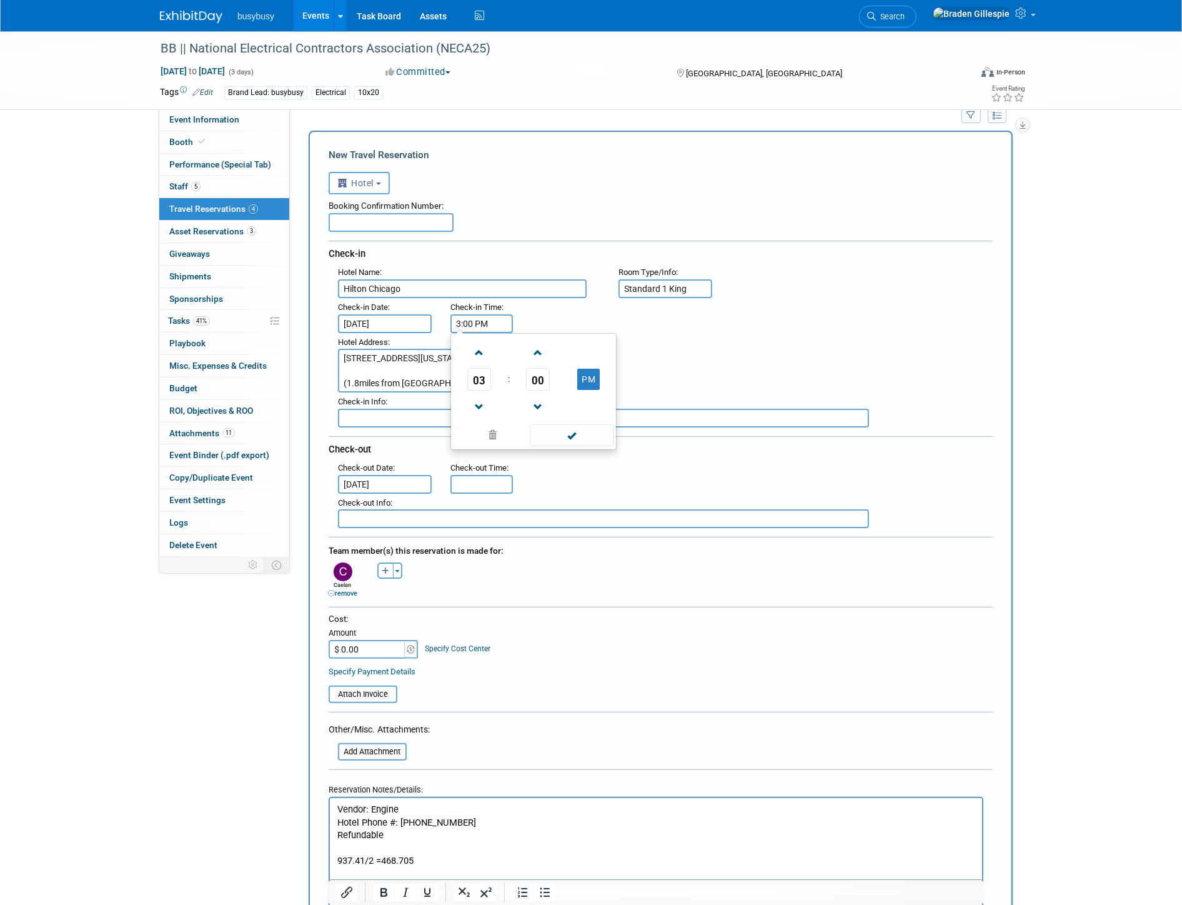
click at [475, 317] on input "3:00 PM" at bounding box center [481, 323] width 62 height 19
type input "11:00 AM"
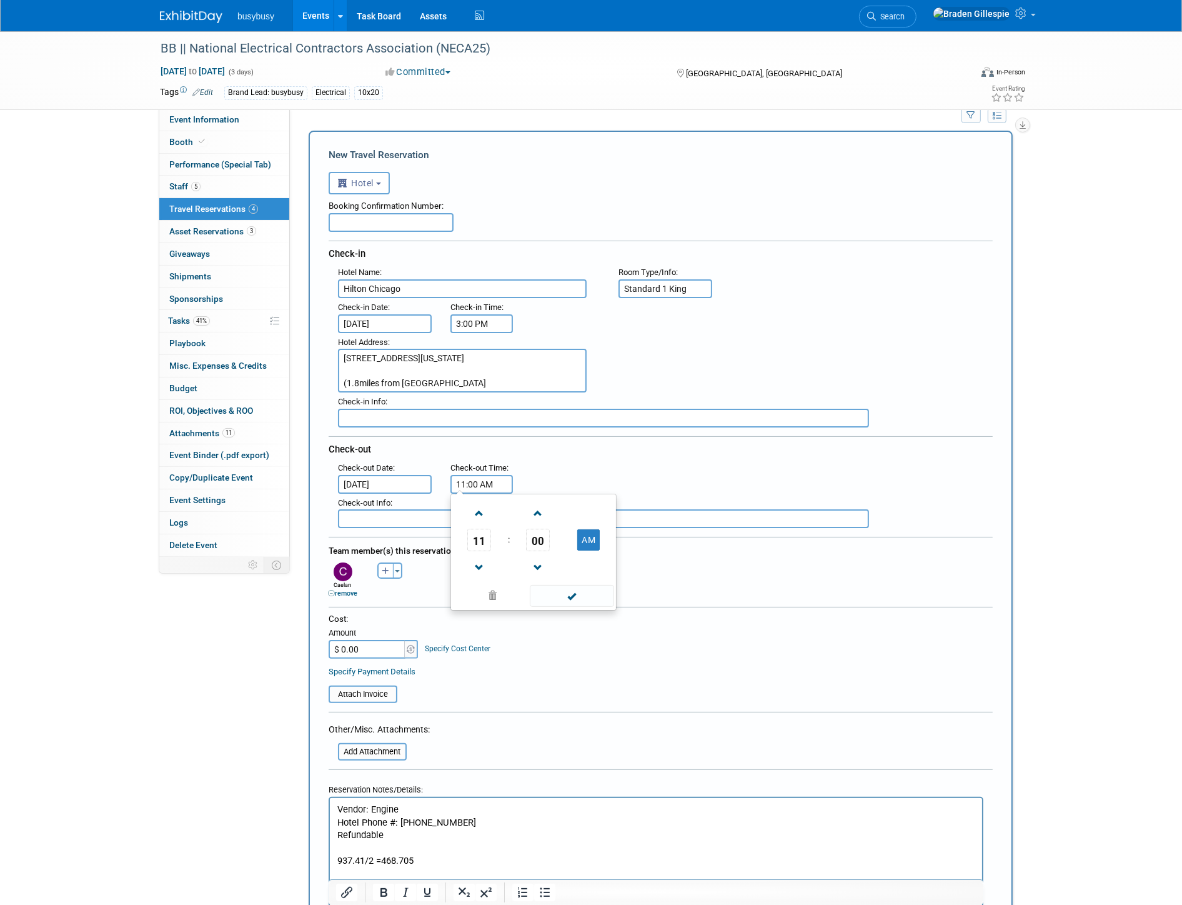
click at [484, 475] on input "11:00 AM" at bounding box center [481, 484] width 62 height 19
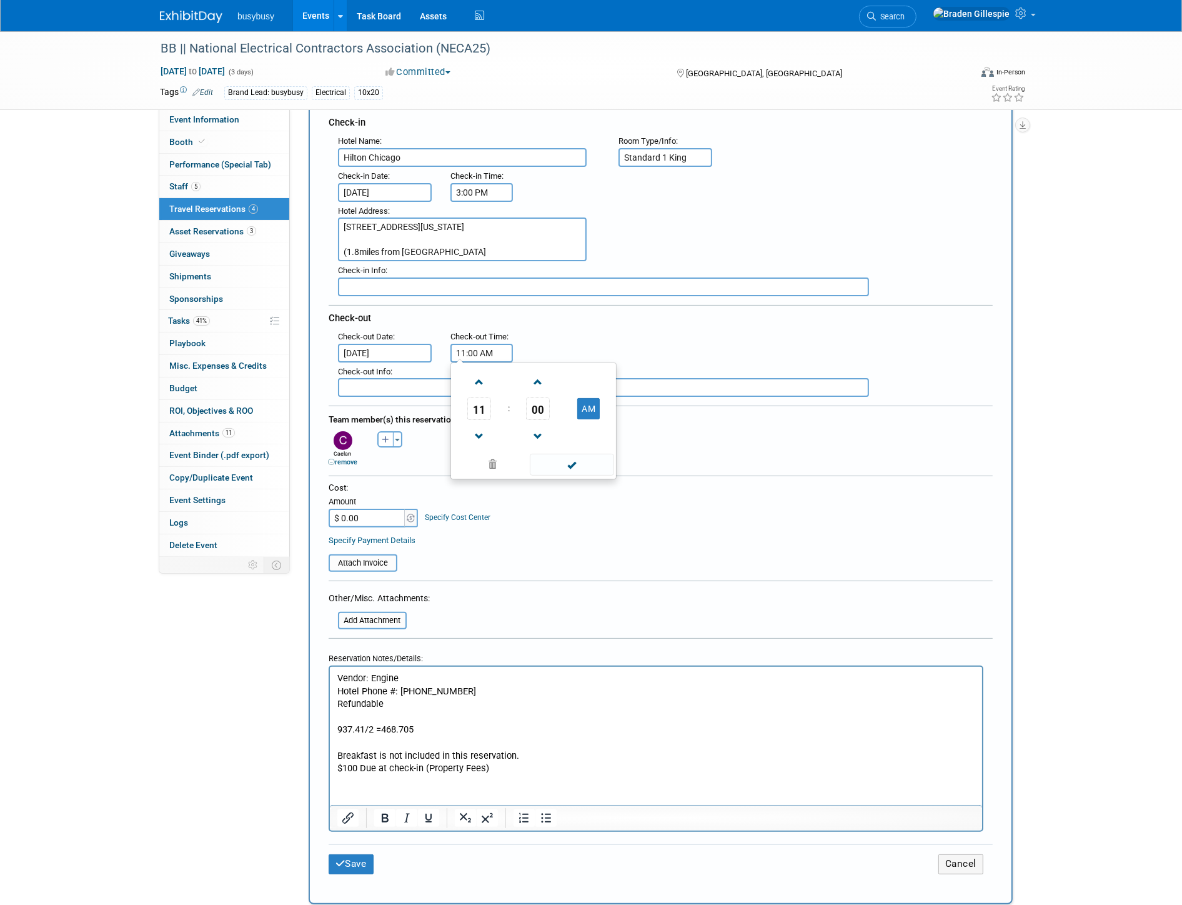
scroll to position [161, 0]
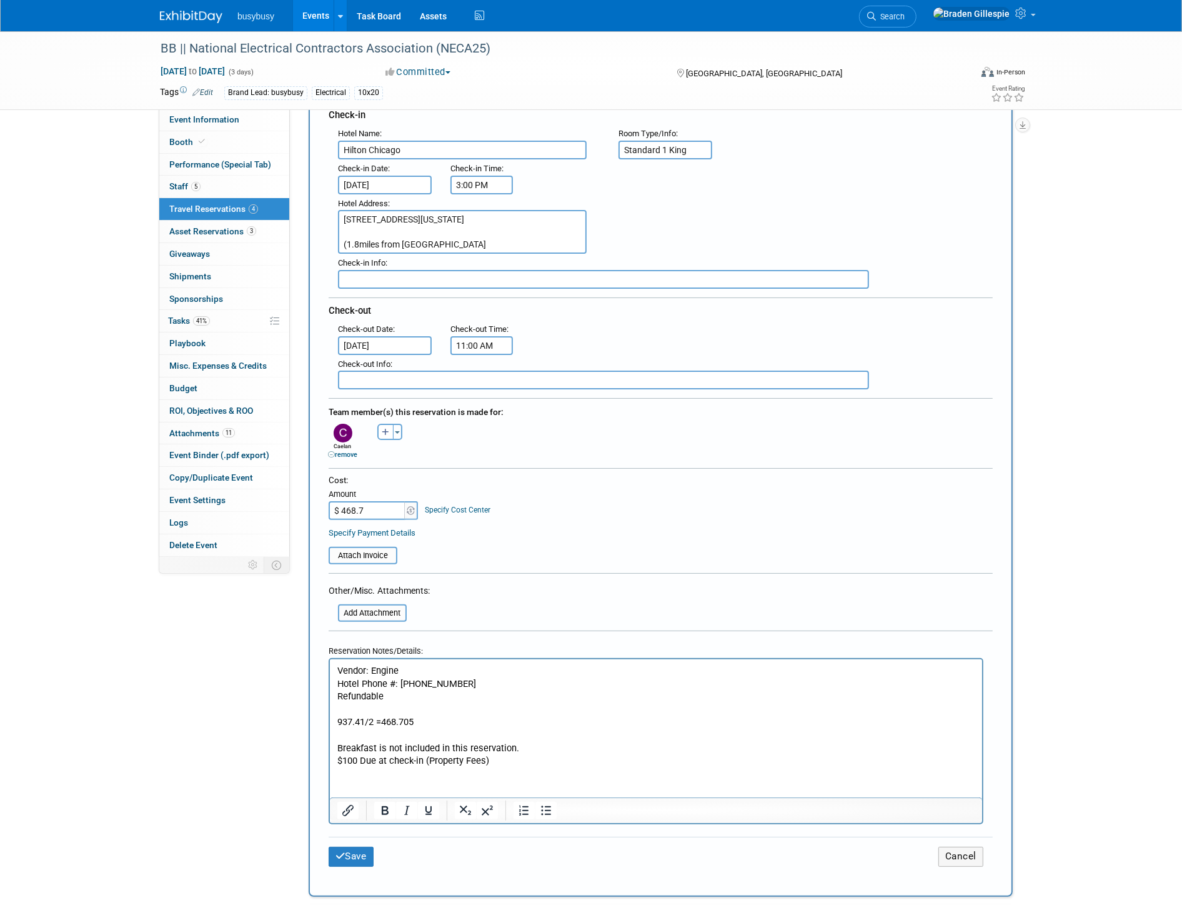
type input "$ 468.70"
click at [382, 548] on input "file" at bounding box center [321, 555] width 149 height 15
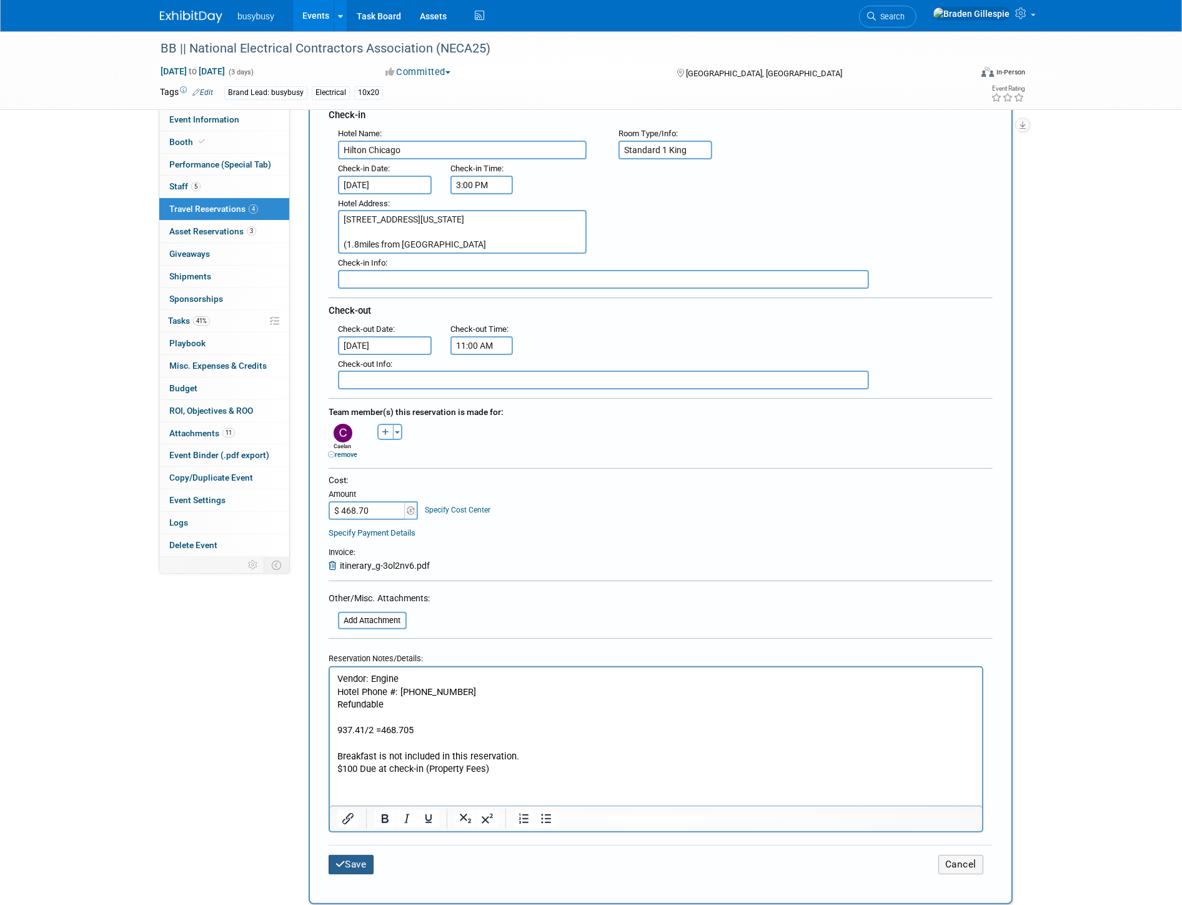
scroll to position [22, 0]
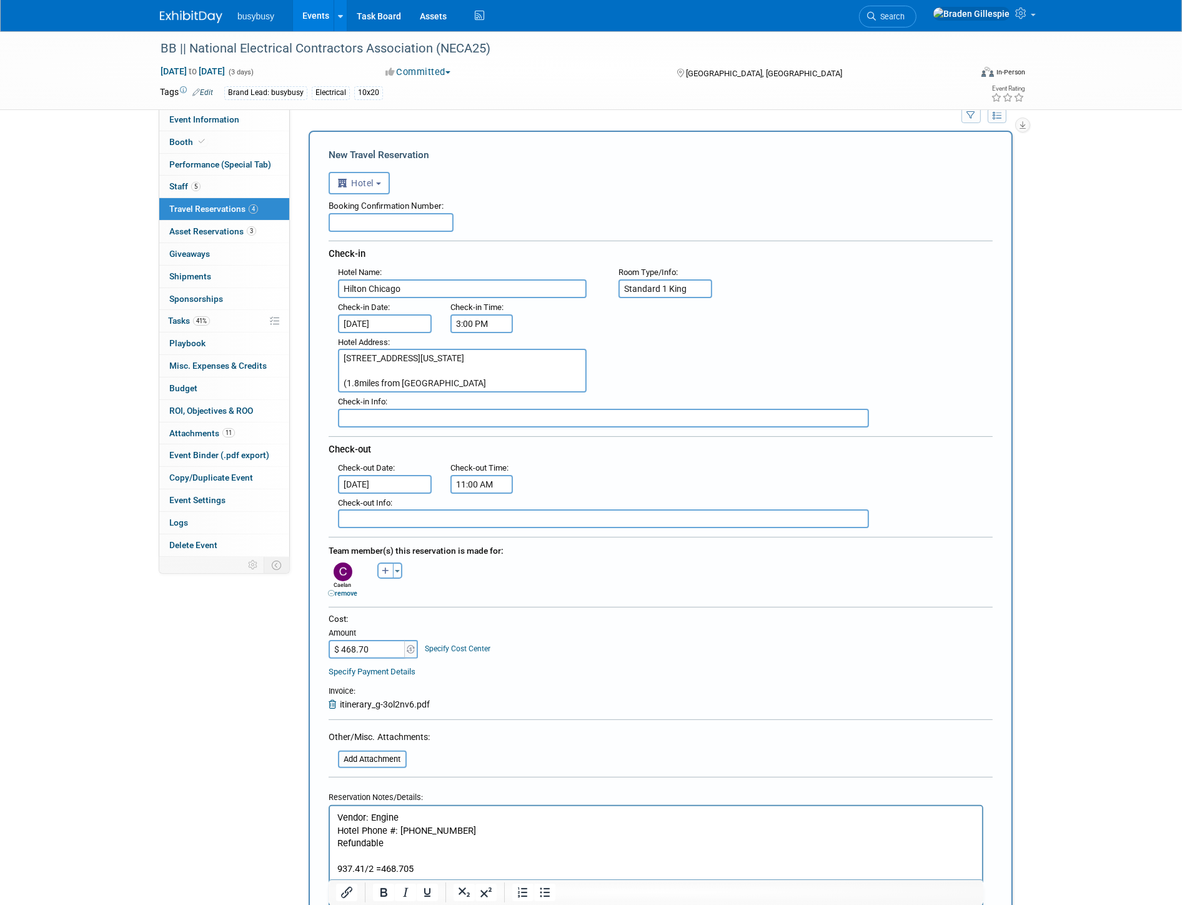
click at [349, 219] on input "text" at bounding box center [391, 222] width 125 height 19
paste input "GV90HJA"
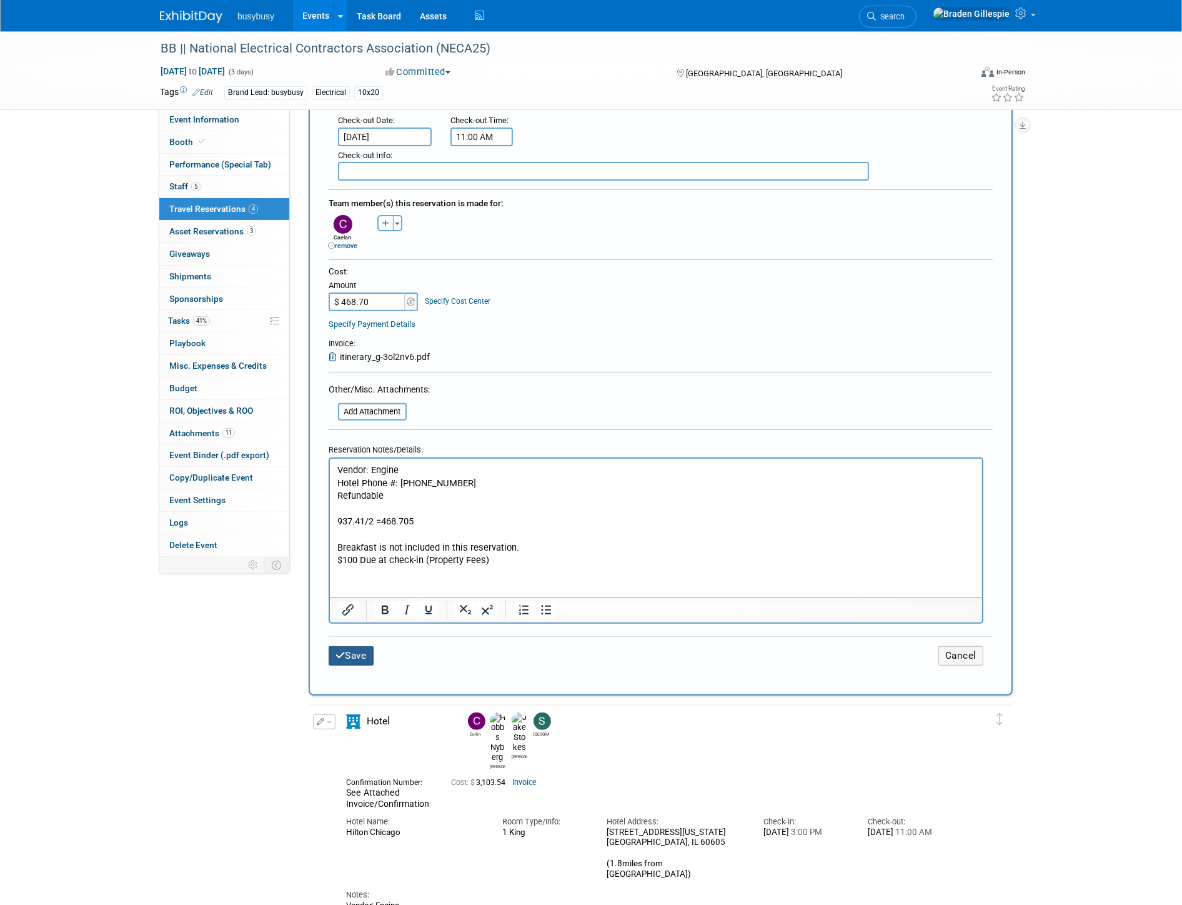
type input "GV90HJA"
click at [353, 646] on button "Save" at bounding box center [351, 655] width 45 height 19
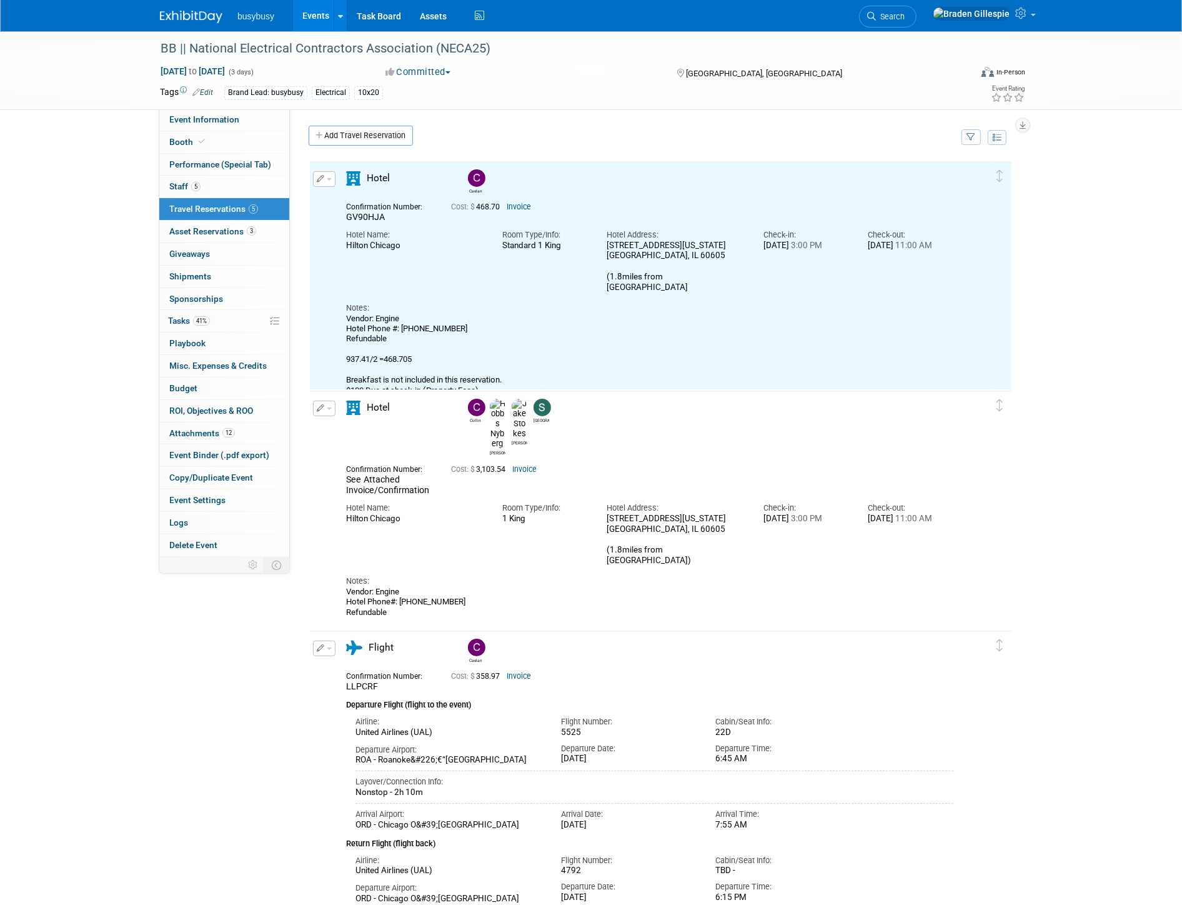
scroll to position [0, 0]
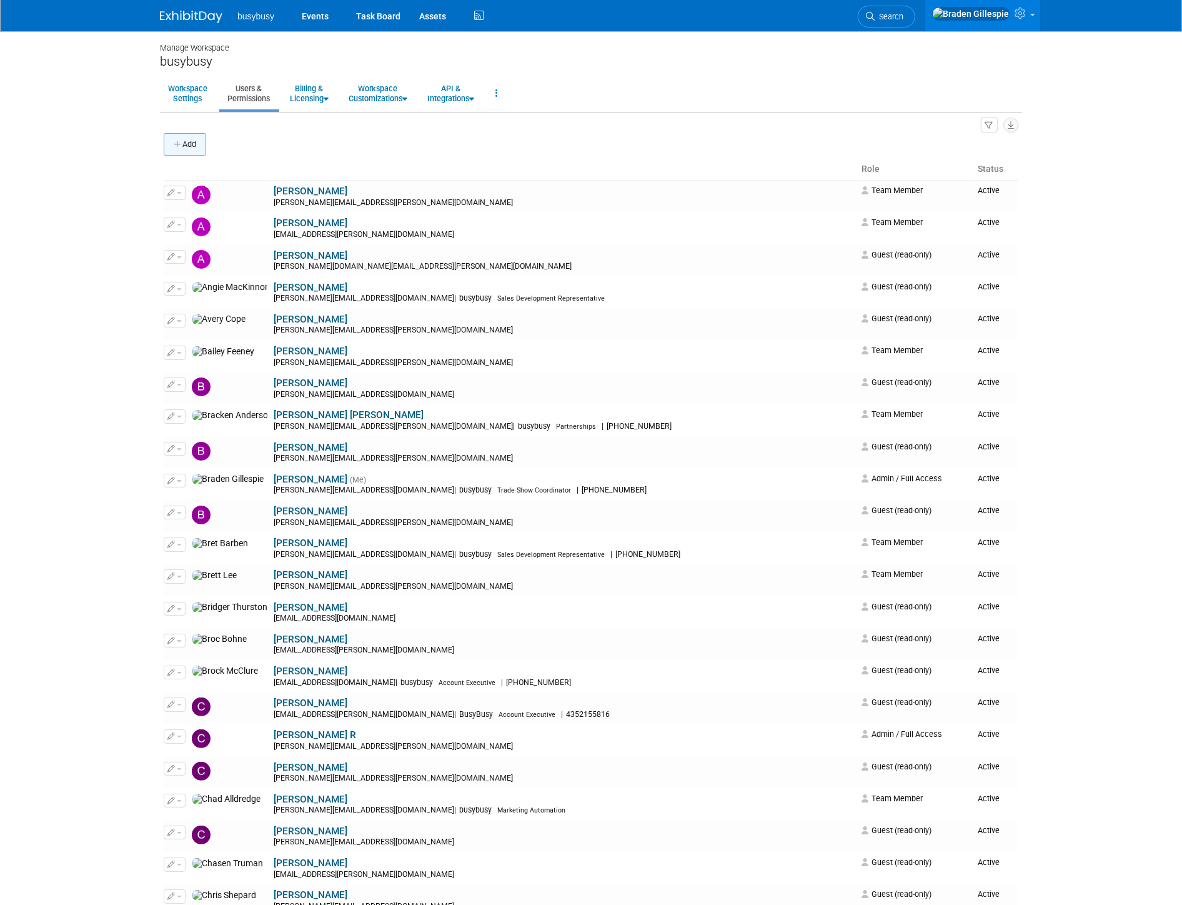
click at [195, 142] on button "Add" at bounding box center [185, 144] width 42 height 22
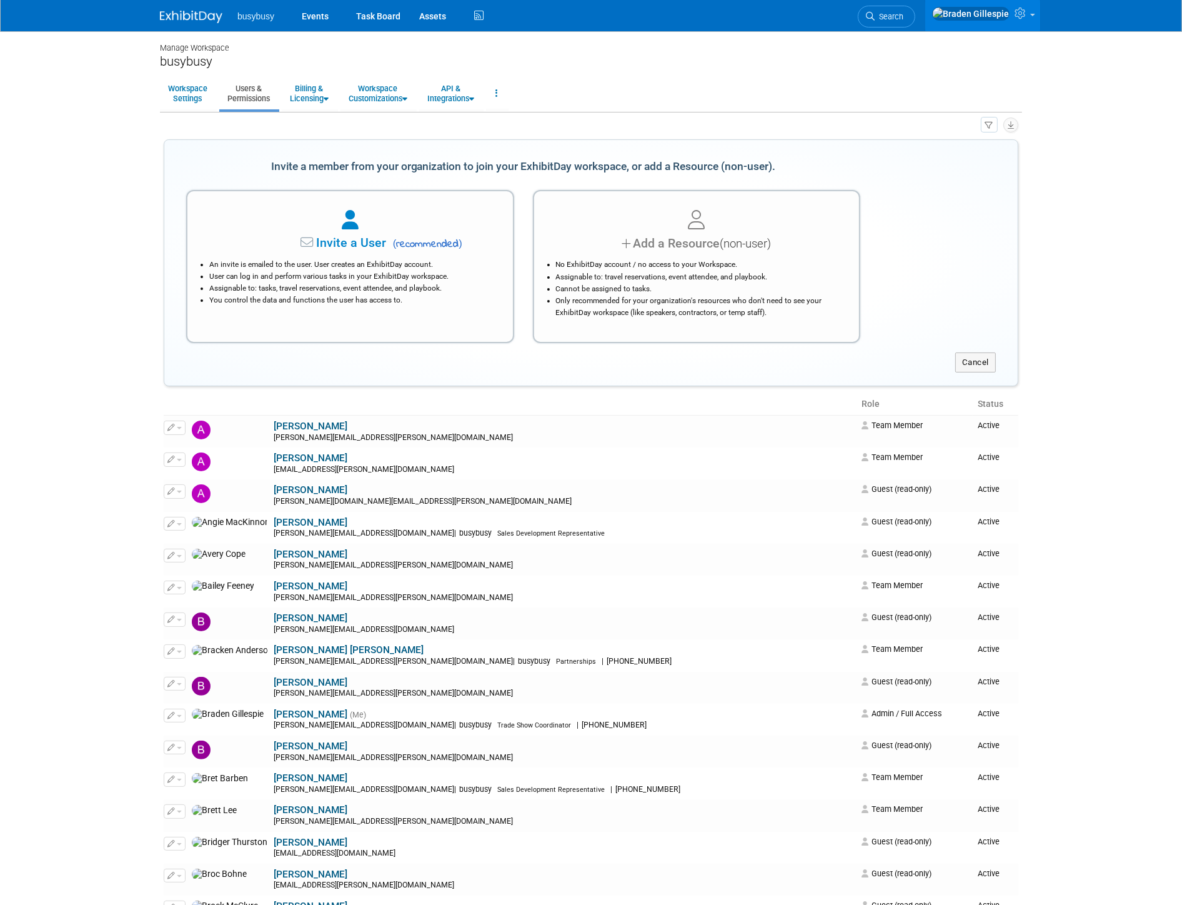
click at [350, 264] on li "An invite is emailed to the user. User creates an ExhibitDay account." at bounding box center [353, 265] width 288 height 12
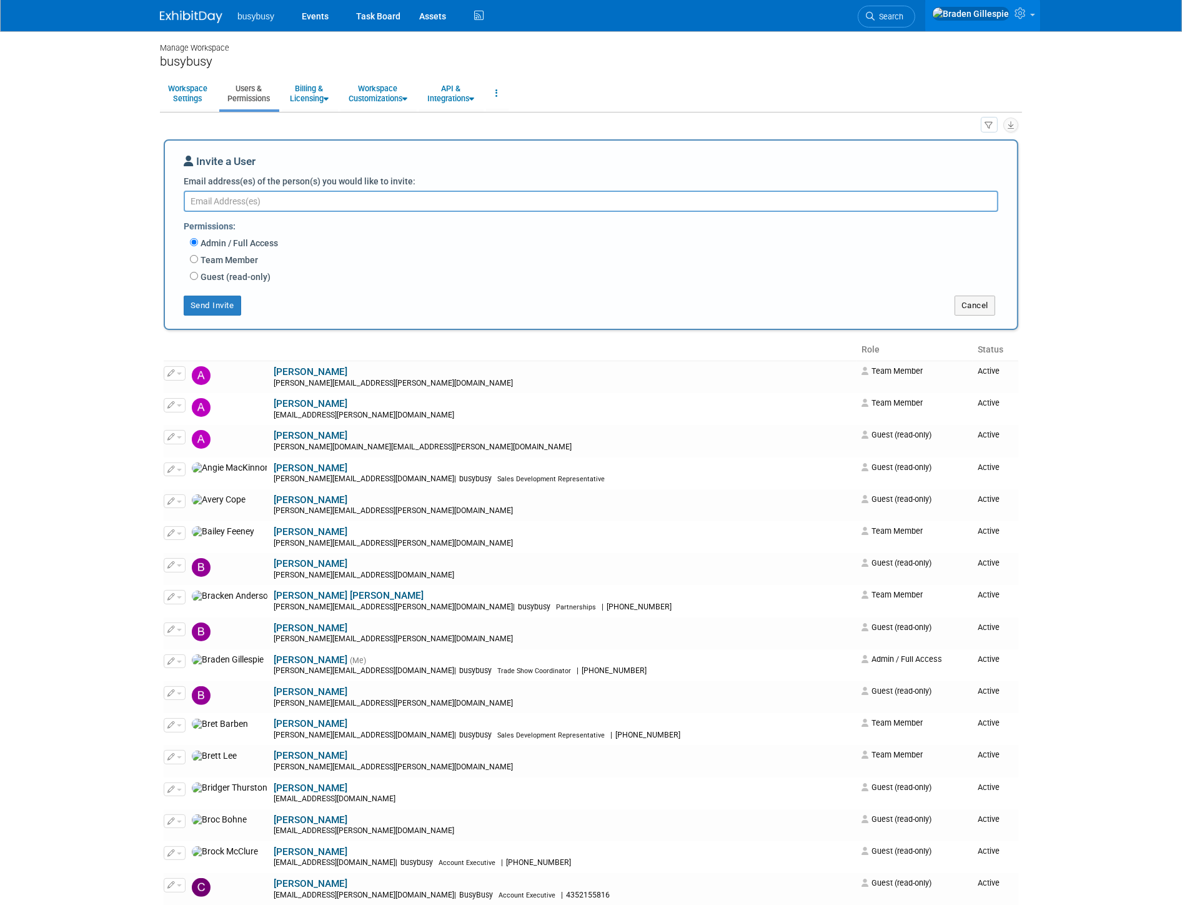
click at [721, 198] on textarea "Email address(es) of the person(s) you would like to invite:" at bounding box center [591, 201] width 815 height 21
paste textarea "[PERSON_NAME][EMAIL_ADDRESS][PERSON_NAME][DOMAIN_NAME]"
type textarea "[PERSON_NAME][EMAIL_ADDRESS][PERSON_NAME][DOMAIN_NAME]"
click at [236, 277] on label "Guest (read-only)" at bounding box center [234, 276] width 72 height 12
click at [198, 277] on input "Guest (read-only)" at bounding box center [194, 275] width 8 height 8
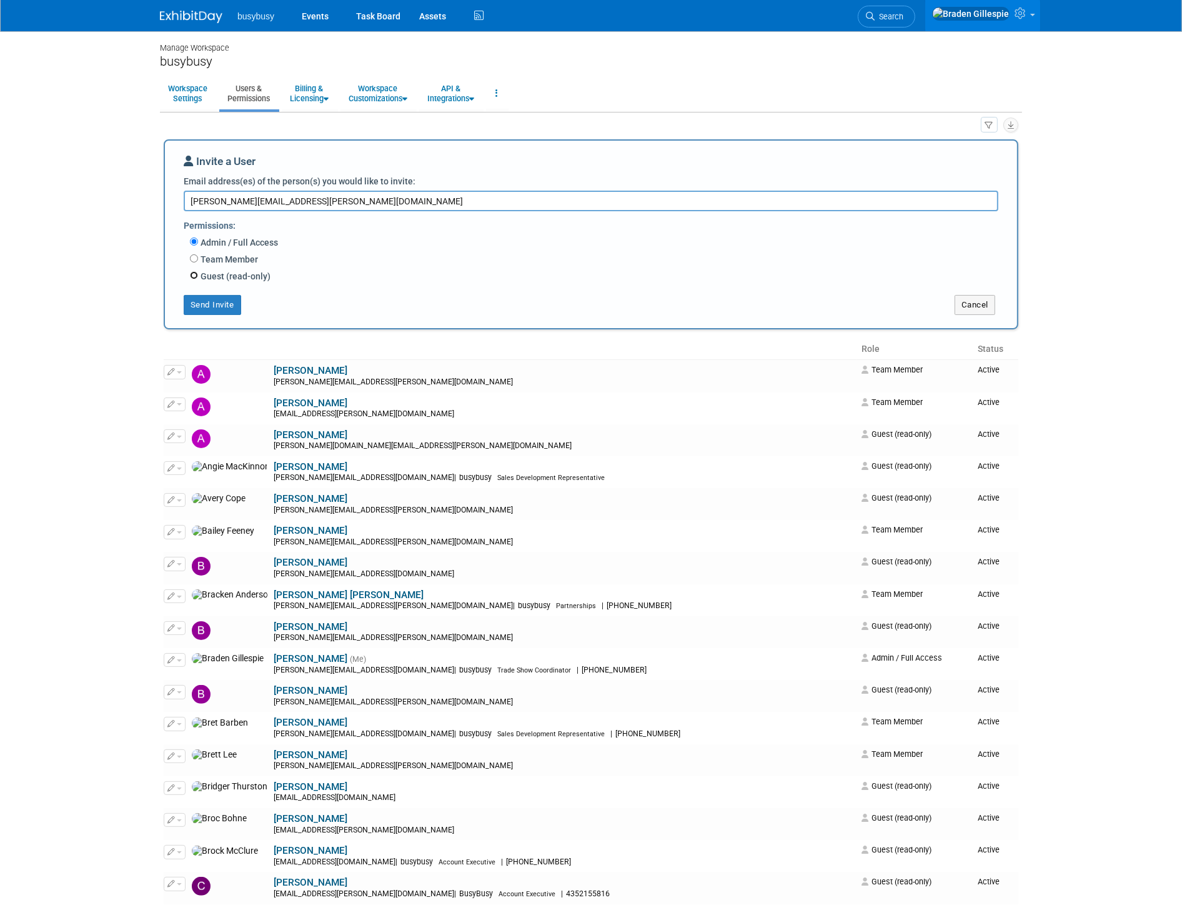
radio input "true"
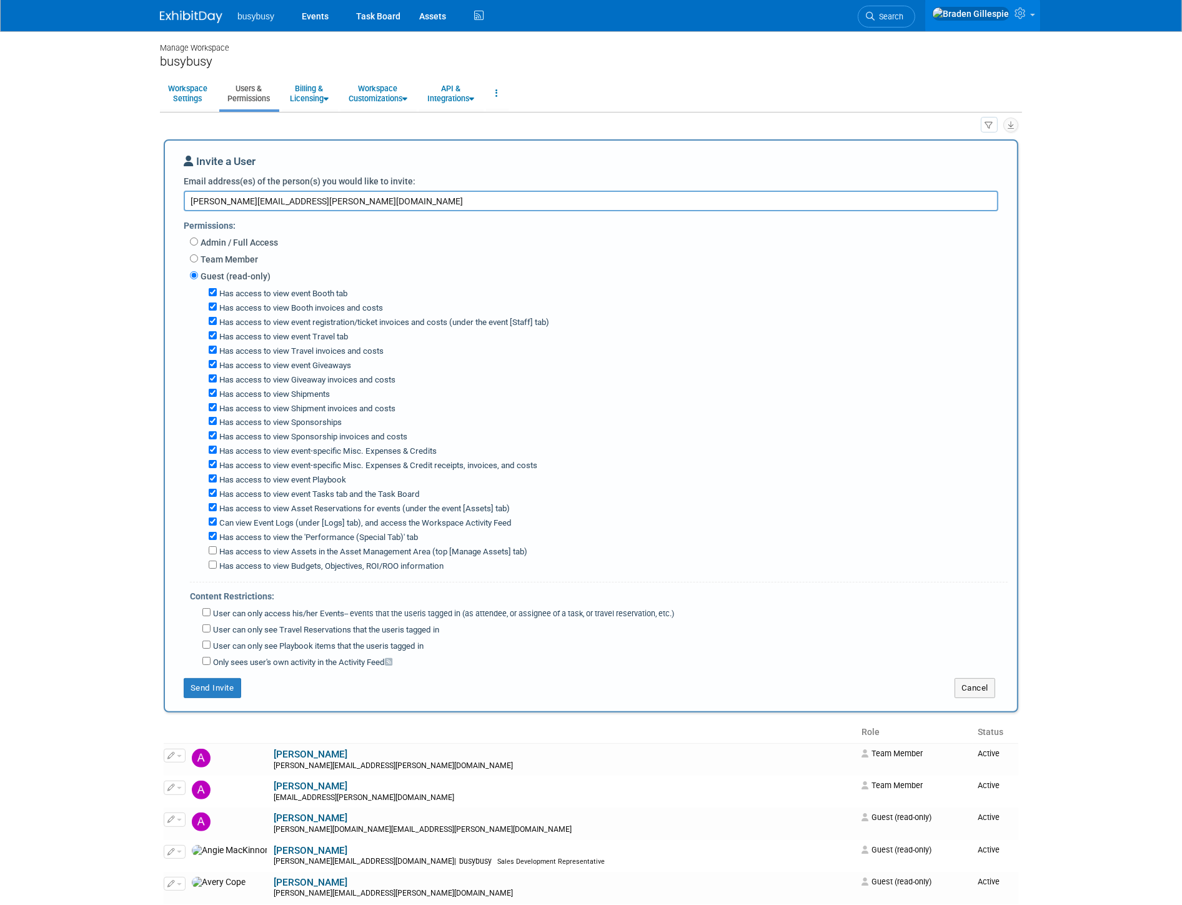
click at [306, 308] on label "Has access to view Booth invoices and costs" at bounding box center [300, 308] width 166 height 12
click at [217, 308] on input "Has access to view Booth invoices and costs" at bounding box center [213, 306] width 8 height 8
checkbox input "false"
click at [338, 380] on label "Has access to view Giveaway invoices and costs" at bounding box center [306, 380] width 179 height 12
click at [217, 380] on input "Has access to view Giveaway invoices and costs" at bounding box center [213, 378] width 8 height 8
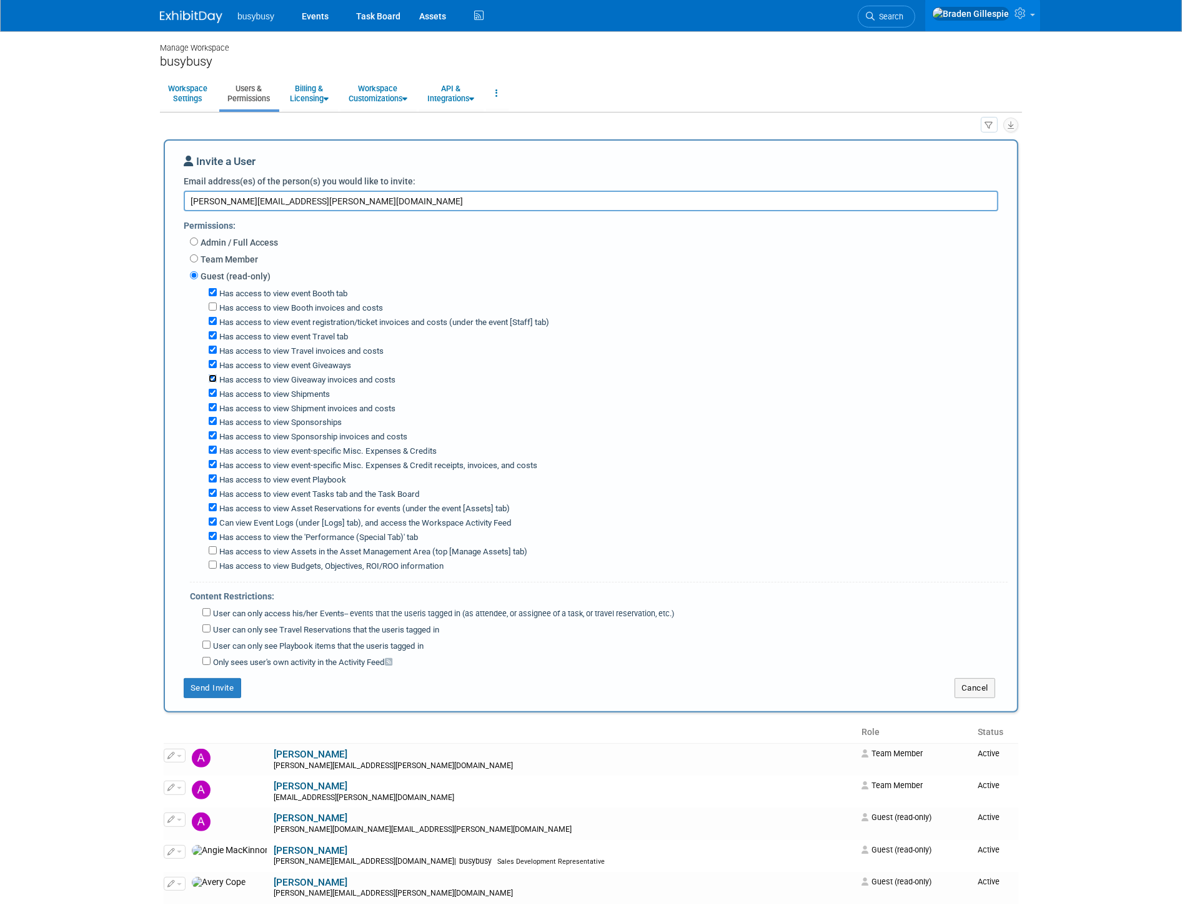
checkbox input "false"
click at [324, 408] on label "Has access to view Shipment invoices and costs" at bounding box center [306, 409] width 179 height 12
click at [217, 408] on input "Has access to view Shipment invoices and costs" at bounding box center [213, 407] width 8 height 8
checkbox input "false"
click at [335, 434] on label "Has access to view Sponsorship invoices and costs" at bounding box center [312, 437] width 191 height 12
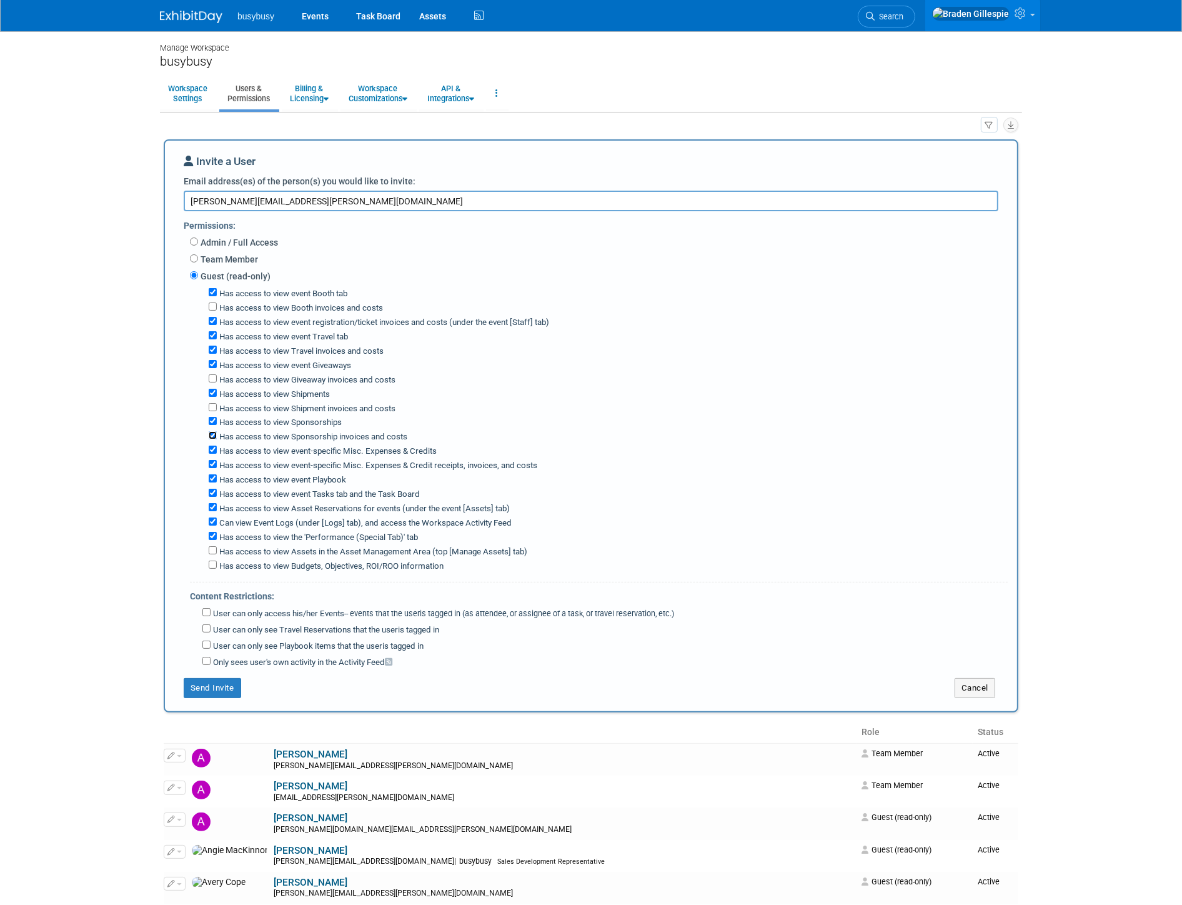
click at [217, 434] on input "Has access to view Sponsorship invoices and costs" at bounding box center [213, 435] width 8 height 8
checkbox input "false"
click at [348, 464] on label "Has access to view event-specific Misc. Expenses & Credit receipts, invoices, a…" at bounding box center [377, 466] width 321 height 12
click at [217, 464] on input "Has access to view event-specific Misc. Expenses & Credit receipts, invoices, a…" at bounding box center [213, 464] width 8 height 8
checkbox input "false"
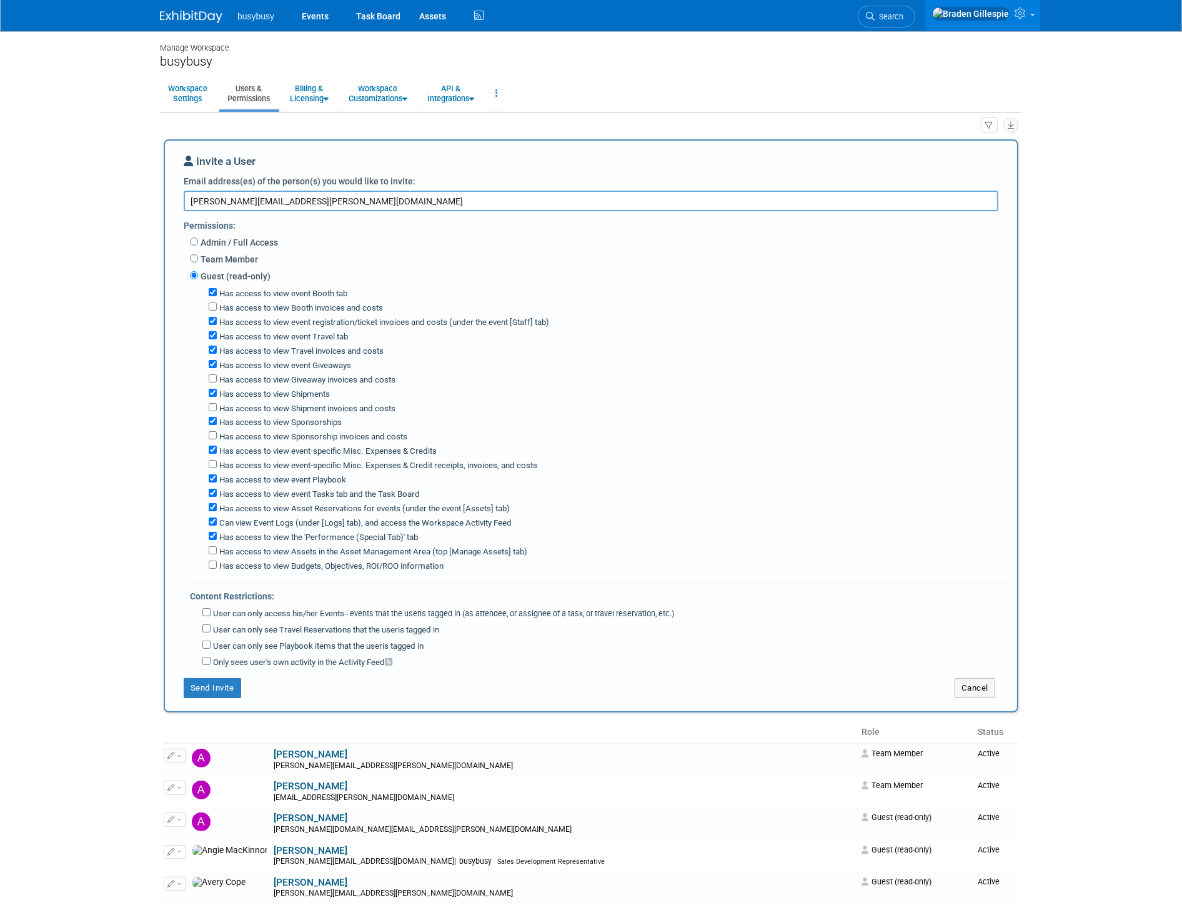
click at [341, 489] on label "Has access to view event Tasks tab and the Task Board" at bounding box center [318, 495] width 203 height 12
click at [217, 489] on input "Has access to view event Tasks tab and the Task Board" at bounding box center [213, 493] width 8 height 8
checkbox input "false"
click at [317, 535] on label "Has access to view the 'Performance (Special Tab)' tab" at bounding box center [317, 538] width 201 height 12
click at [217, 535] on input "Has access to view the 'Performance (Special Tab)' tab" at bounding box center [213, 536] width 8 height 8
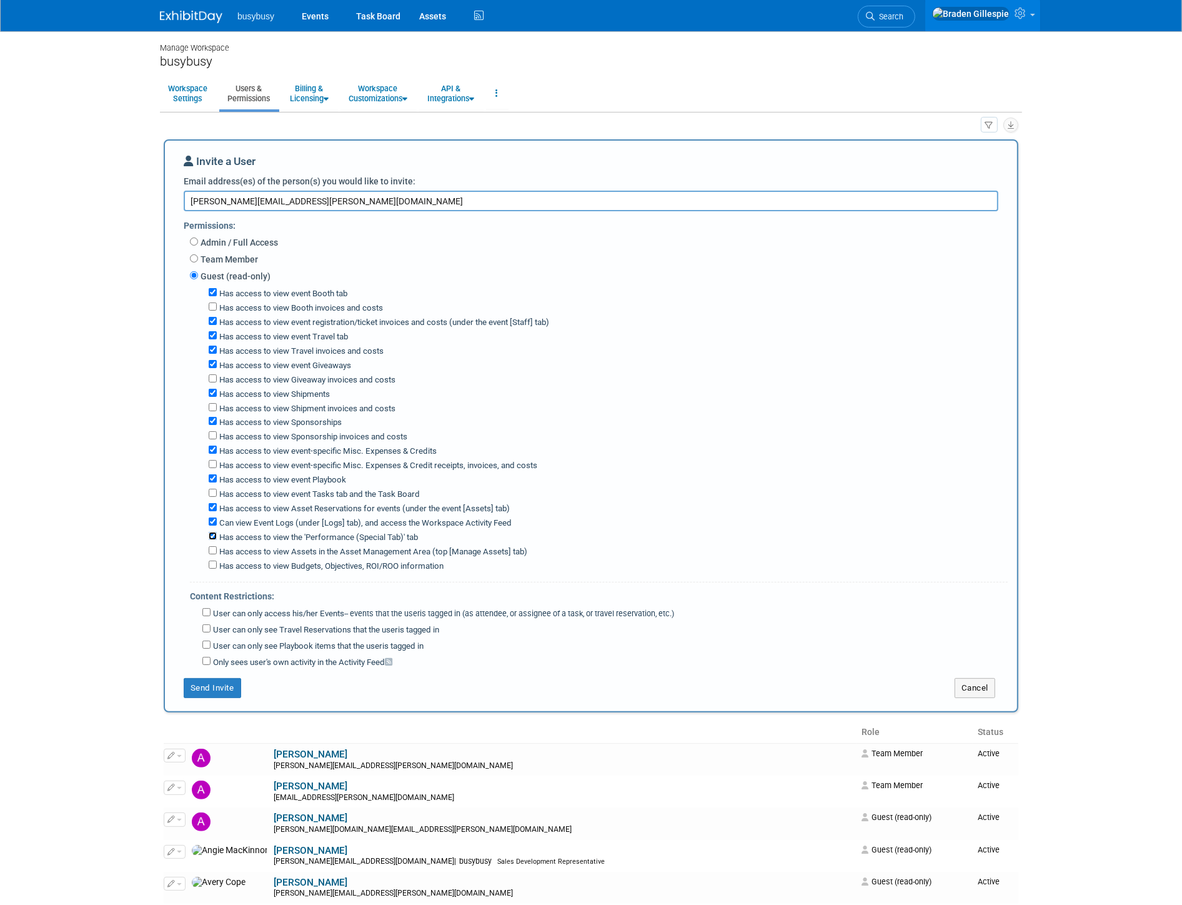
checkbox input "false"
click at [257, 611] on label "User can only access his/her Events -- events that the user either created, or …" at bounding box center [443, 614] width 464 height 12
click at [211, 611] on input "User can only access his/her Events -- events that the user either created, or …" at bounding box center [206, 612] width 8 height 8
checkbox input "true"
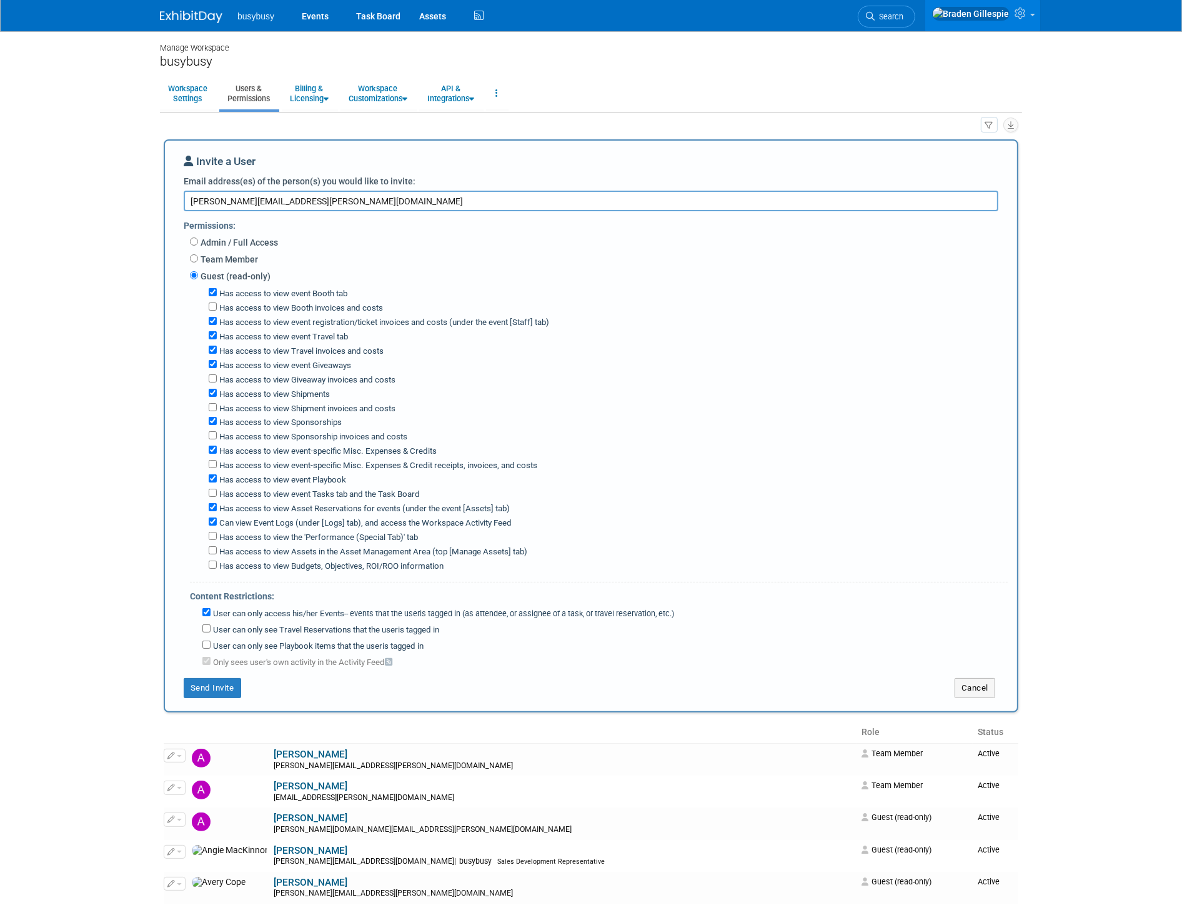
click at [220, 694] on div "Invite a User Email address(es) of the person(s) you would like to invite: [PER…" at bounding box center [591, 425] width 855 height 573
click at [219, 680] on button "Send Invite" at bounding box center [212, 688] width 57 height 20
